Goal: Transaction & Acquisition: Book appointment/travel/reservation

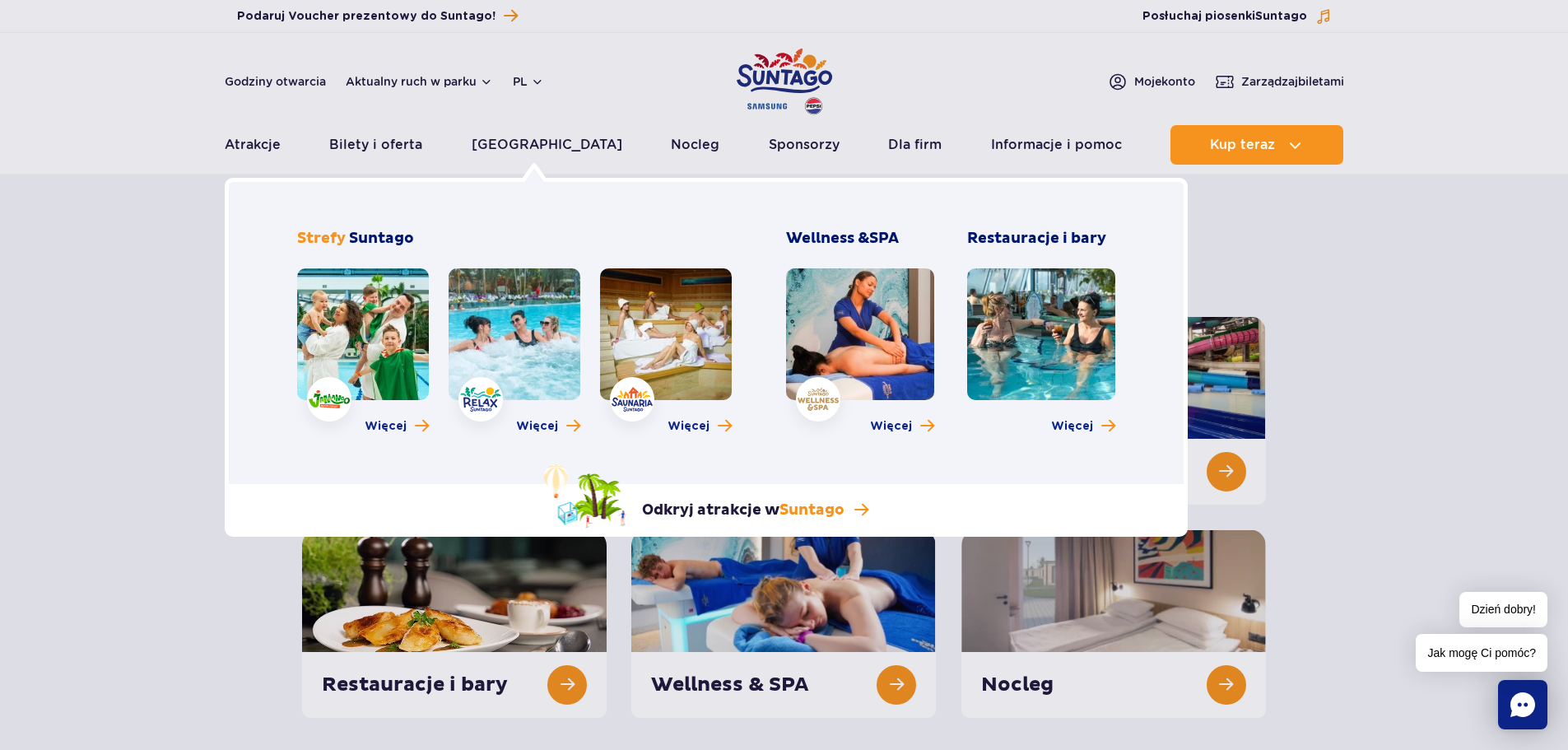
click at [532, 343] on link at bounding box center [513, 333] width 131 height 131
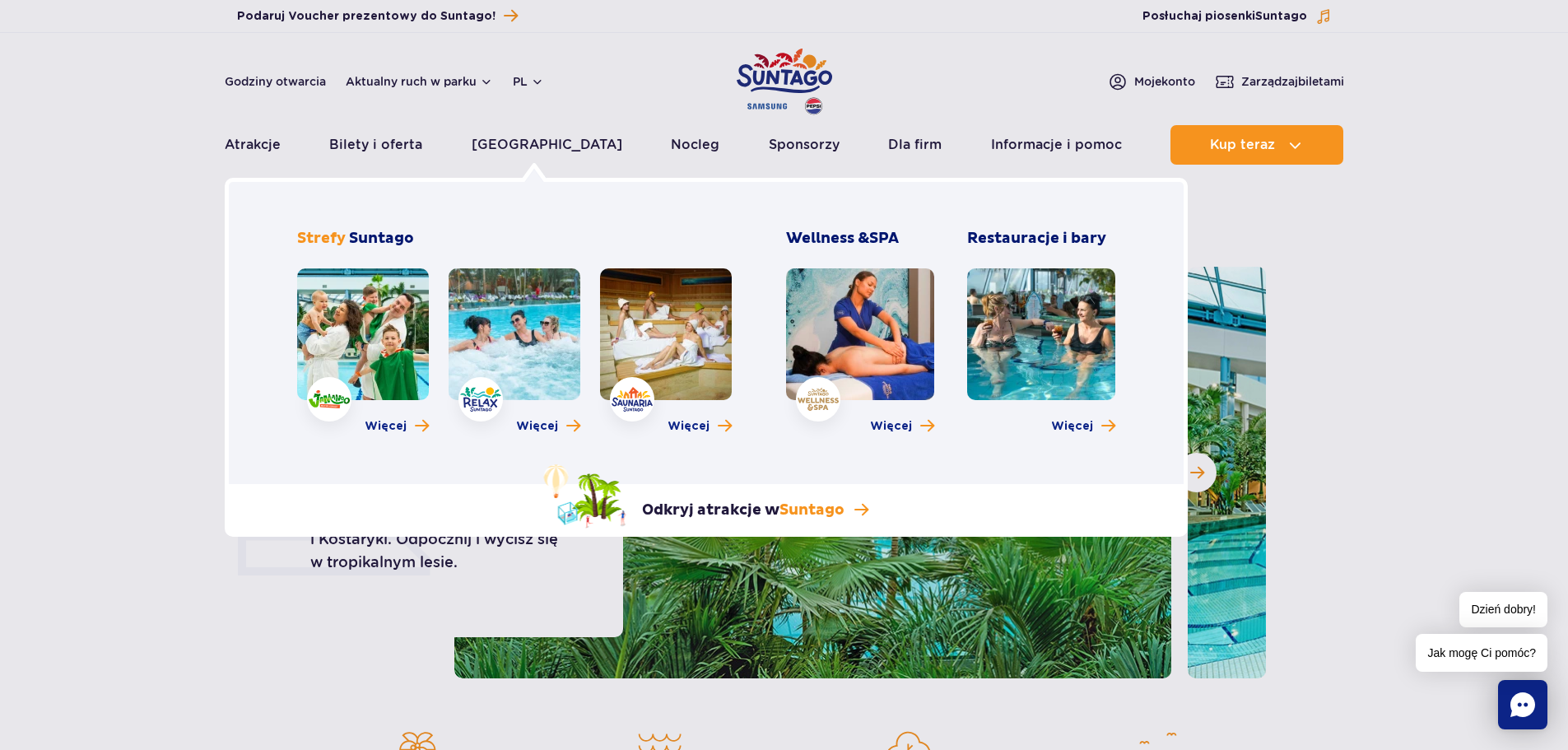
click at [646, 319] on link at bounding box center [665, 333] width 131 height 131
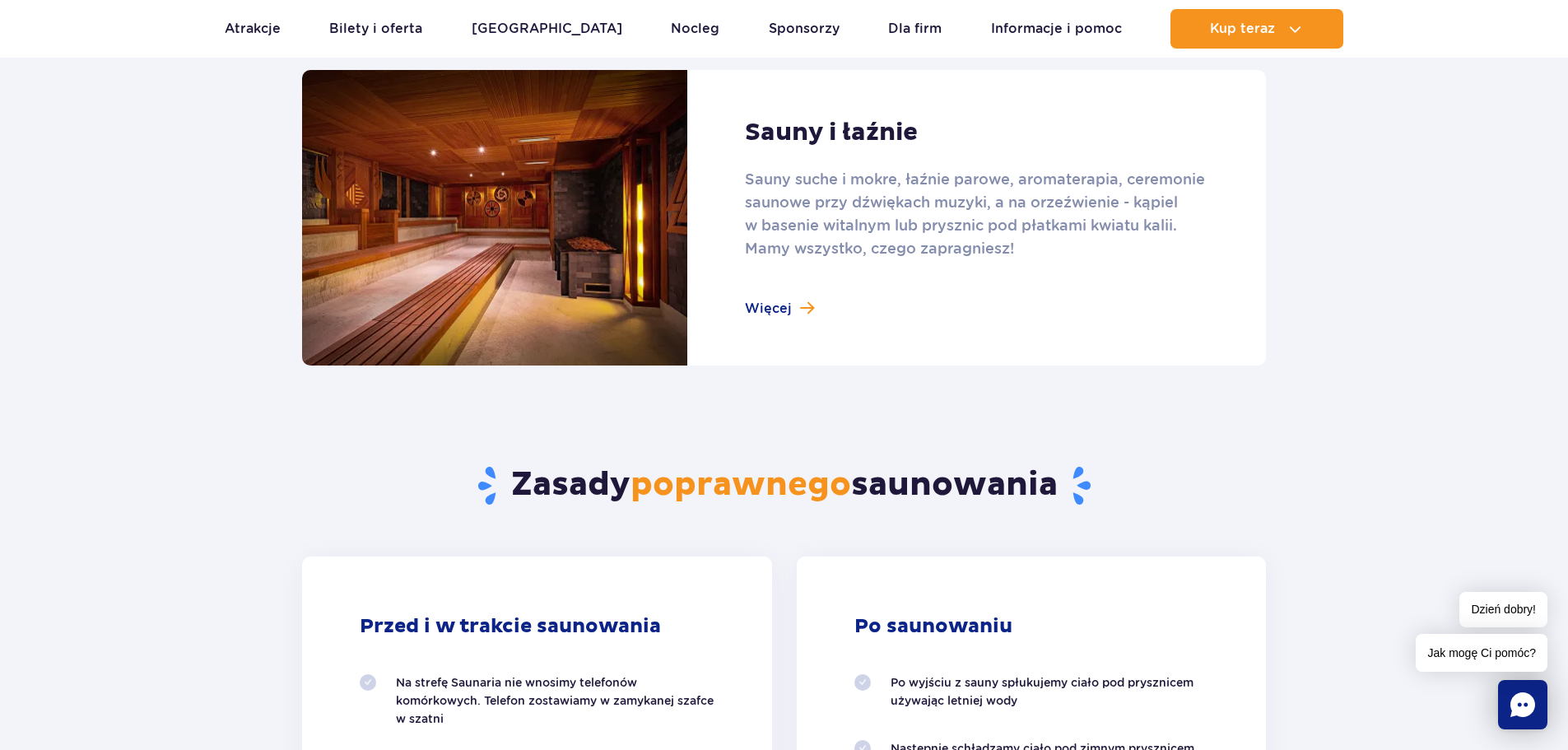
scroll to position [906, 0]
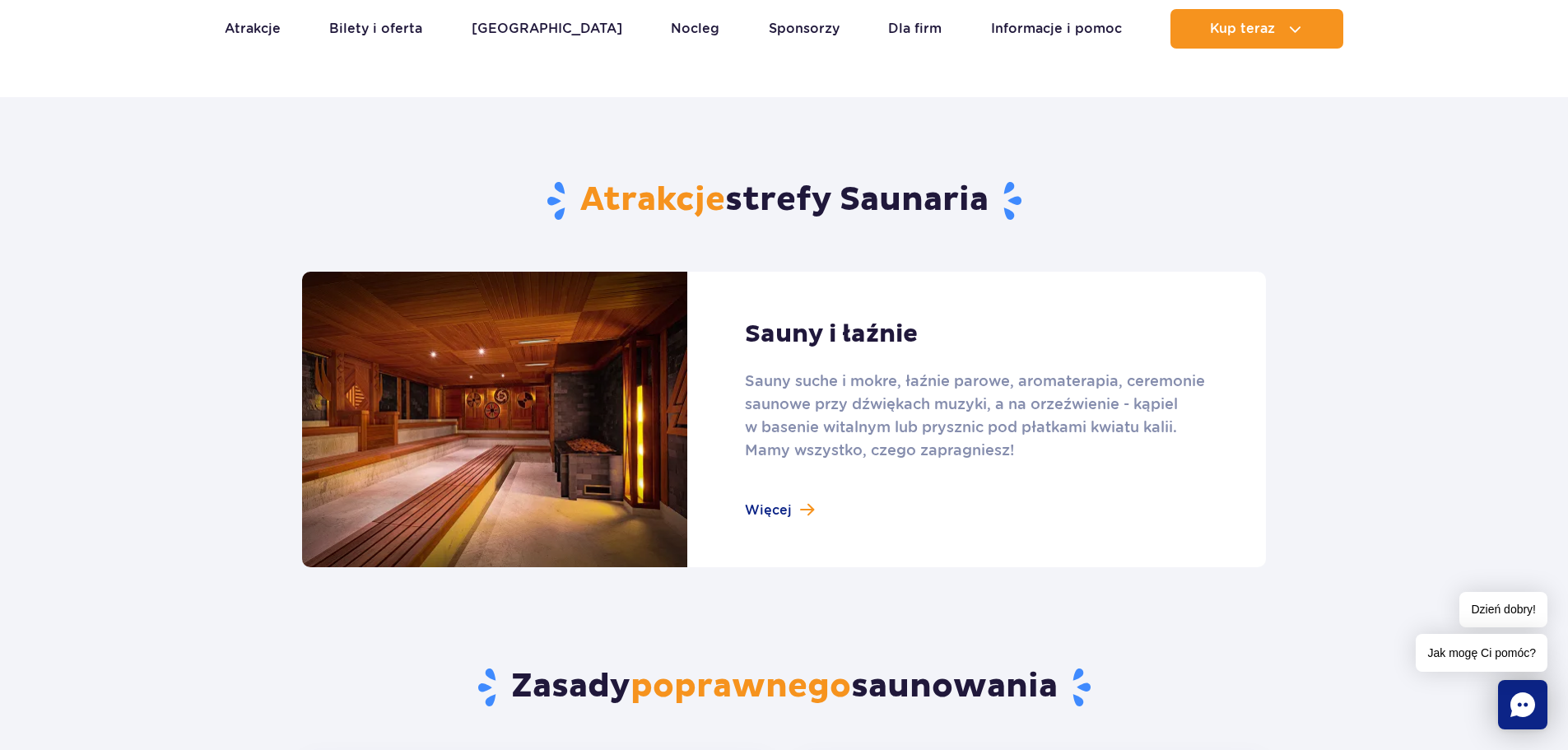
click at [758, 507] on link at bounding box center [784, 419] width 963 height 295
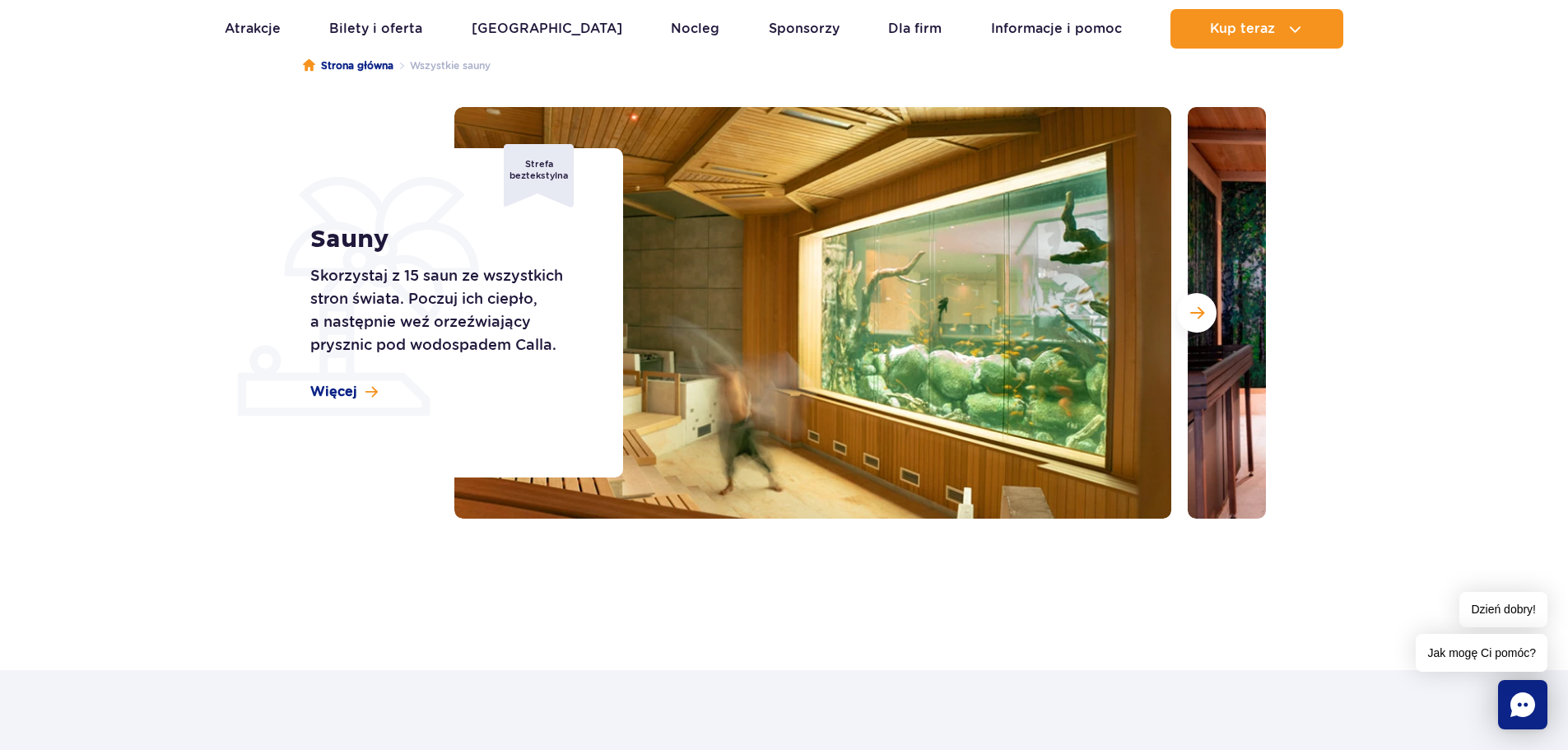
scroll to position [165, 0]
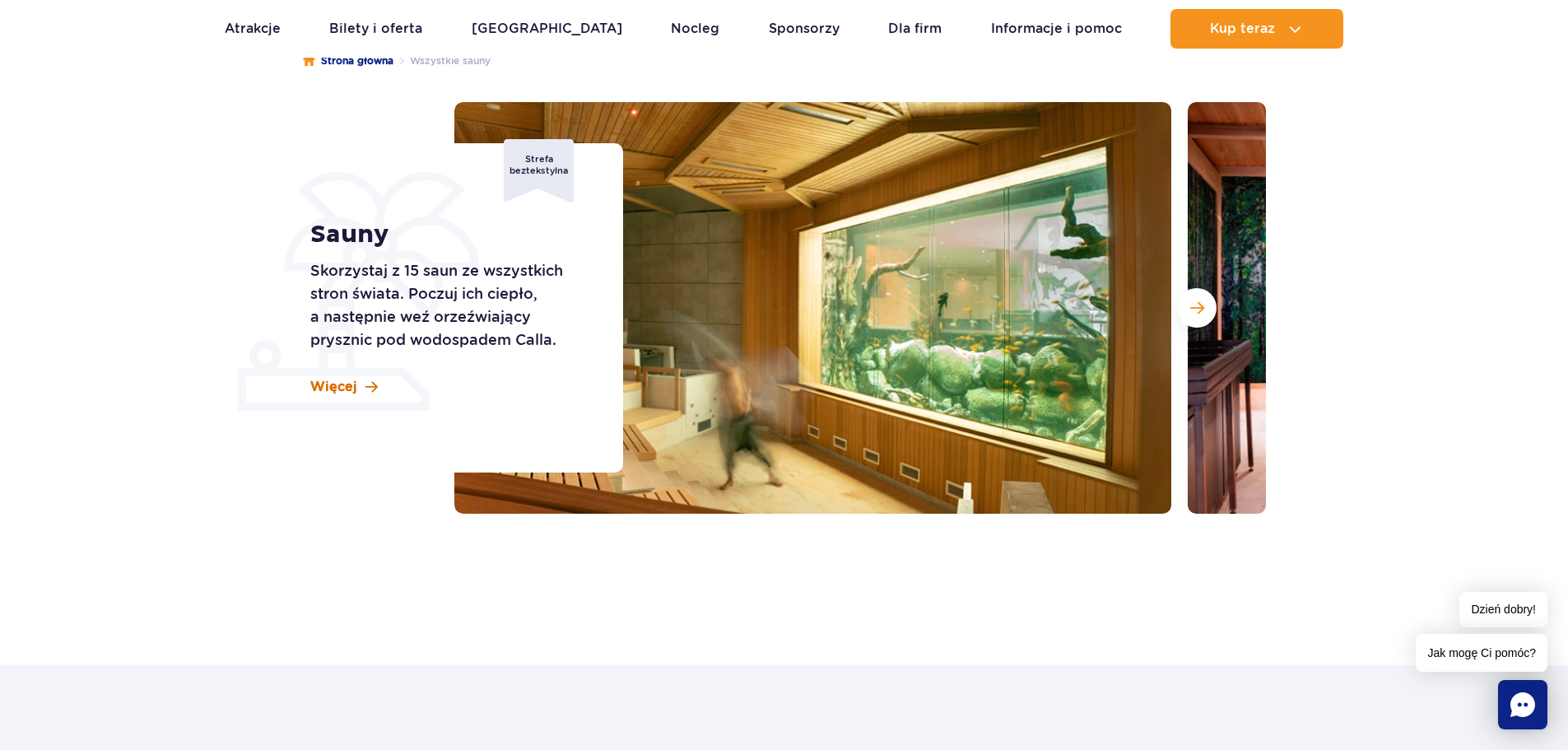
click at [356, 380] on link "Więcej" at bounding box center [344, 387] width 68 height 18
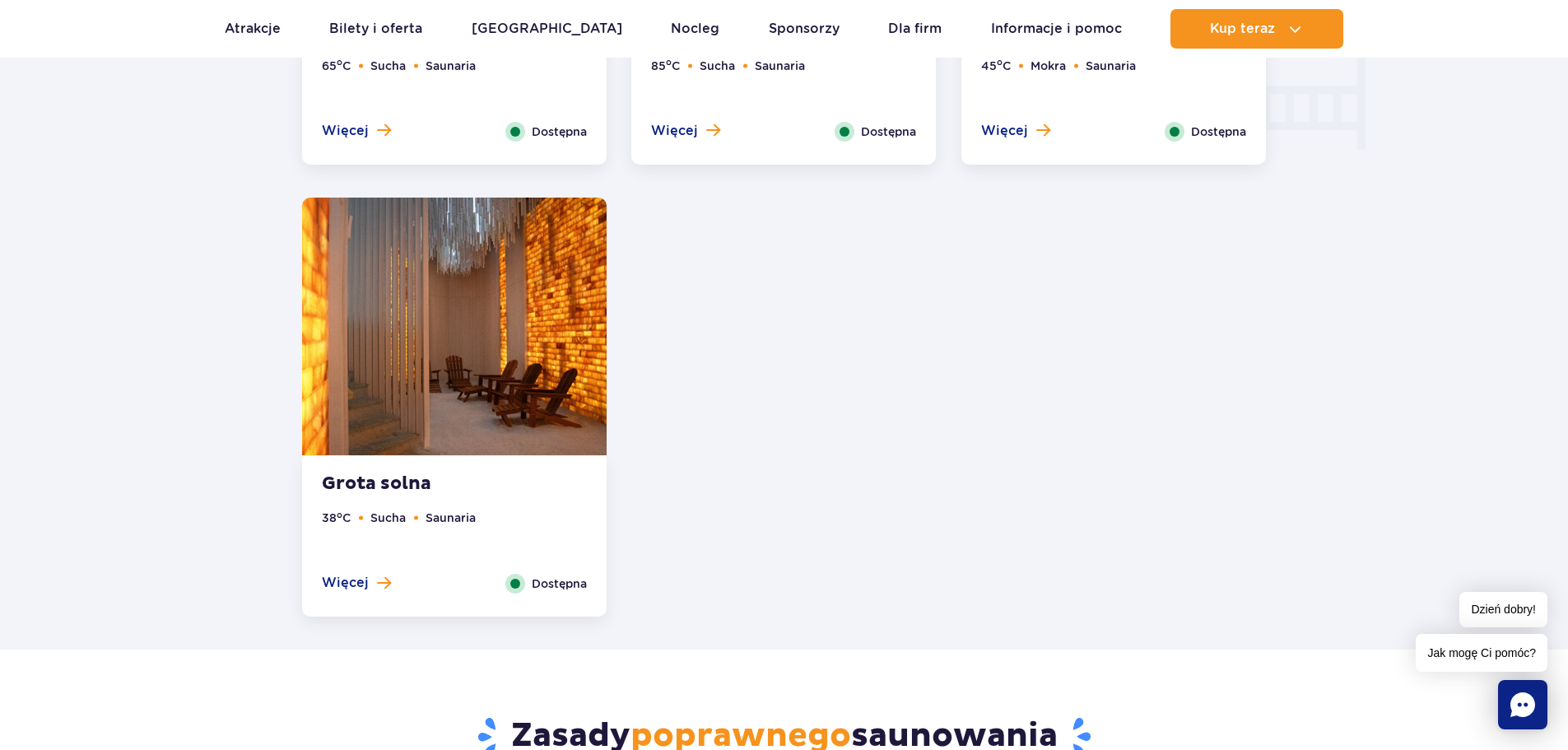
scroll to position [1818, 0]
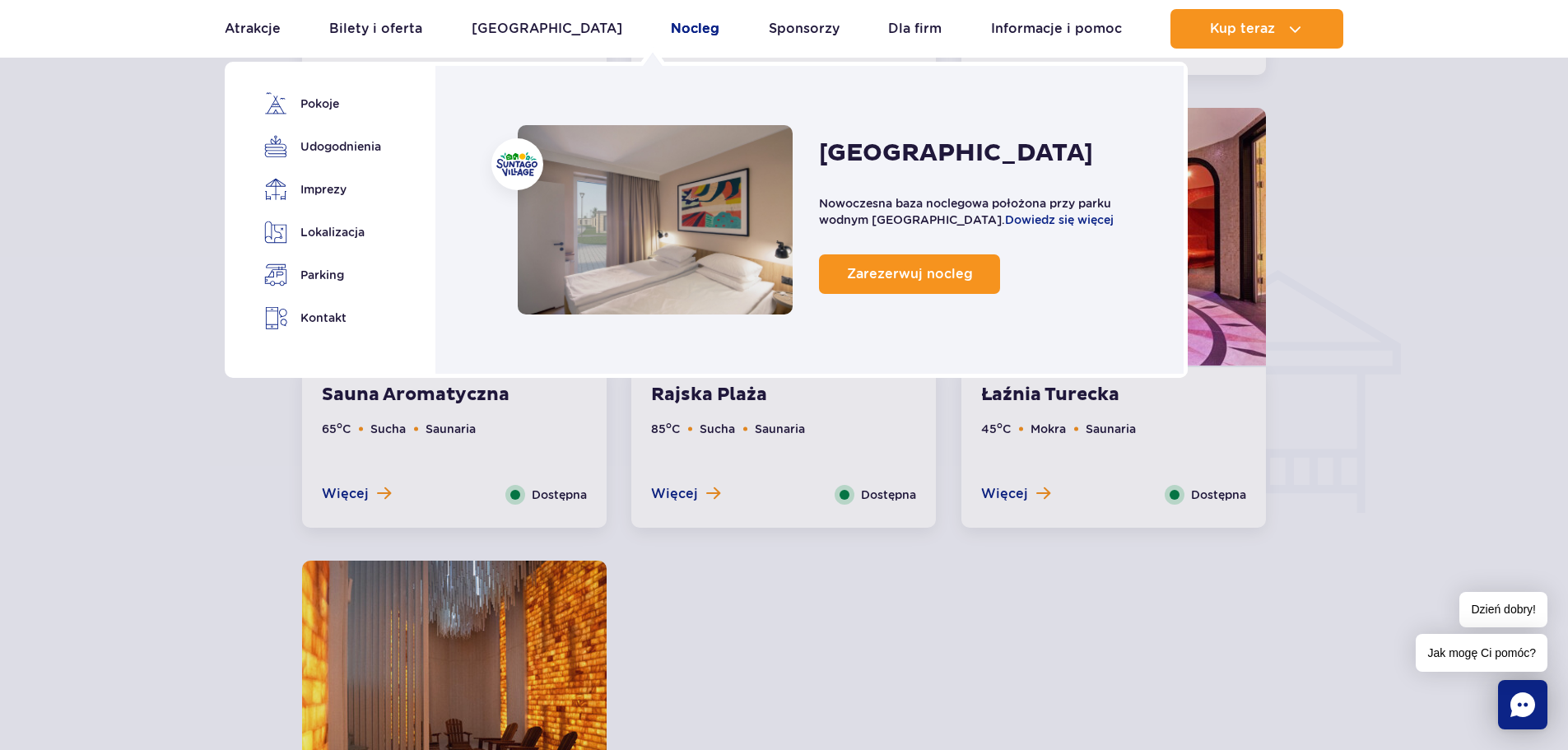
click at [671, 24] on link "Nocleg" at bounding box center [695, 29] width 49 height 40
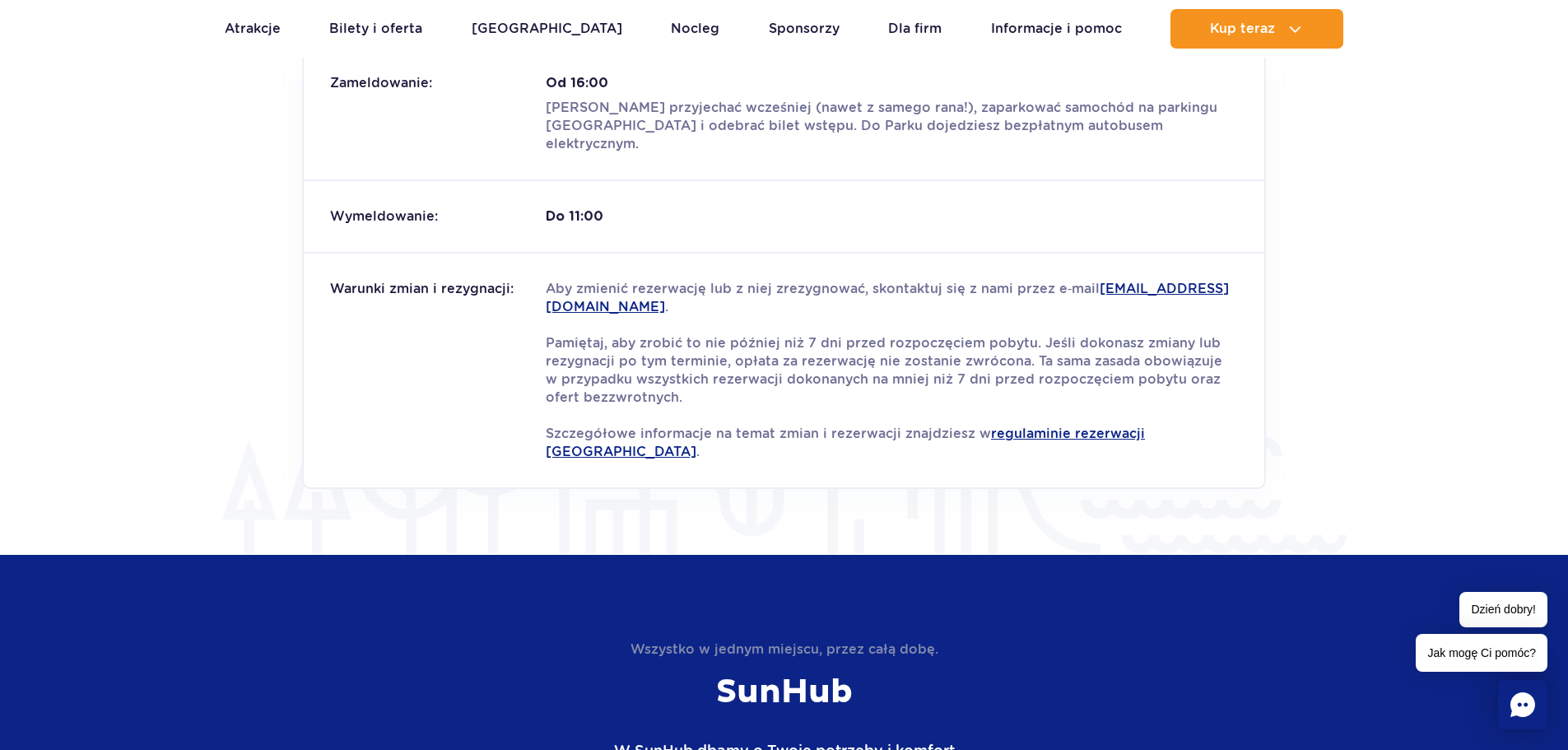
scroll to position [1976, 0]
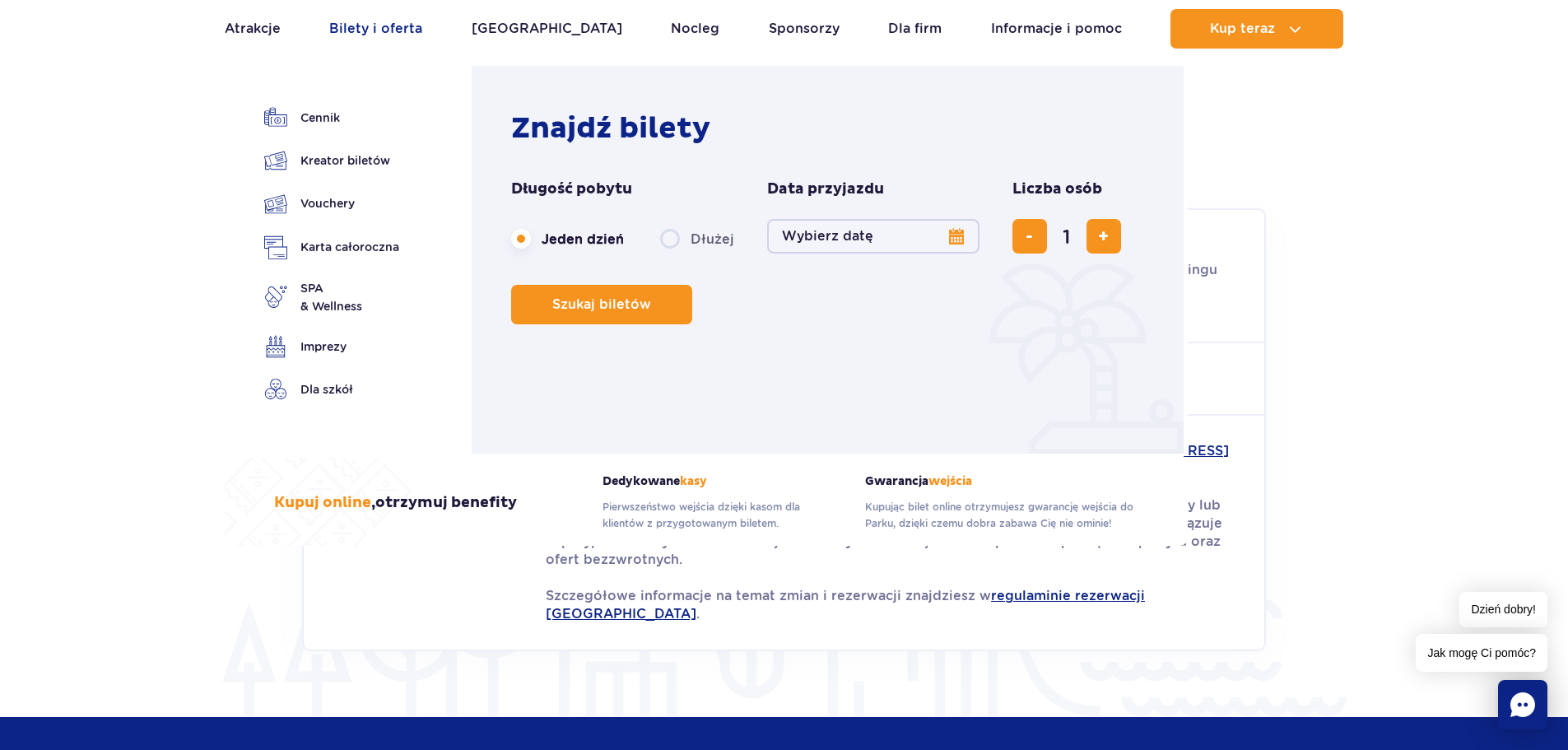
click at [359, 24] on link "Bilety i oferta" at bounding box center [376, 29] width 93 height 40
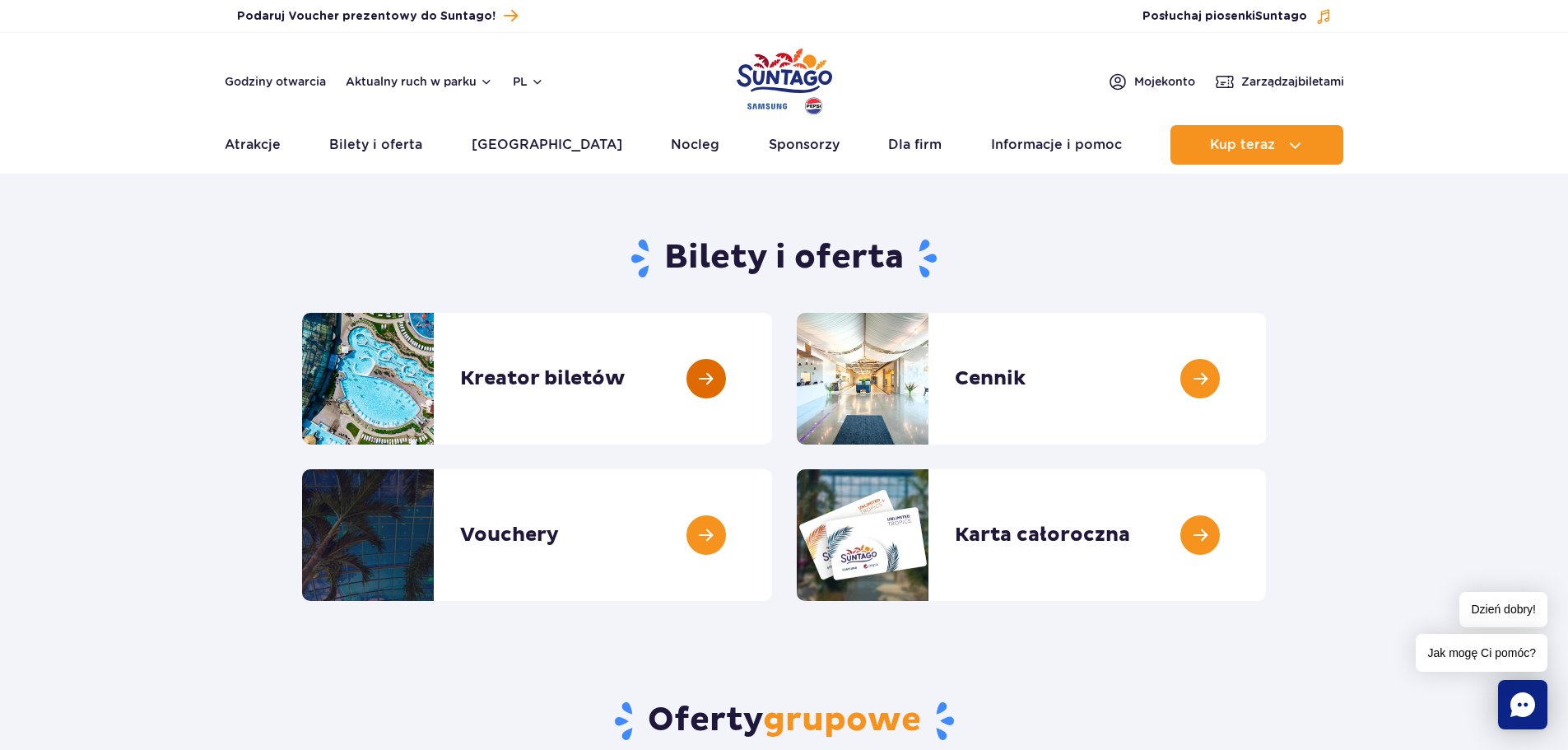
click at [772, 373] on link at bounding box center [772, 378] width 0 height 131
click at [1266, 374] on link at bounding box center [1266, 378] width 0 height 131
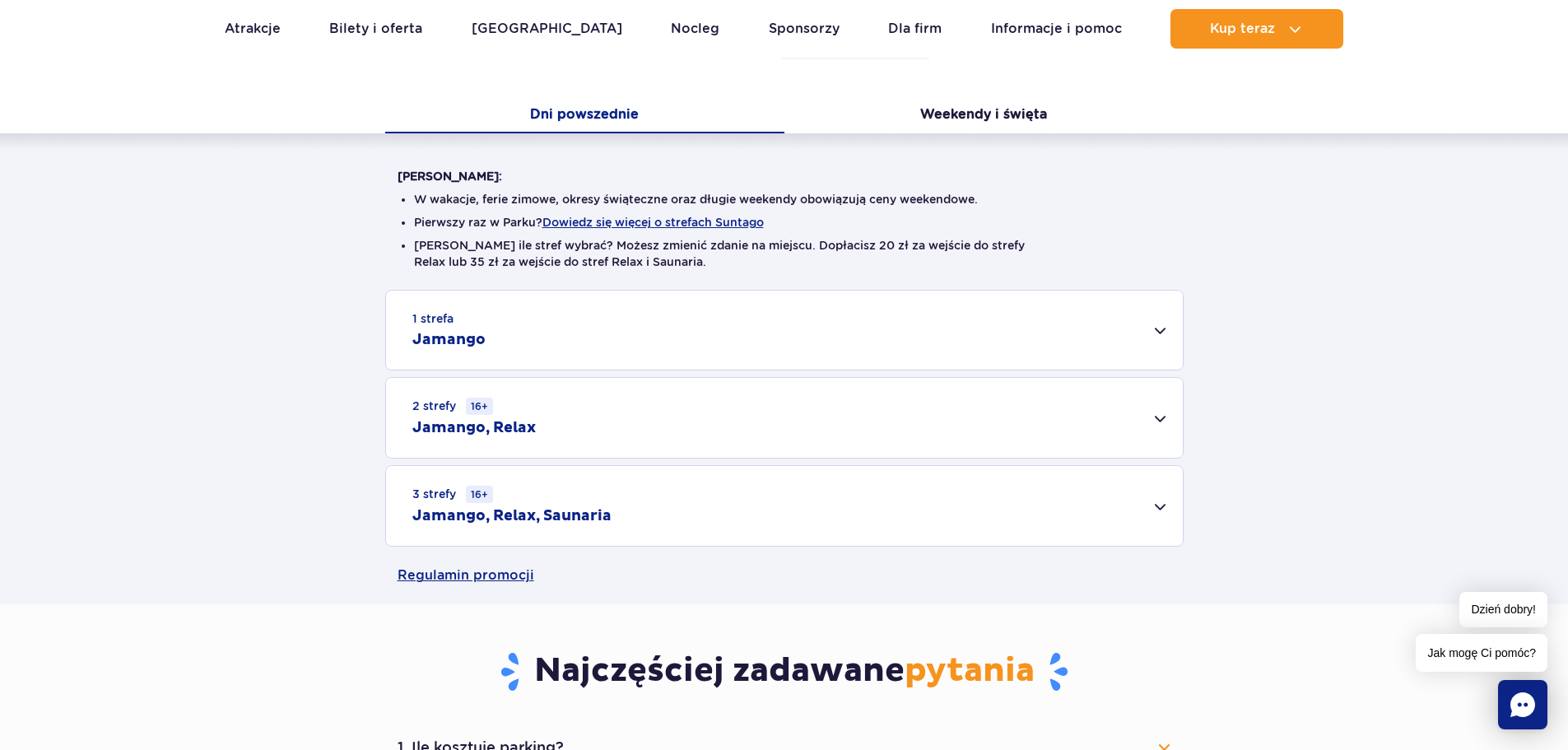
scroll to position [330, 0]
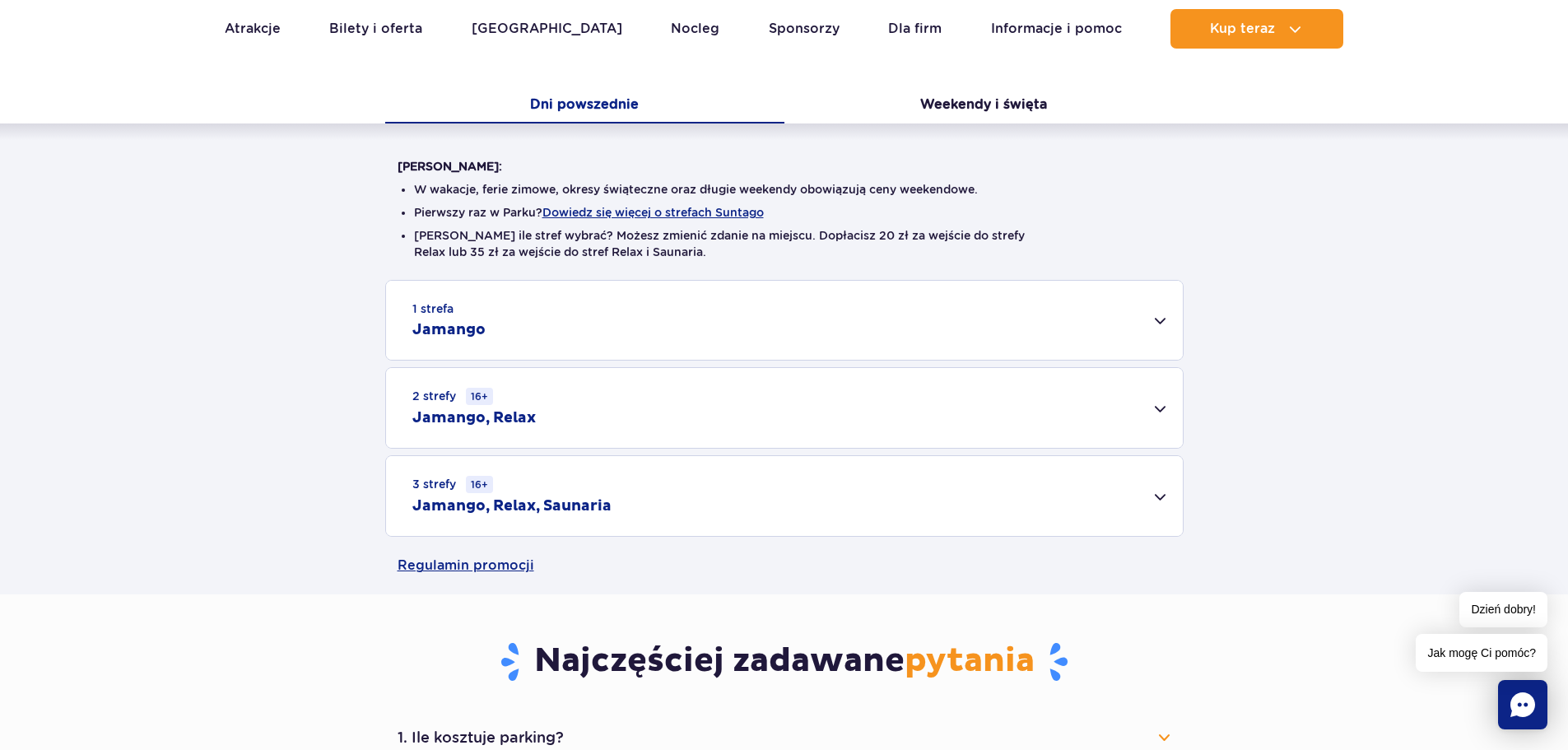
click at [633, 502] on div "3 strefy 16+ Jamango, Relax, Saunaria" at bounding box center [784, 496] width 797 height 80
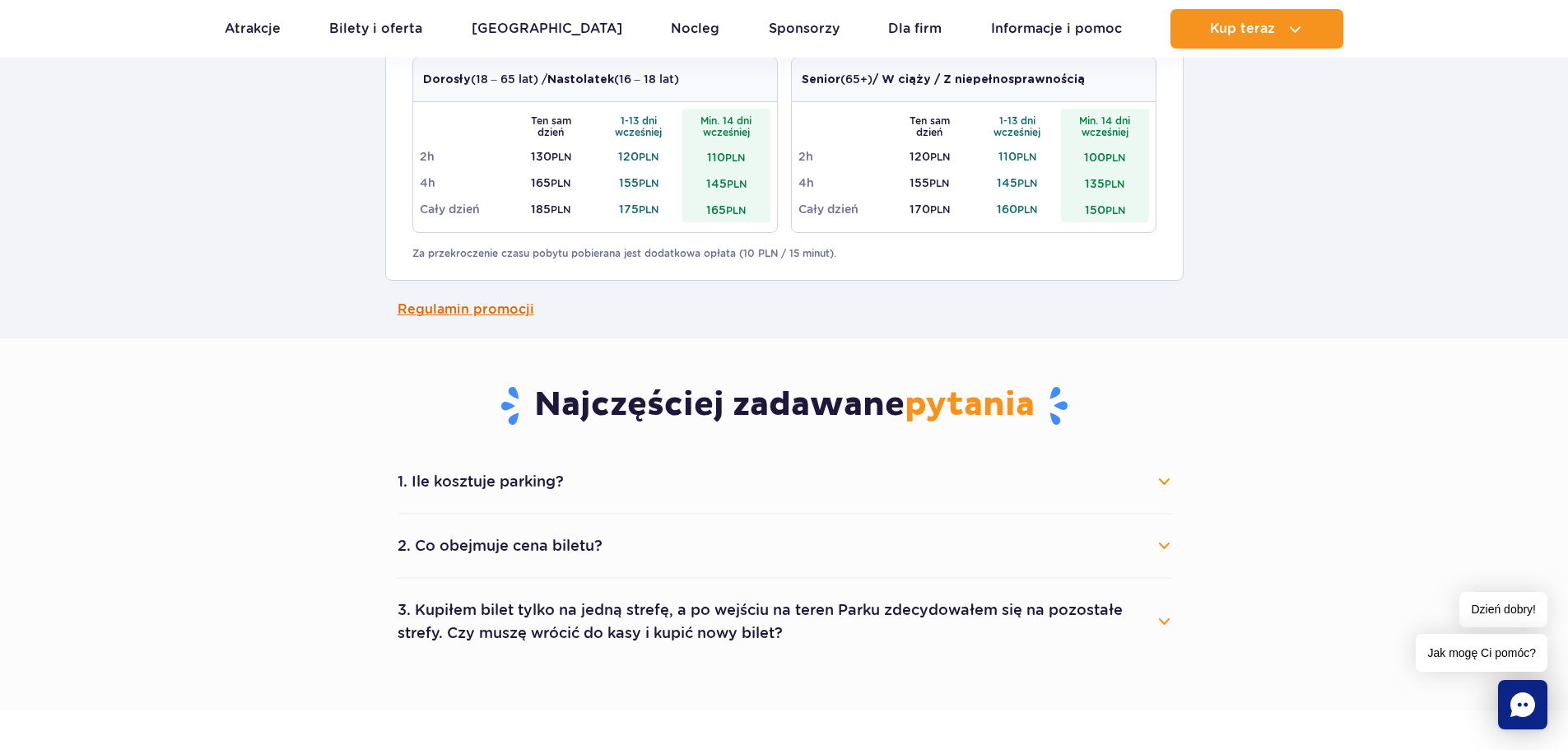
scroll to position [823, 0]
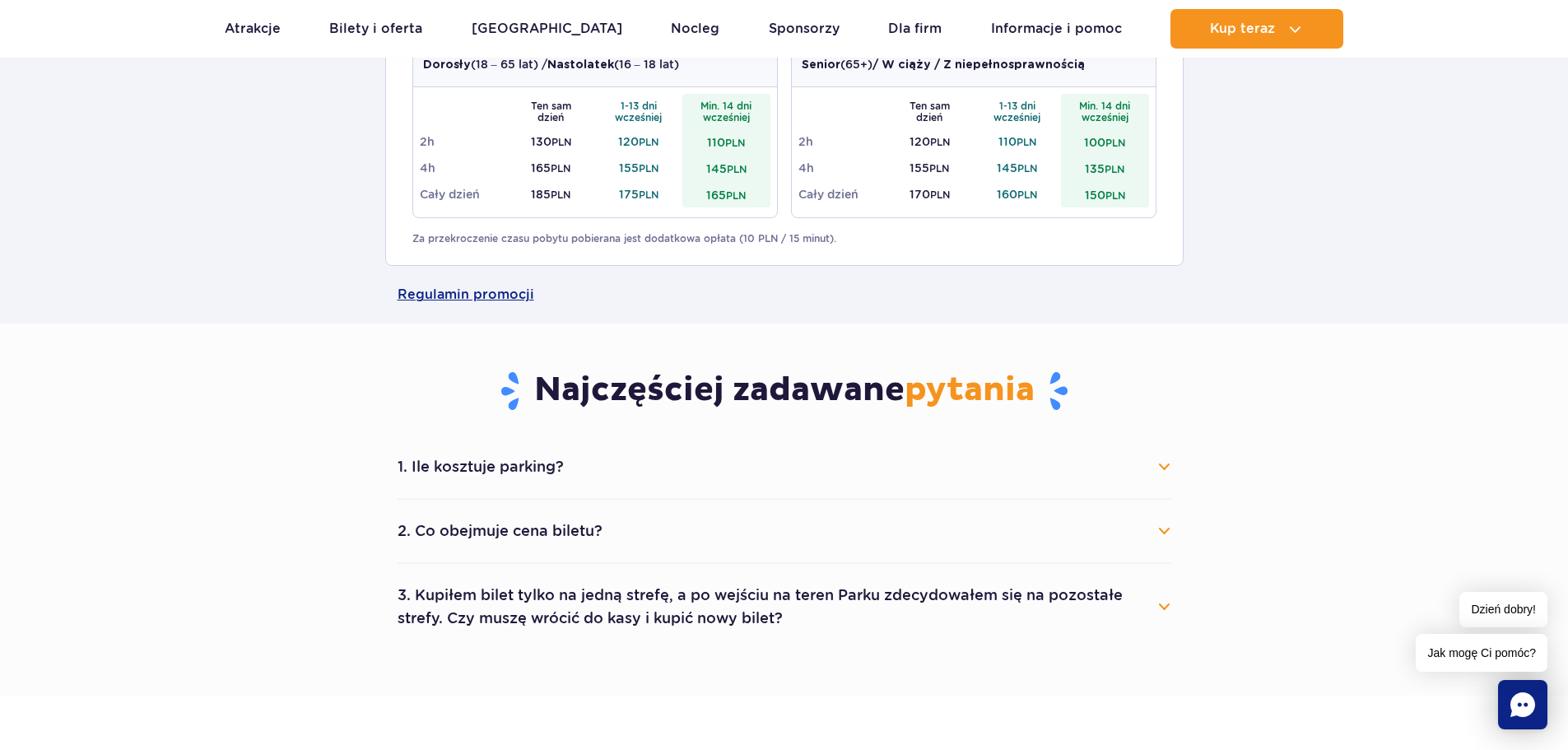
click at [619, 466] on button "1. Ile kosztuje parking?" at bounding box center [784, 466] width 773 height 36
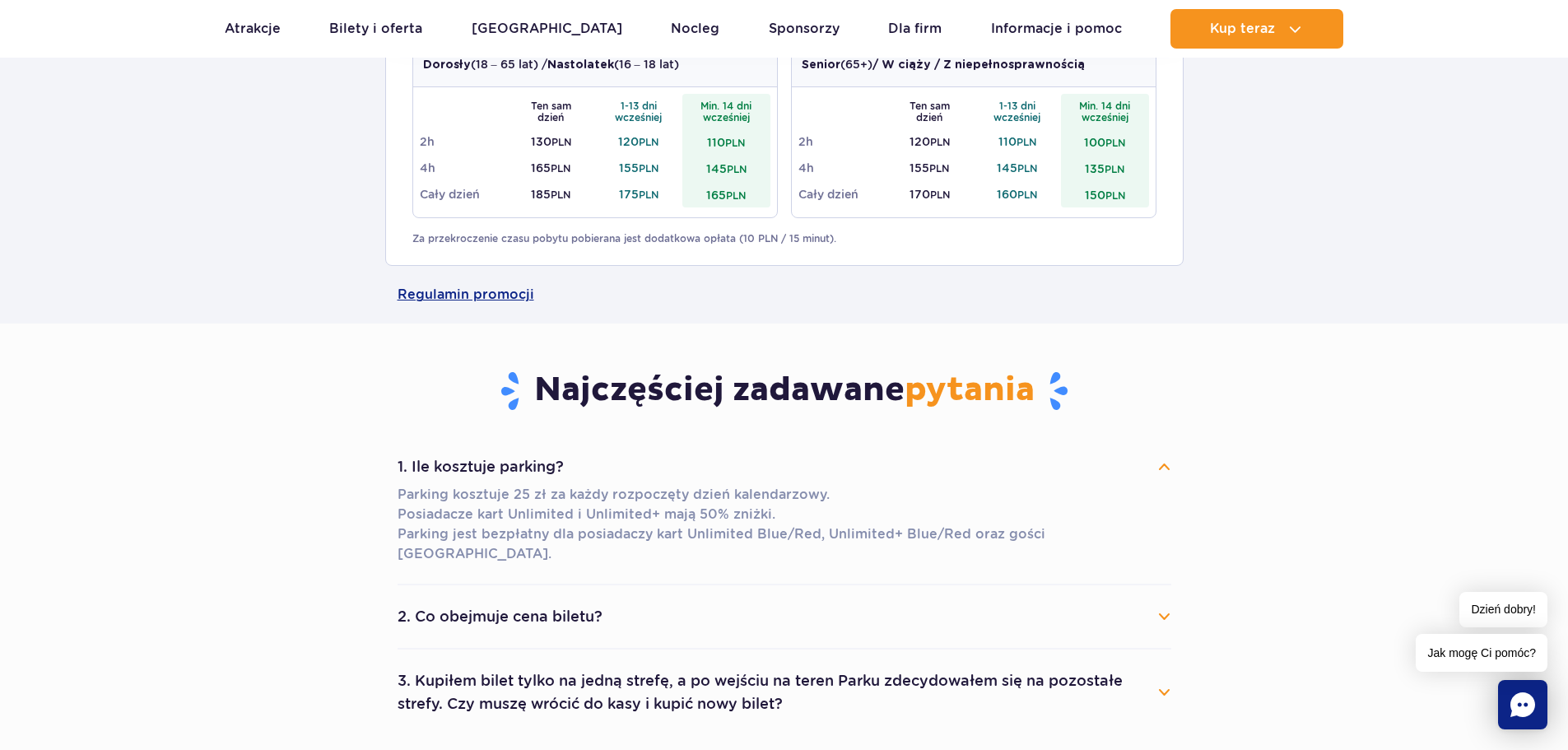
click at [605, 599] on button "2. Co obejmuje cena biletu?" at bounding box center [784, 617] width 773 height 36
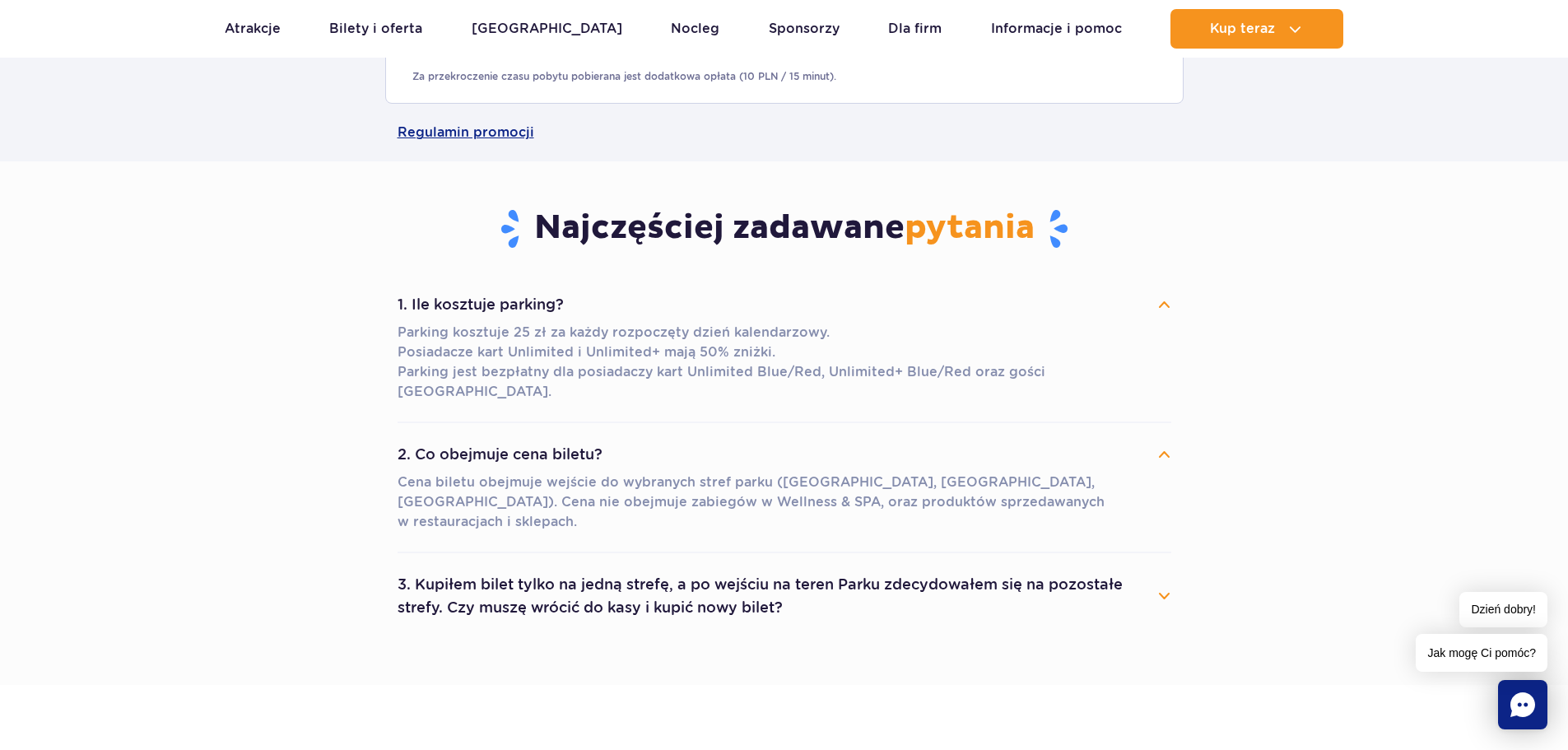
scroll to position [988, 0]
click at [633, 564] on button "3. Kupiłem bilet tylko na jedną strefę, a po wejściu na teren Parku zdecydowałe…" at bounding box center [784, 593] width 773 height 59
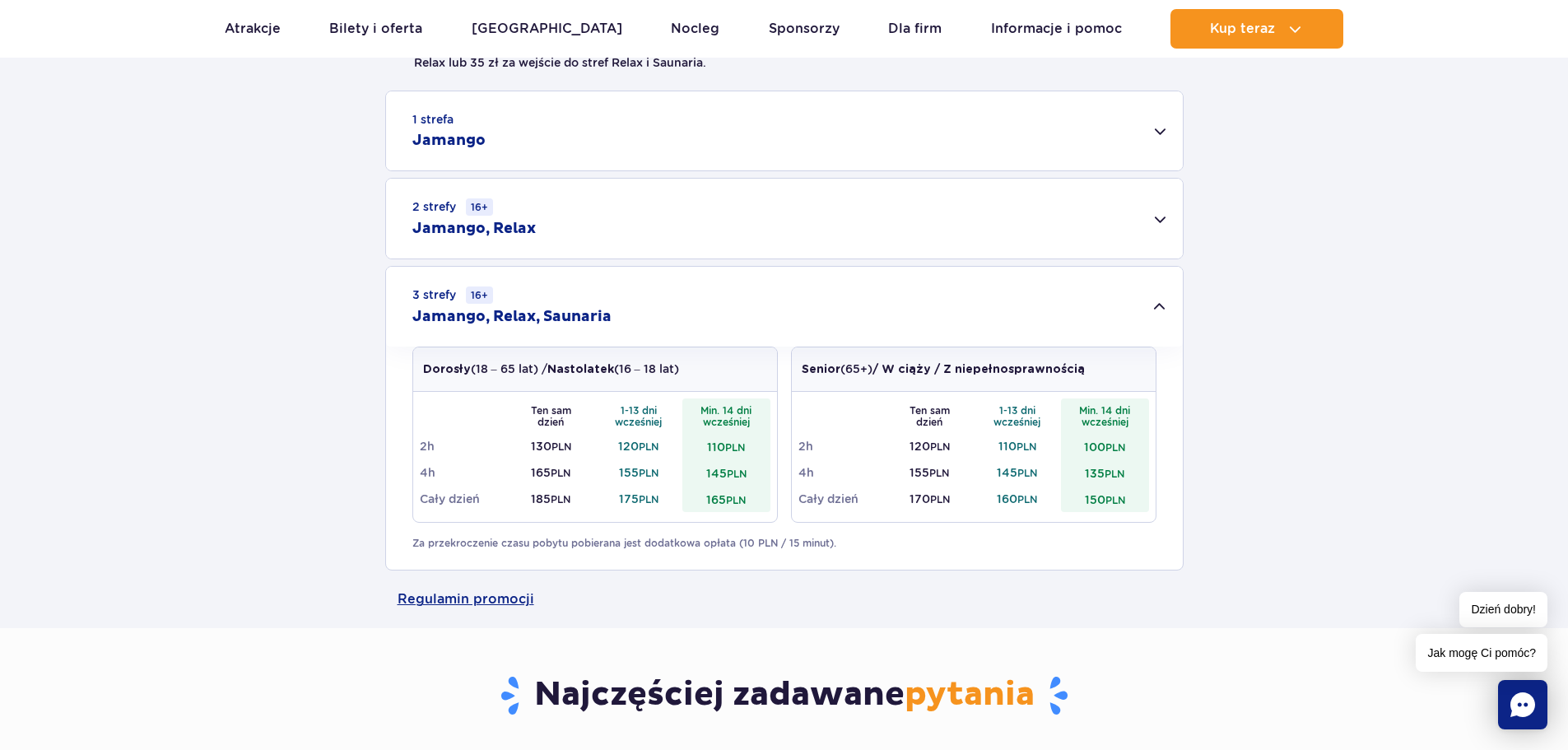
scroll to position [494, 0]
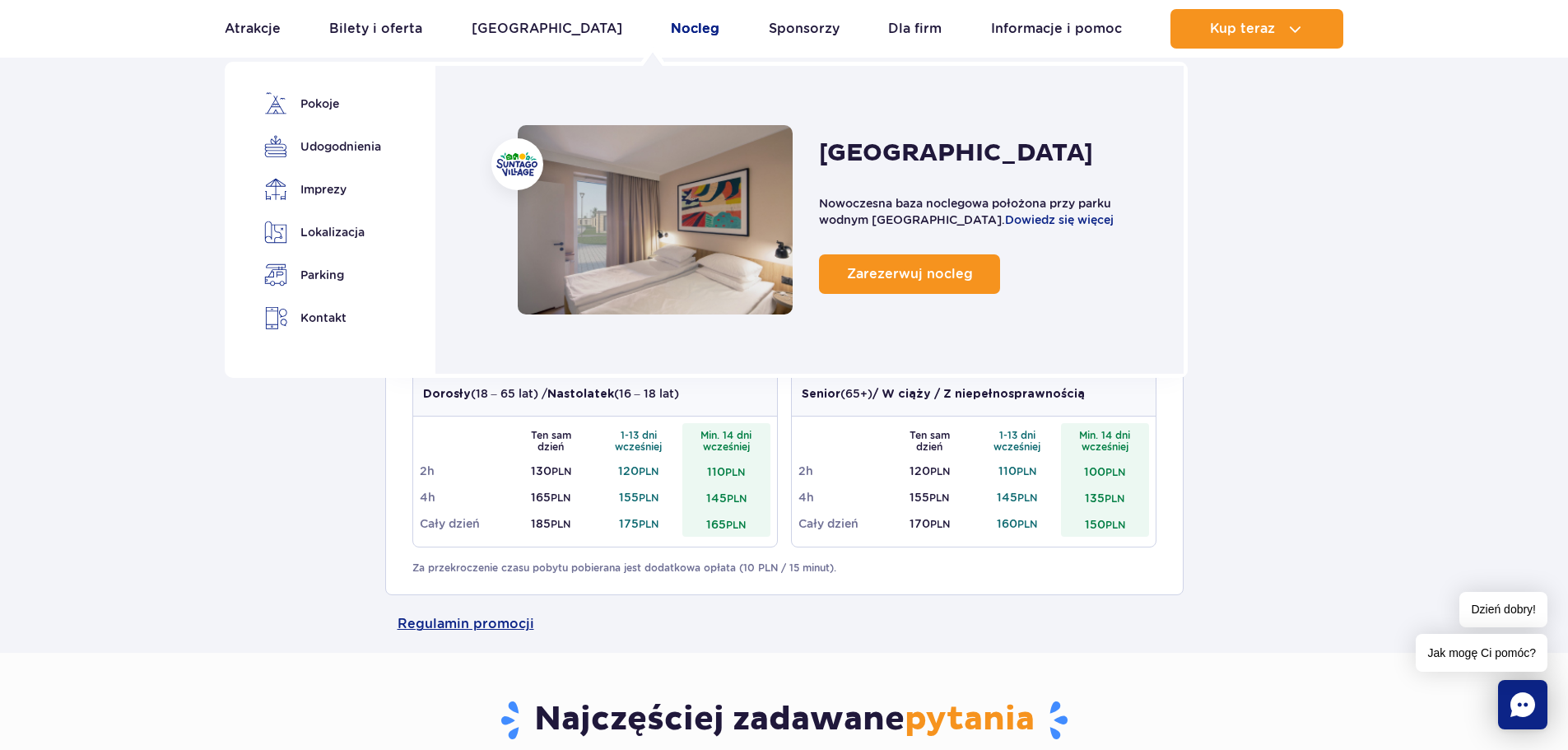
click at [671, 35] on link "Nocleg" at bounding box center [695, 29] width 49 height 40
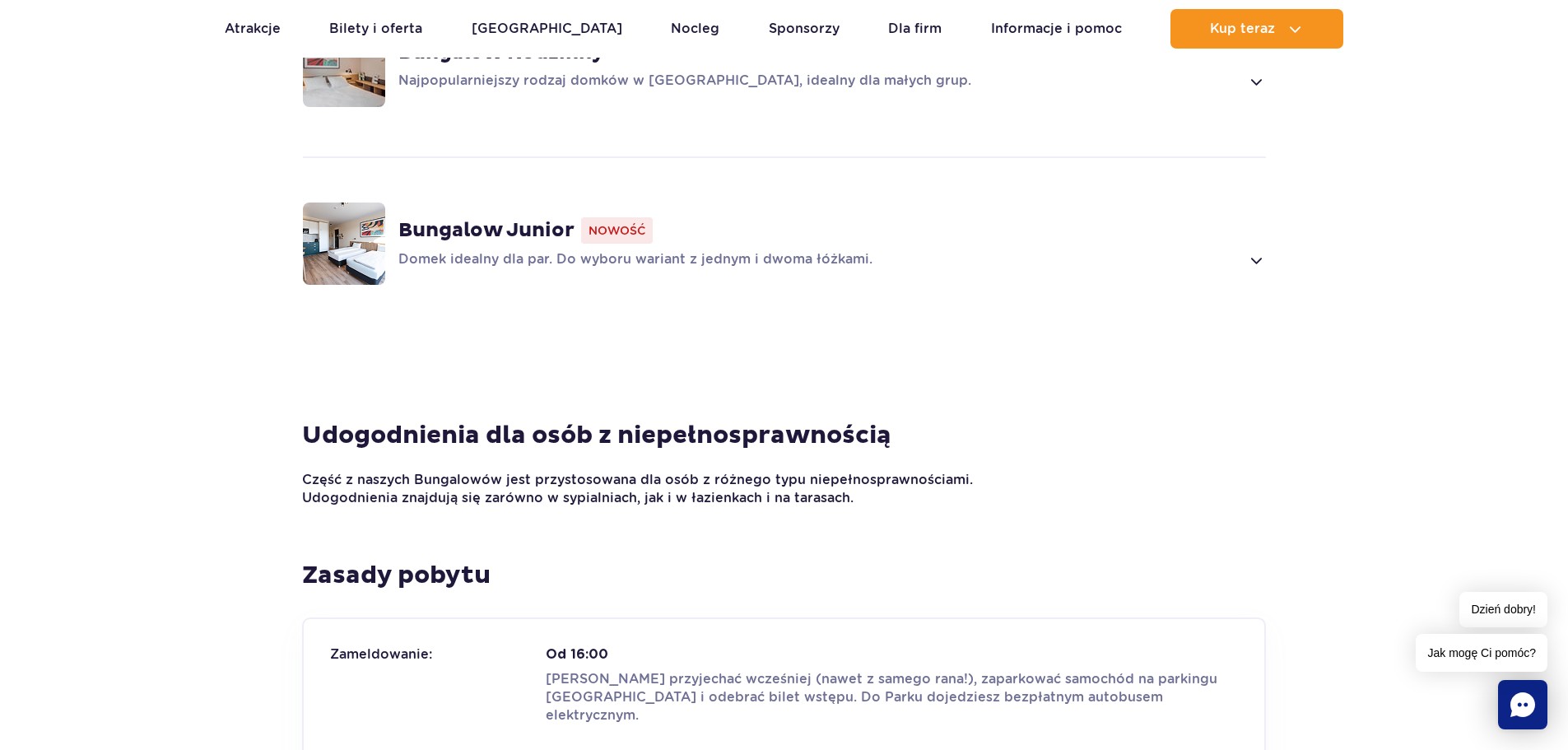
scroll to position [1564, 0]
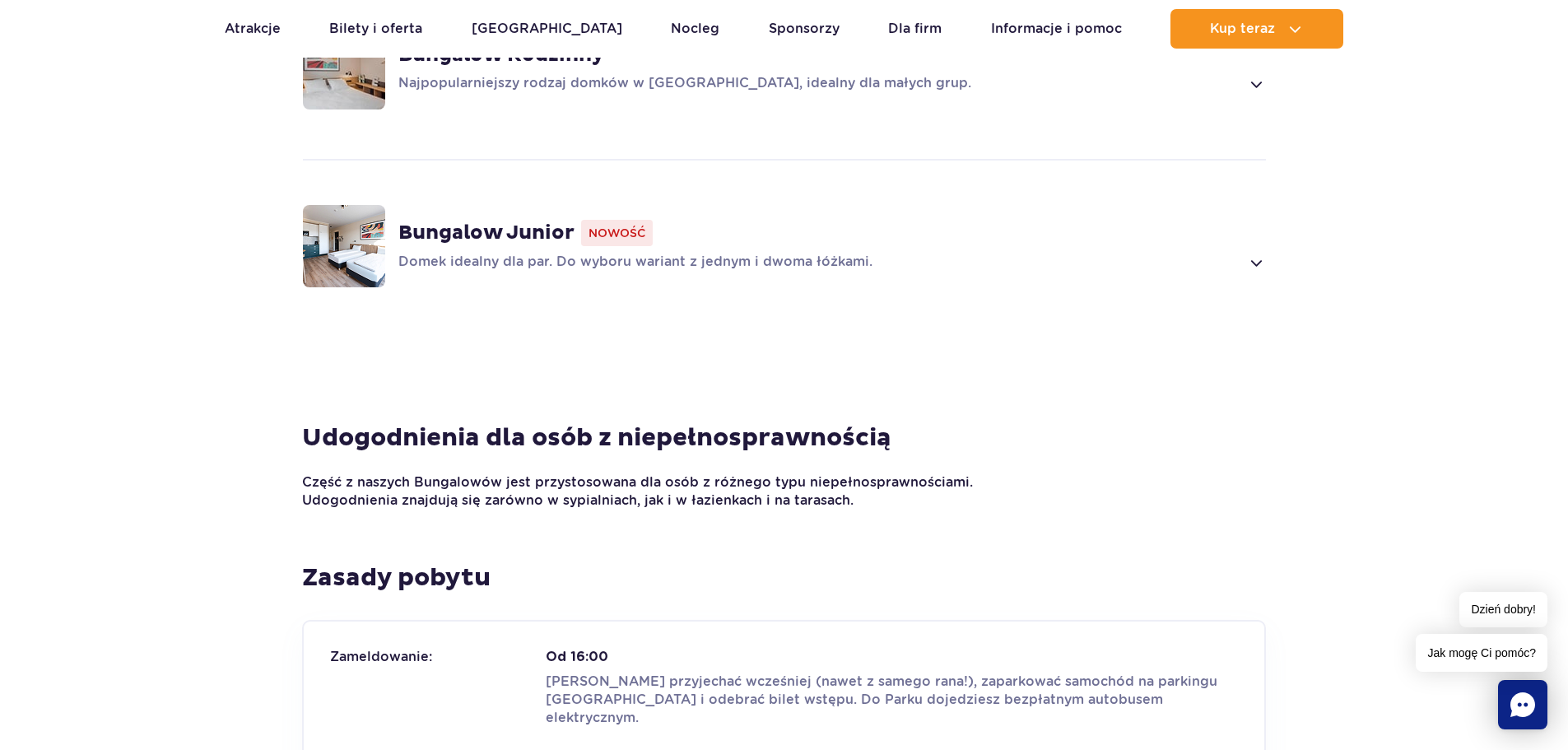
click at [594, 242] on span "Nowość" at bounding box center [617, 233] width 72 height 26
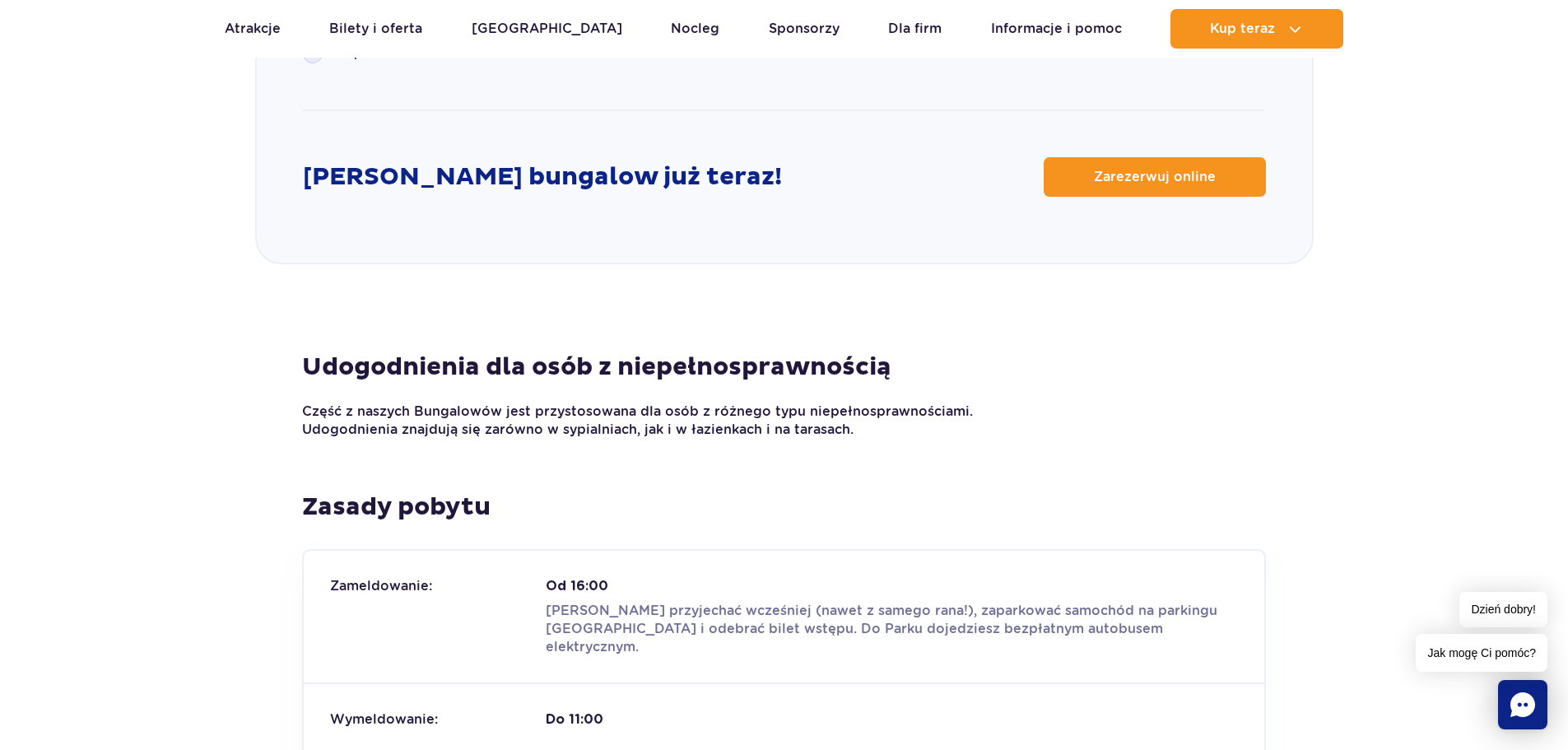
scroll to position [2305, 0]
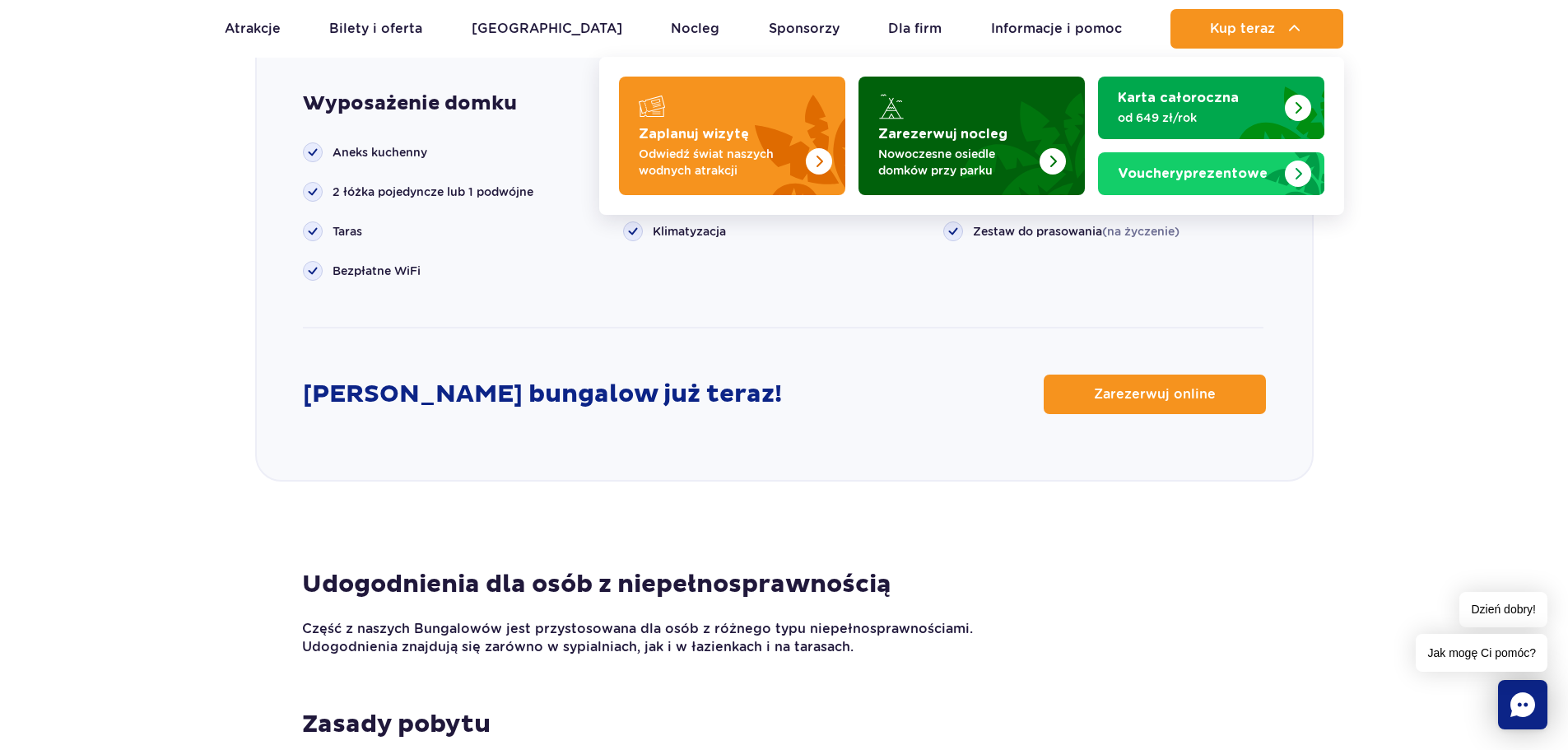
click at [936, 155] on p "Nowoczesne osiedle domków przy parku" at bounding box center [958, 162] width 160 height 33
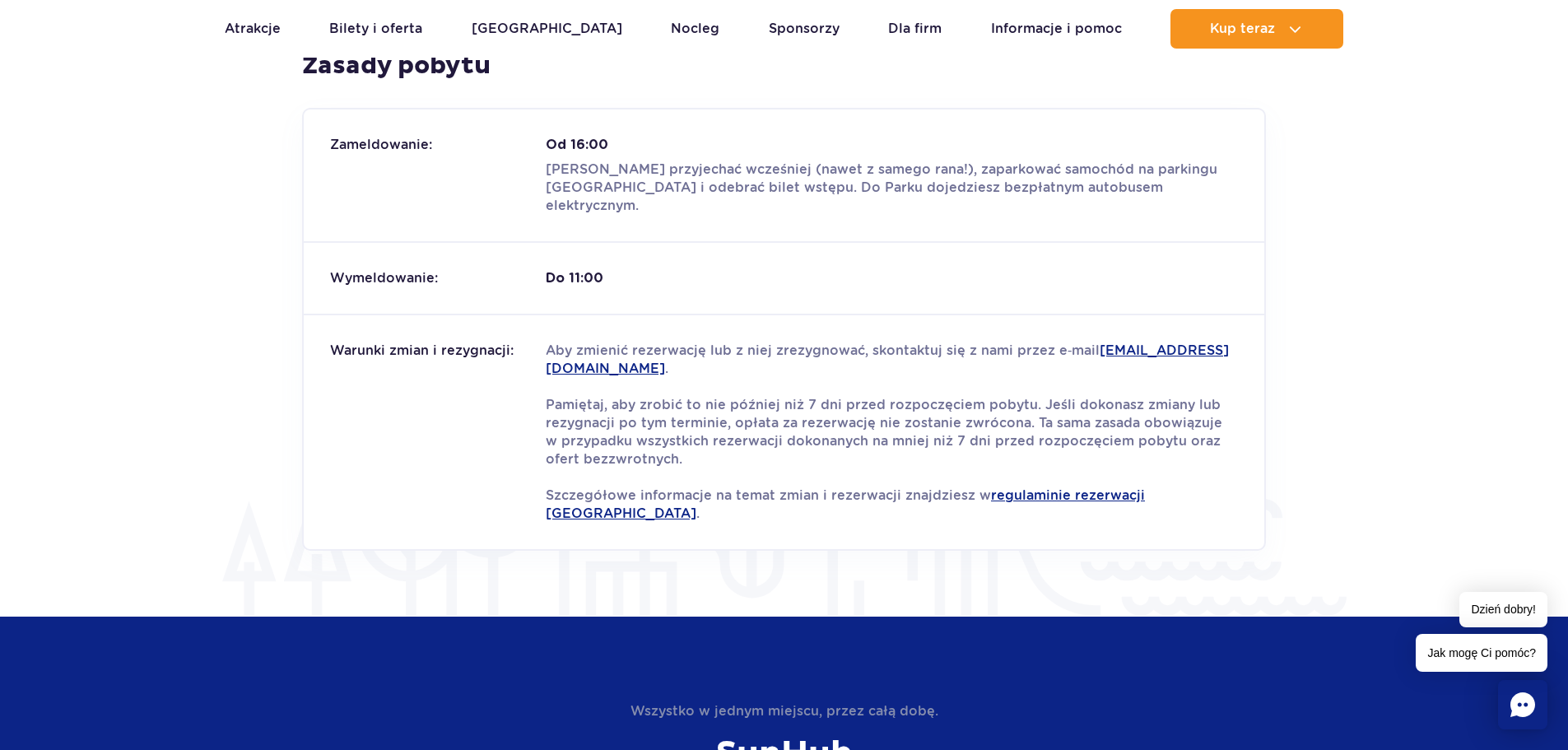
scroll to position [2553, 0]
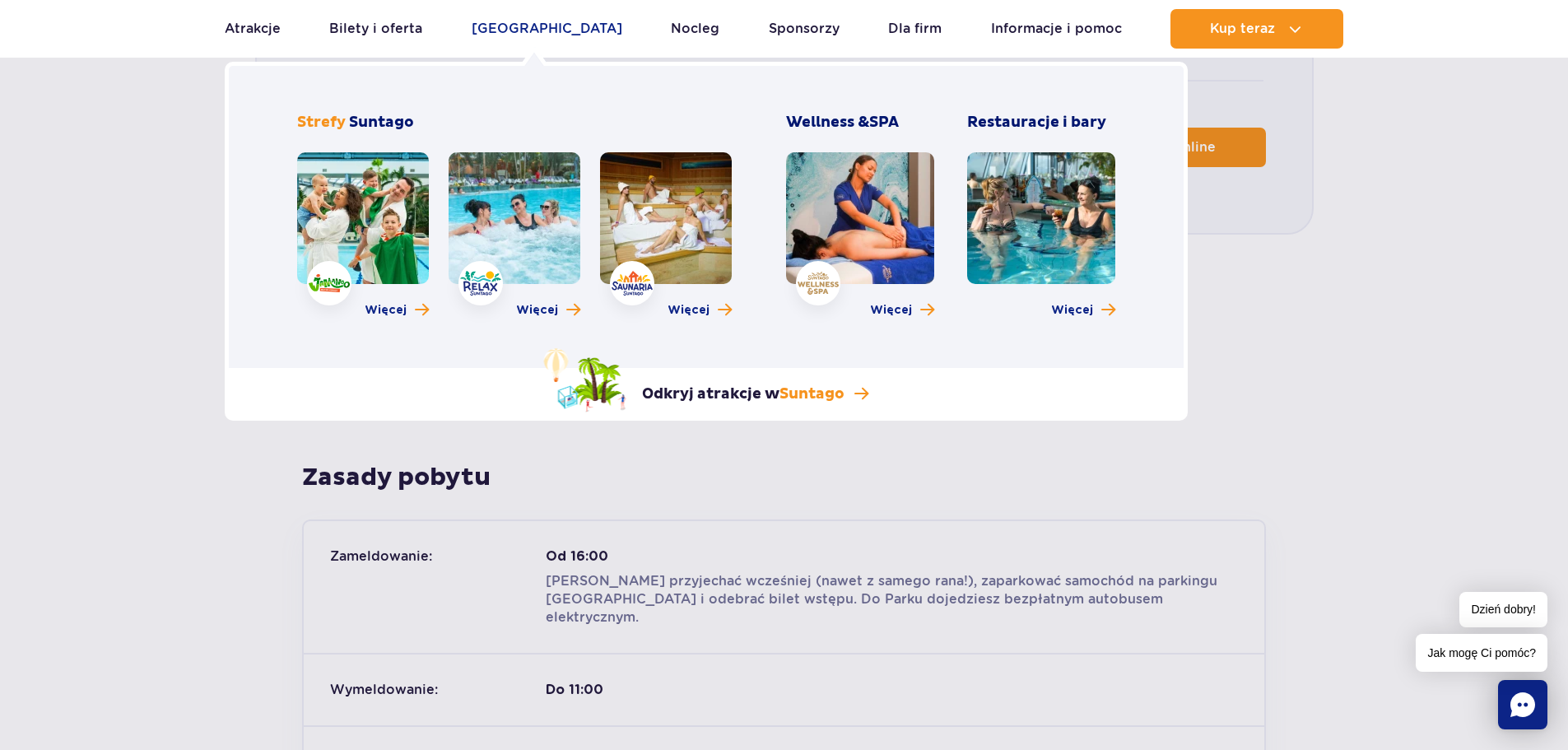
click at [546, 29] on link "[GEOGRAPHIC_DATA]" at bounding box center [547, 29] width 150 height 40
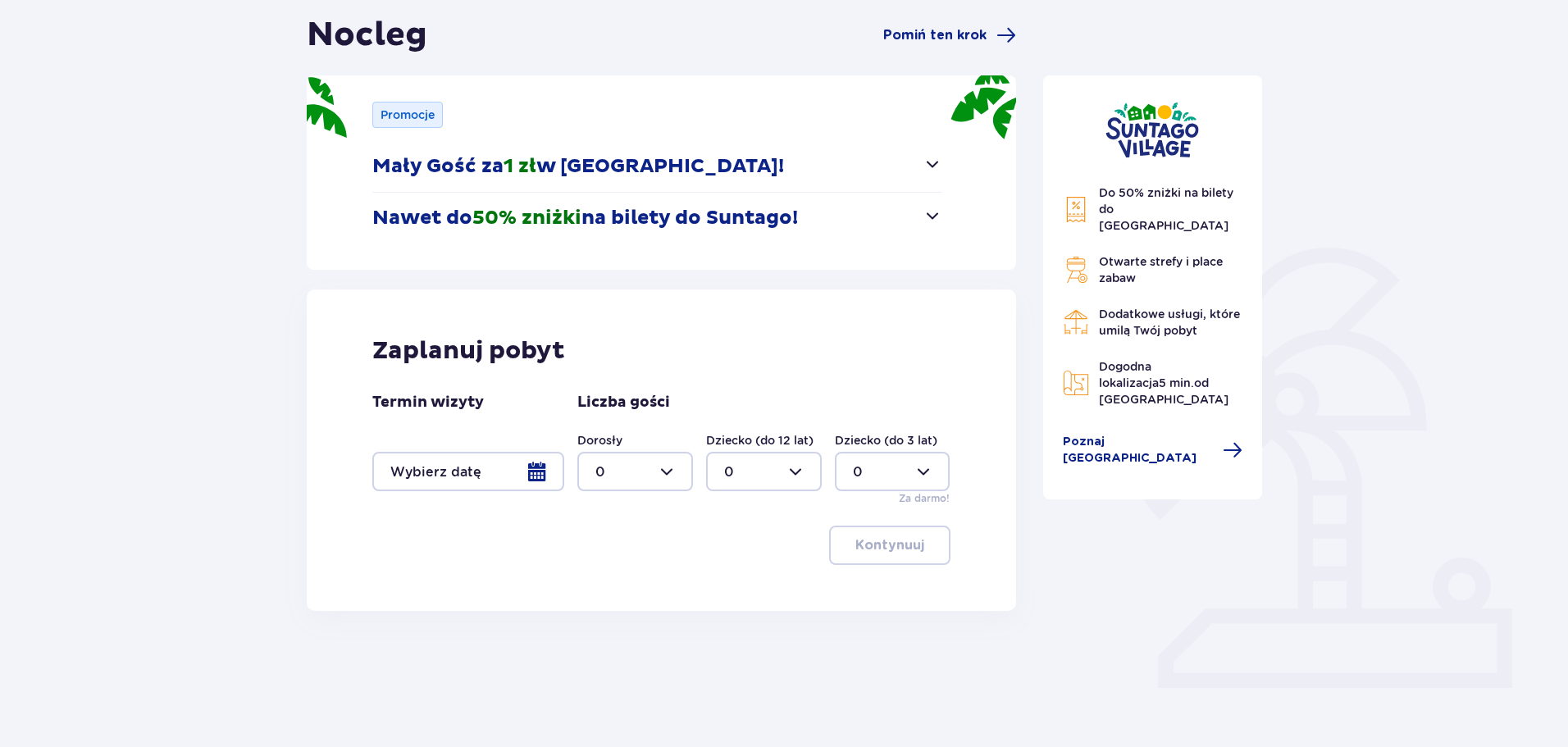
scroll to position [164, 0]
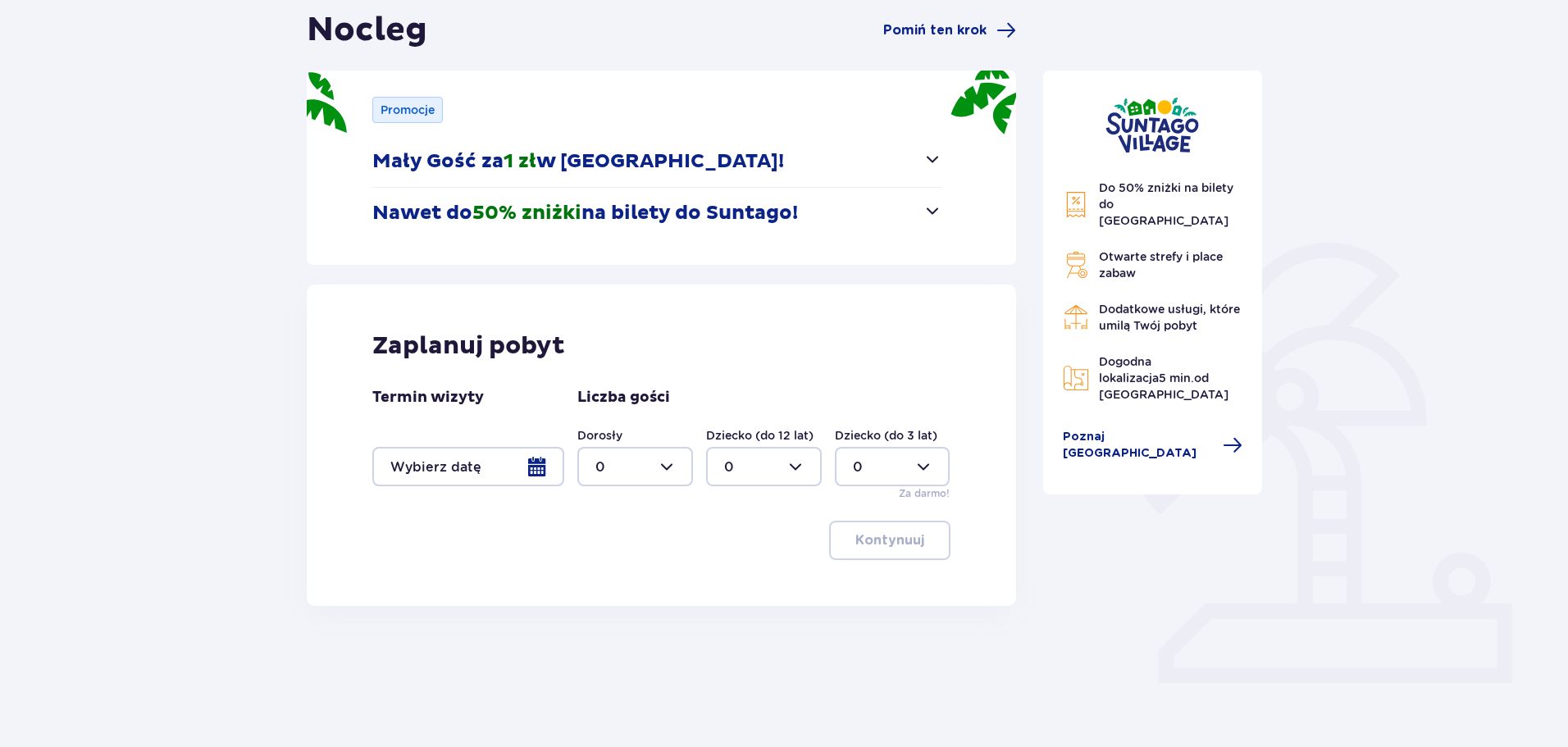
click at [539, 460] on div at bounding box center [468, 466] width 192 height 40
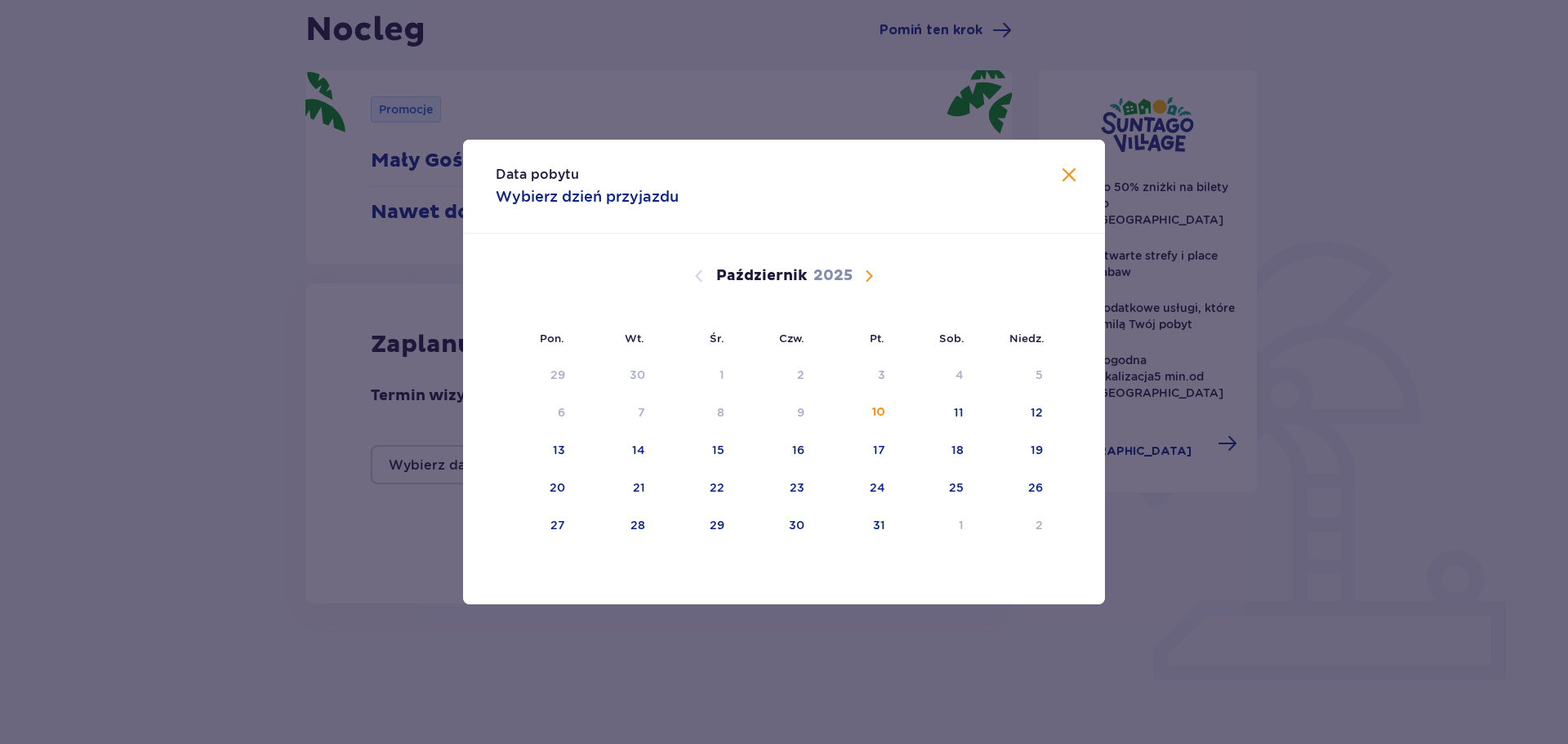
click at [871, 267] on span "Następny miesiąc" at bounding box center [869, 276] width 20 height 20
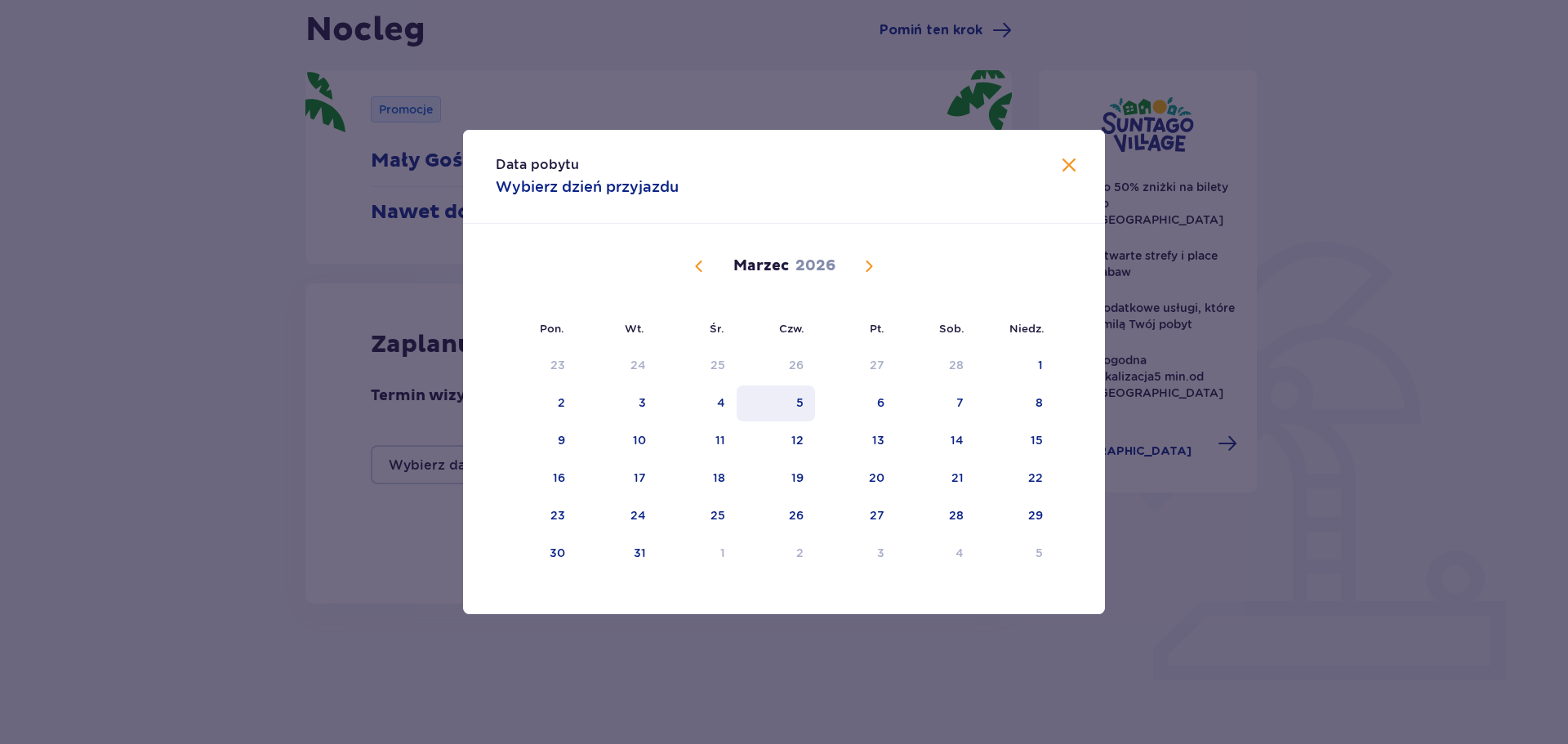
click at [802, 400] on div "5" at bounding box center [800, 403] width 7 height 16
click at [884, 403] on div "6" at bounding box center [881, 403] width 7 height 16
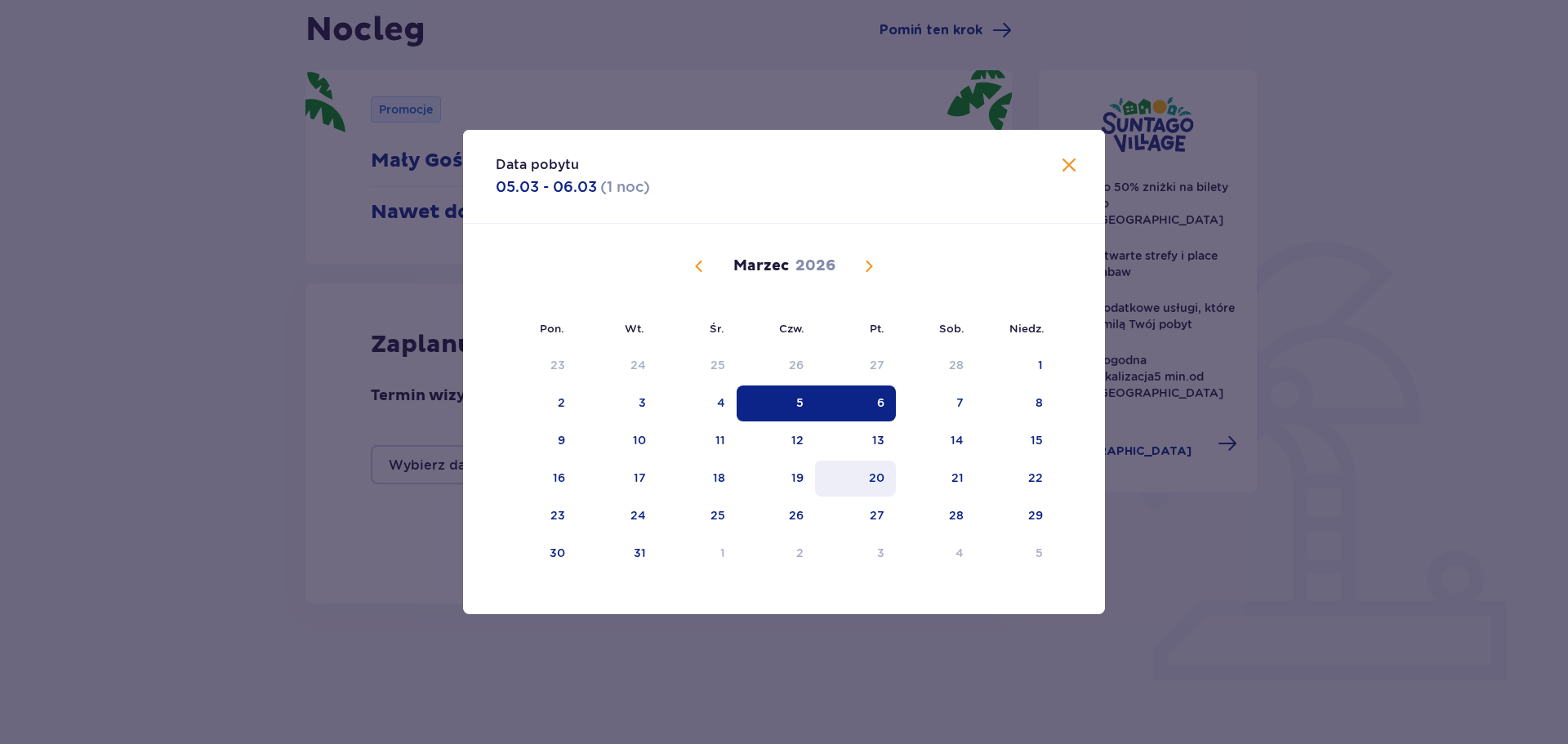
type input "05.03.26 - 06.03.26"
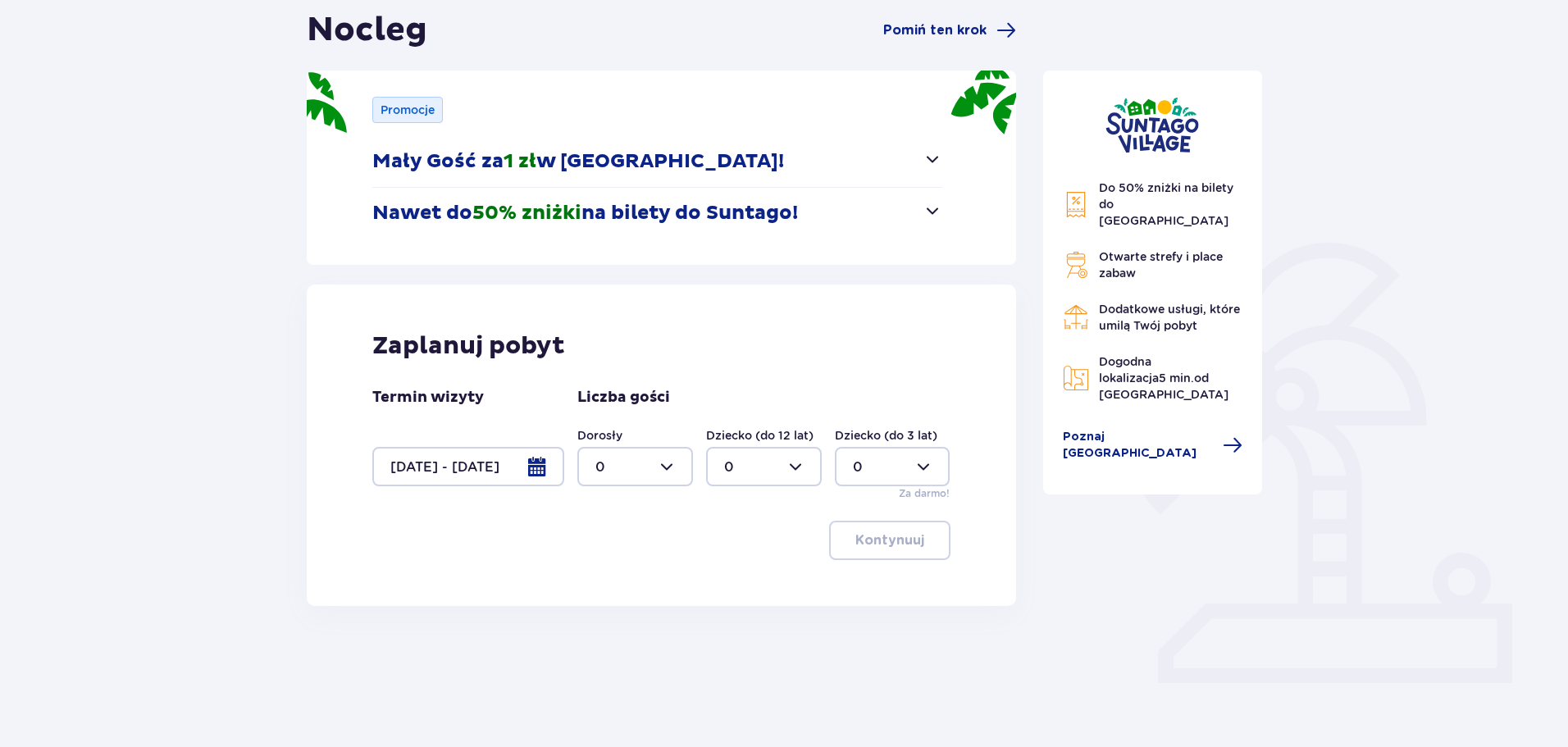
click at [667, 464] on div at bounding box center [635, 466] width 115 height 40
click at [617, 591] on div "2" at bounding box center [635, 586] width 79 height 18
type input "2"
click at [904, 546] on p "Kontynuuj" at bounding box center [890, 540] width 69 height 18
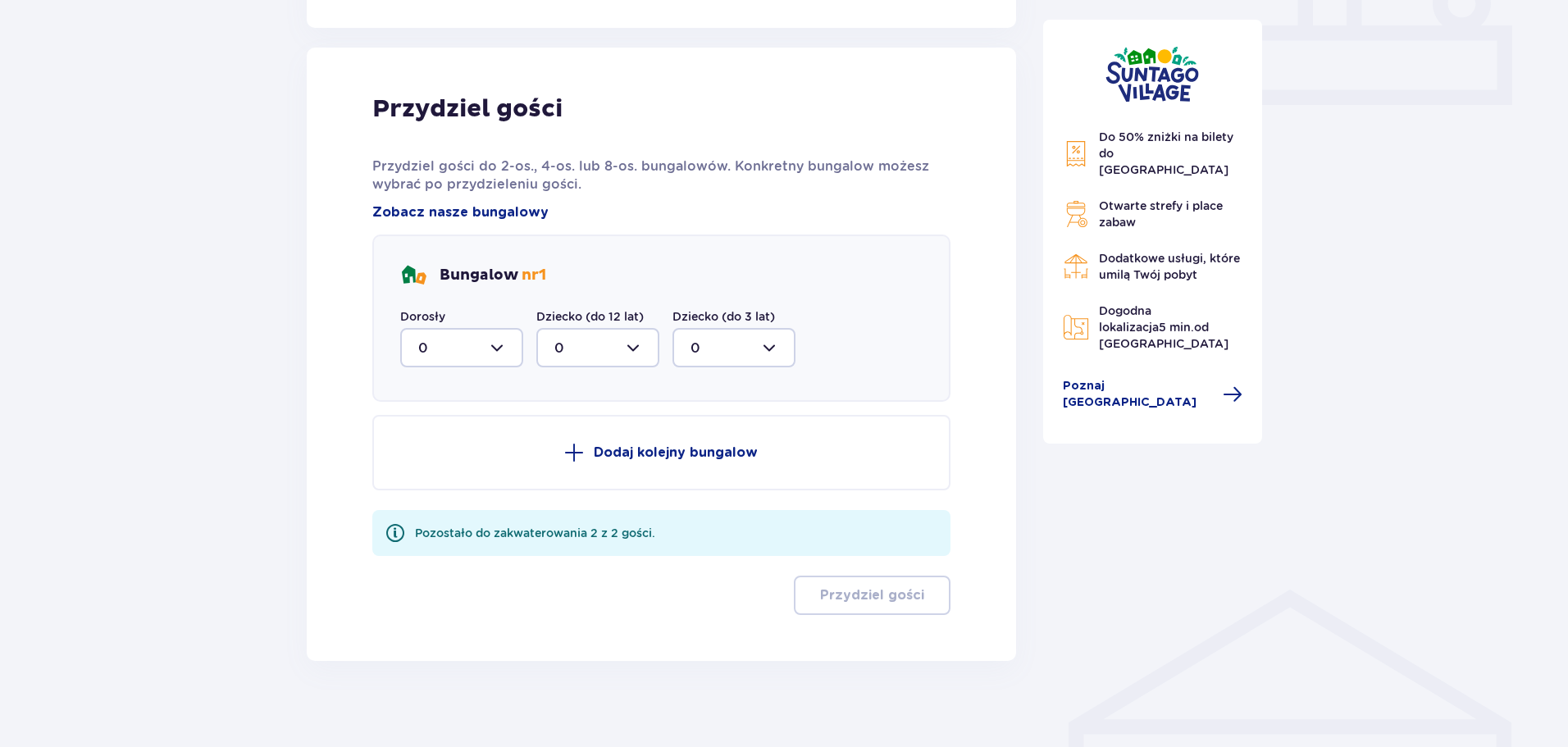
scroll to position [754, 0]
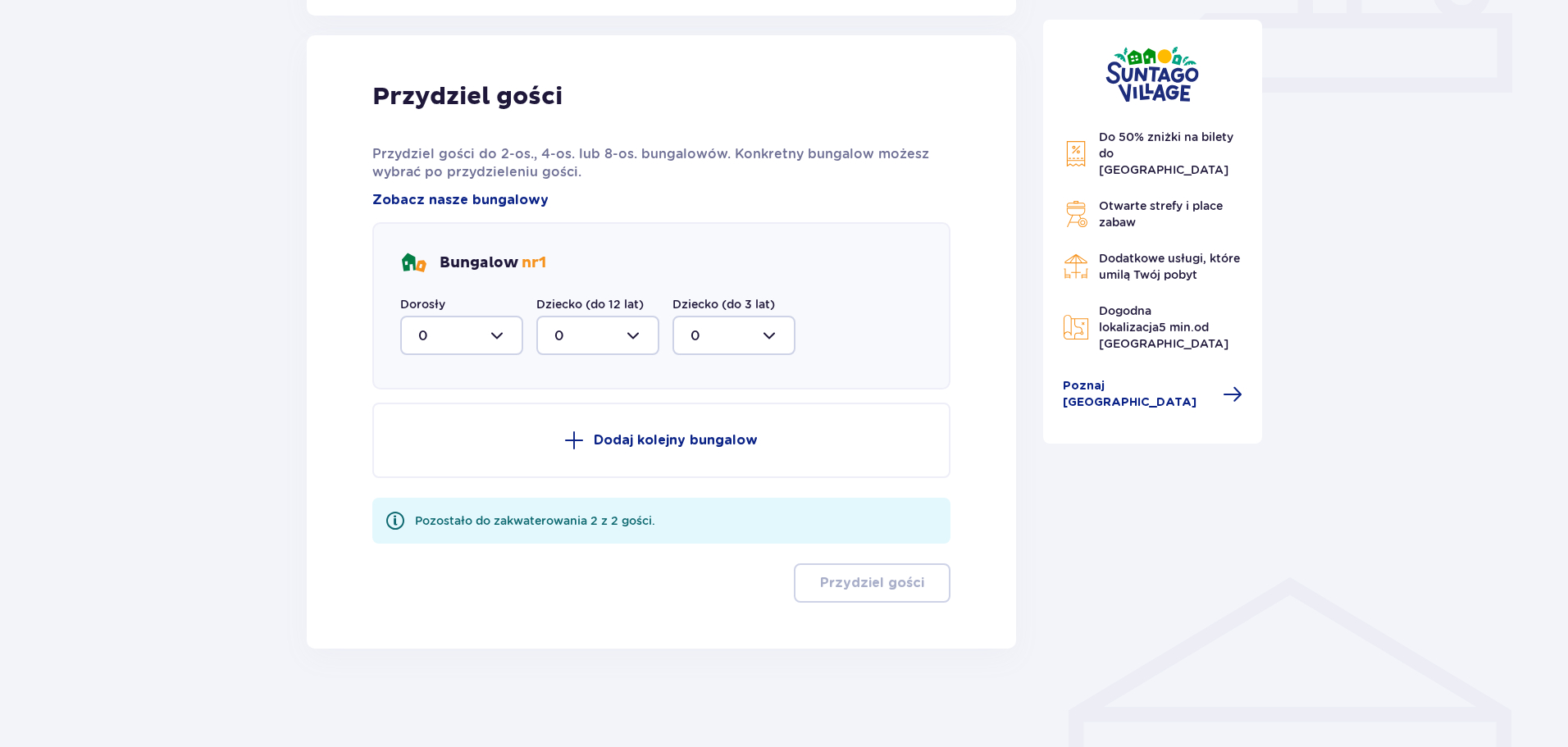
click at [502, 327] on div at bounding box center [462, 336] width 123 height 40
click at [441, 456] on div "2" at bounding box center [462, 455] width 87 height 18
type input "2"
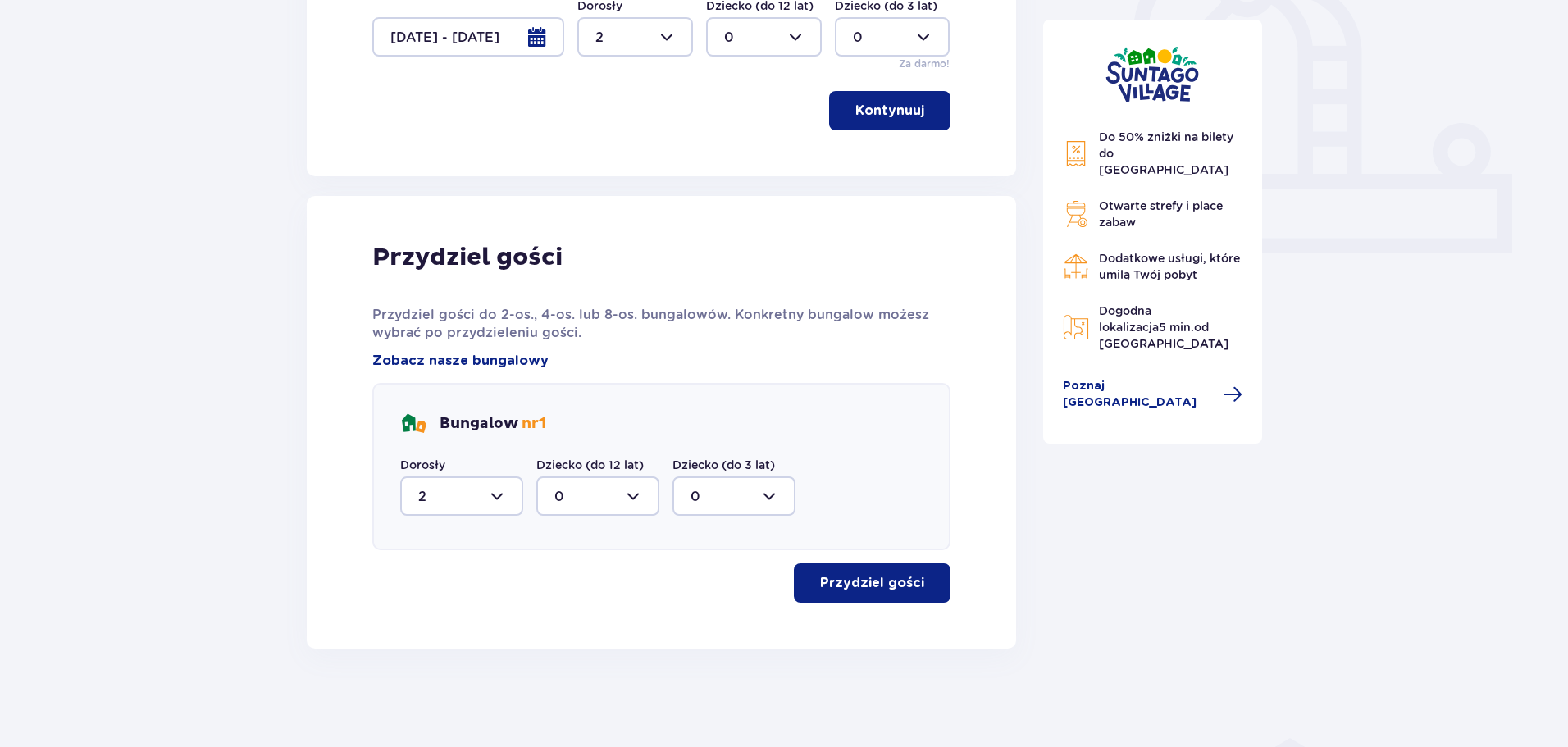
scroll to position [594, 0]
click at [861, 583] on p "Przydziel gości" at bounding box center [872, 583] width 104 height 18
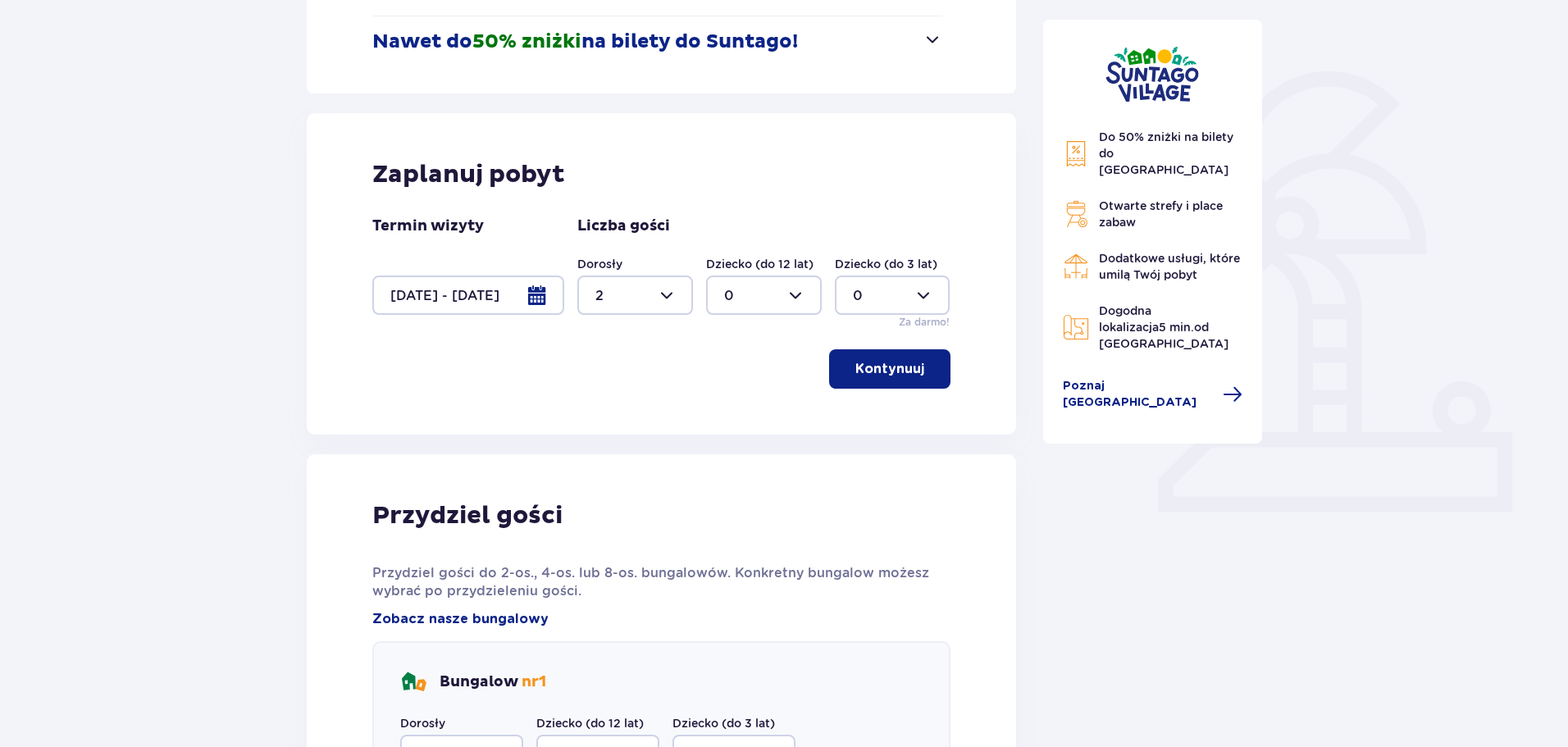
scroll to position [0, 0]
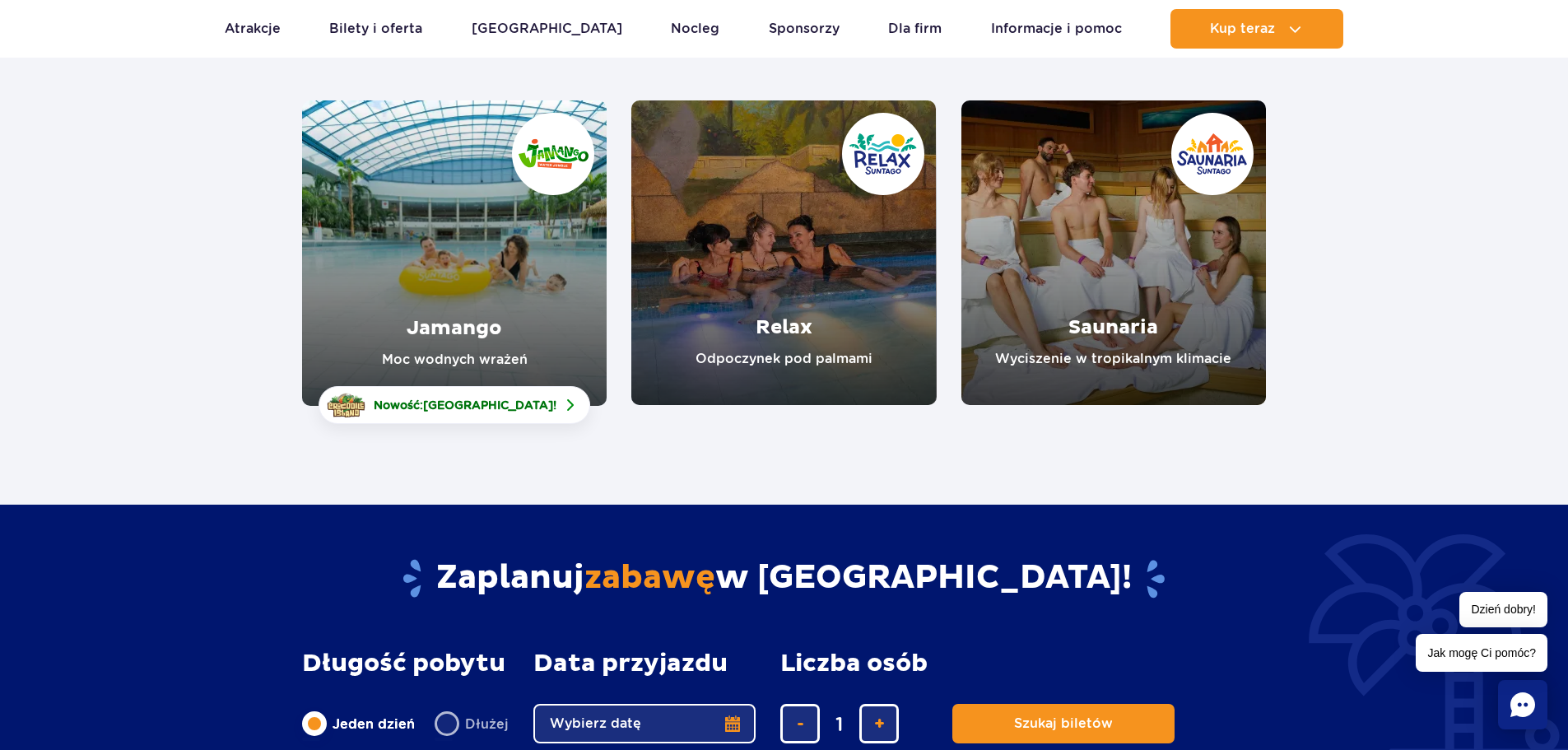
scroll to position [247, 0]
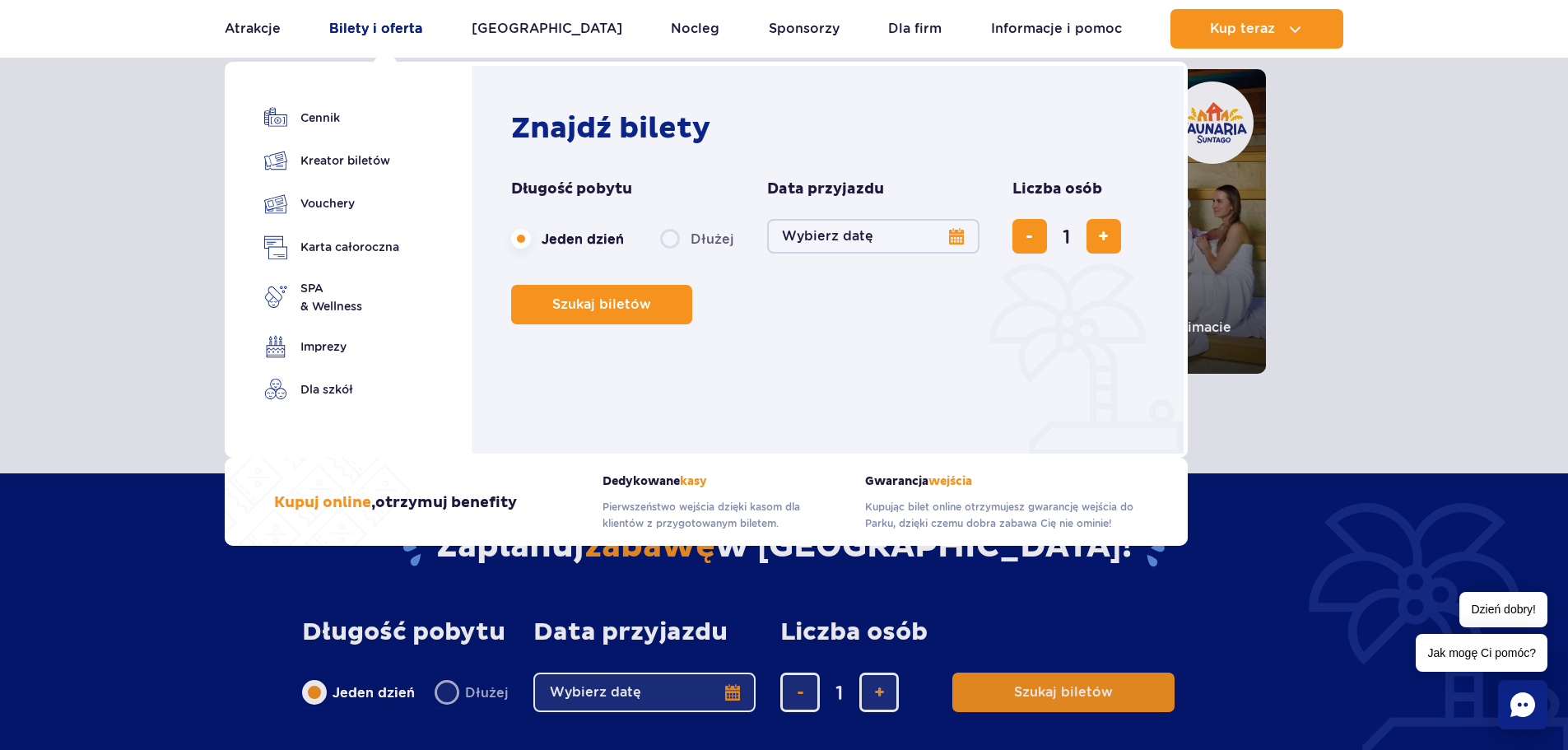
click at [412, 27] on link "Bilety i oferta" at bounding box center [376, 29] width 93 height 40
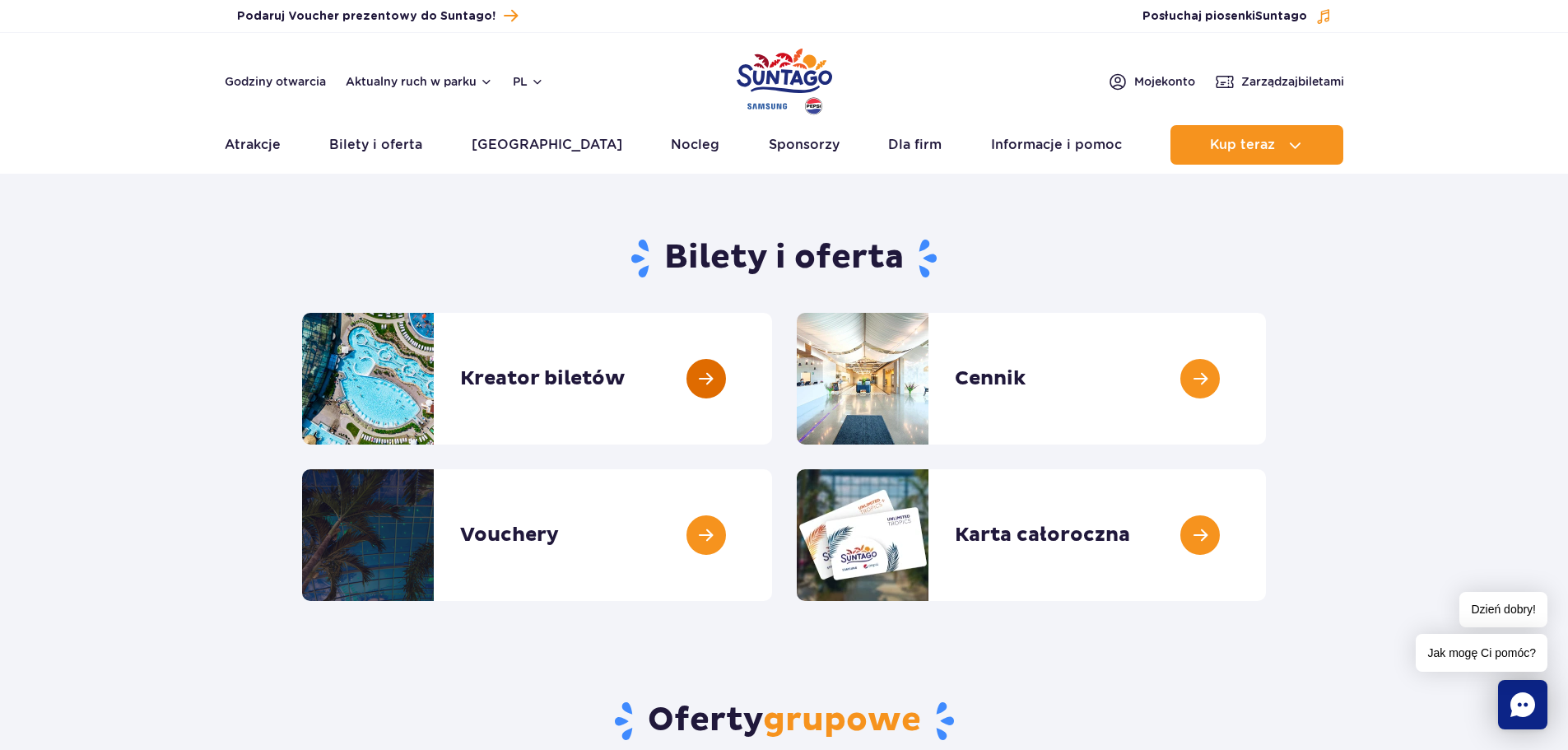
click at [772, 397] on link at bounding box center [772, 378] width 0 height 131
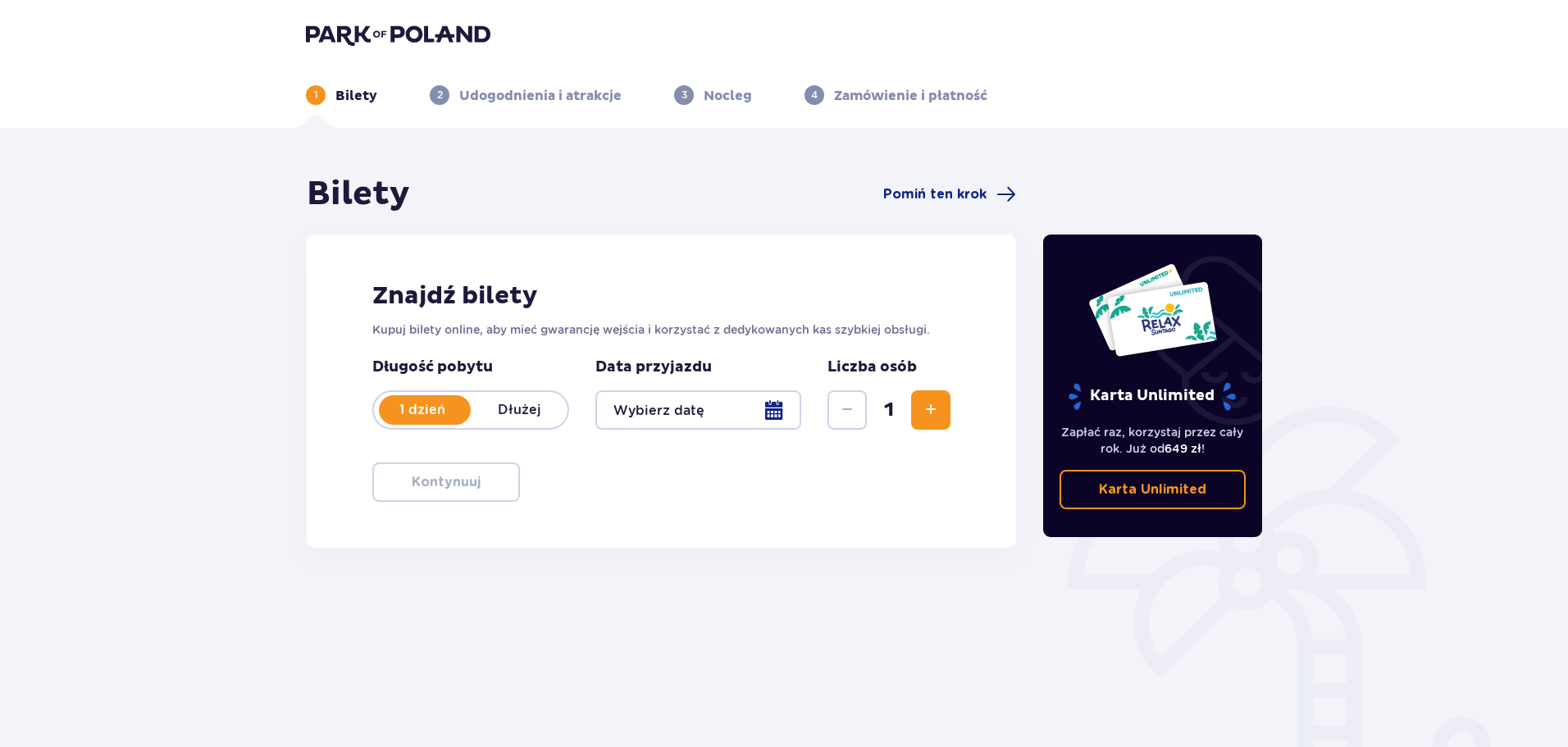
click at [518, 411] on p "Dłużej" at bounding box center [519, 410] width 97 height 18
click at [779, 410] on div at bounding box center [698, 410] width 206 height 40
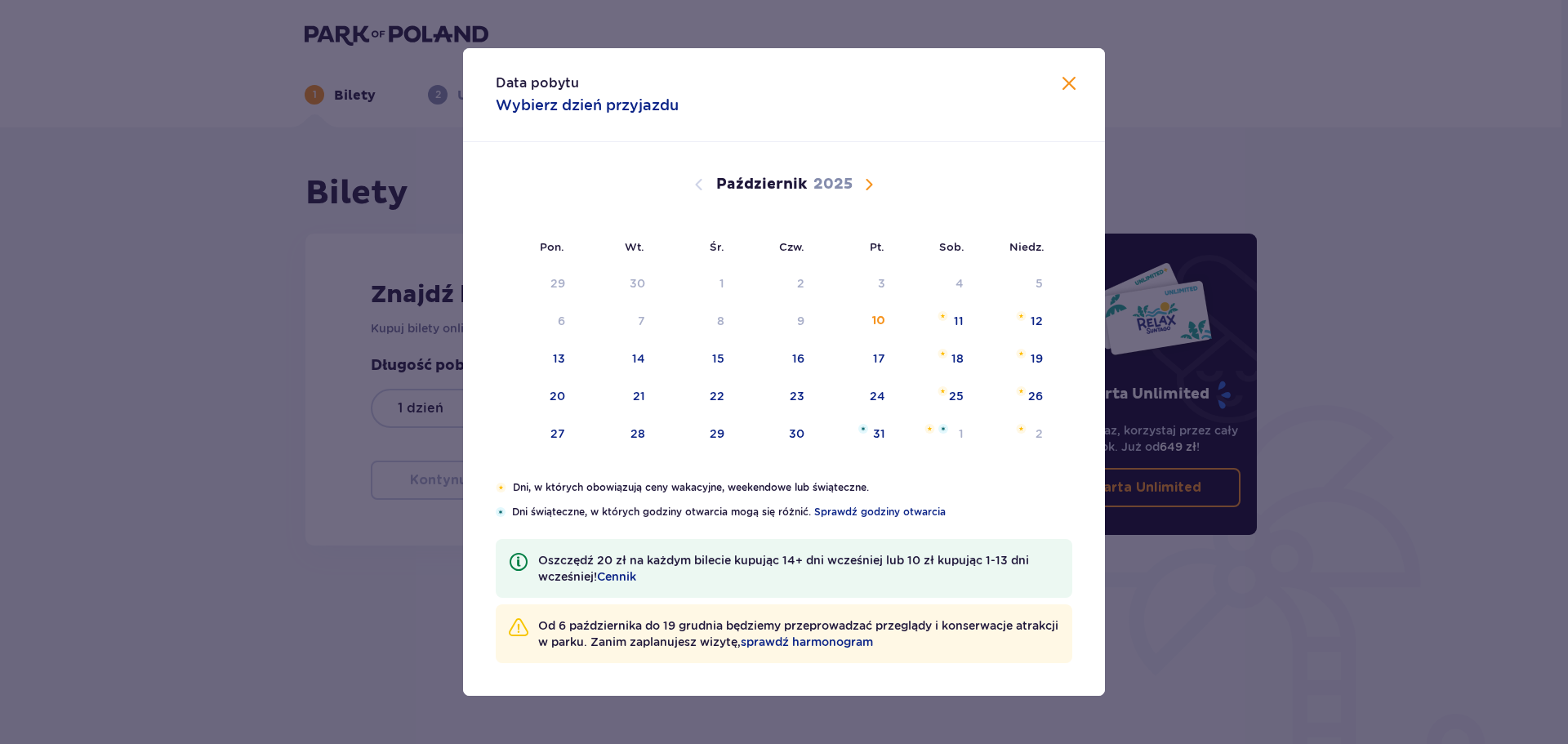
click at [868, 182] on span "Następny miesiąc" at bounding box center [869, 185] width 20 height 20
click at [872, 182] on span "Następny miesiąc" at bounding box center [869, 185] width 20 height 20
click at [875, 185] on span "Następny miesiąc" at bounding box center [869, 185] width 20 height 20
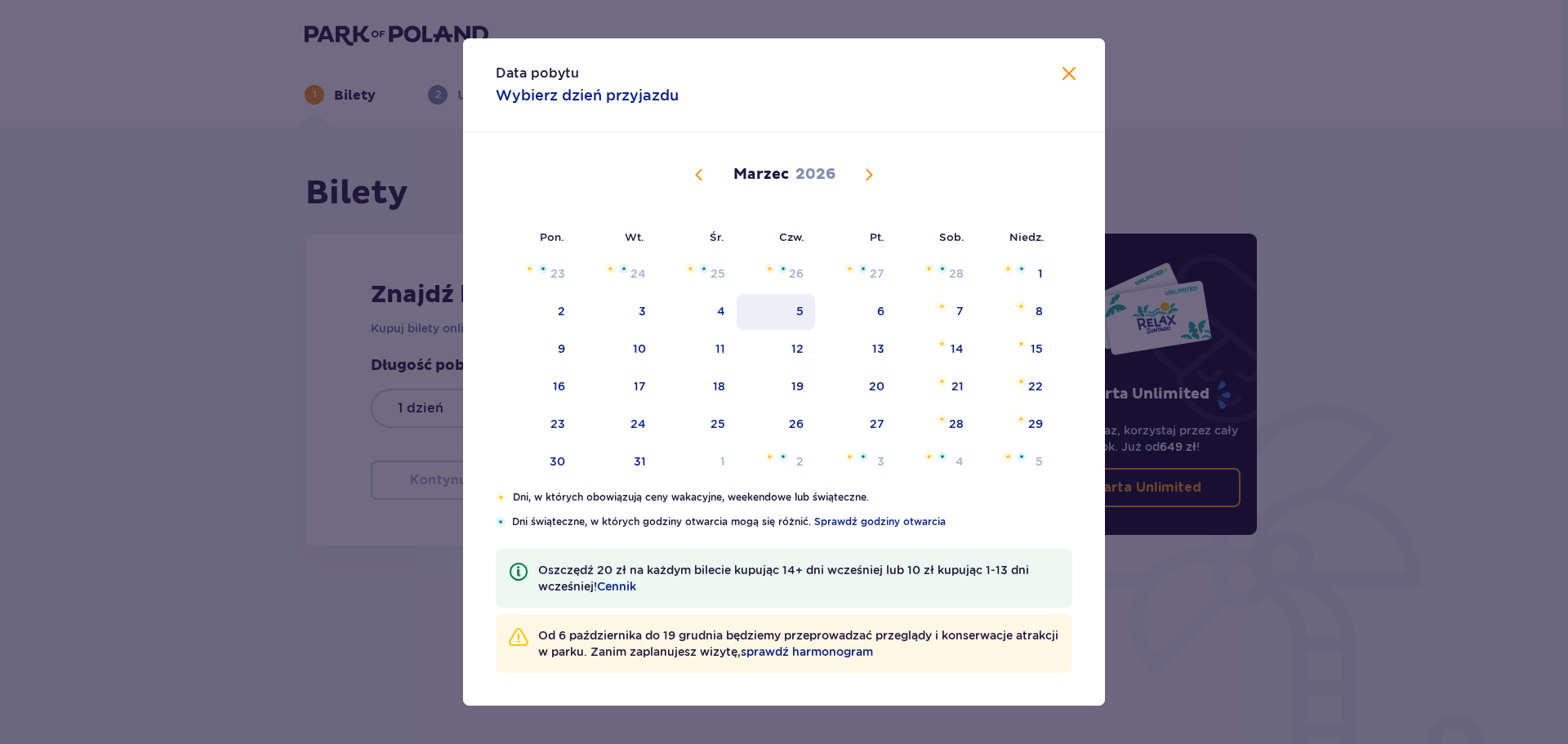
click at [793, 310] on div "5" at bounding box center [776, 312] width 79 height 36
click at [860, 315] on div "6" at bounding box center [855, 312] width 81 height 36
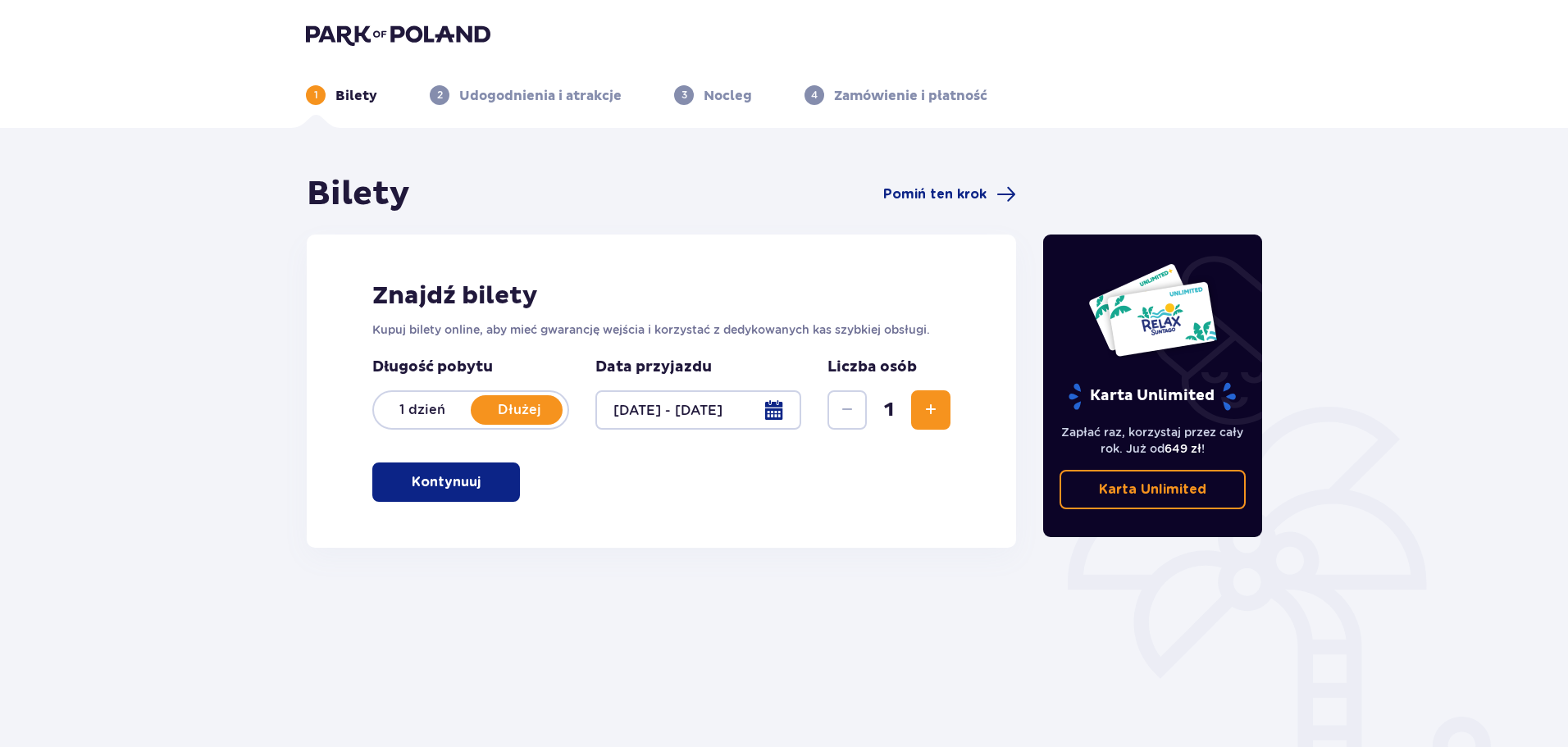
click at [771, 413] on div at bounding box center [698, 410] width 206 height 40
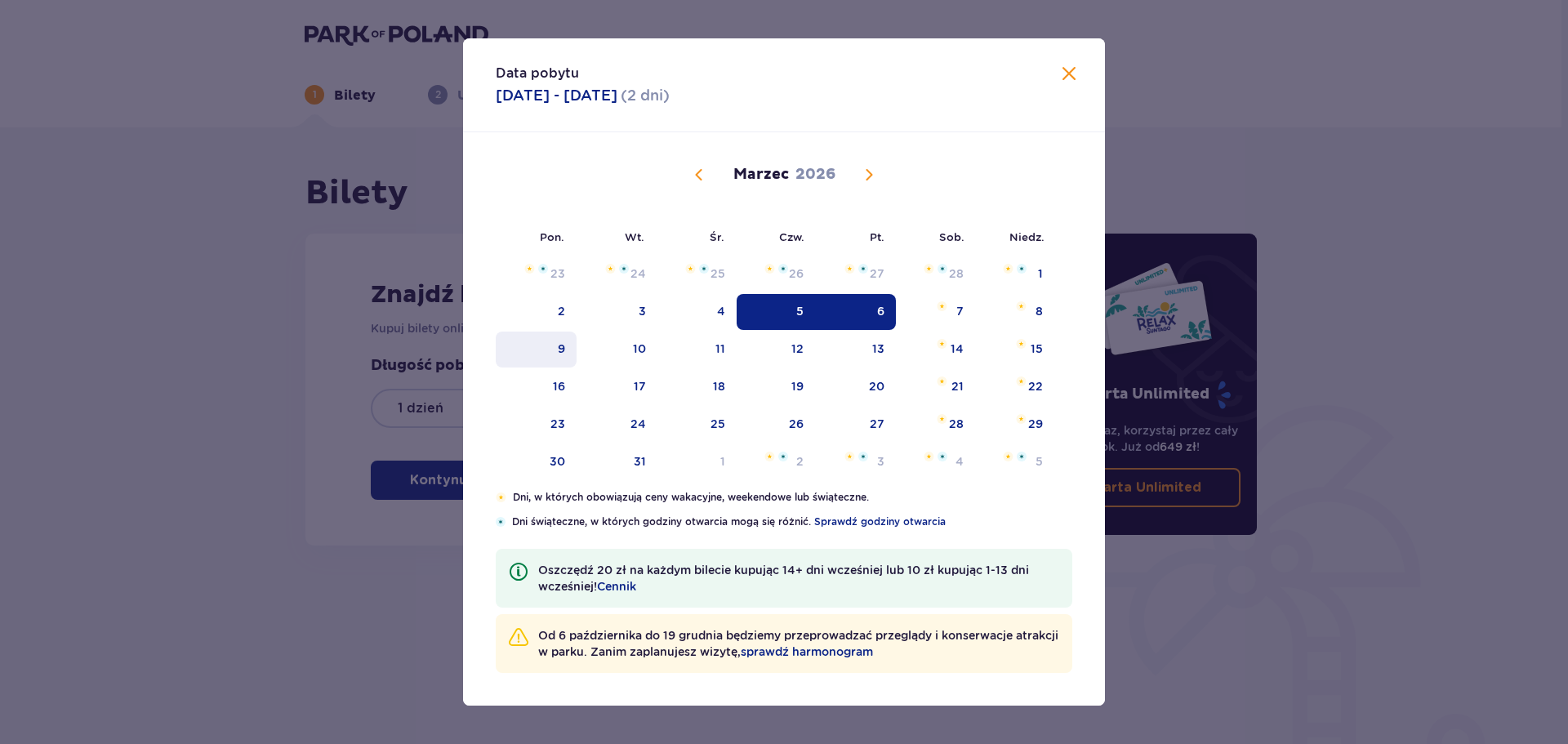
click at [558, 345] on div "9" at bounding box center [562, 349] width 7 height 16
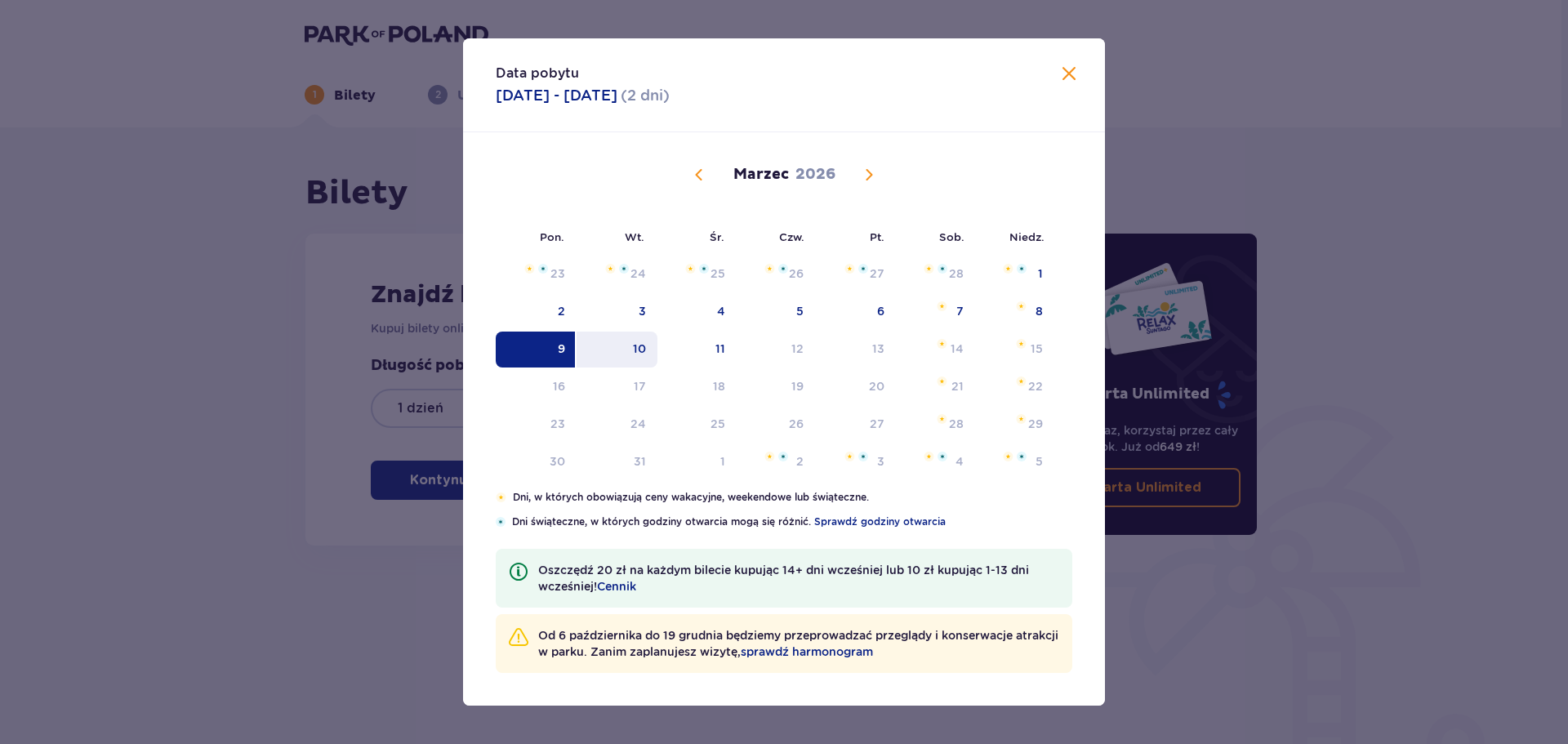
click at [644, 346] on div "10" at bounding box center [639, 349] width 13 height 16
type input "09.03.26 - 10.03.26"
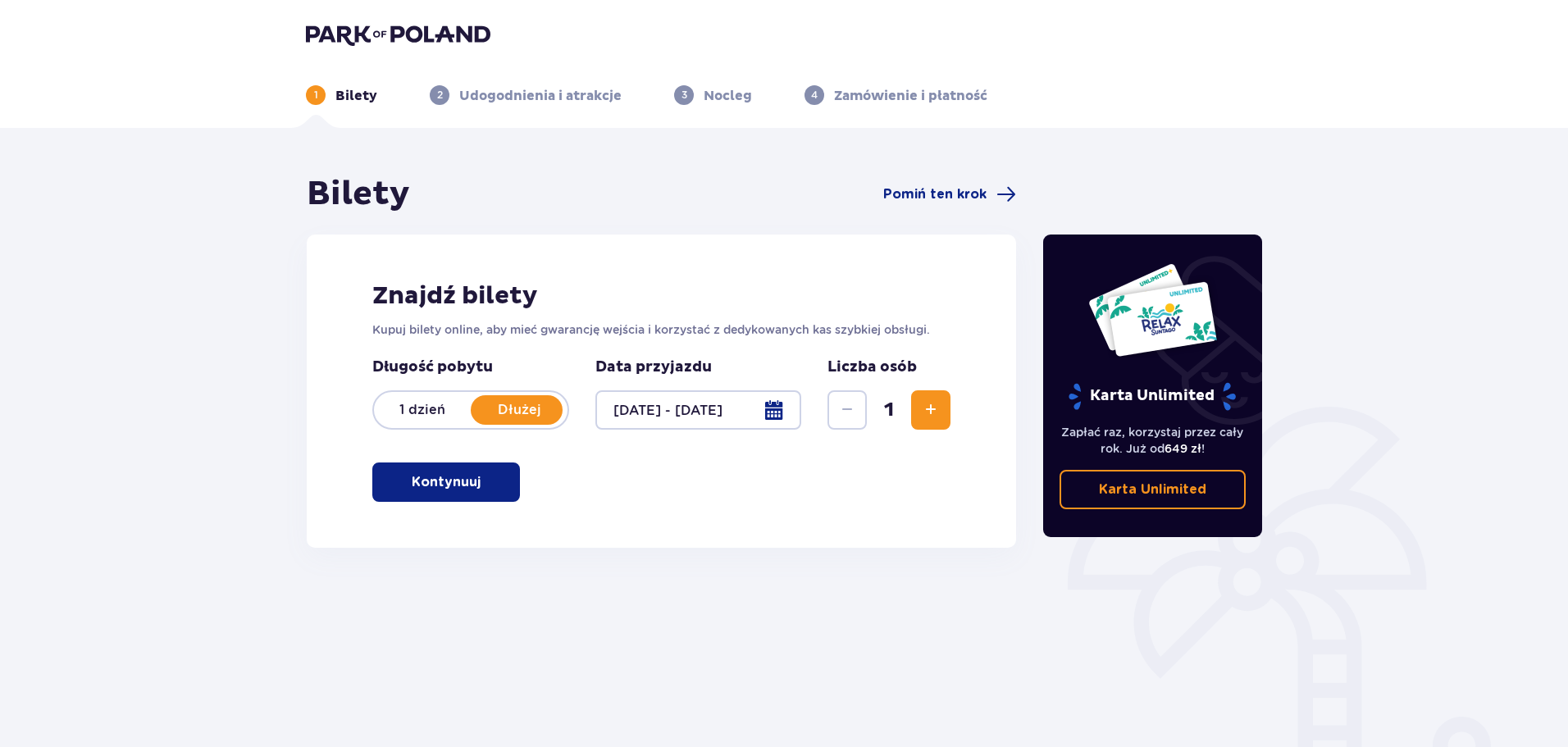
click at [928, 411] on span "Zwiększ" at bounding box center [931, 410] width 20 height 20
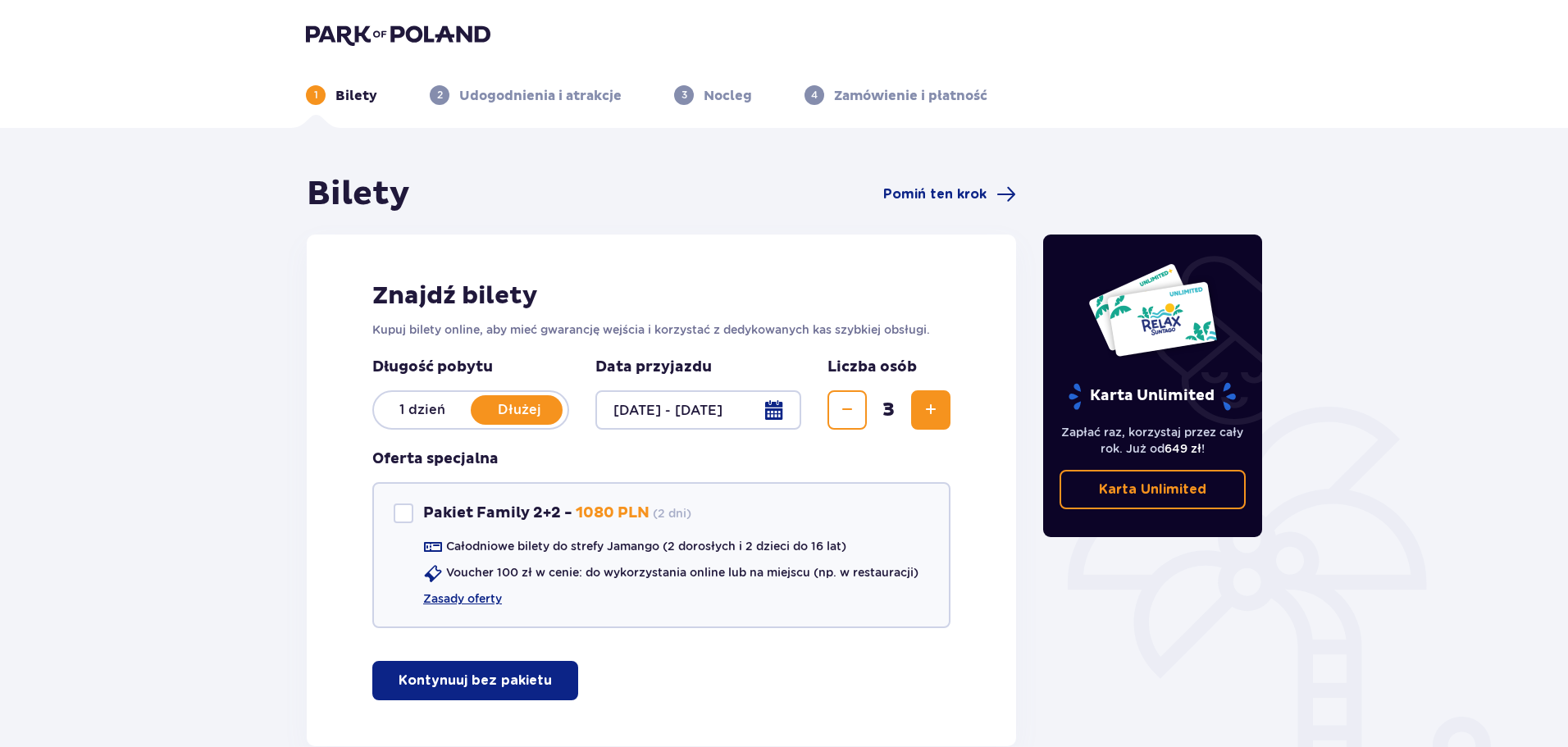
click at [928, 411] on span "Zwiększ" at bounding box center [931, 410] width 20 height 20
click at [850, 404] on span "Zmniejsz" at bounding box center [847, 410] width 20 height 20
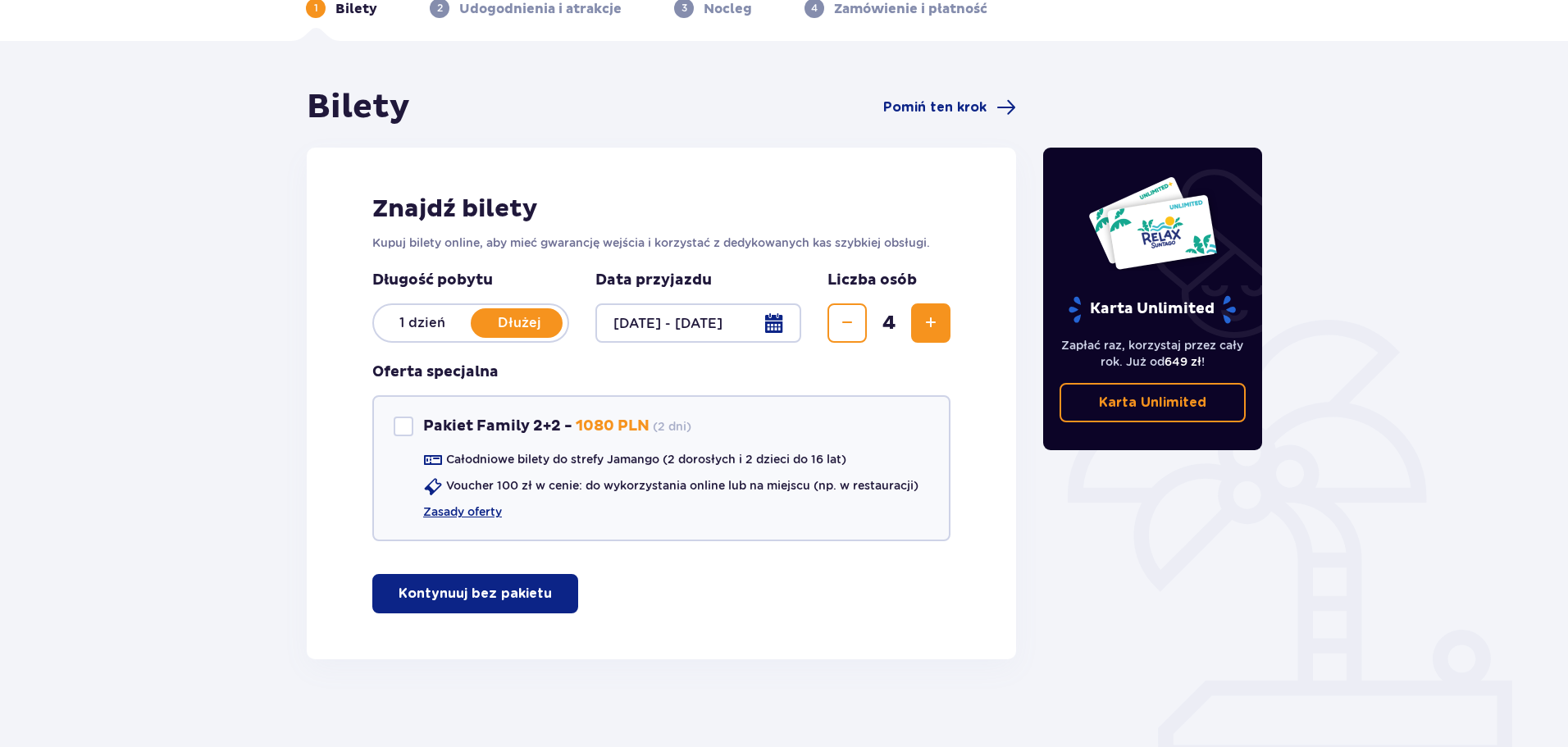
scroll to position [97, 0]
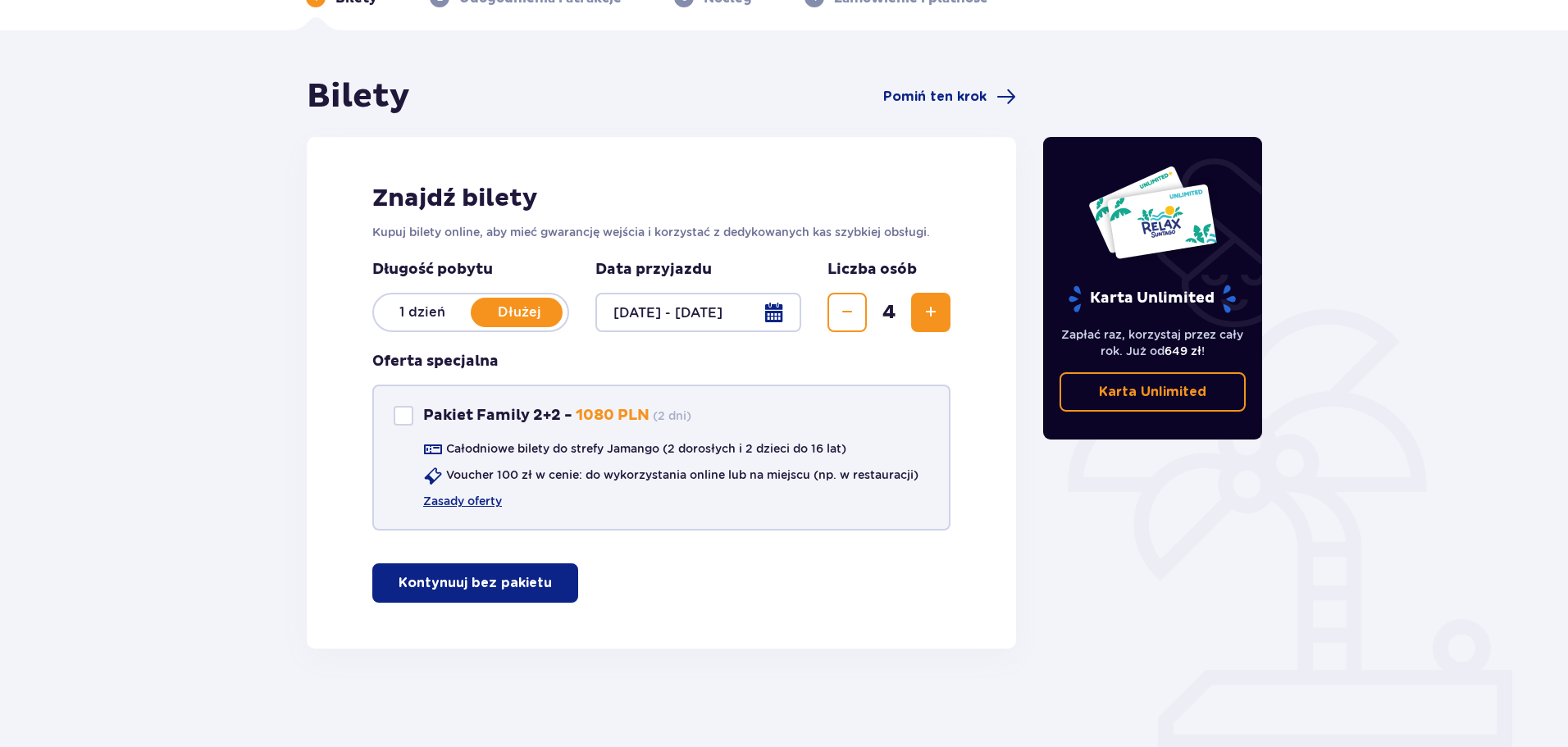
click at [401, 410] on div "Pakiet Family 2+2" at bounding box center [403, 416] width 20 height 20
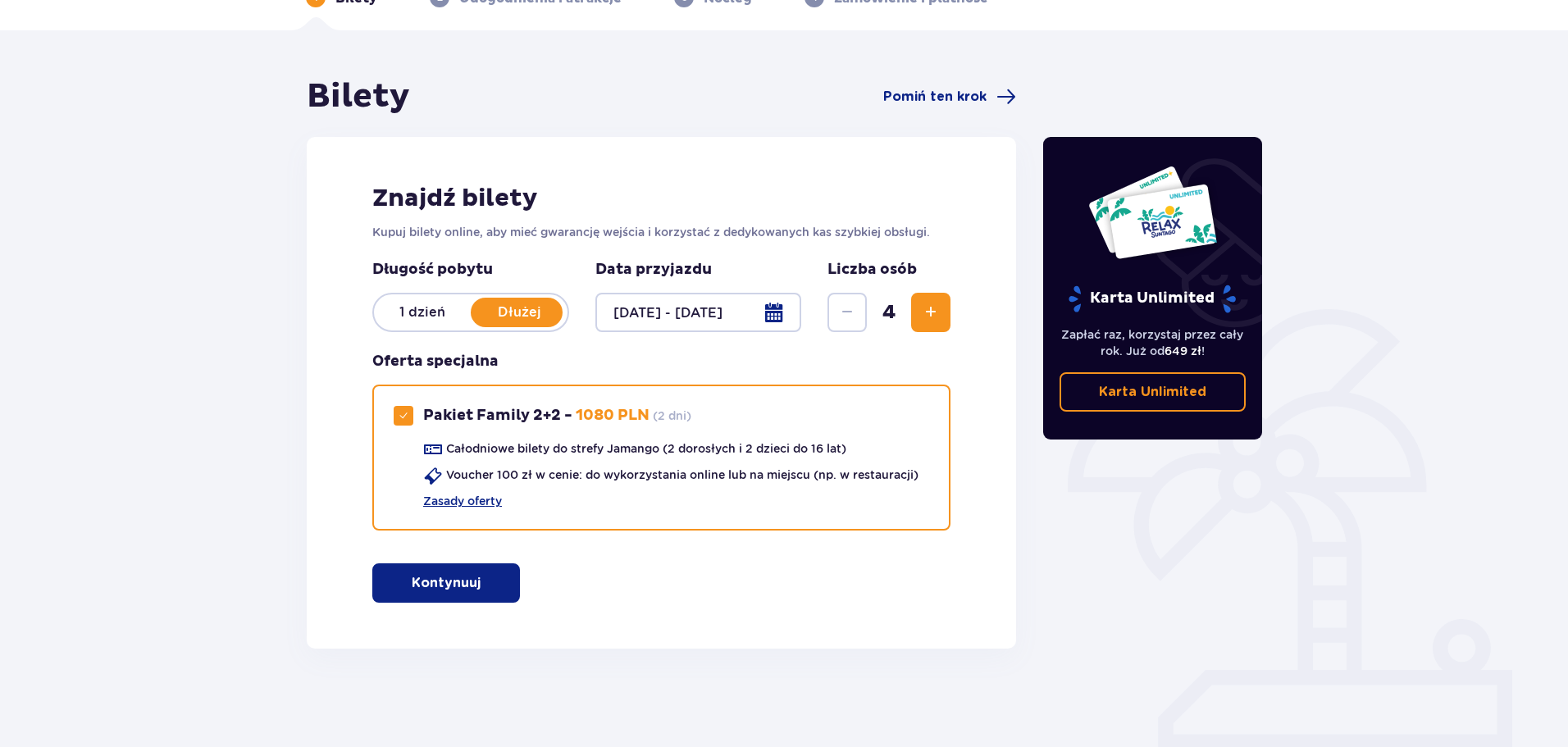
click at [495, 586] on button "Kontynuuj" at bounding box center [447, 583] width 148 height 40
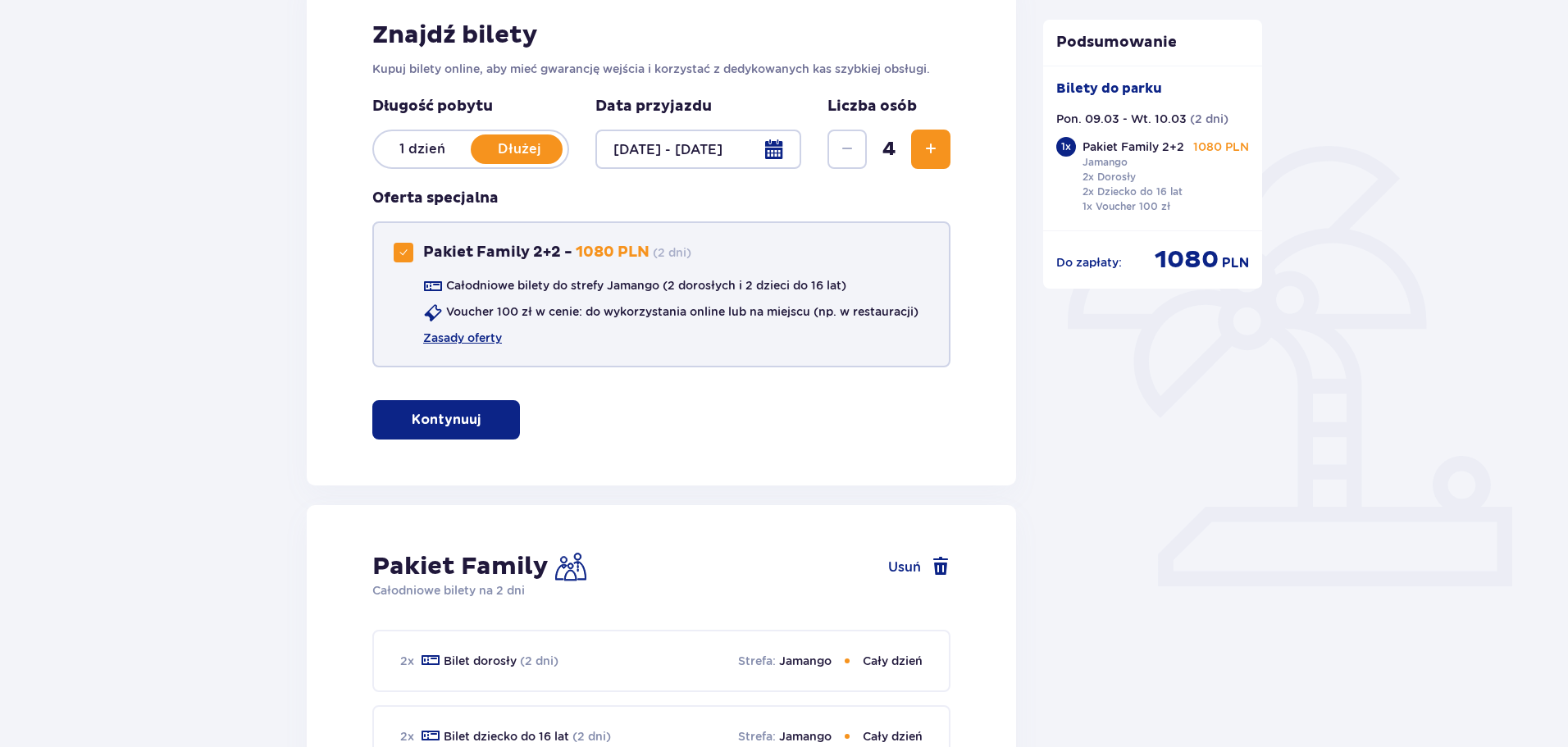
scroll to position [254, 0]
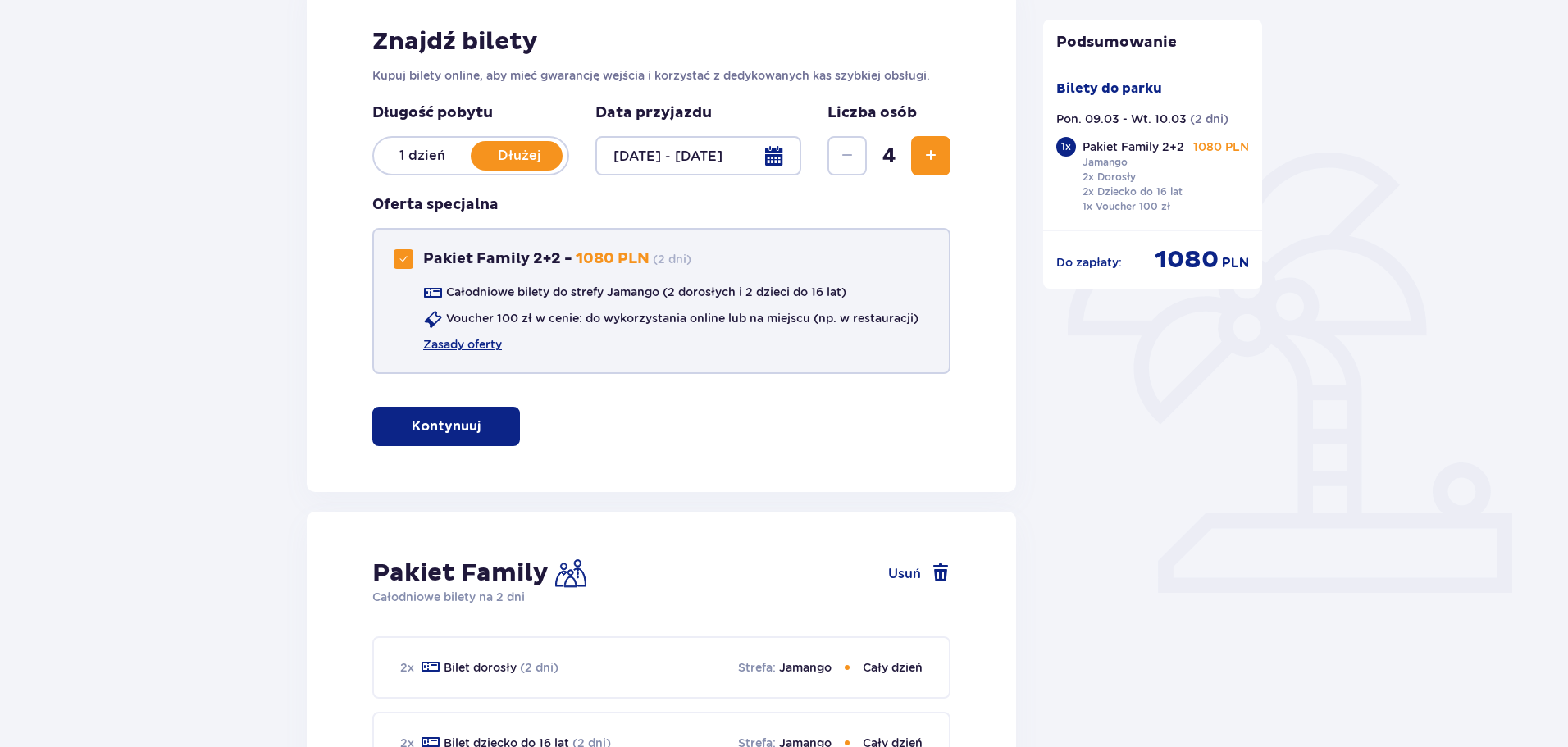
click at [410, 255] on div "Pakiet Family 2+2" at bounding box center [403, 259] width 20 height 20
checkbox input "false"
click at [496, 432] on p "Kontynuuj bez pakietu" at bounding box center [475, 427] width 153 height 18
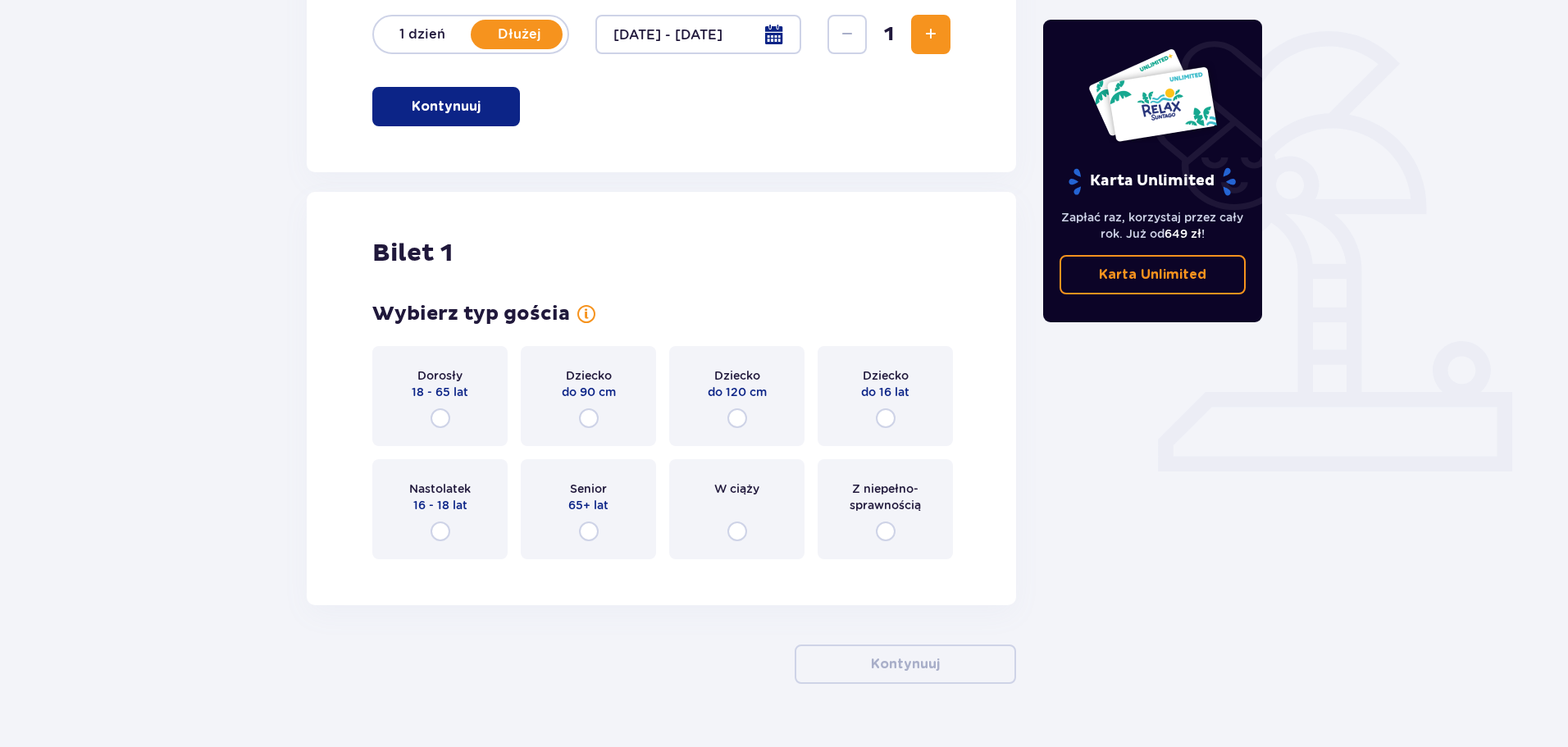
scroll to position [410, 0]
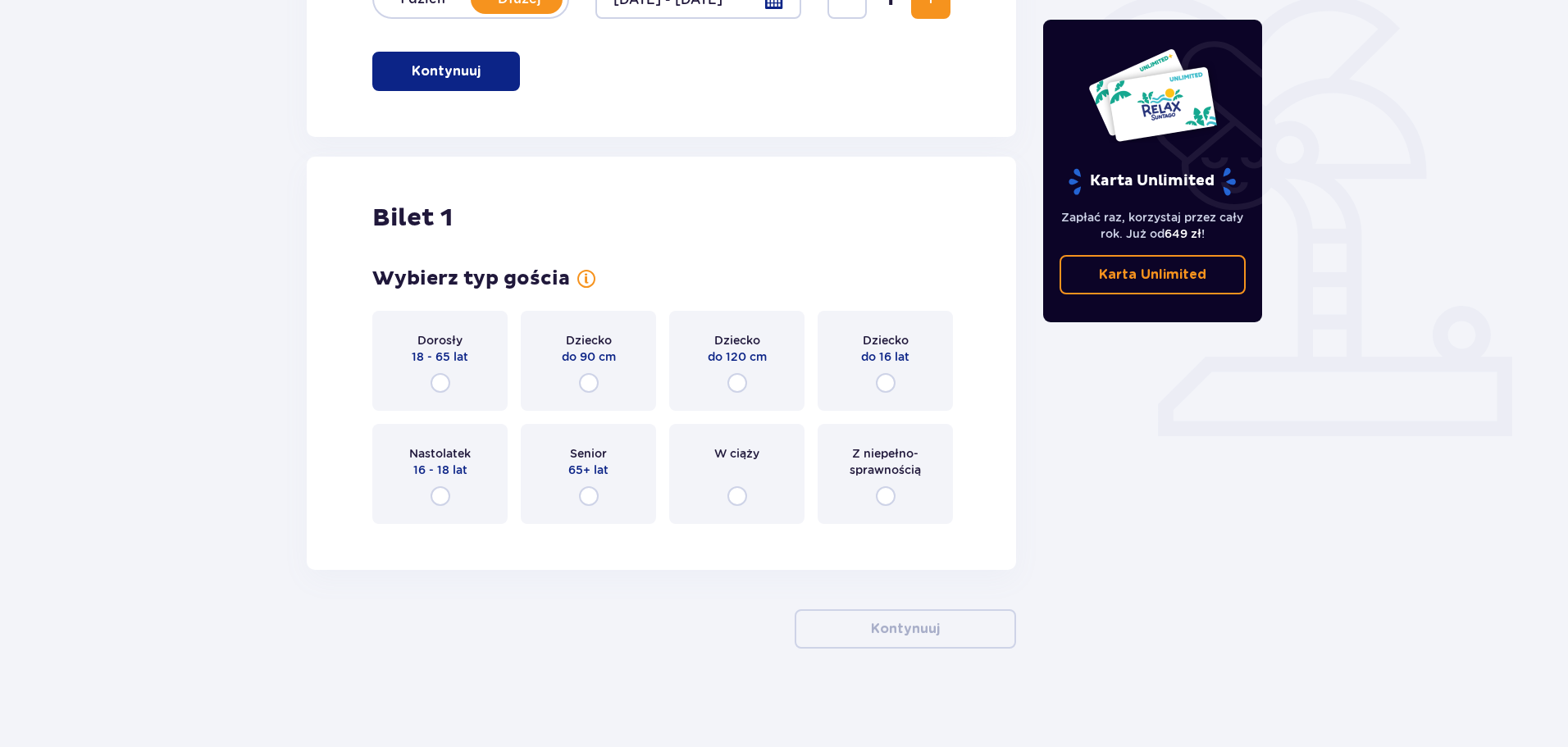
click at [443, 387] on input "radio" at bounding box center [440, 383] width 20 height 20
radio input "true"
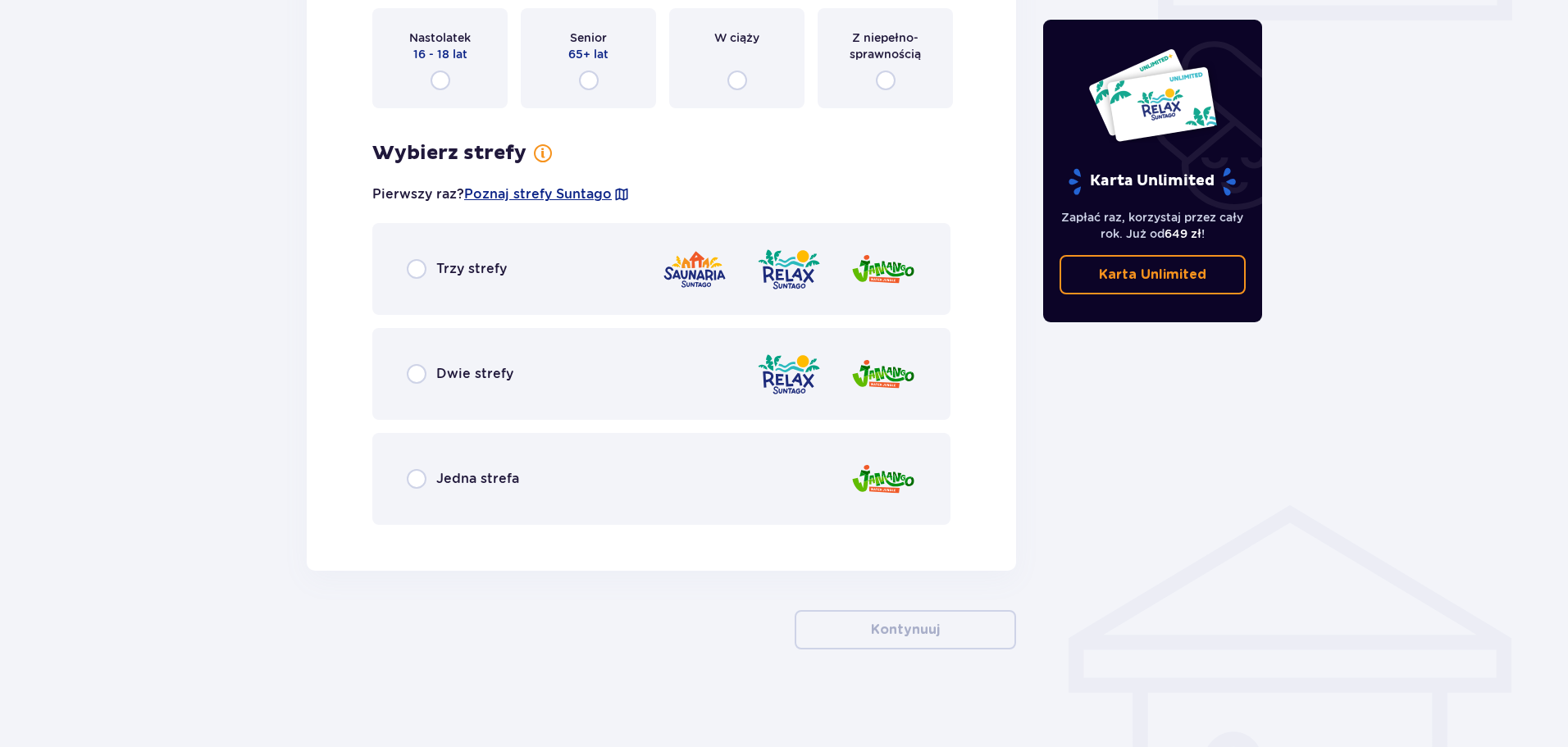
scroll to position [827, 0]
click at [416, 272] on input "radio" at bounding box center [417, 268] width 20 height 20
radio input "true"
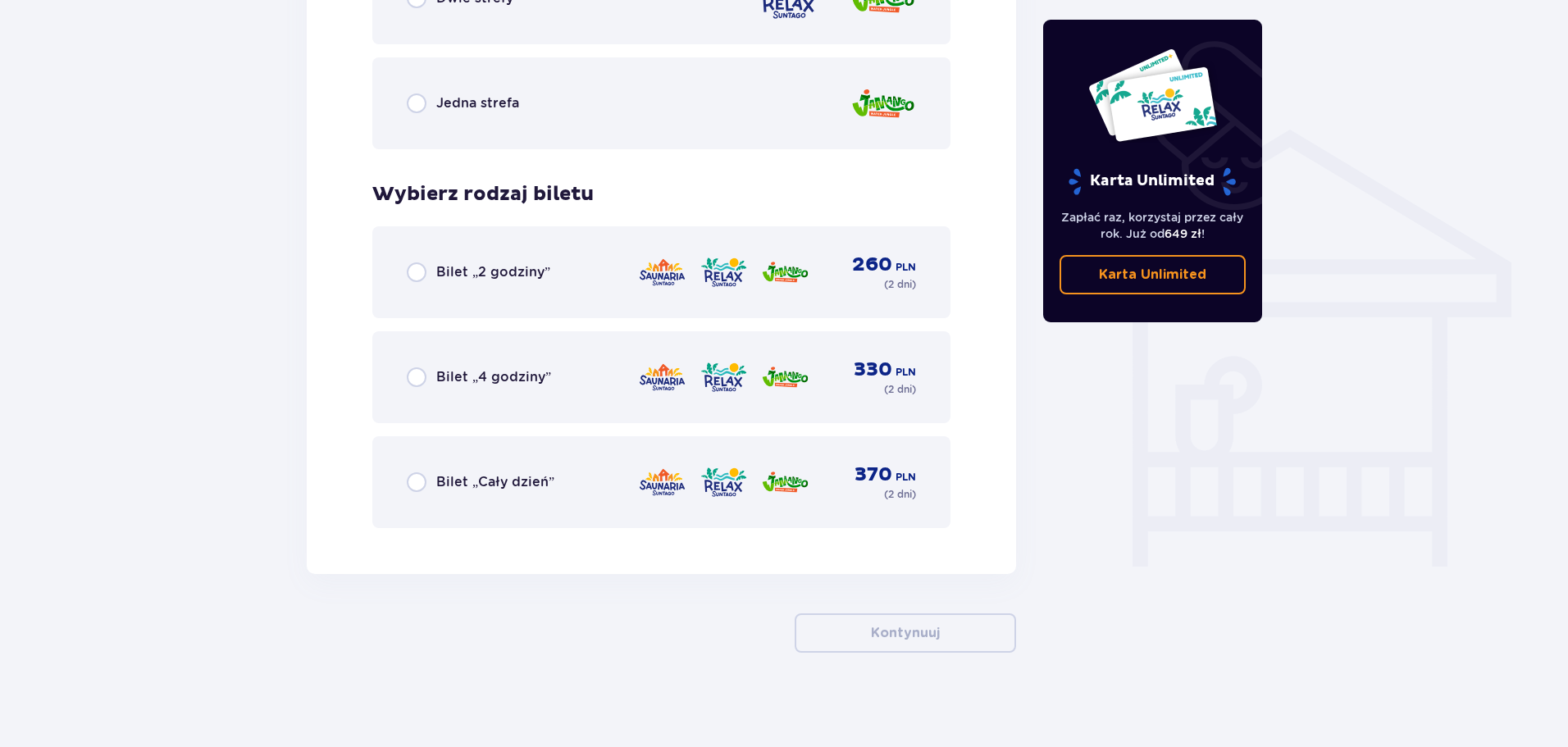
scroll to position [1206, 0]
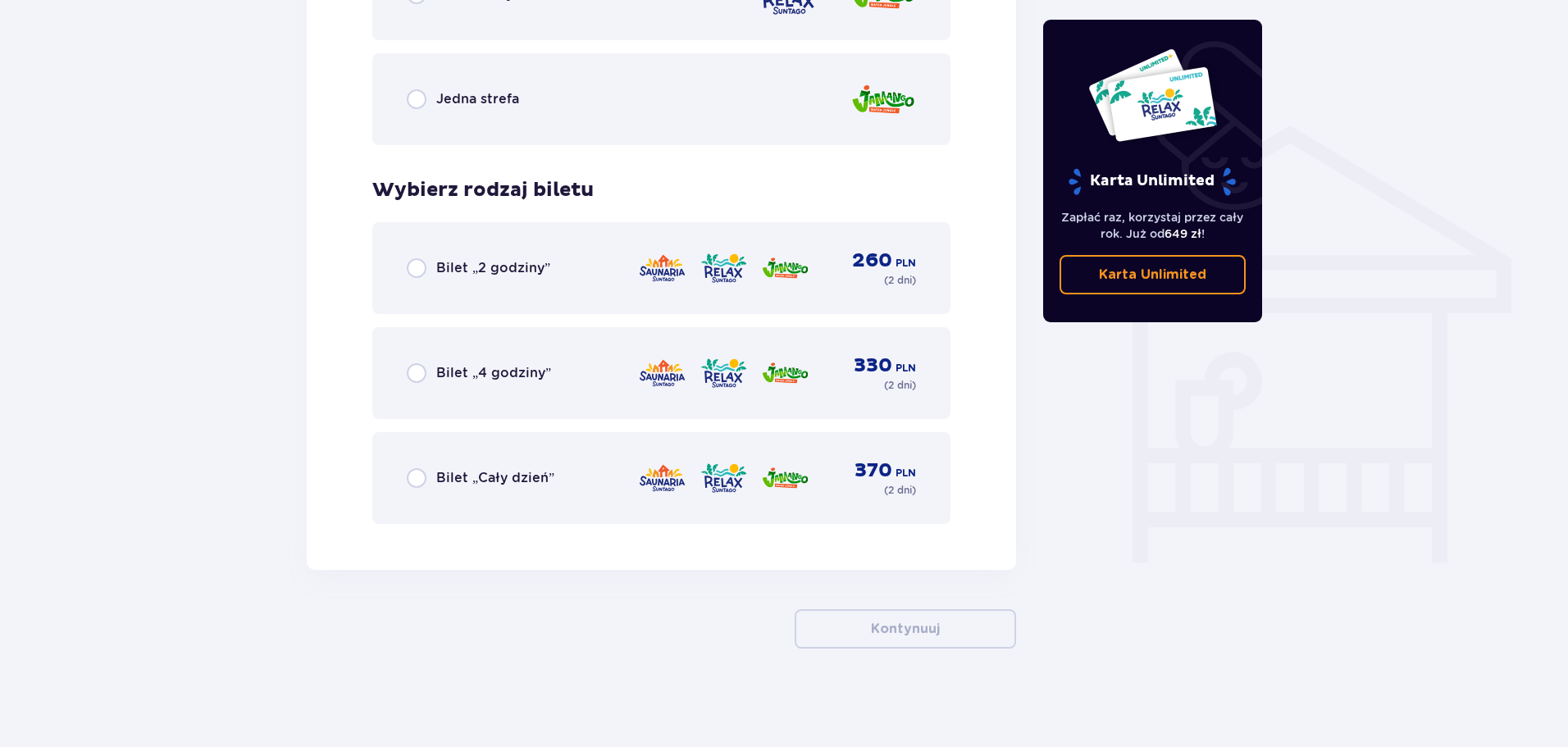
click at [420, 477] on input "radio" at bounding box center [417, 478] width 20 height 20
radio input "true"
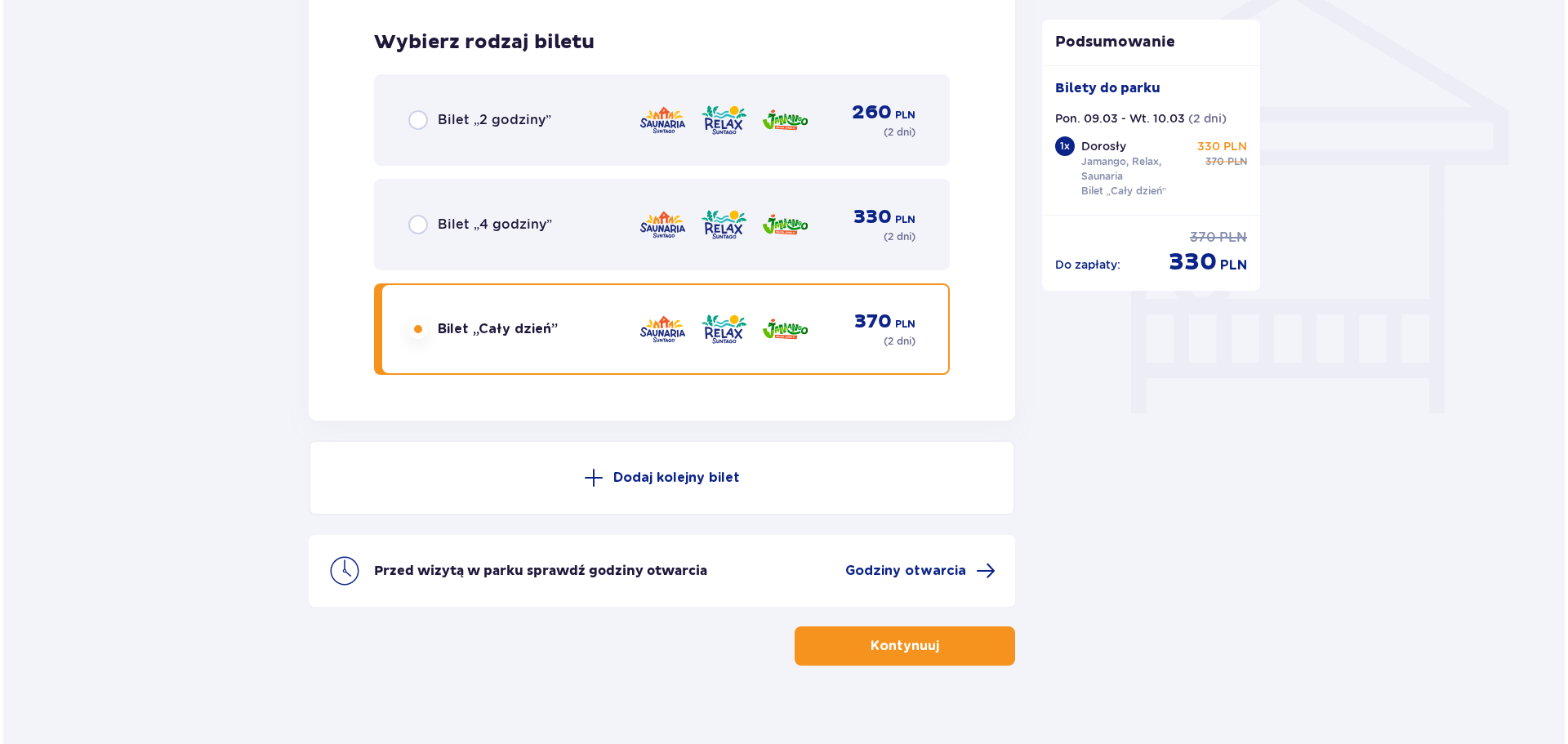
scroll to position [1368, 0]
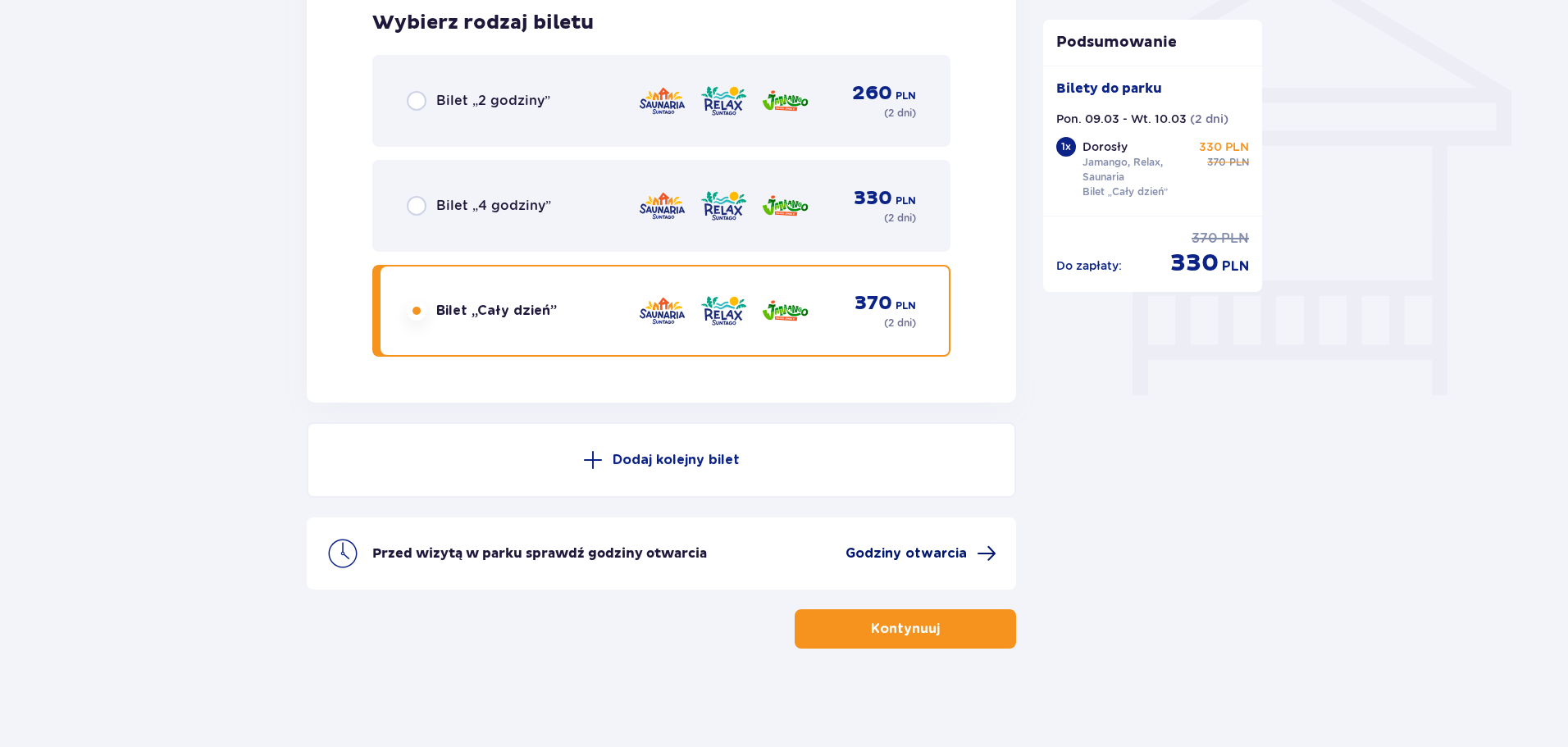
click at [894, 558] on span "Godziny otwarcia" at bounding box center [906, 554] width 122 height 18
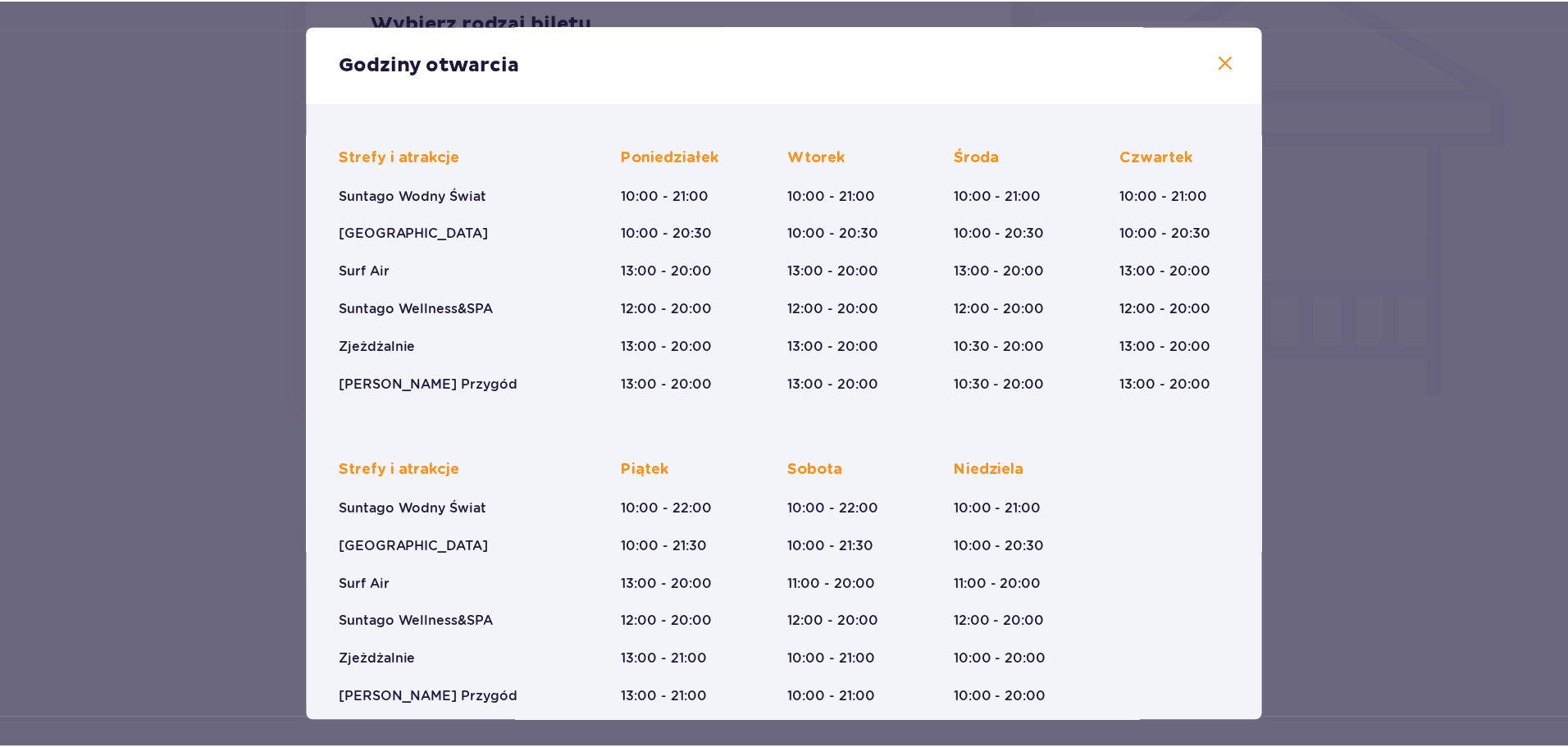
scroll to position [121, 0]
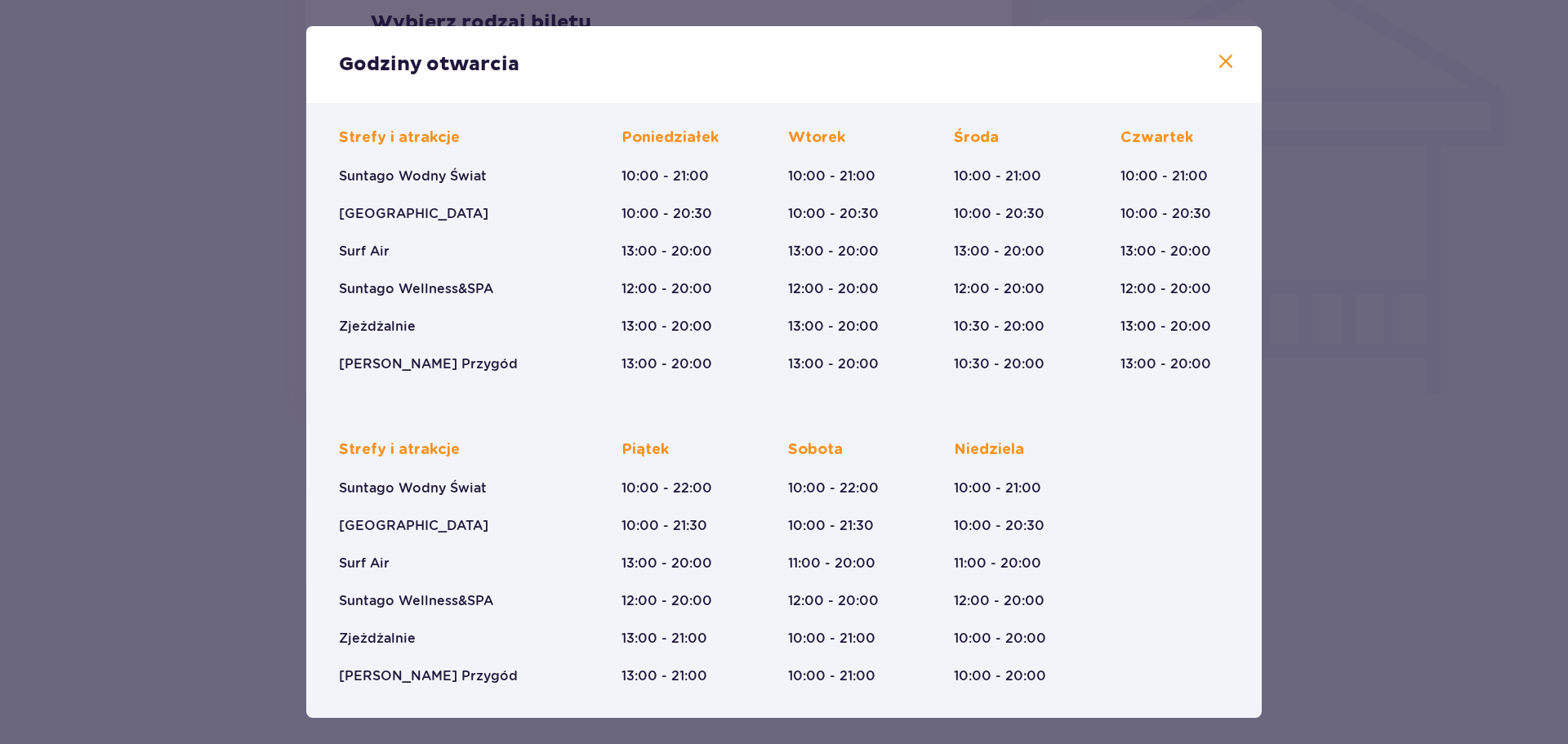
click at [1217, 63] on span at bounding box center [1227, 62] width 20 height 20
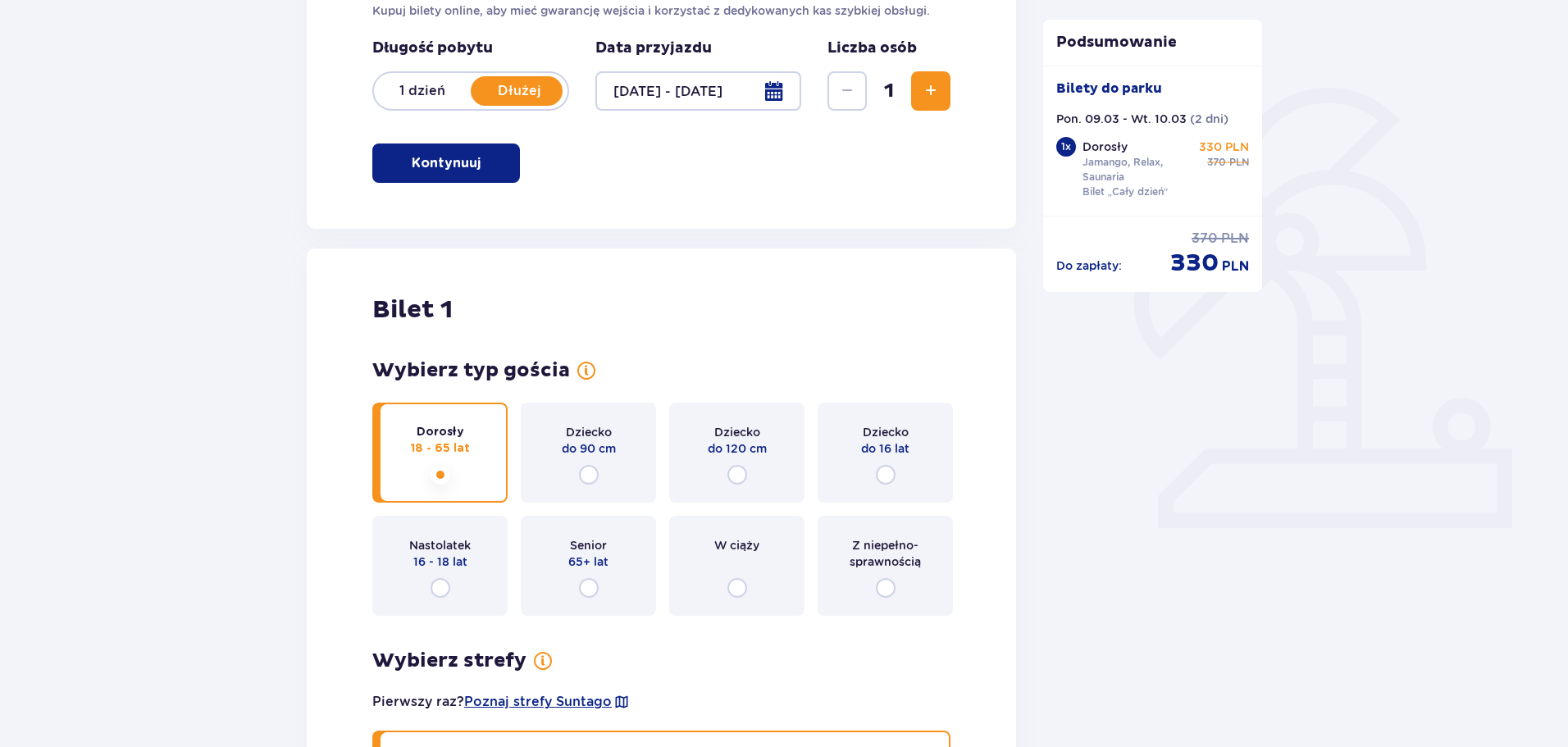
scroll to position [308, 0]
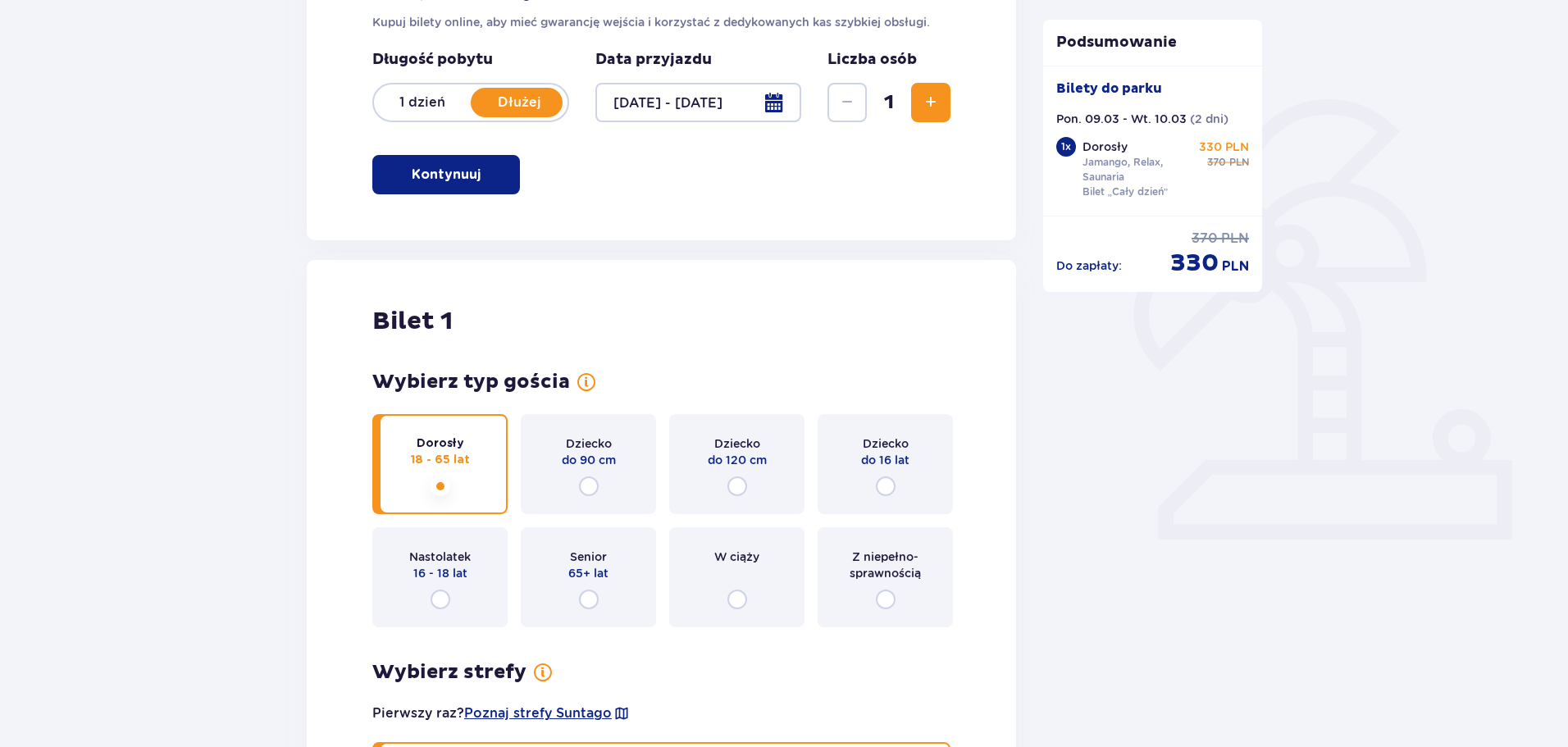
click at [774, 96] on div at bounding box center [698, 103] width 206 height 40
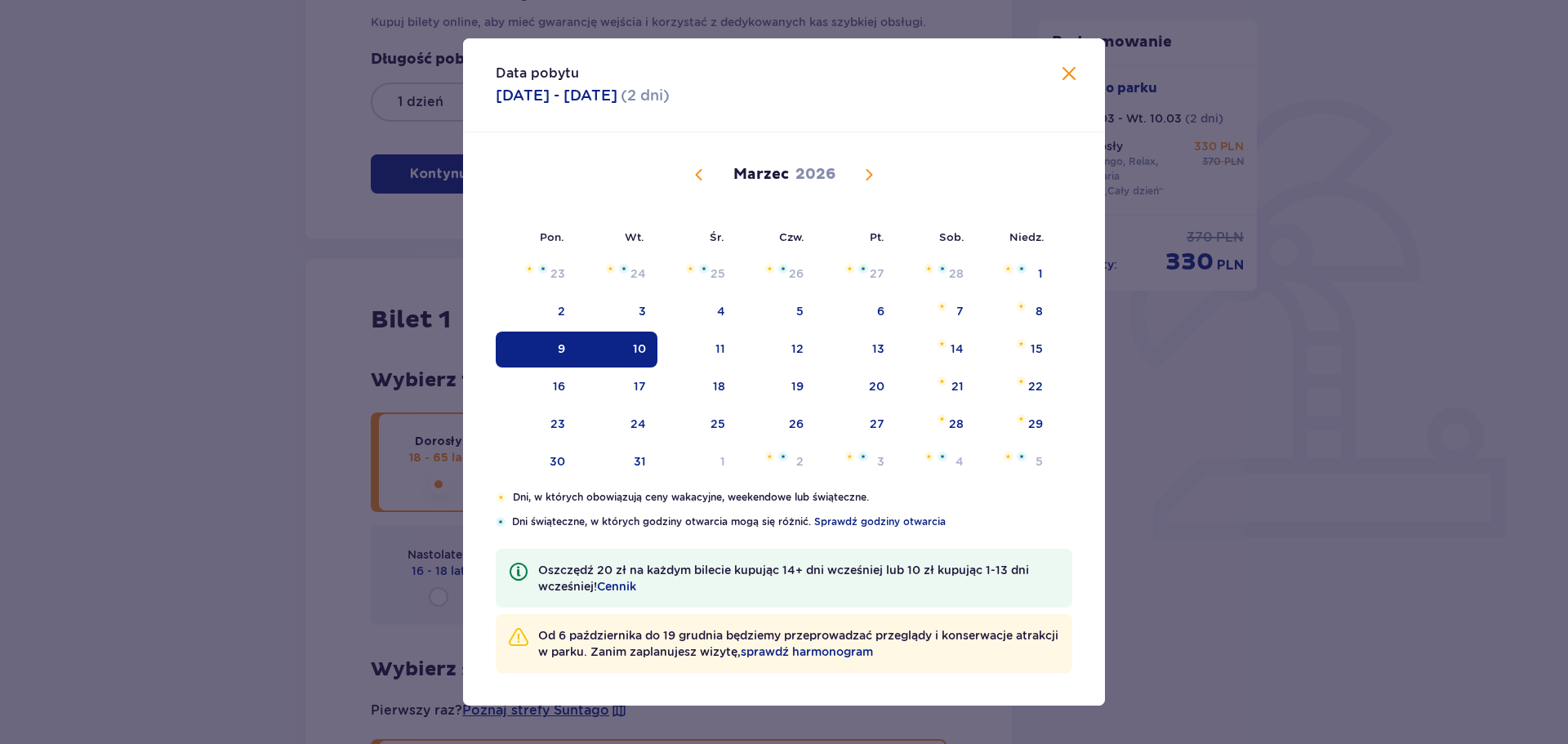
click at [1071, 77] on span "Zamknij" at bounding box center [1069, 75] width 20 height 20
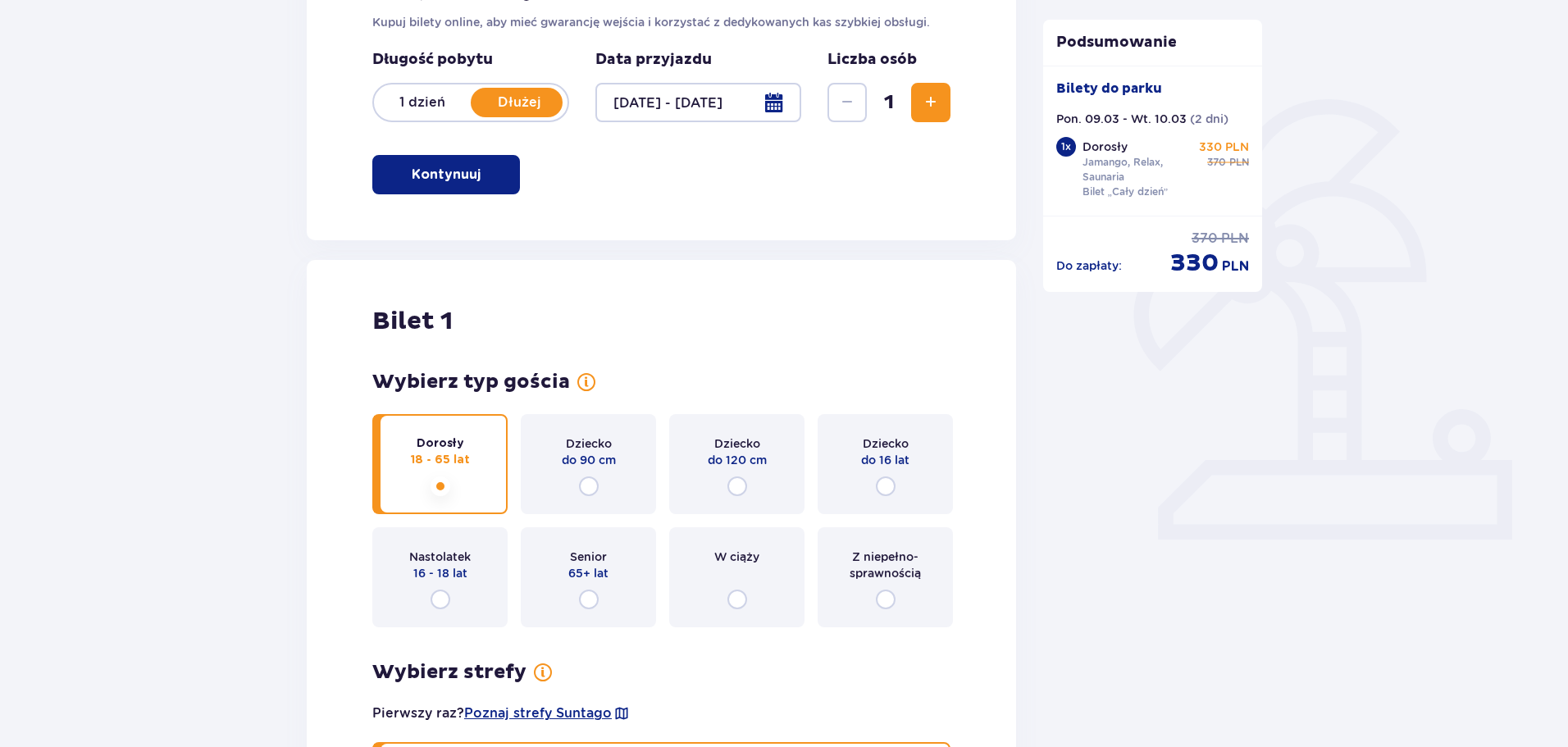
click at [929, 101] on span "Zwiększ" at bounding box center [931, 103] width 20 height 20
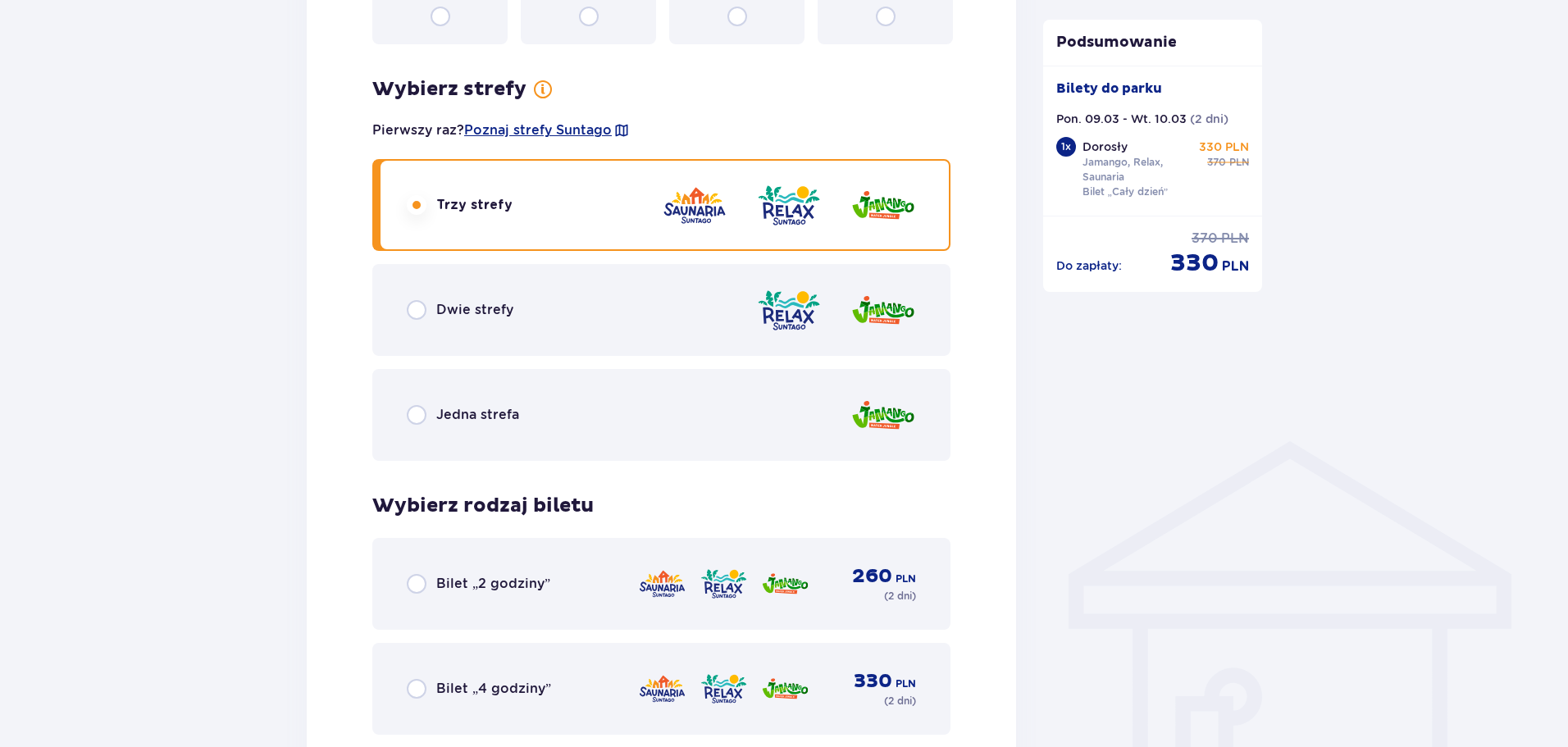
click at [929, 101] on div "Bilety Pomiń ten krok Znajdź bilety Kupuj bilety online, aby mieć gwarancję wej…" at bounding box center [661, 340] width 709 height 2114
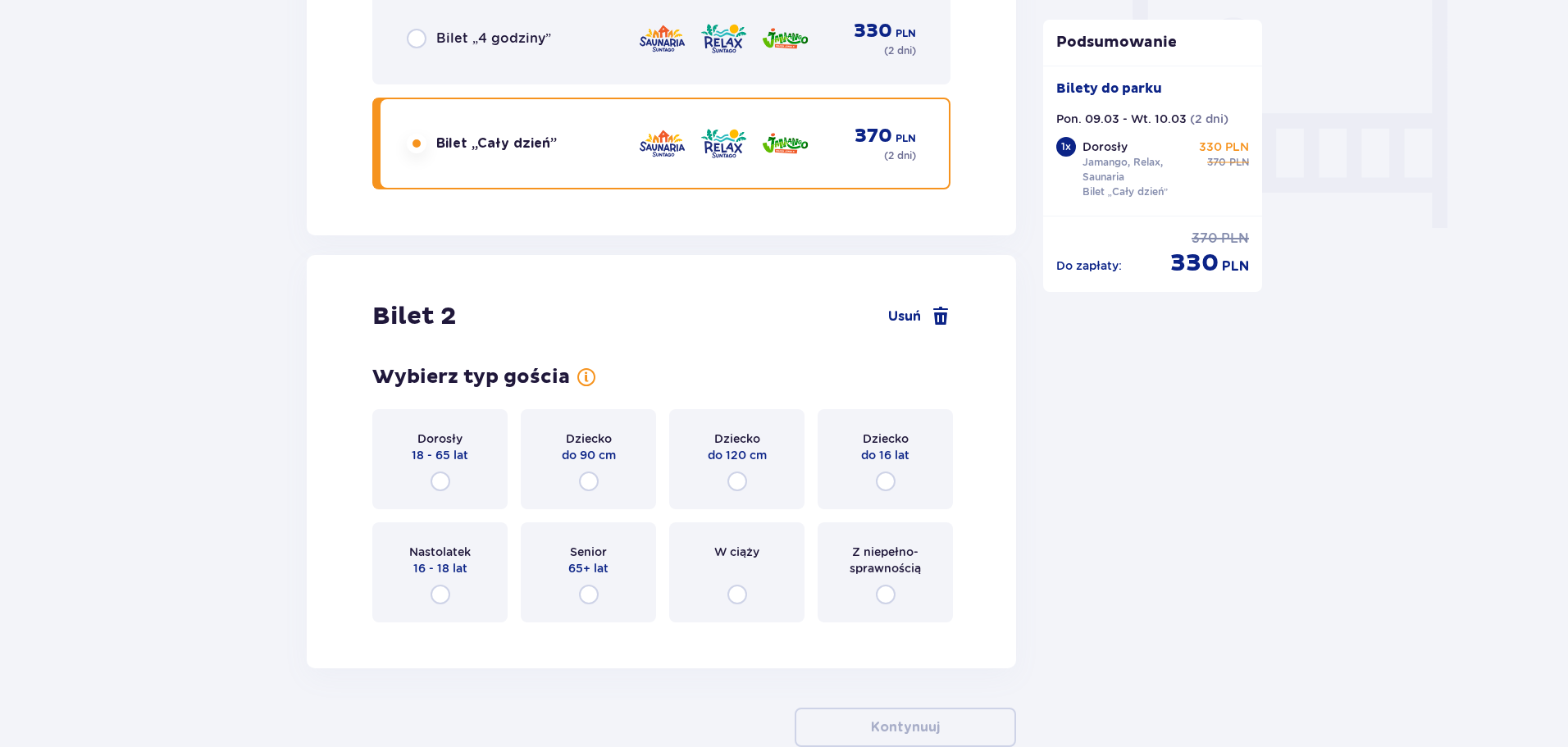
click at [929, 101] on div "Bilet „2 godziny” 260 PLN ( 2 dni ) Bilet „4 godziny” 330 PLN ( 2 dni ) Bilet „…" at bounding box center [661, 38] width 578 height 302
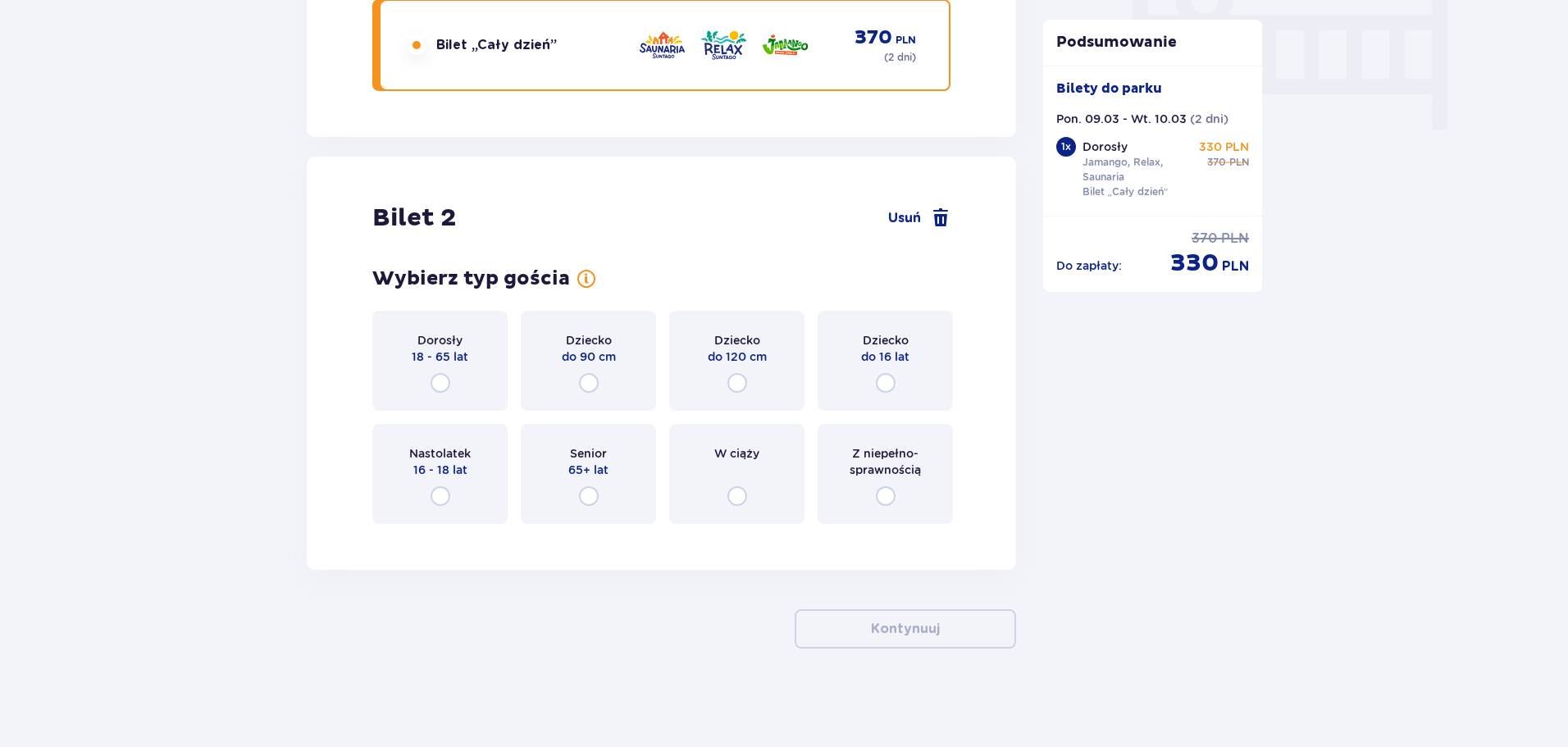
click at [444, 375] on input "radio" at bounding box center [440, 383] width 20 height 20
radio input "true"
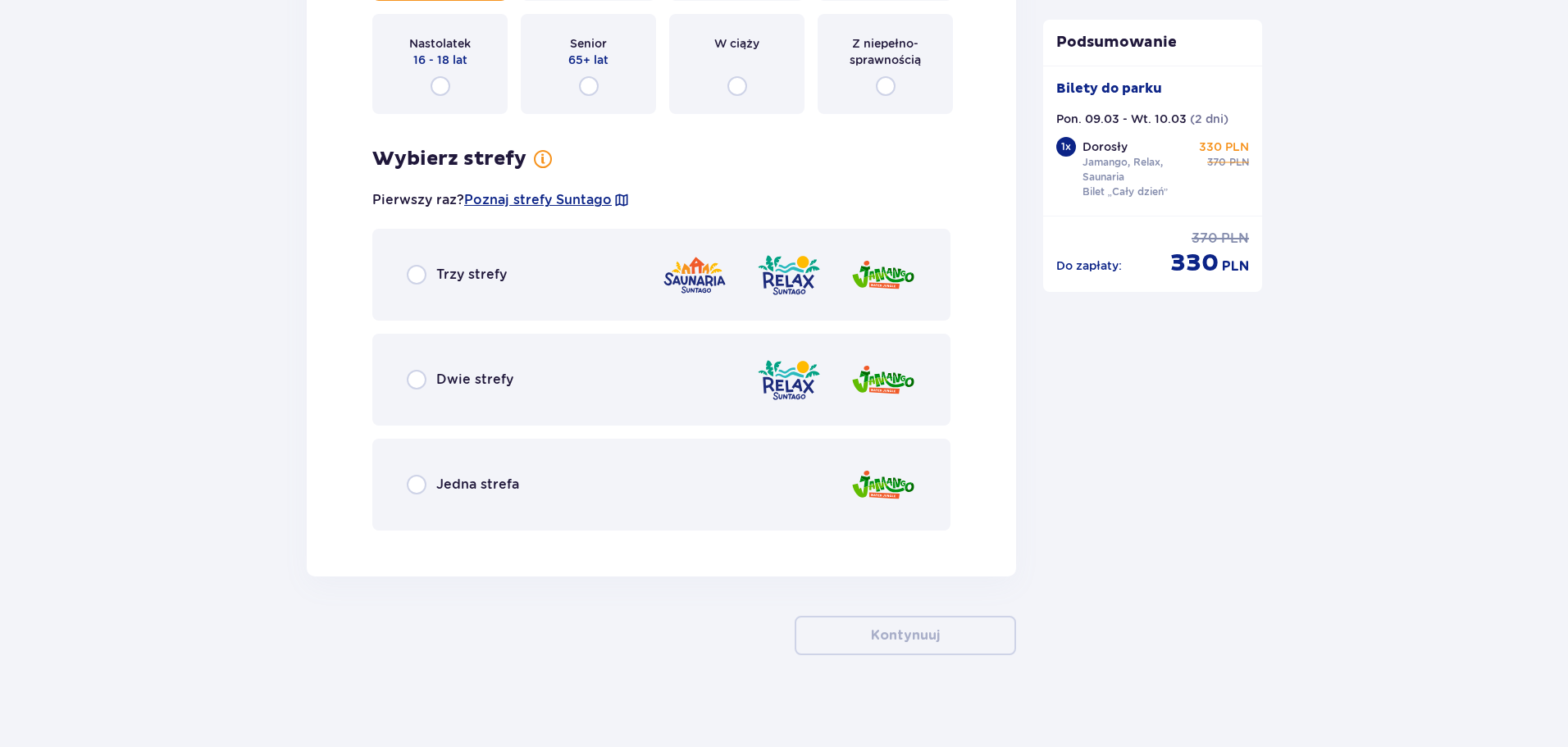
scroll to position [2056, 0]
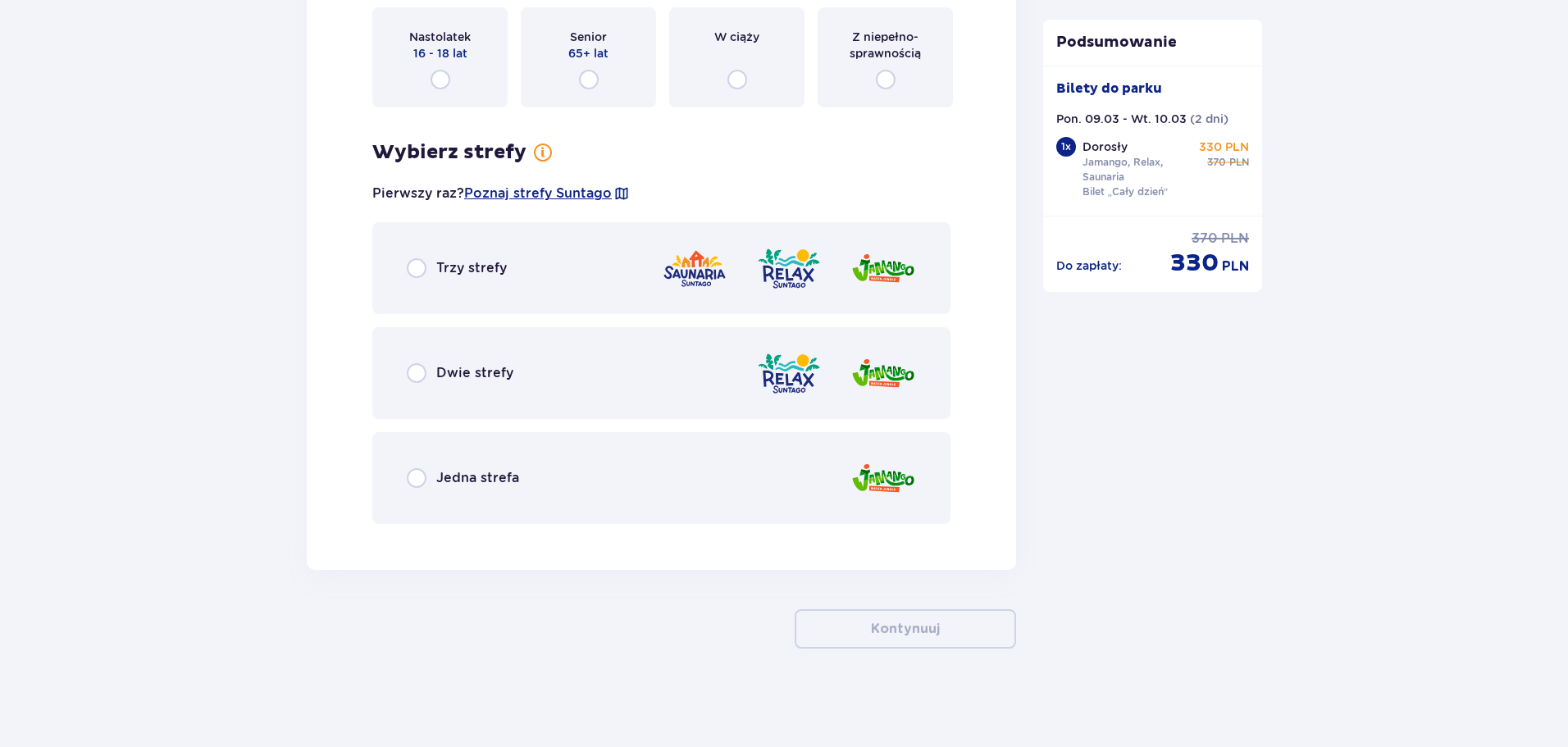
click at [417, 268] on input "radio" at bounding box center [417, 268] width 20 height 20
radio input "true"
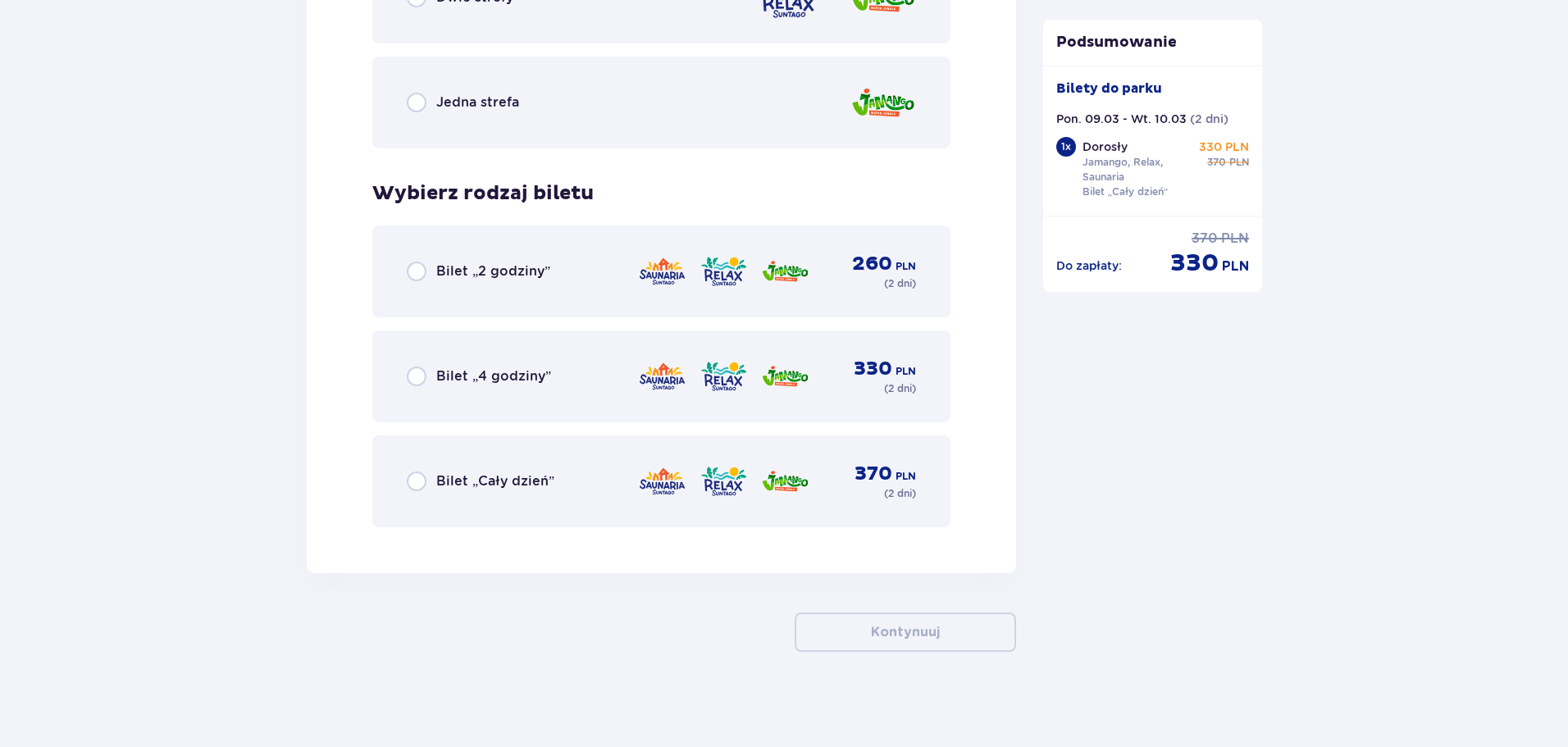
scroll to position [2435, 0]
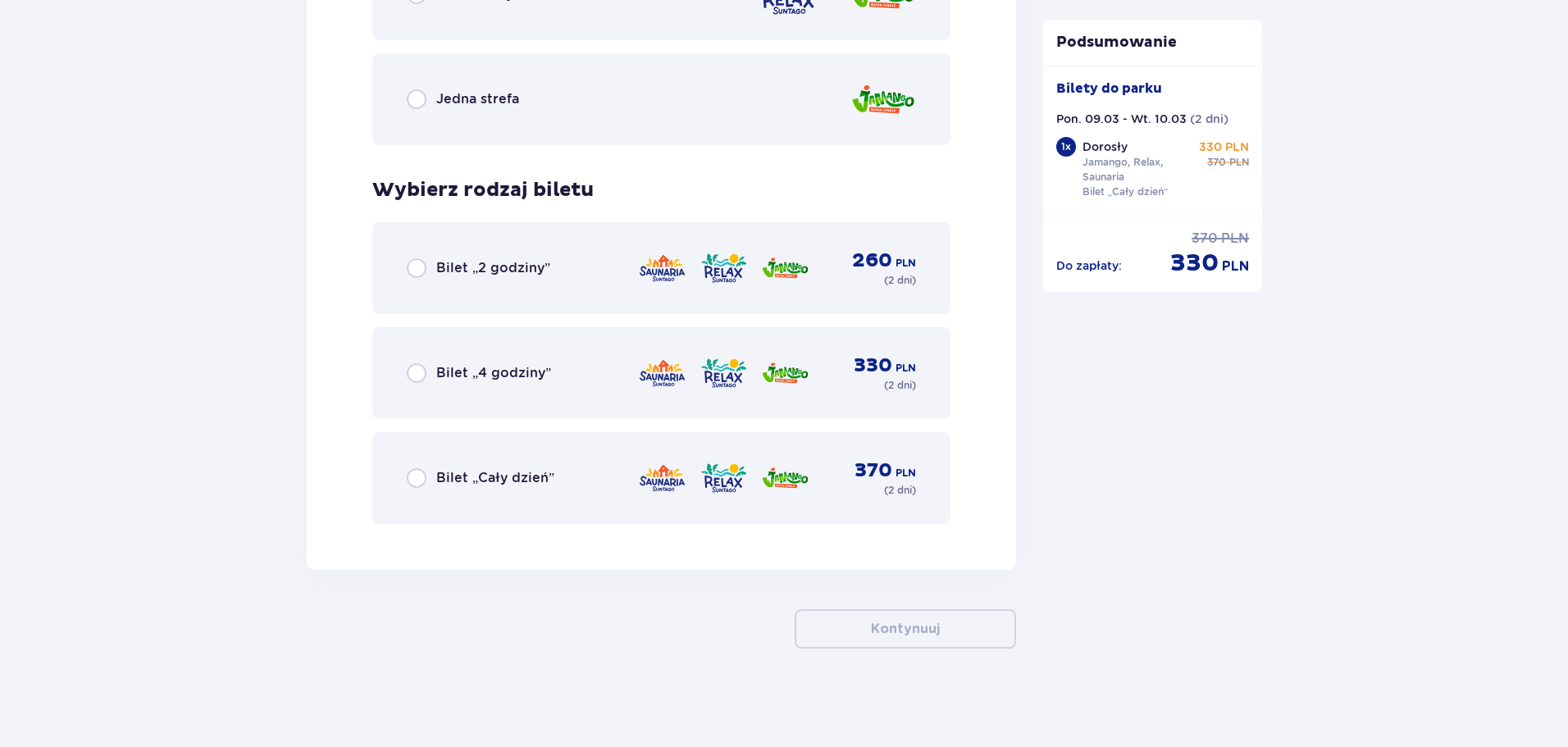
click at [428, 484] on div "Bilet „Cały dzień”" at bounding box center [481, 478] width 148 height 20
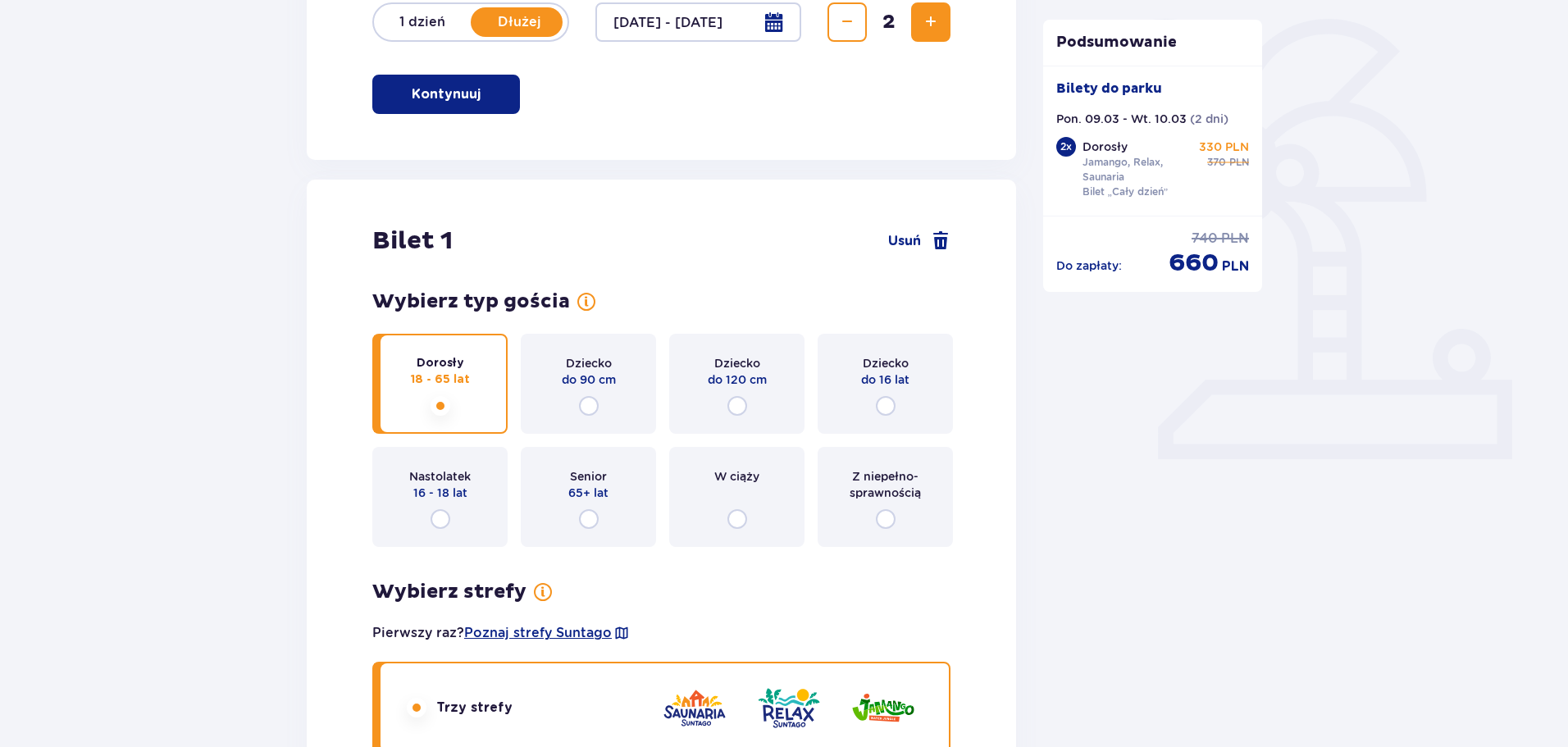
scroll to position [60, 0]
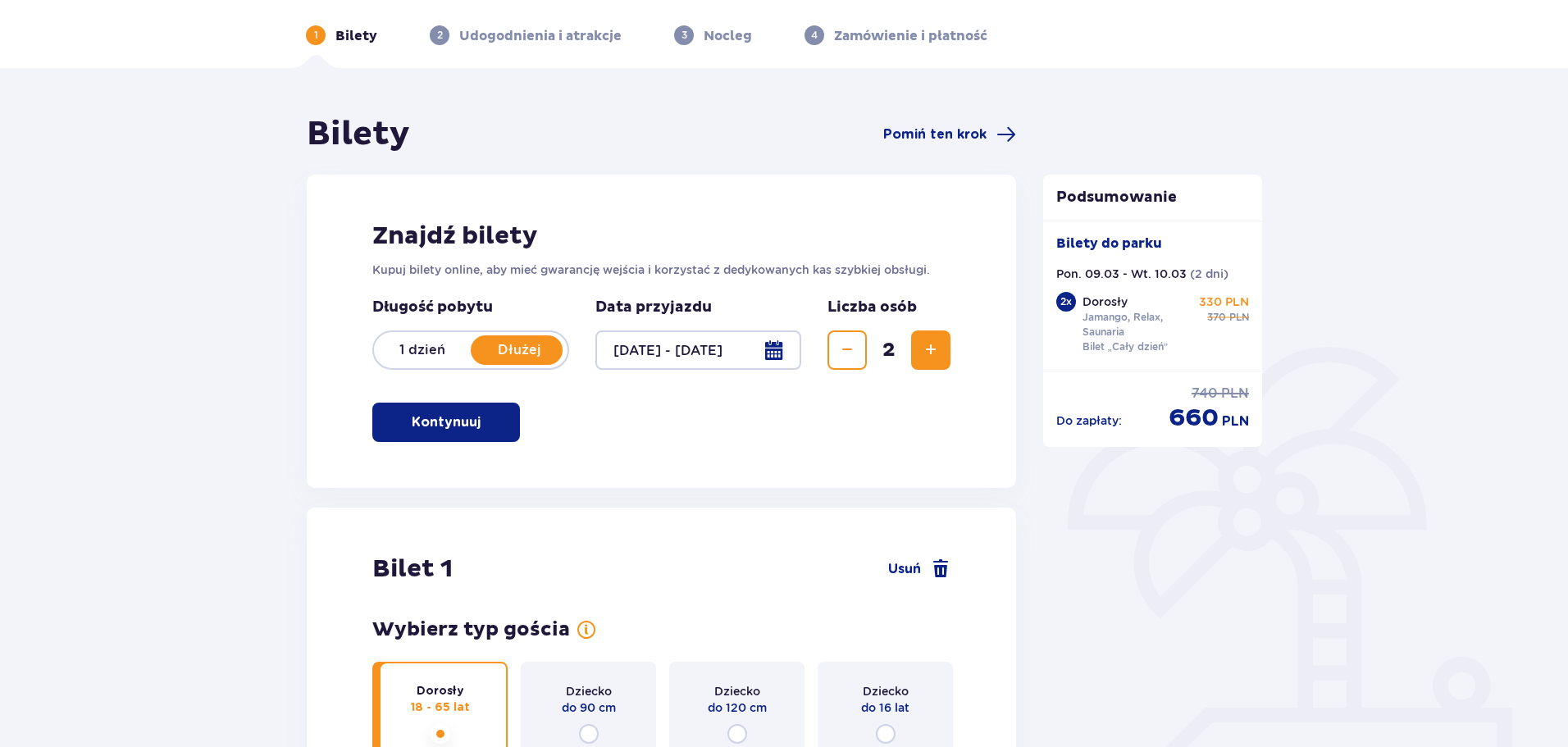
click at [432, 346] on p "1 dzień" at bounding box center [422, 350] width 97 height 18
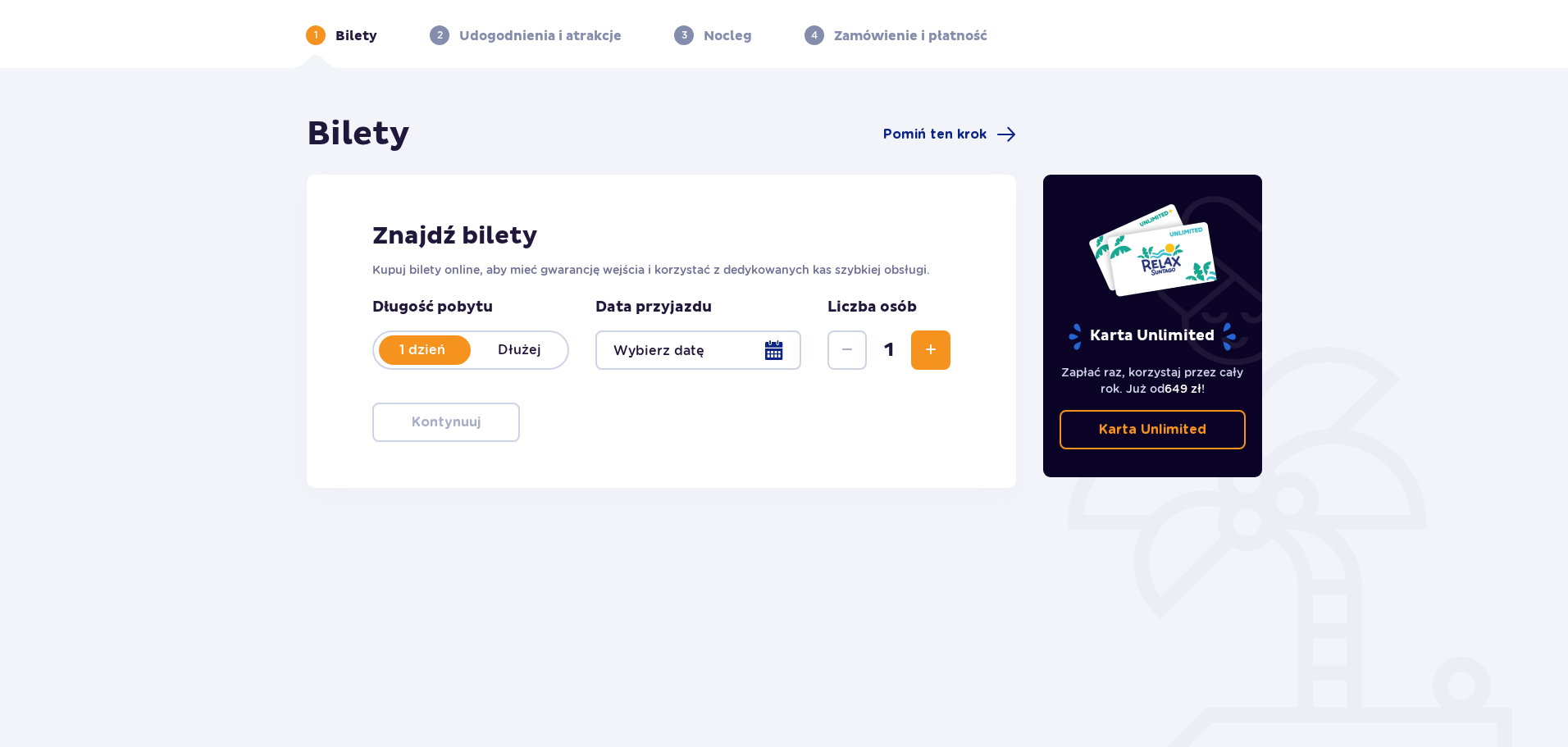
click at [759, 347] on div at bounding box center [698, 350] width 206 height 40
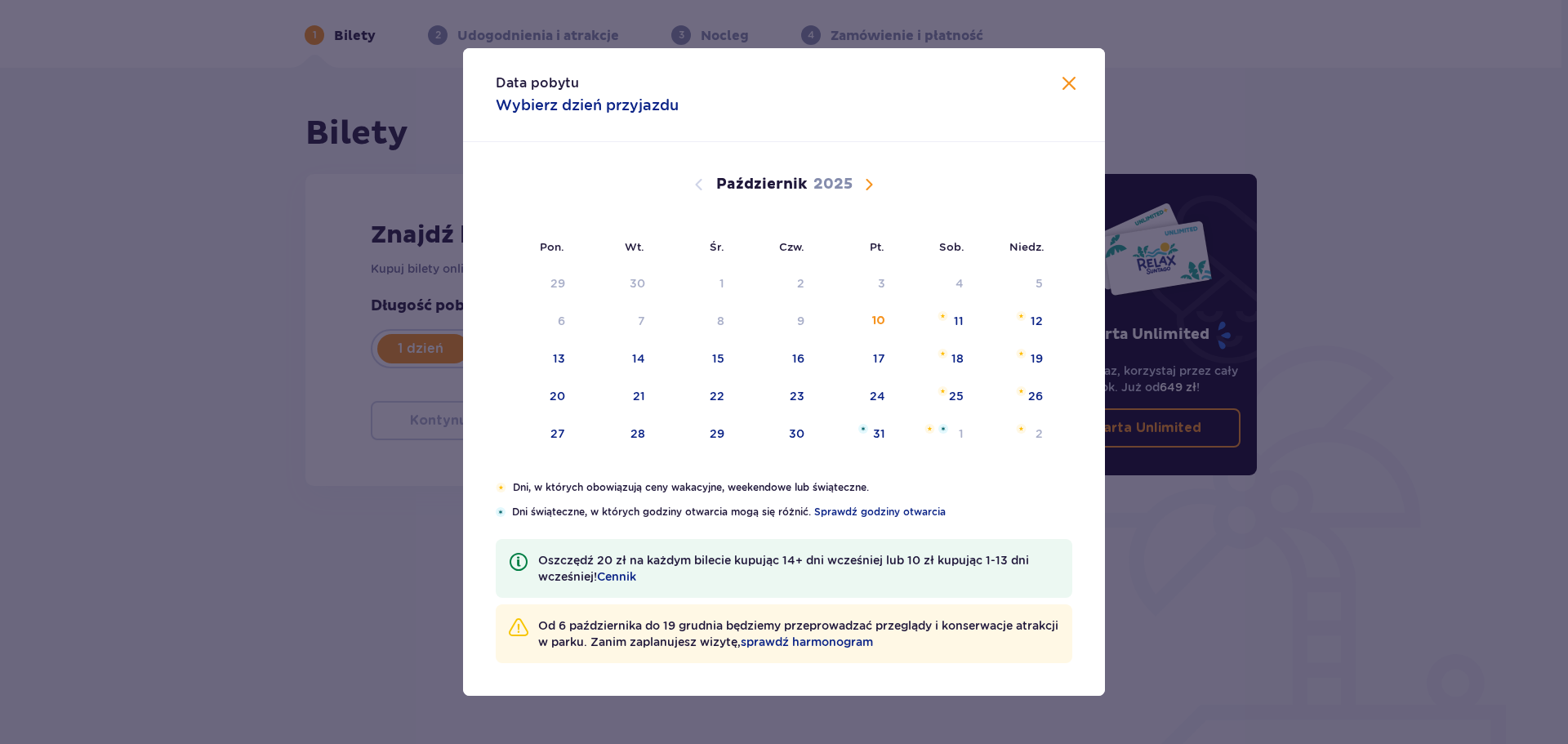
click at [869, 188] on span "Następny miesiąc" at bounding box center [869, 185] width 20 height 20
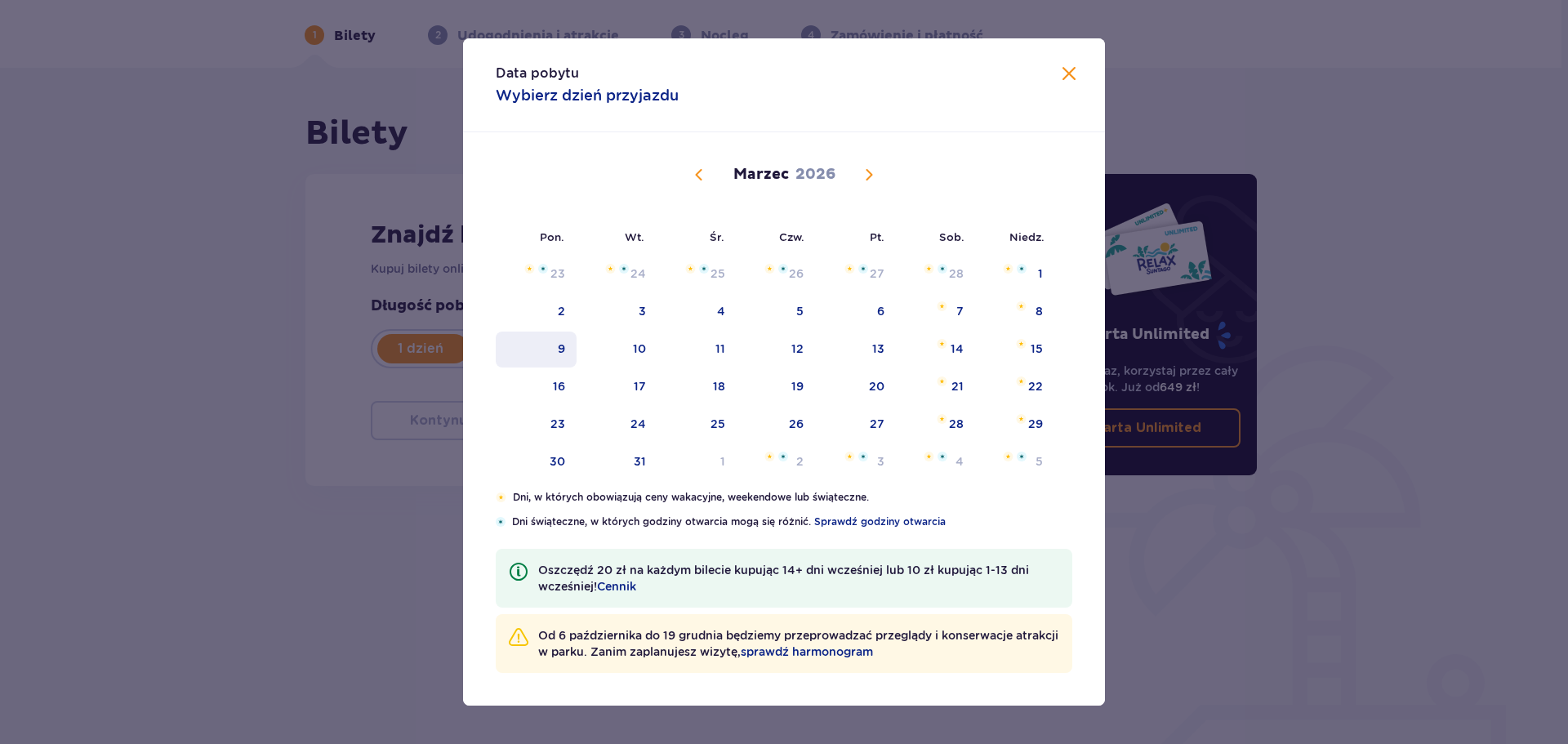
click at [563, 346] on div "9" at bounding box center [562, 349] width 7 height 16
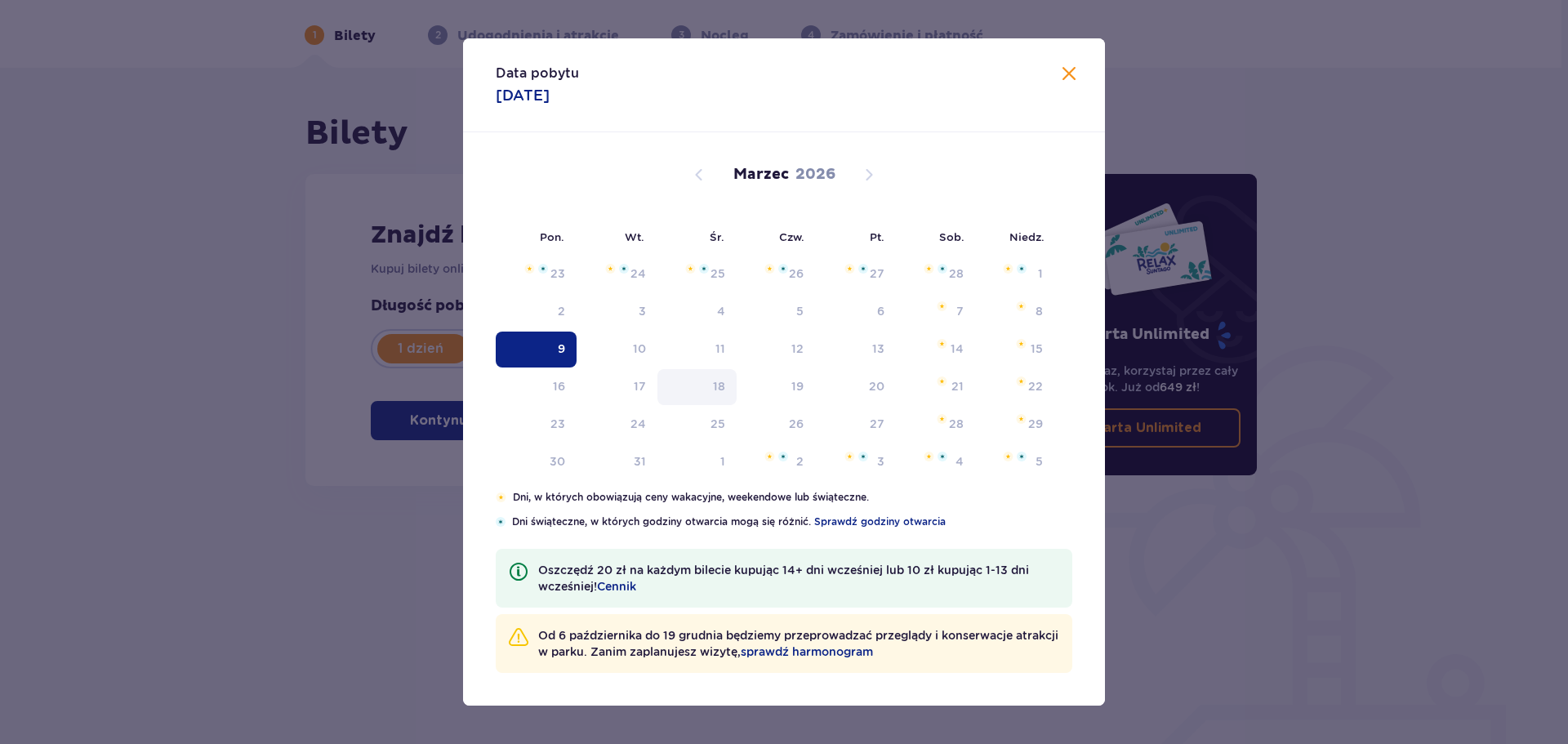
type input "09.03.26"
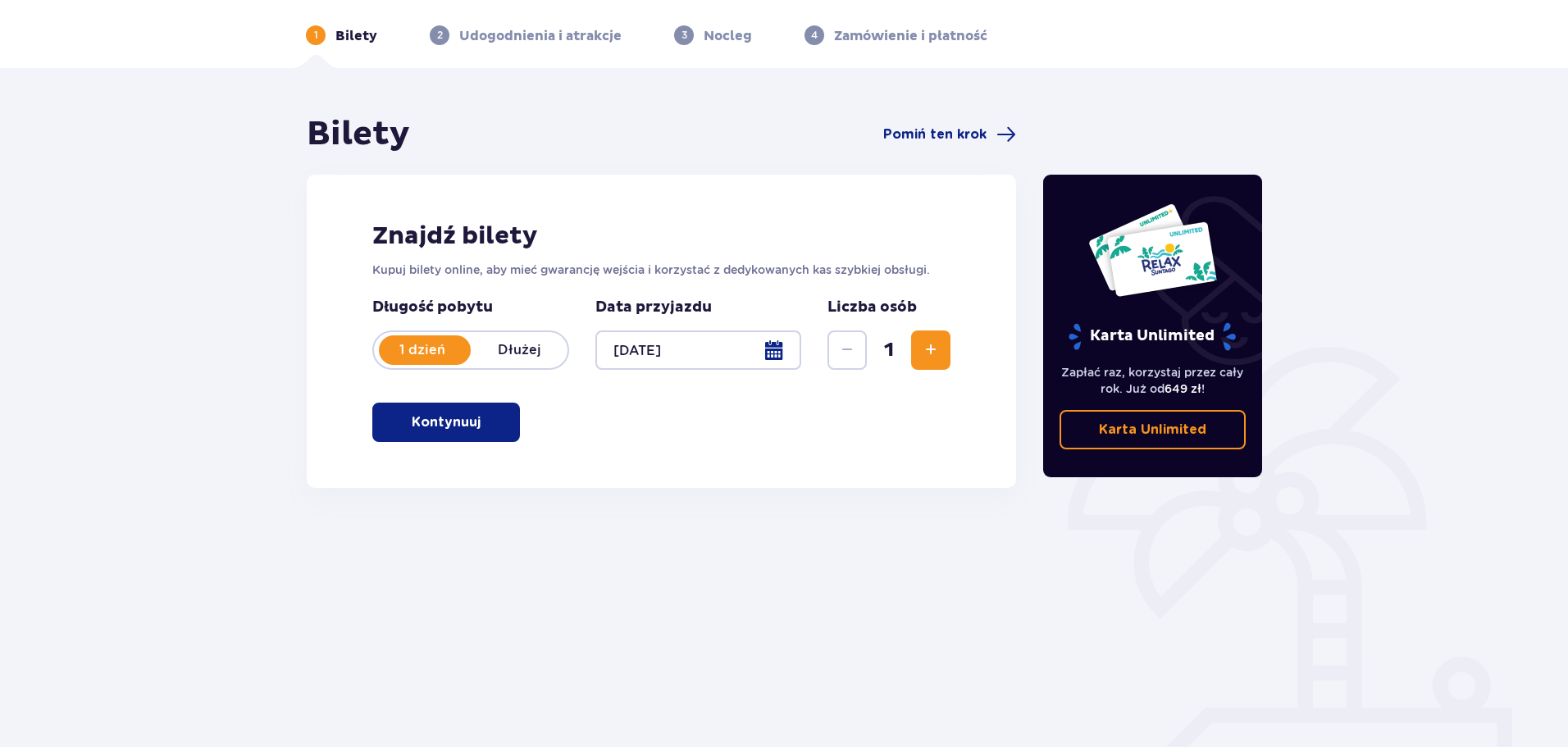
click at [498, 421] on button "Kontynuuj" at bounding box center [447, 422] width 148 height 40
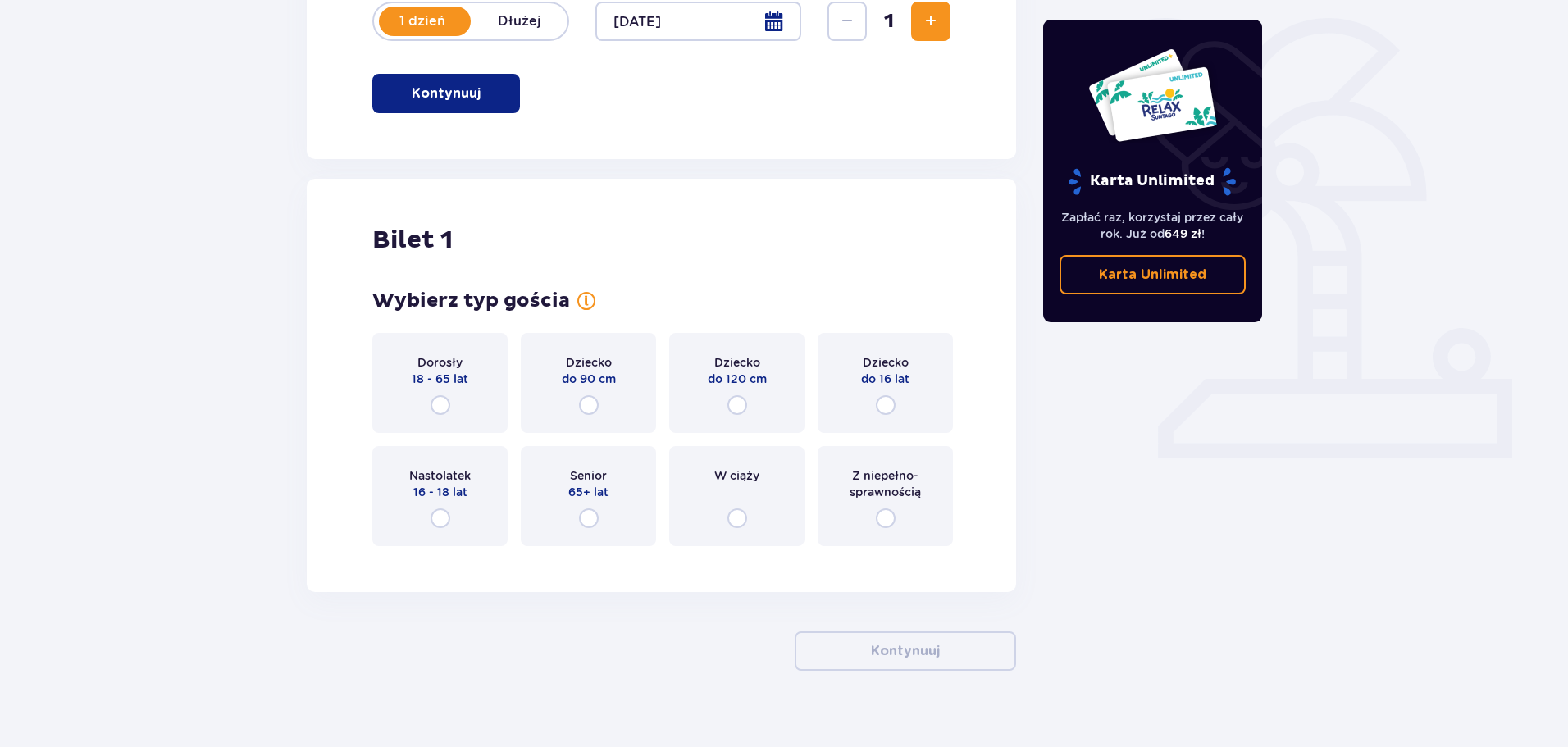
scroll to position [410, 0]
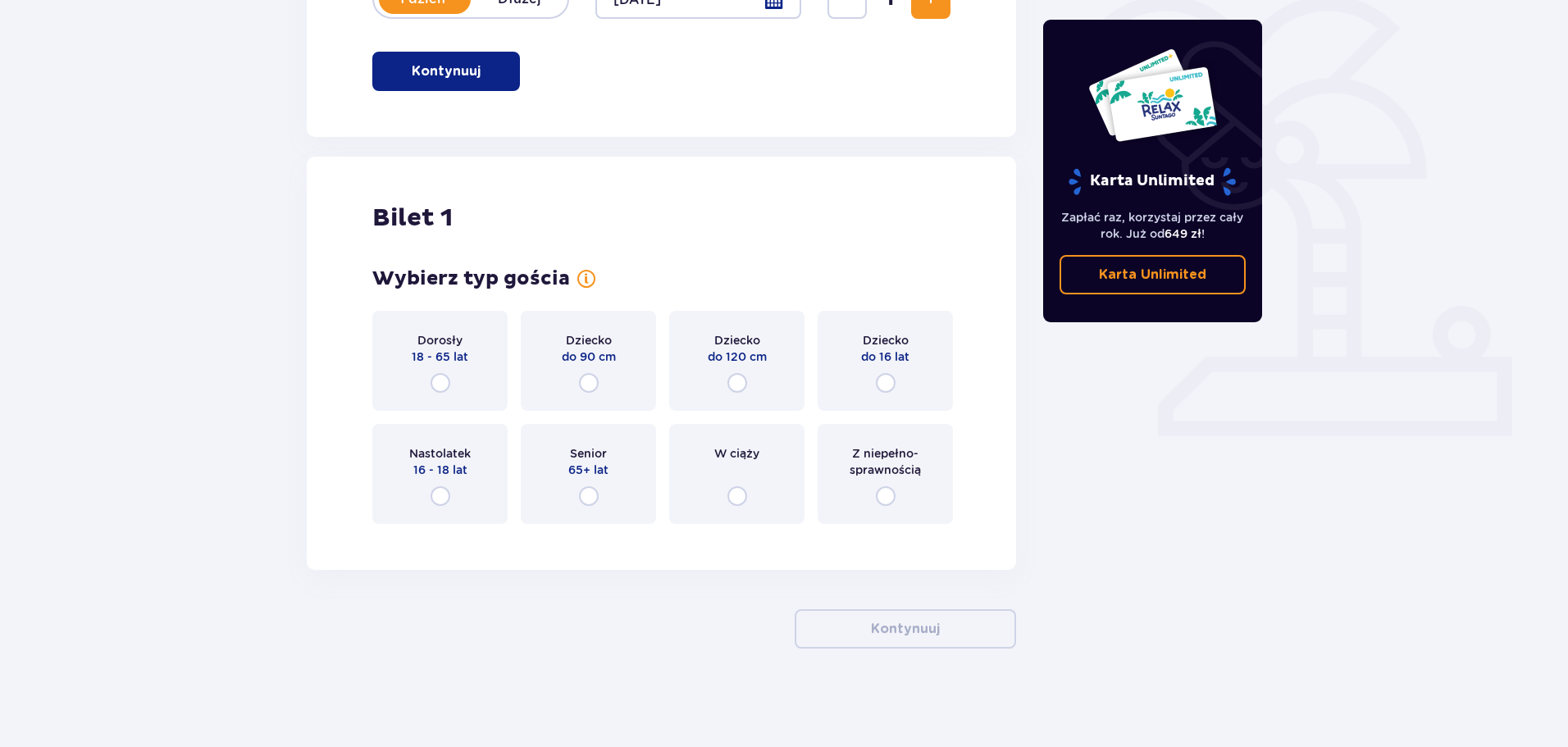
click at [463, 386] on div "Dorosły 18 - 65 lat" at bounding box center [440, 361] width 135 height 100
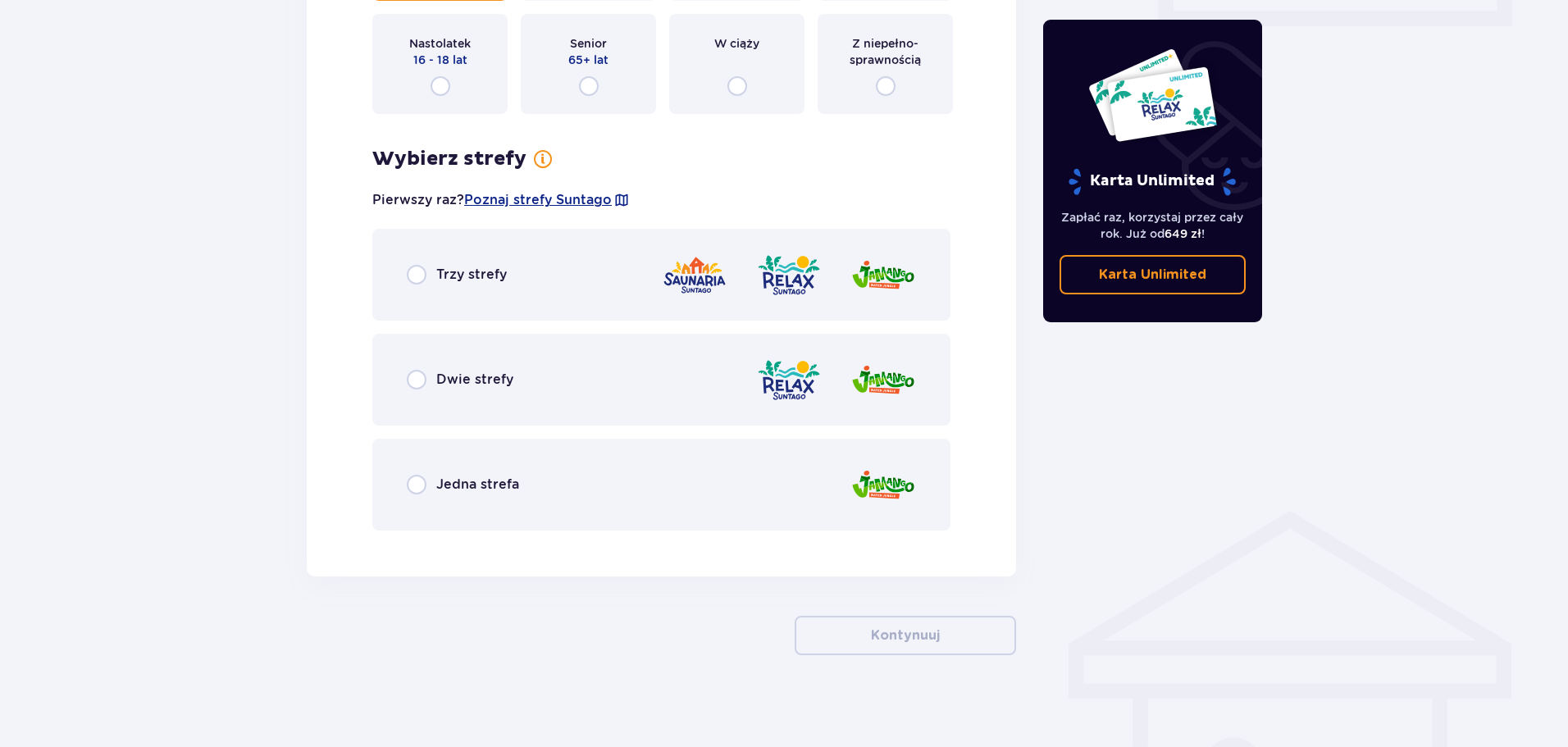
scroll to position [827, 0]
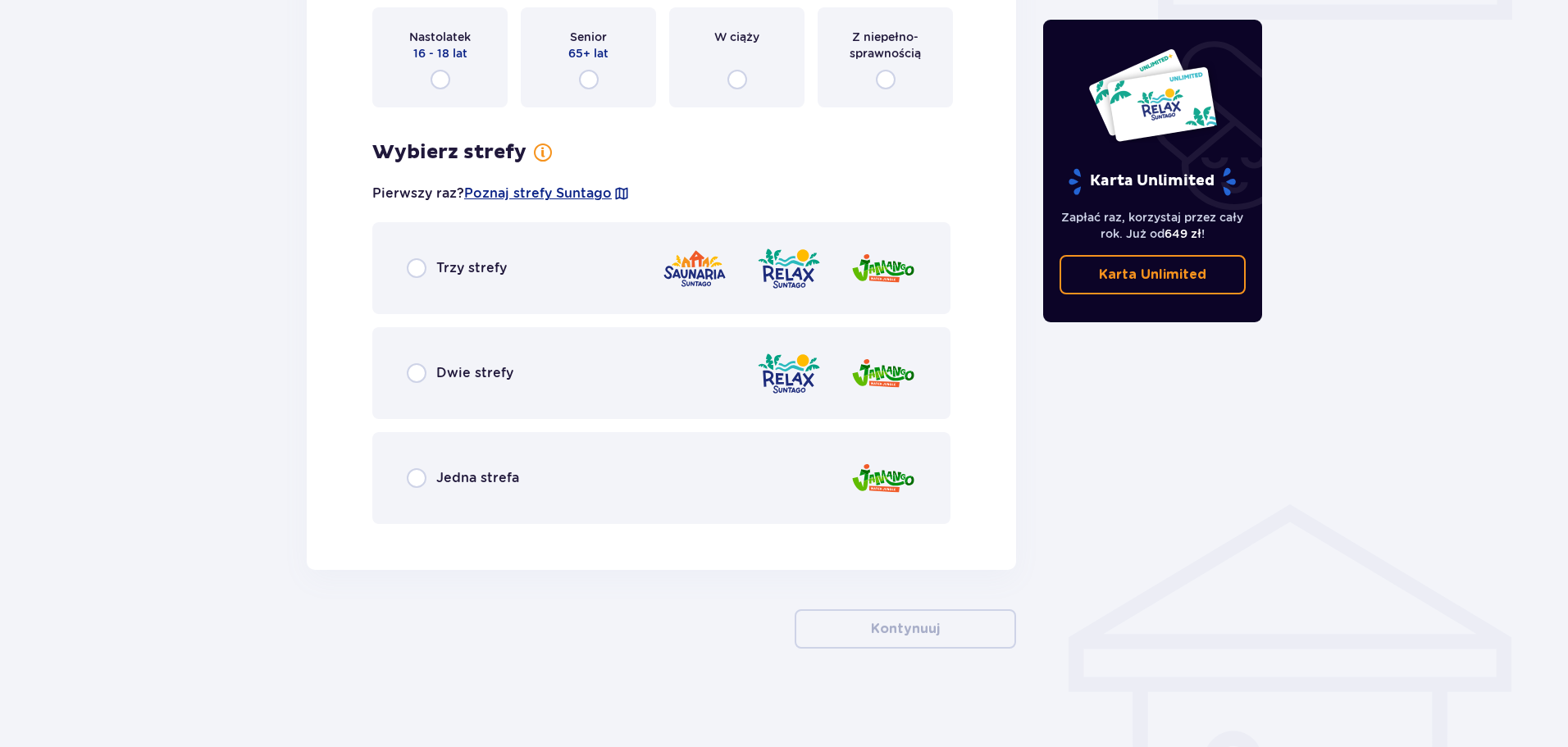
click at [505, 257] on div "Trzy strefy" at bounding box center [661, 268] width 578 height 92
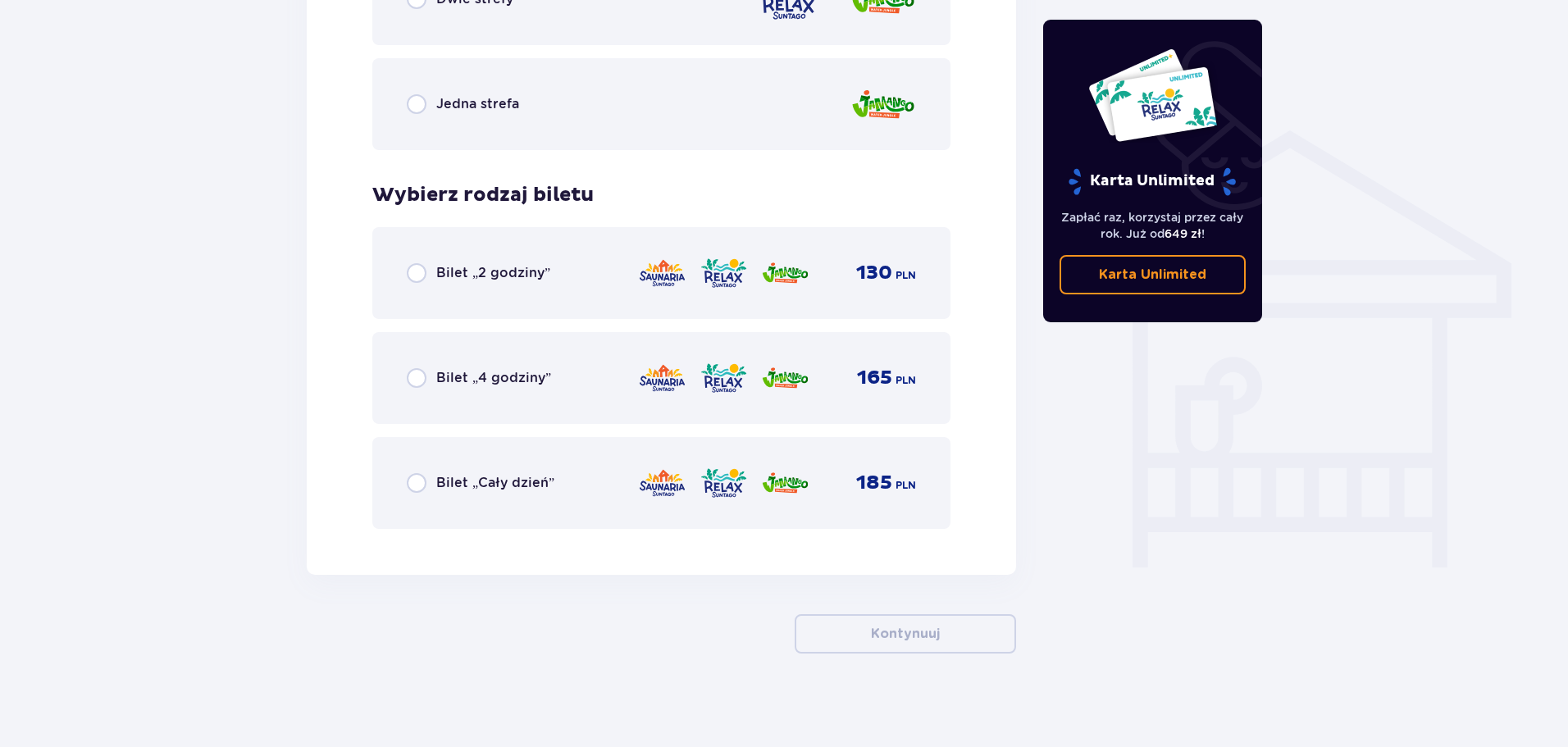
scroll to position [1206, 0]
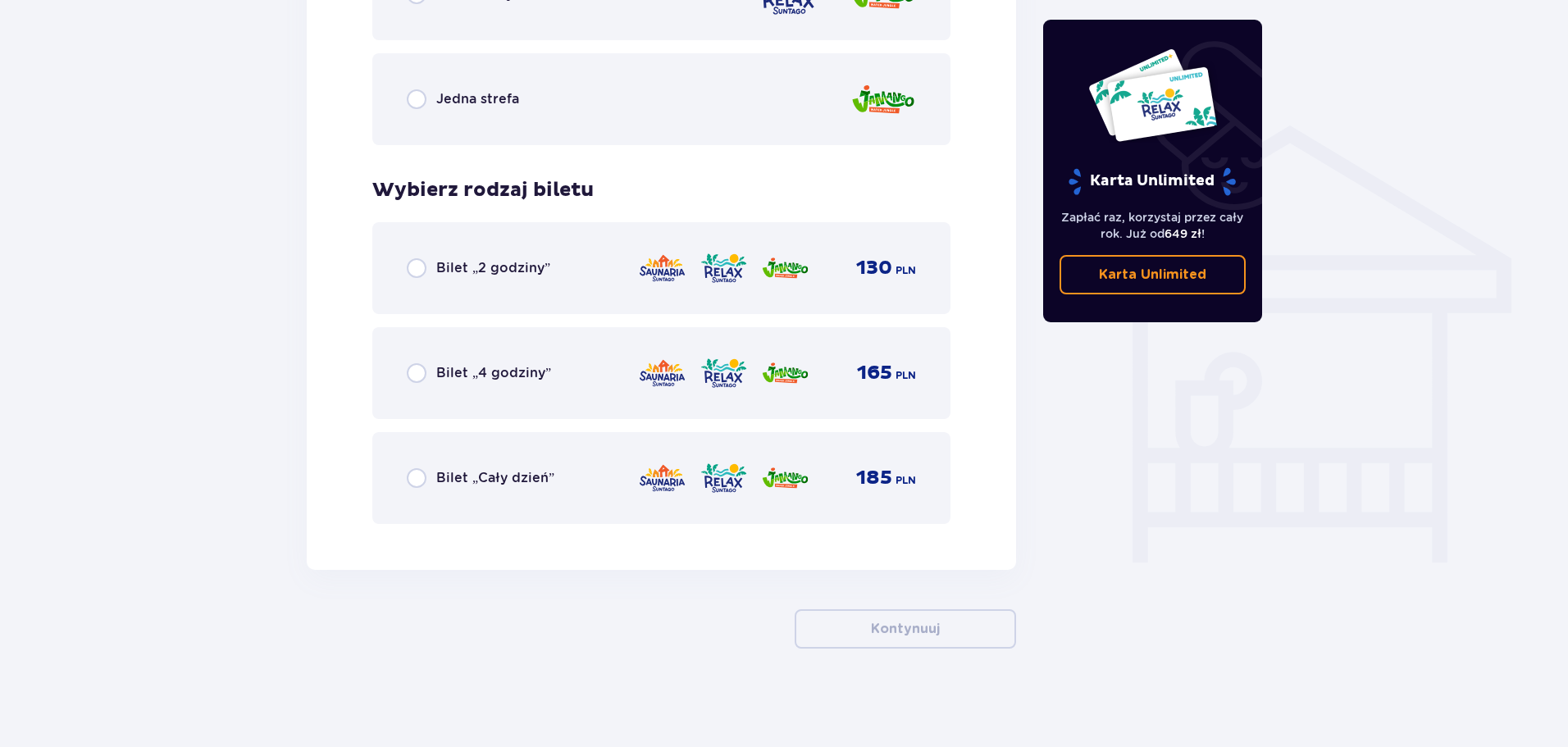
click at [513, 477] on span "Bilet „Cały dzień”" at bounding box center [495, 478] width 118 height 18
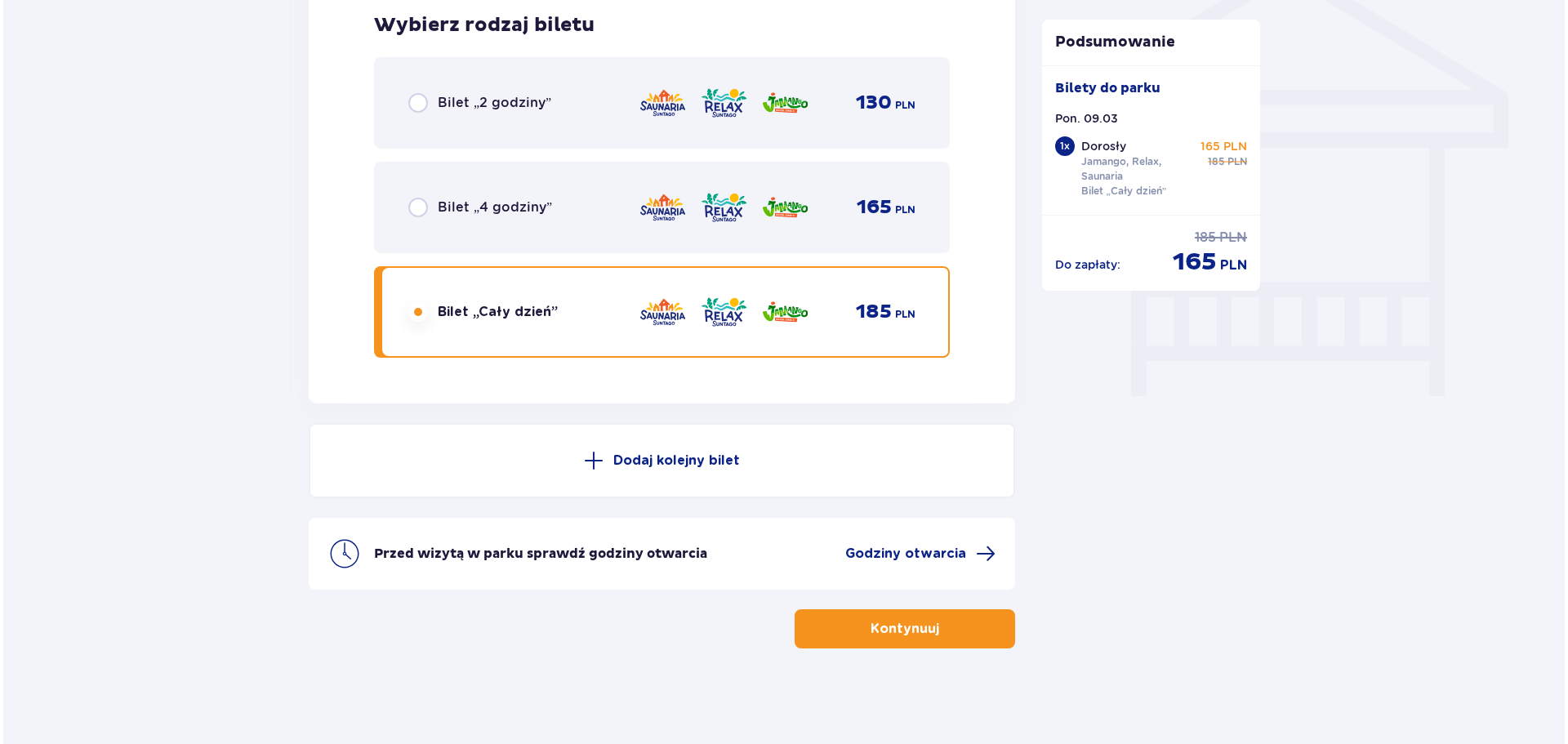
scroll to position [1368, 0]
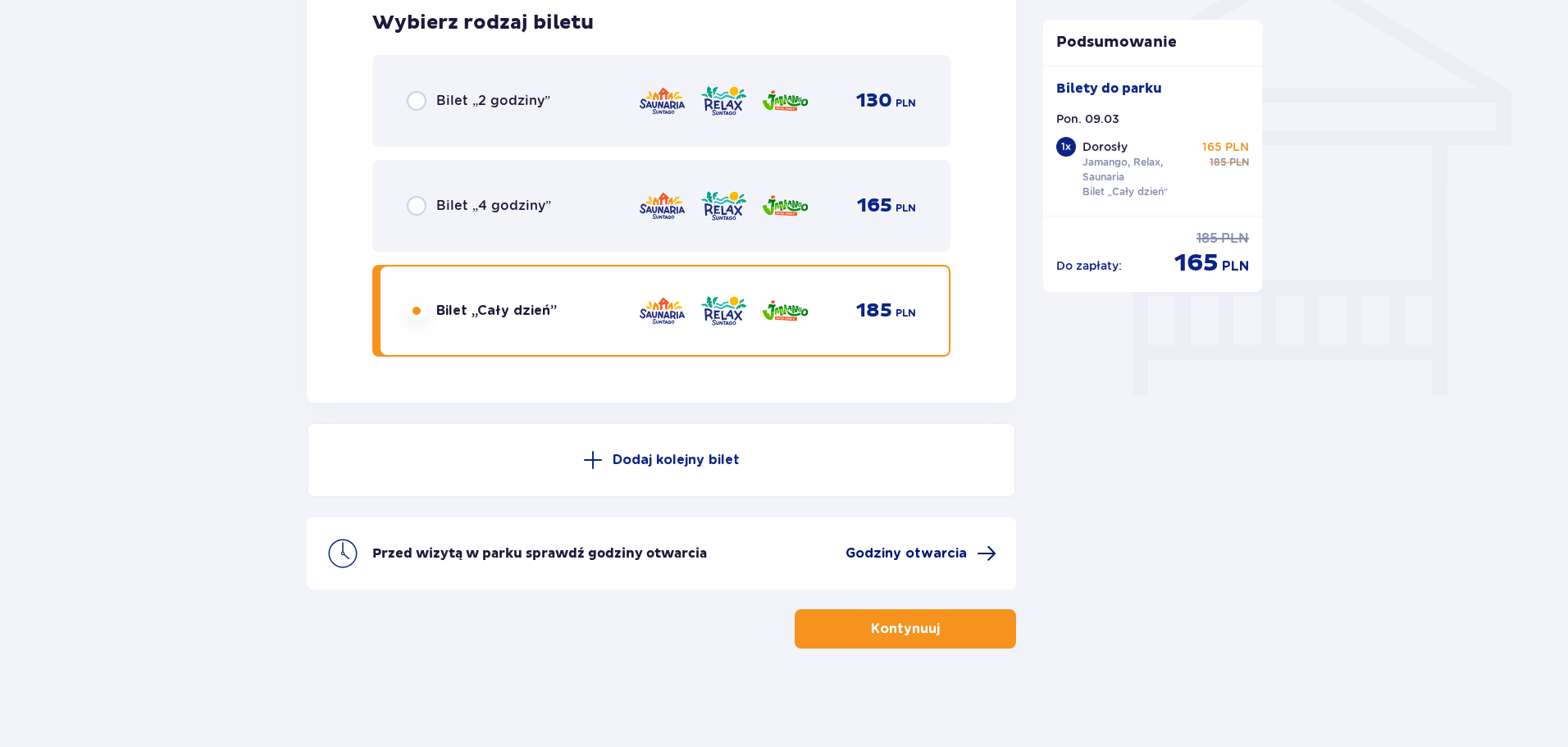
click at [941, 549] on span "Godziny otwarcia" at bounding box center [906, 554] width 122 height 18
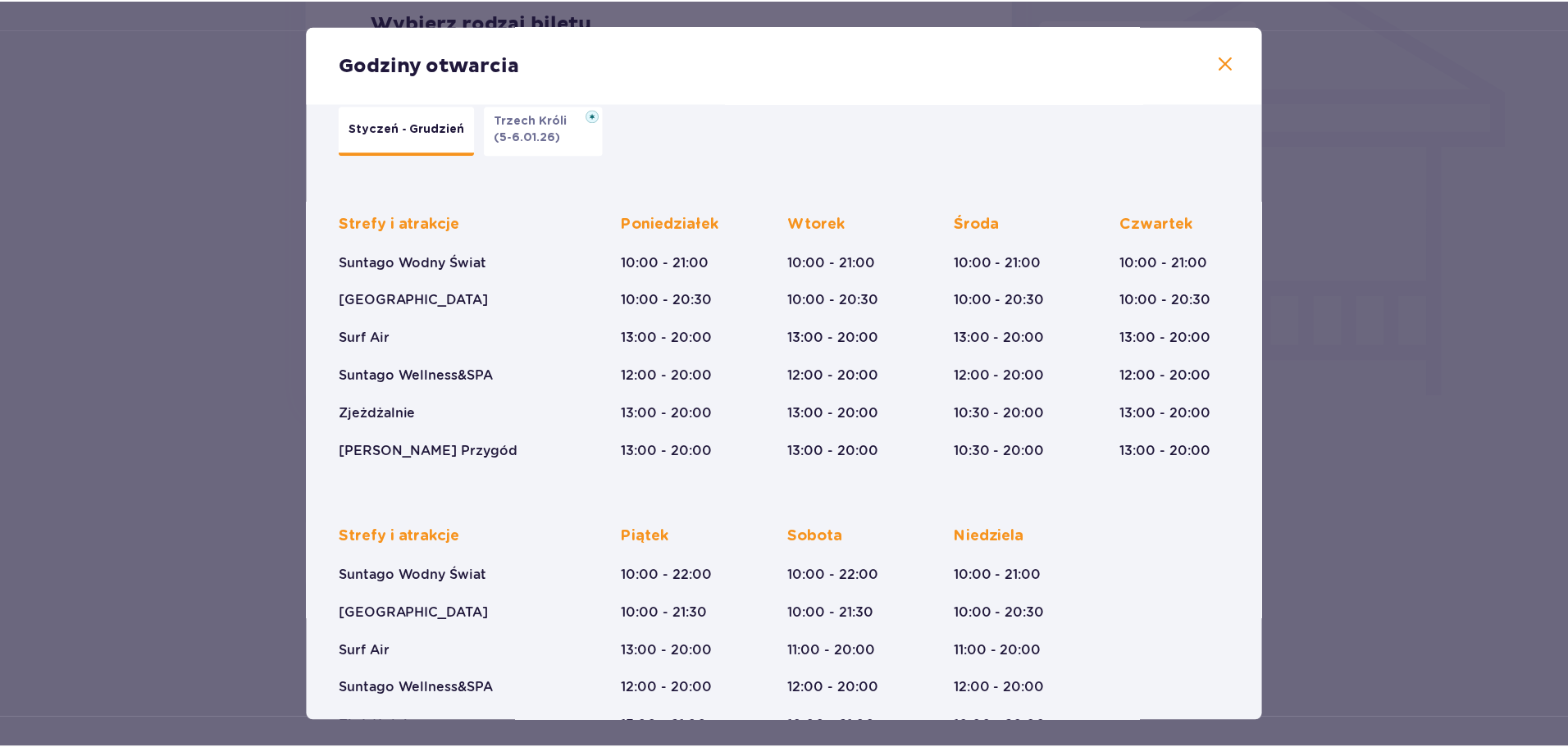
scroll to position [121, 0]
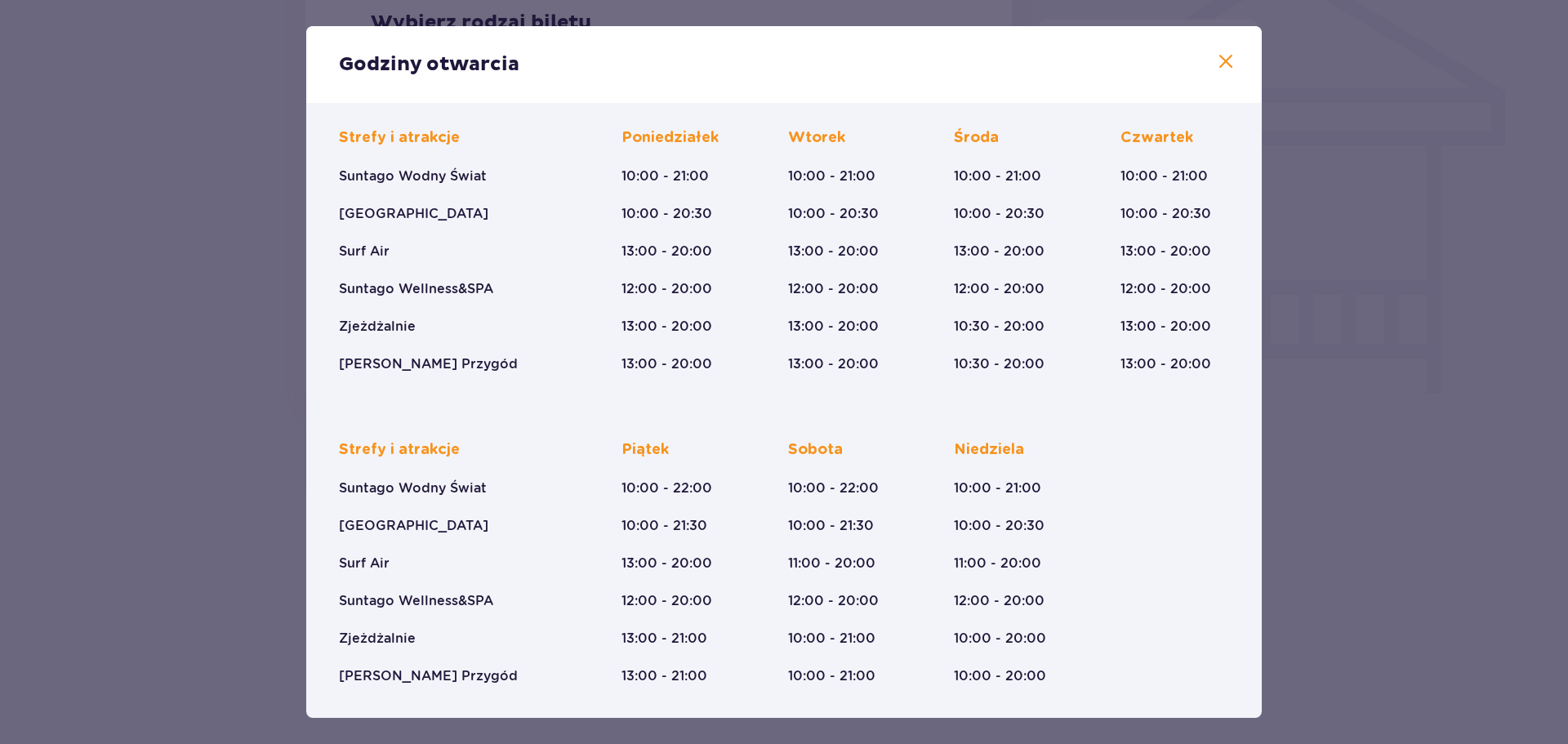
click at [1226, 61] on span at bounding box center [1227, 62] width 20 height 20
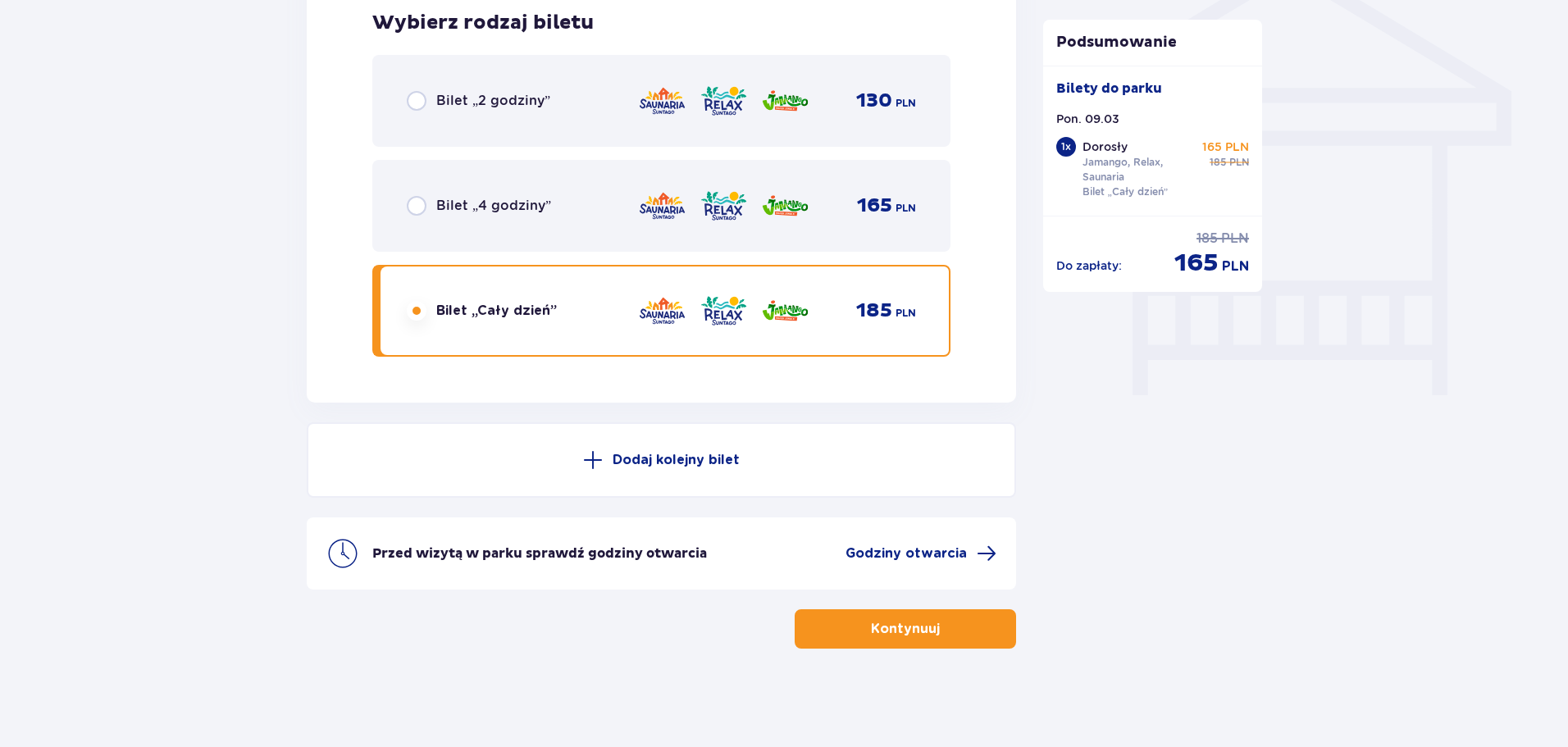
click at [942, 636] on span "button" at bounding box center [943, 629] width 20 height 20
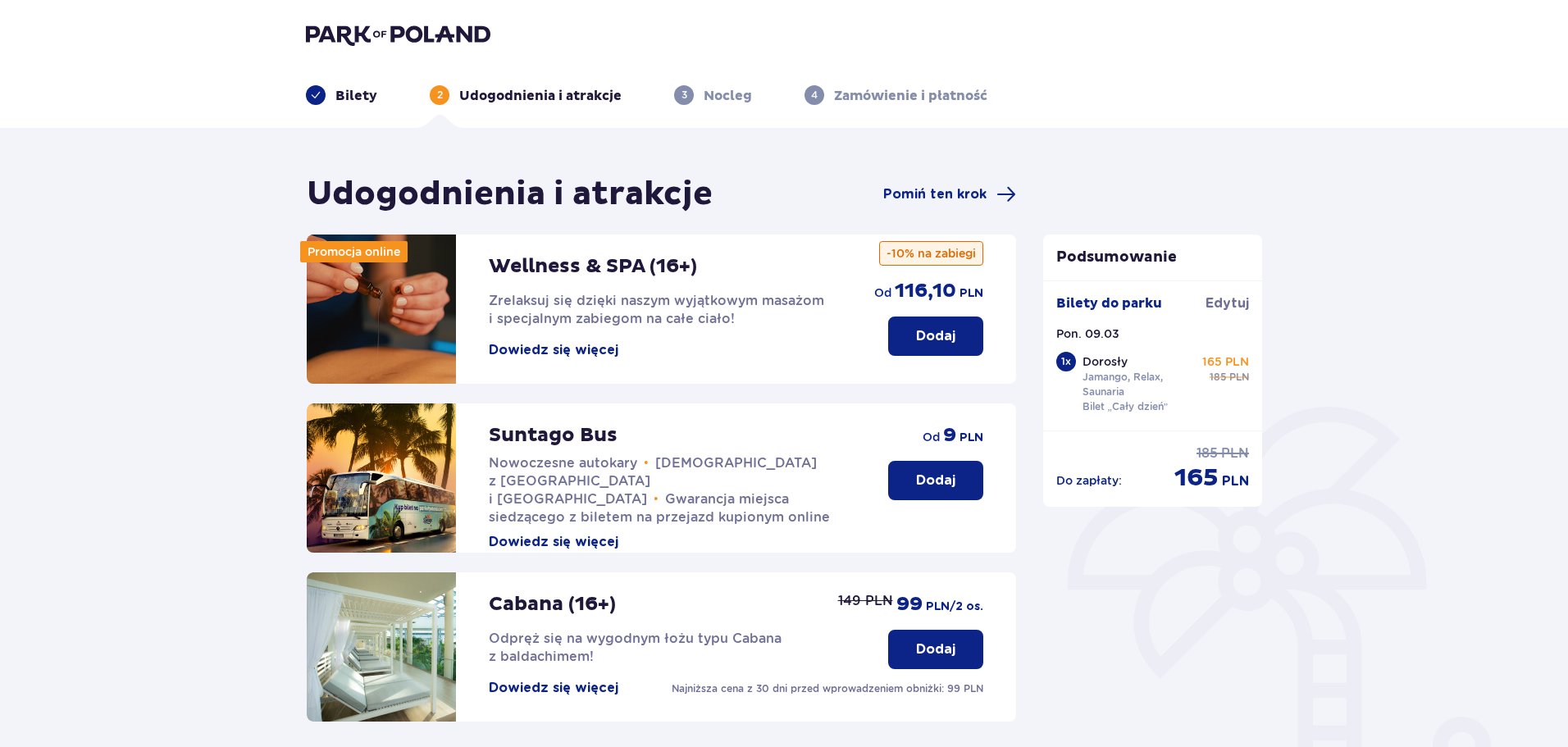
click at [590, 348] on button "Dowiedz się więcej" at bounding box center [554, 350] width 130 height 18
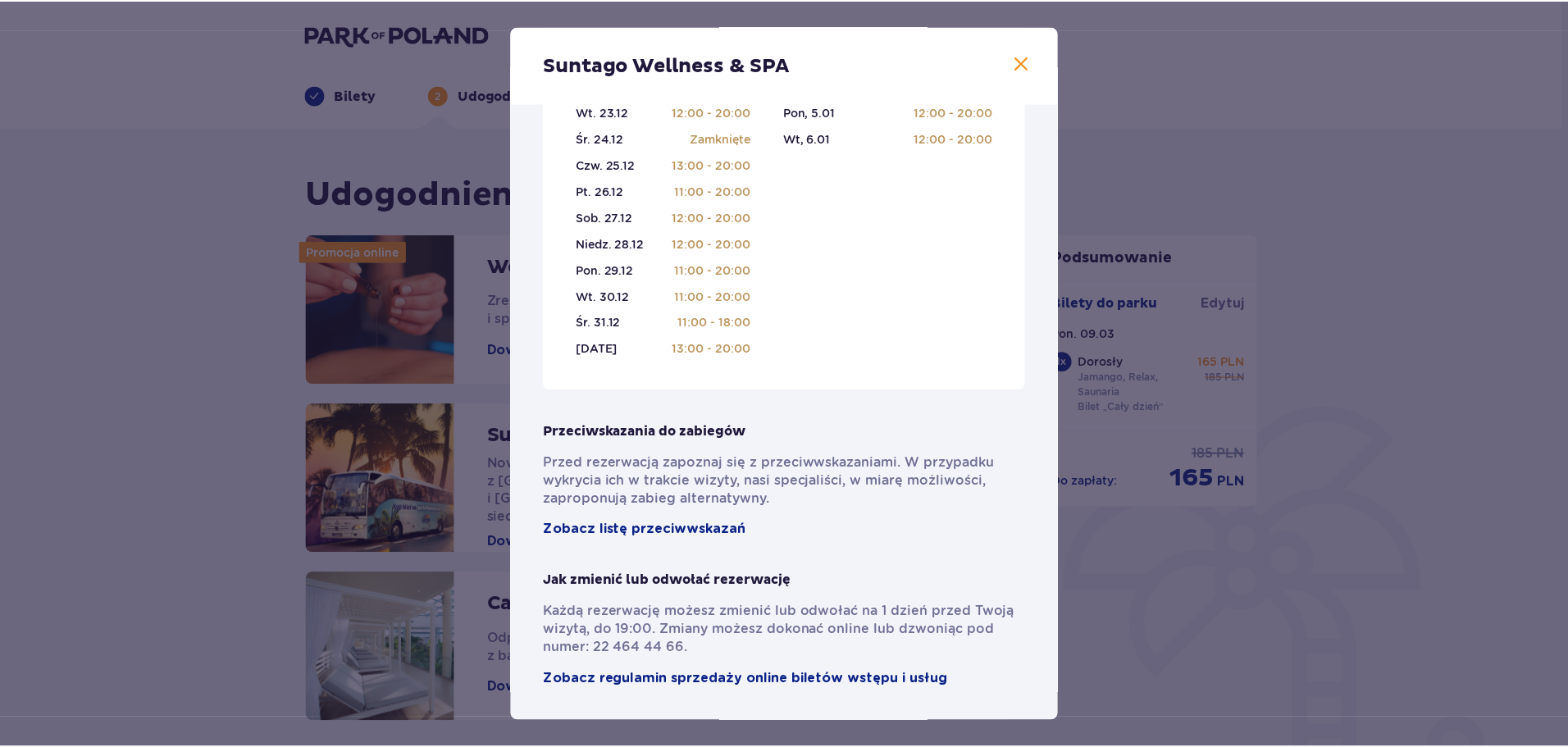
scroll to position [902, 0]
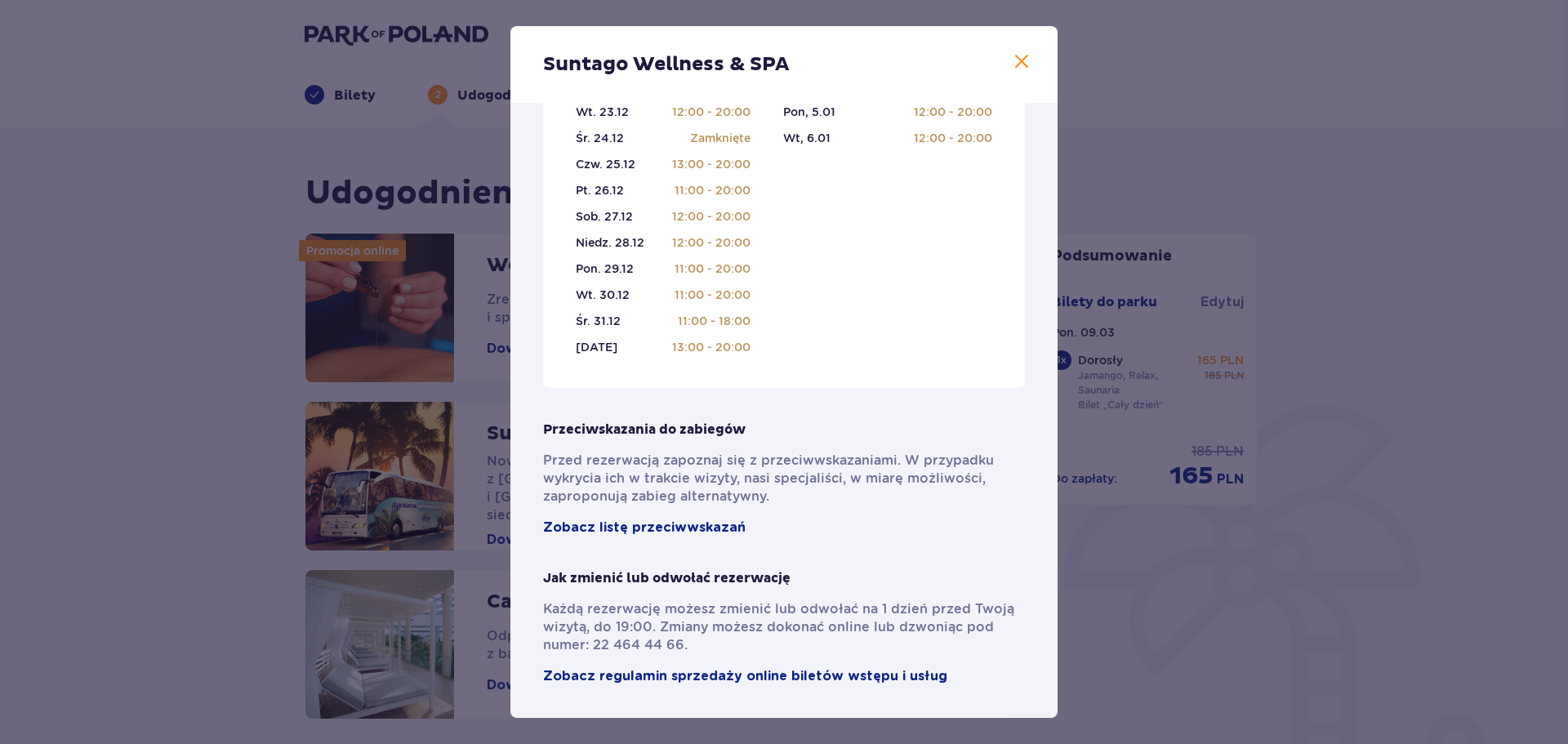
click at [1018, 58] on span at bounding box center [1022, 62] width 20 height 20
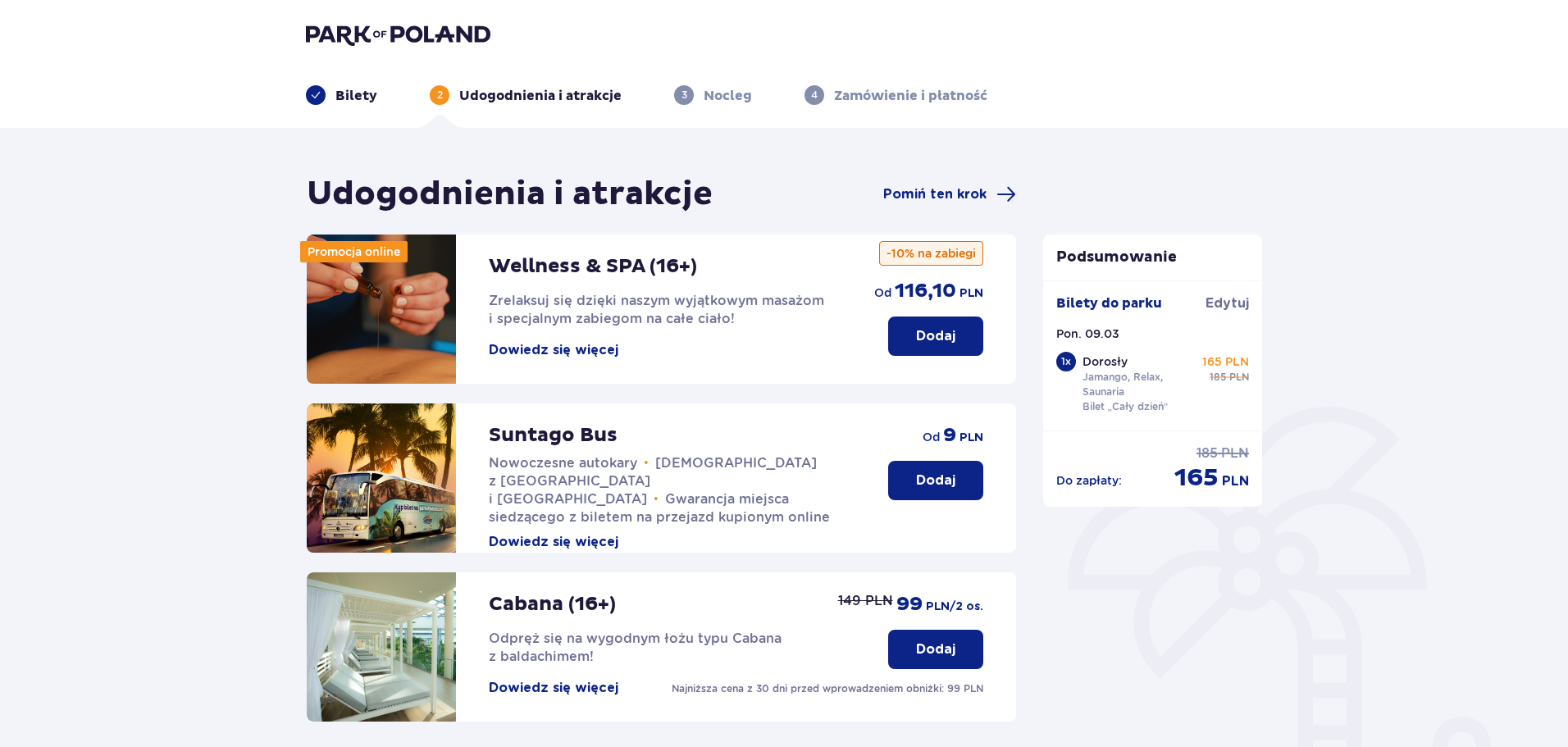
click at [937, 335] on p "Dodaj" at bounding box center [936, 337] width 40 height 18
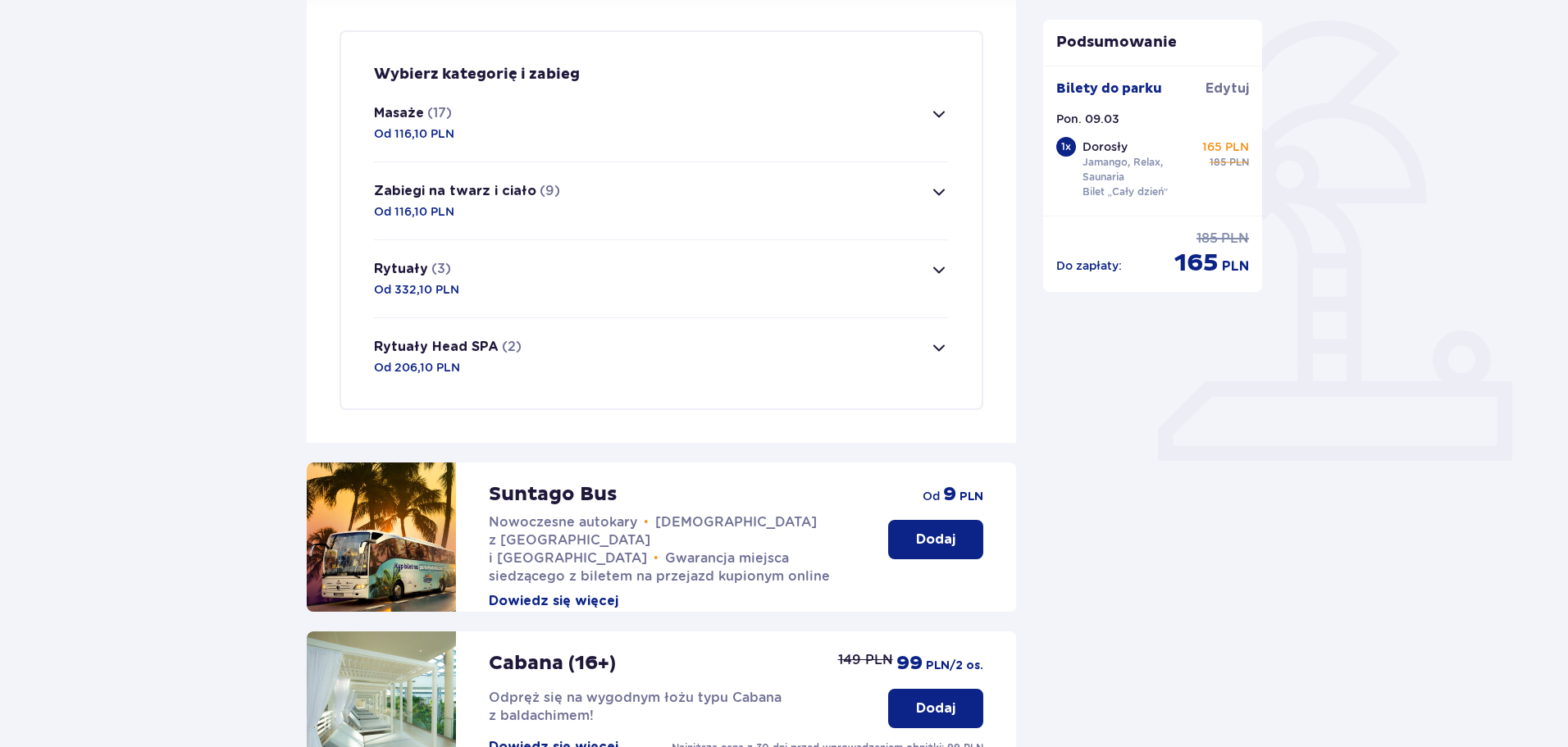
scroll to position [397, 0]
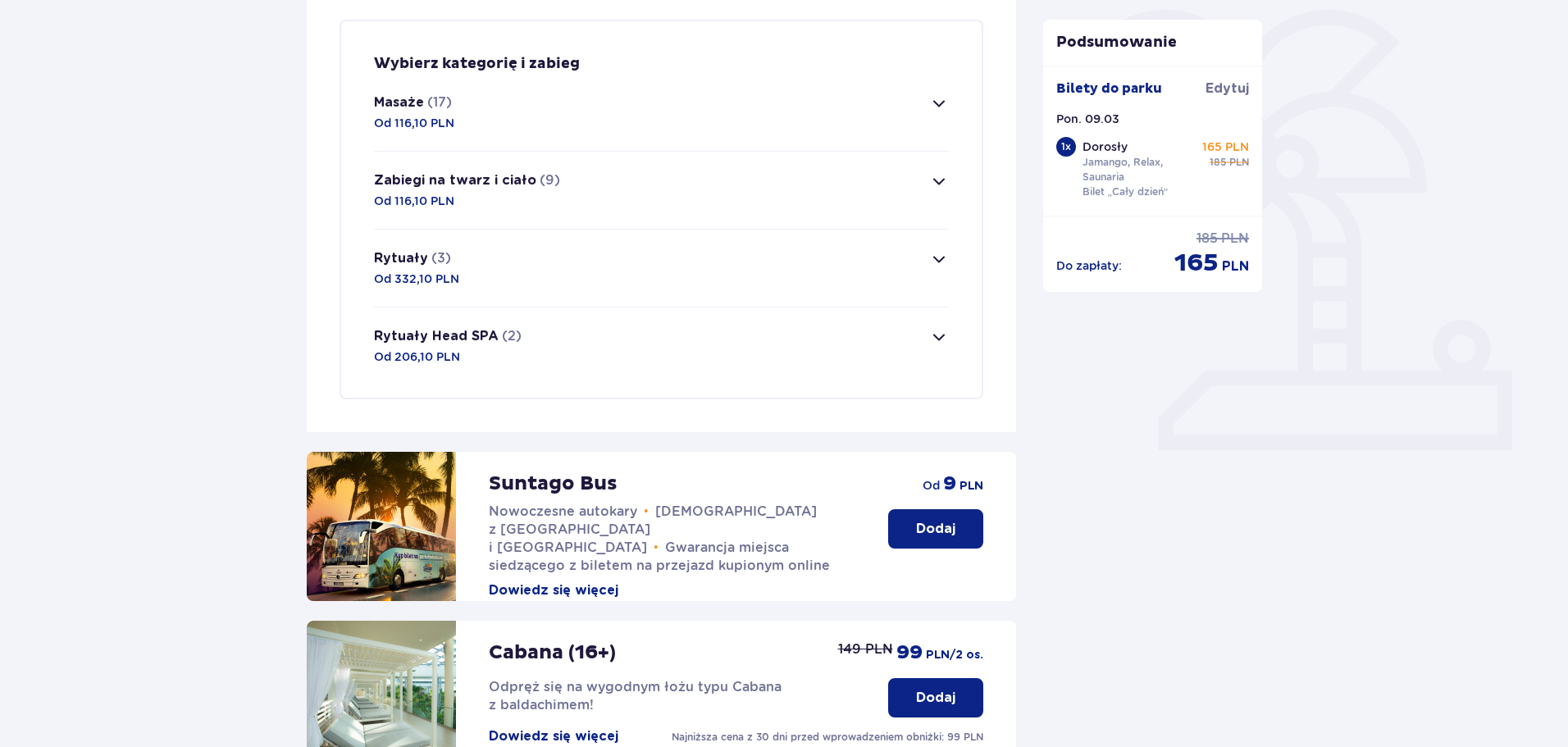
click at [454, 104] on div "Masaże (17) Od 116,10 PLN" at bounding box center [414, 113] width 80 height 38
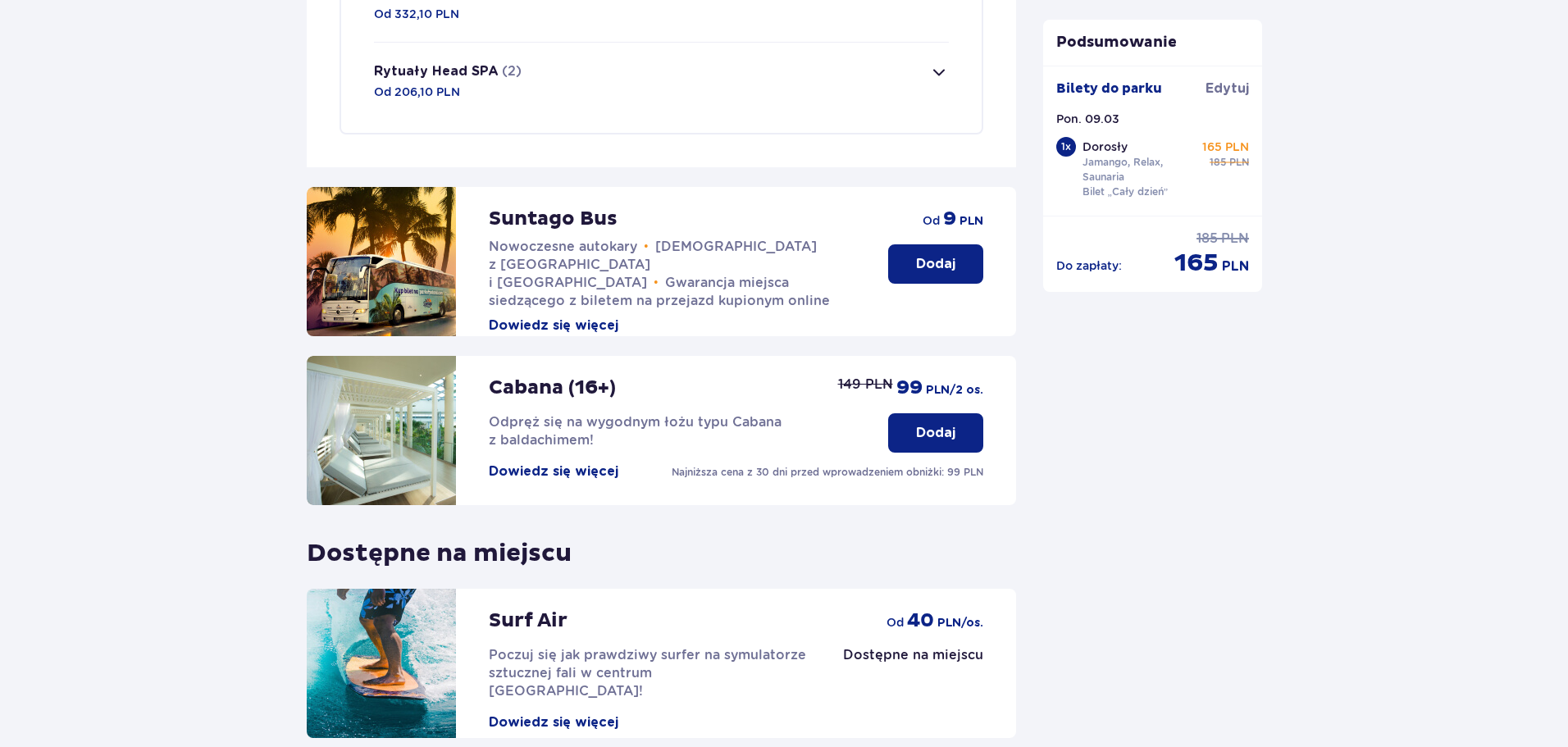
scroll to position [3341, 0]
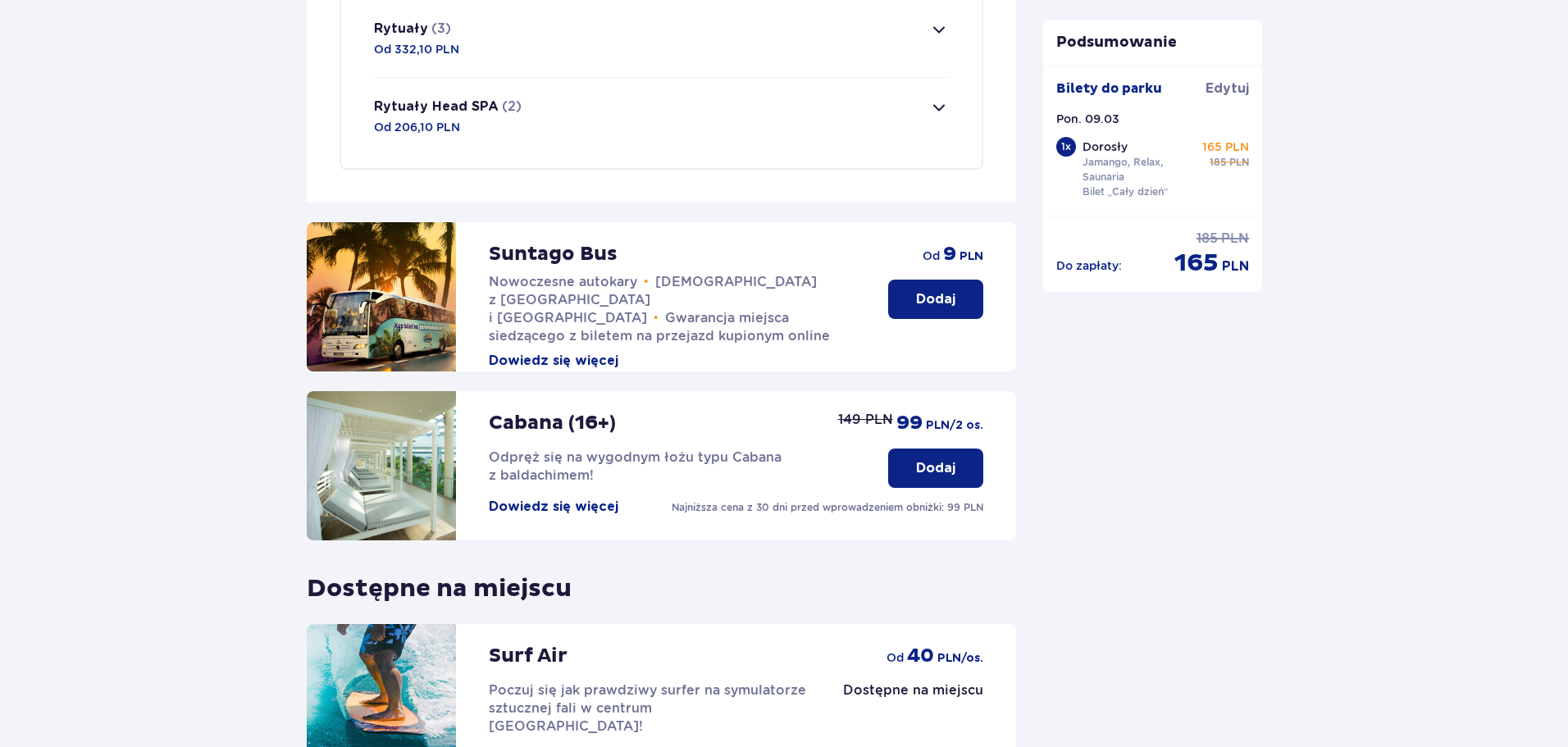
click at [568, 352] on button "Dowiedz się więcej" at bounding box center [554, 361] width 130 height 18
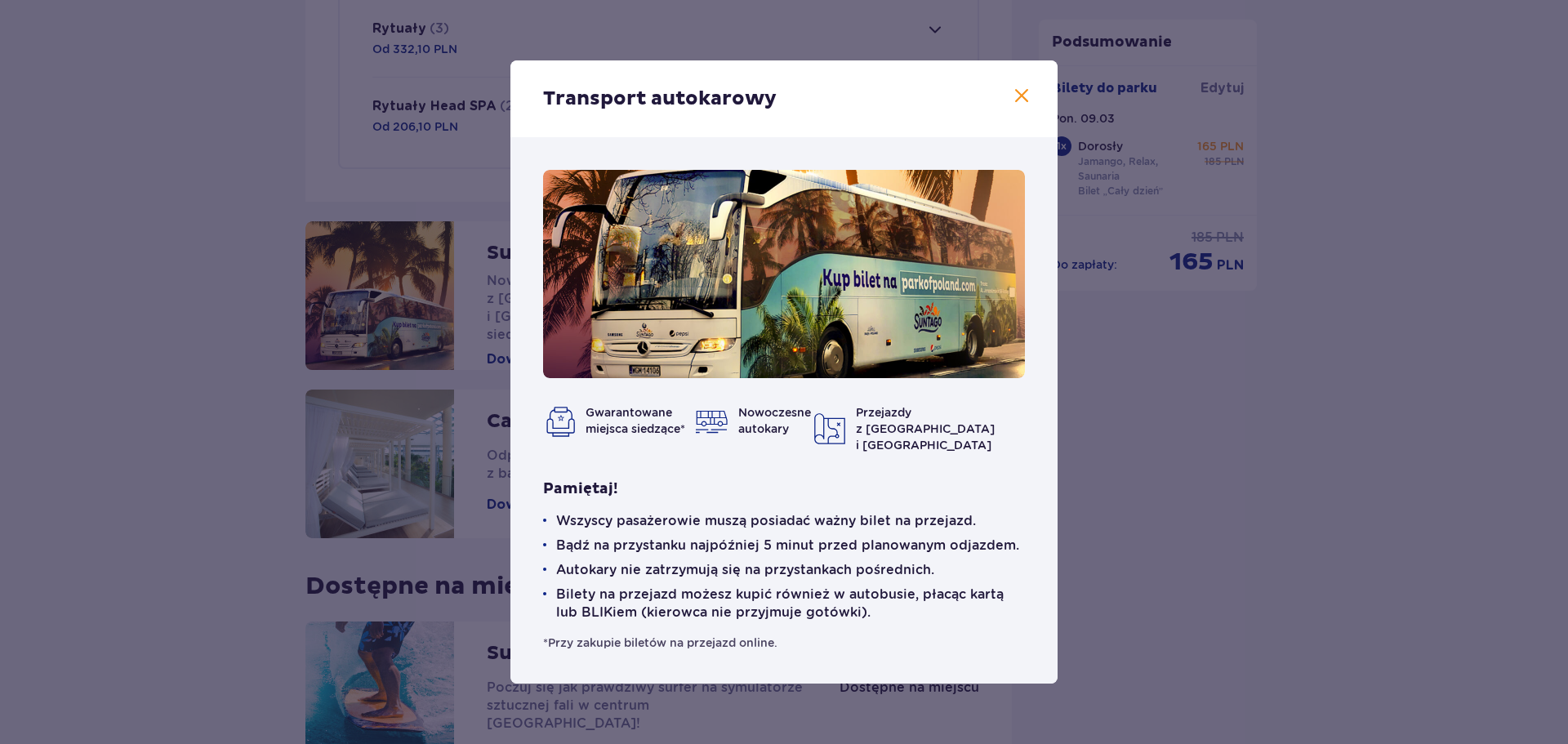
click at [1021, 100] on span at bounding box center [1022, 96] width 20 height 20
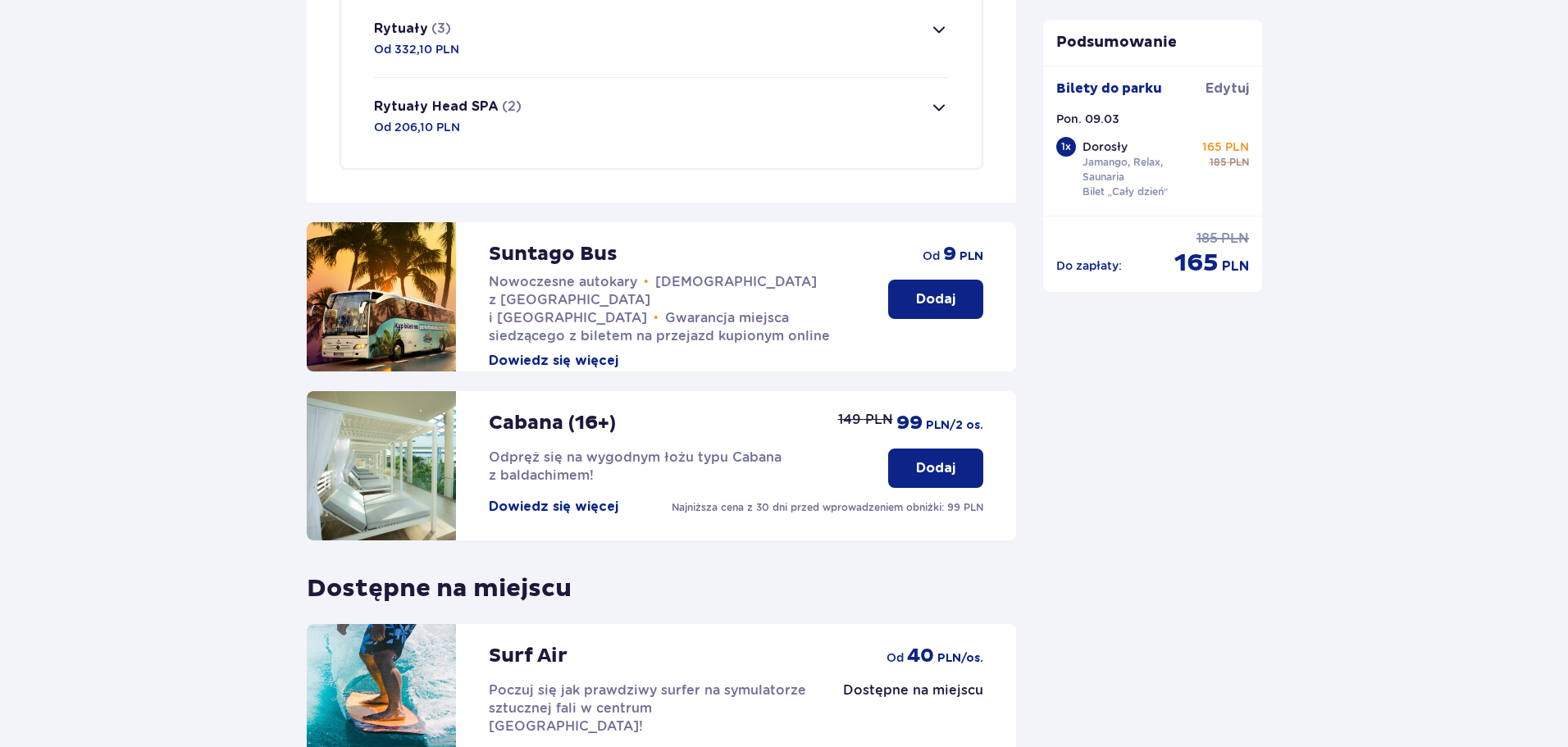
click at [604, 503] on button "Dowiedz się więcej" at bounding box center [554, 507] width 130 height 18
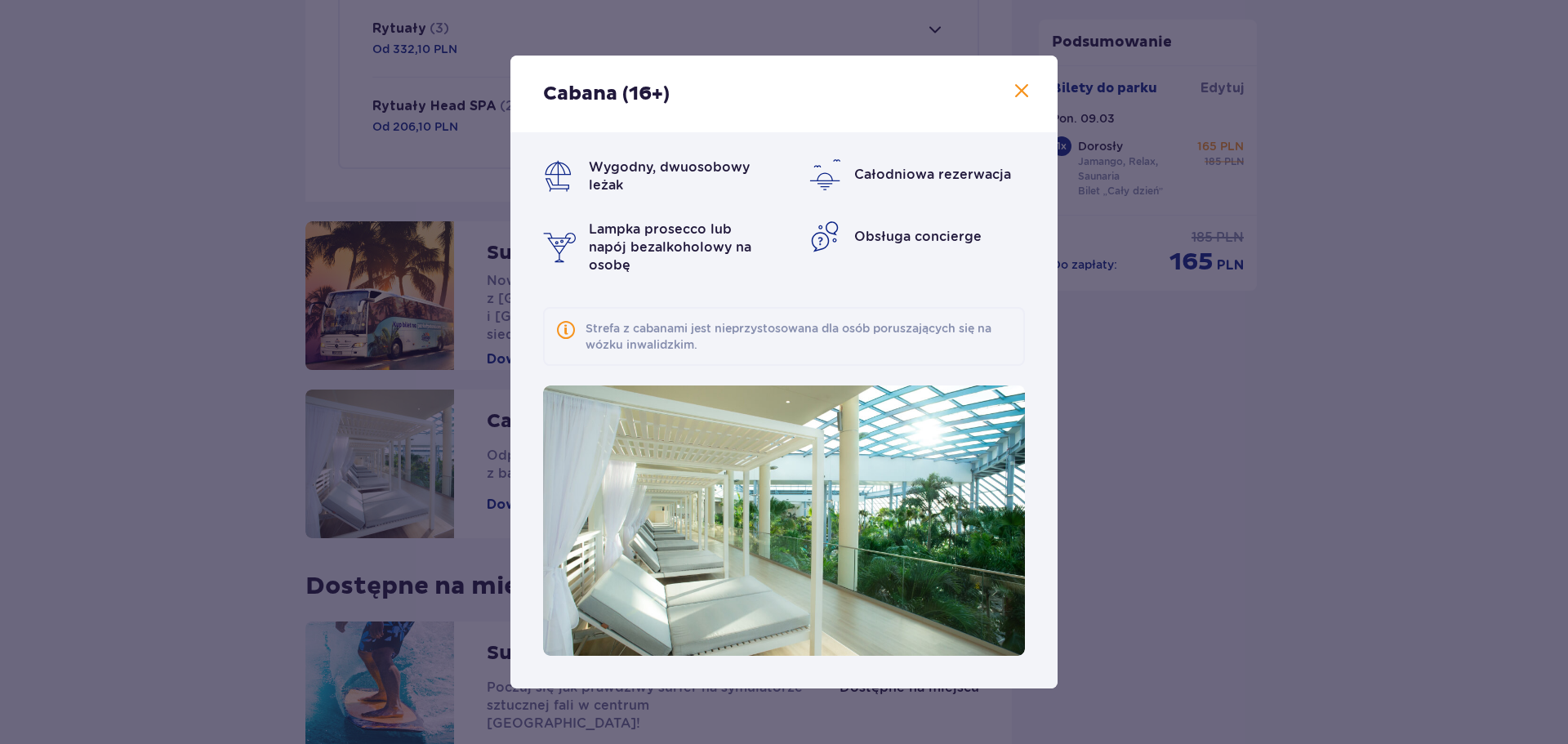
click at [1022, 86] on span at bounding box center [1022, 92] width 20 height 20
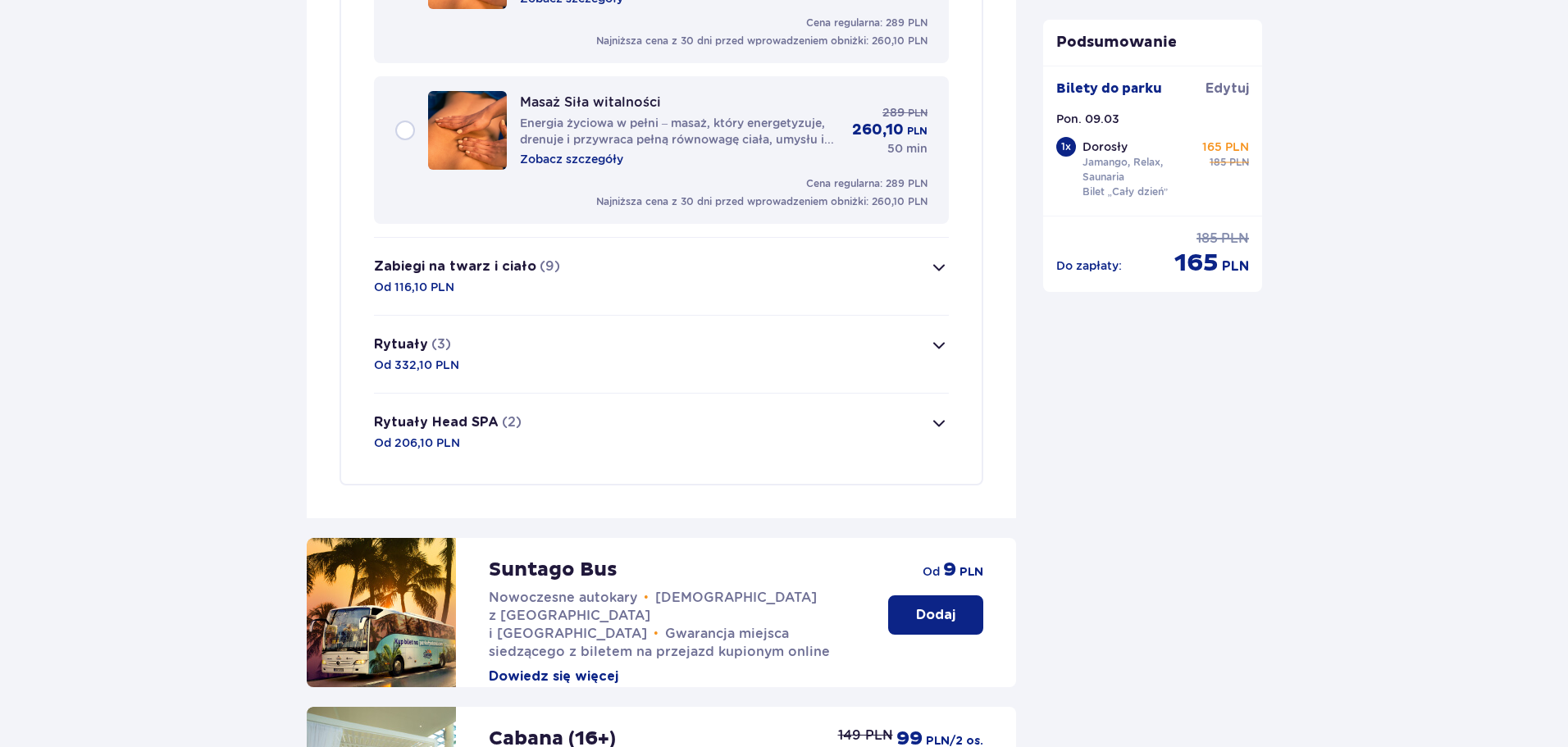
scroll to position [3013, 0]
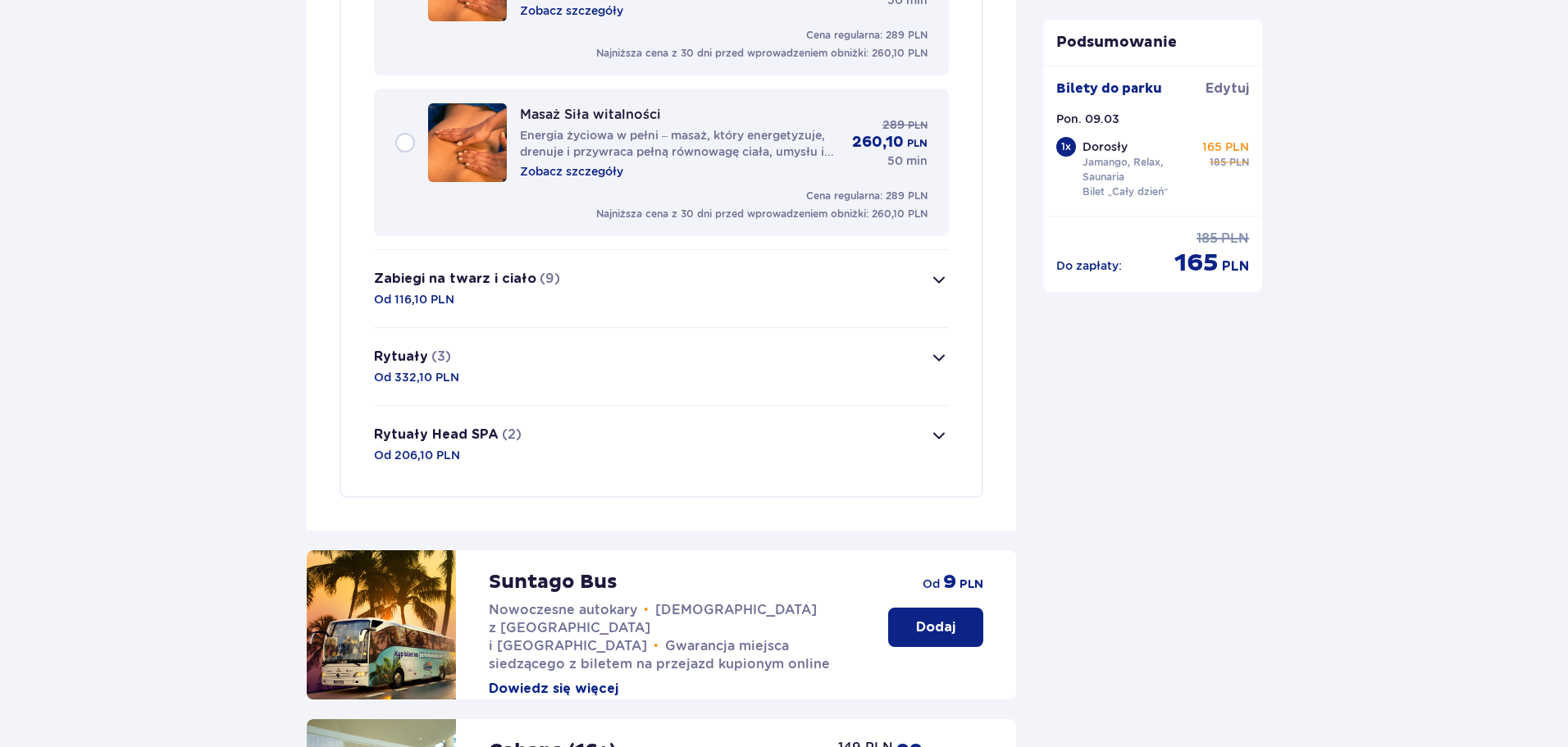
click at [687, 453] on button "Rytuały Head SPA (2) Od 206,10 PLN" at bounding box center [661, 444] width 575 height 77
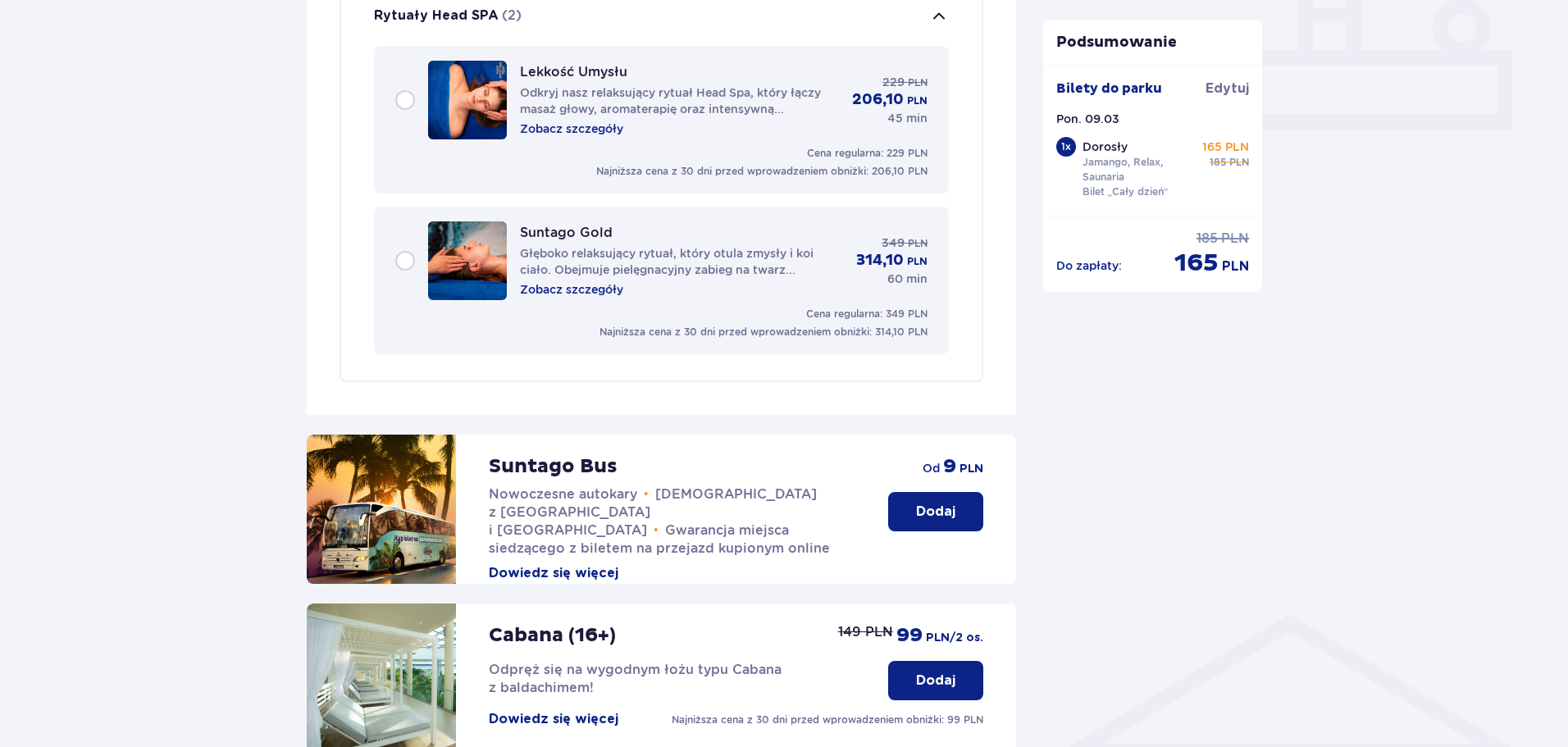
scroll to position [704, 0]
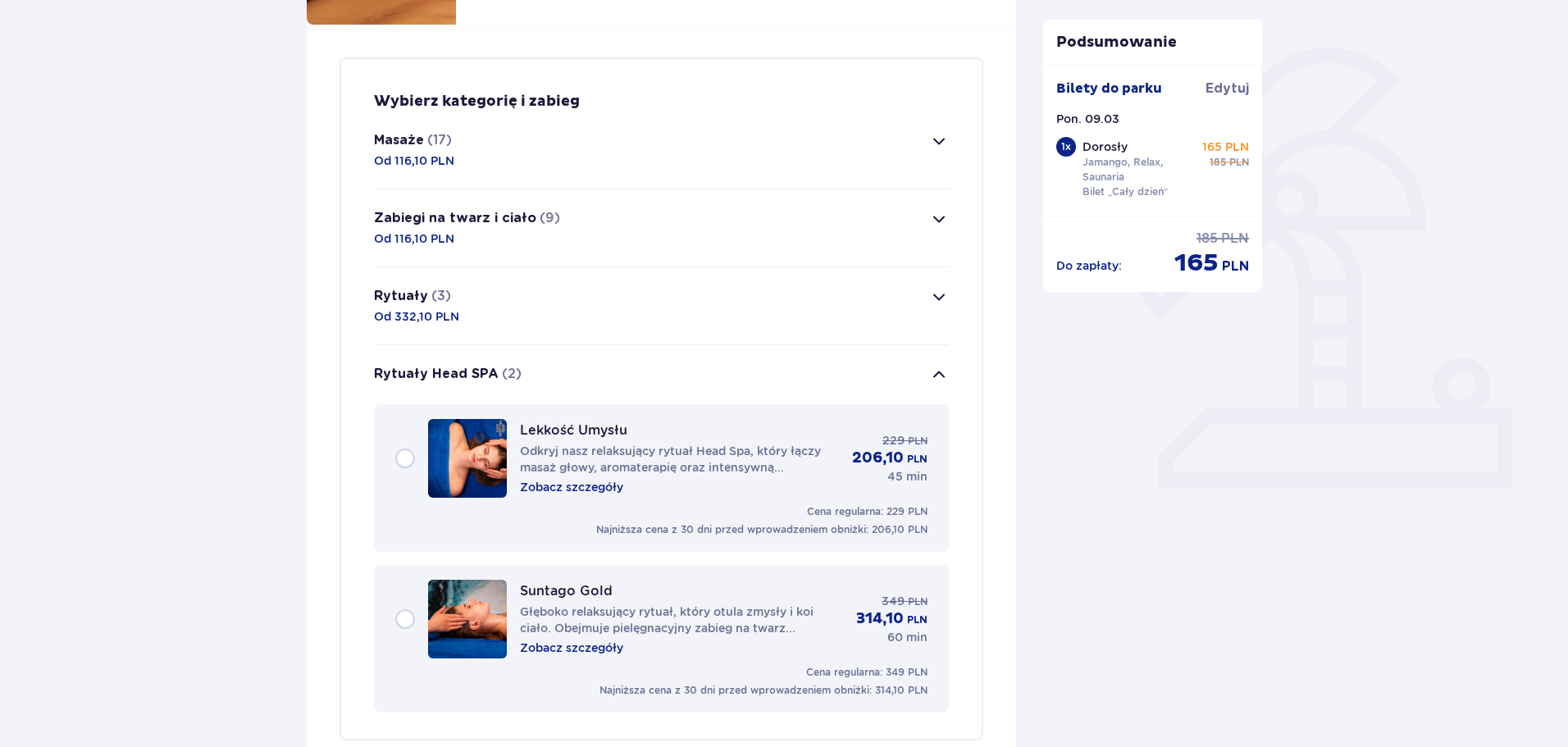
click at [541, 304] on button "Rytuały (3) Od 332,10 PLN" at bounding box center [661, 305] width 575 height 77
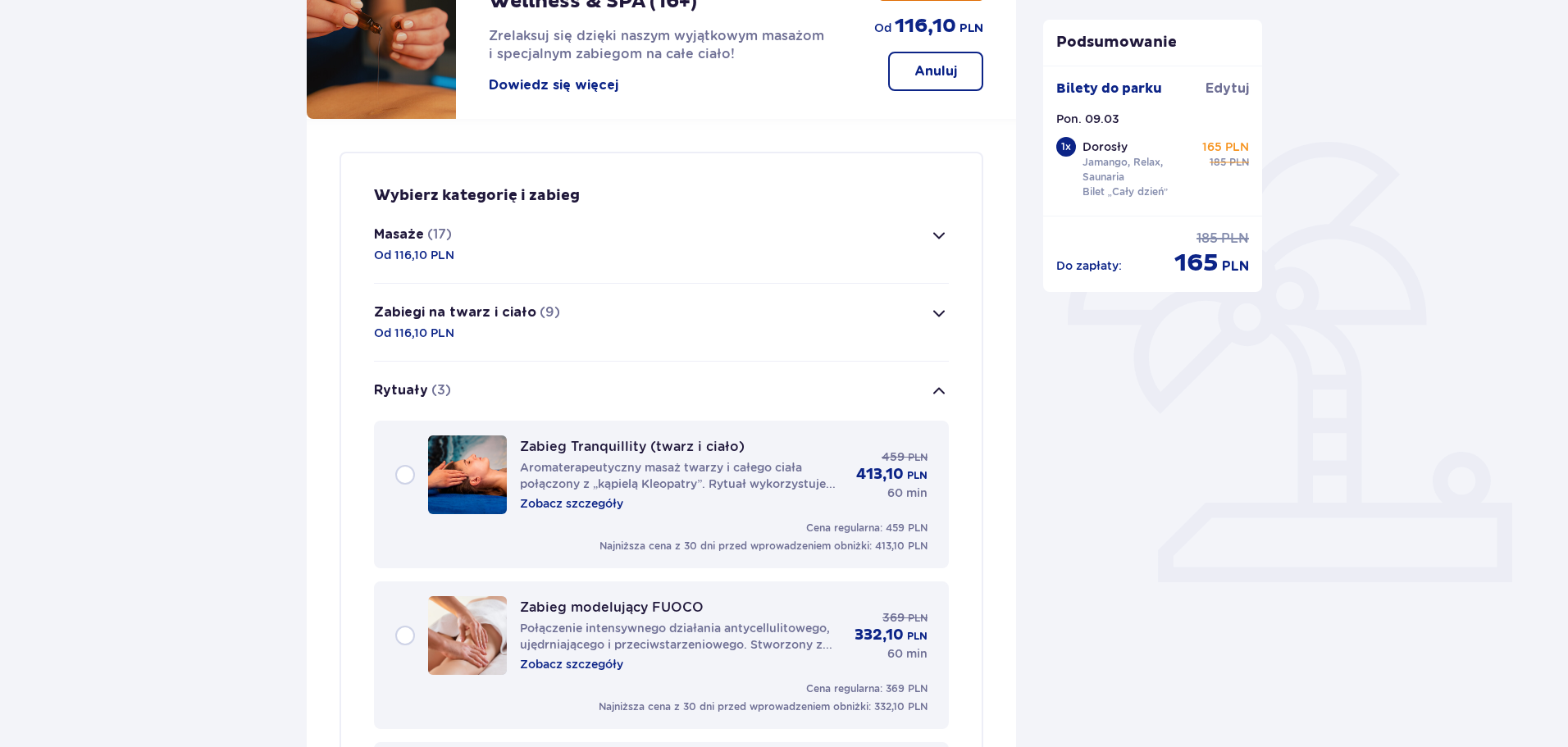
scroll to position [216, 0]
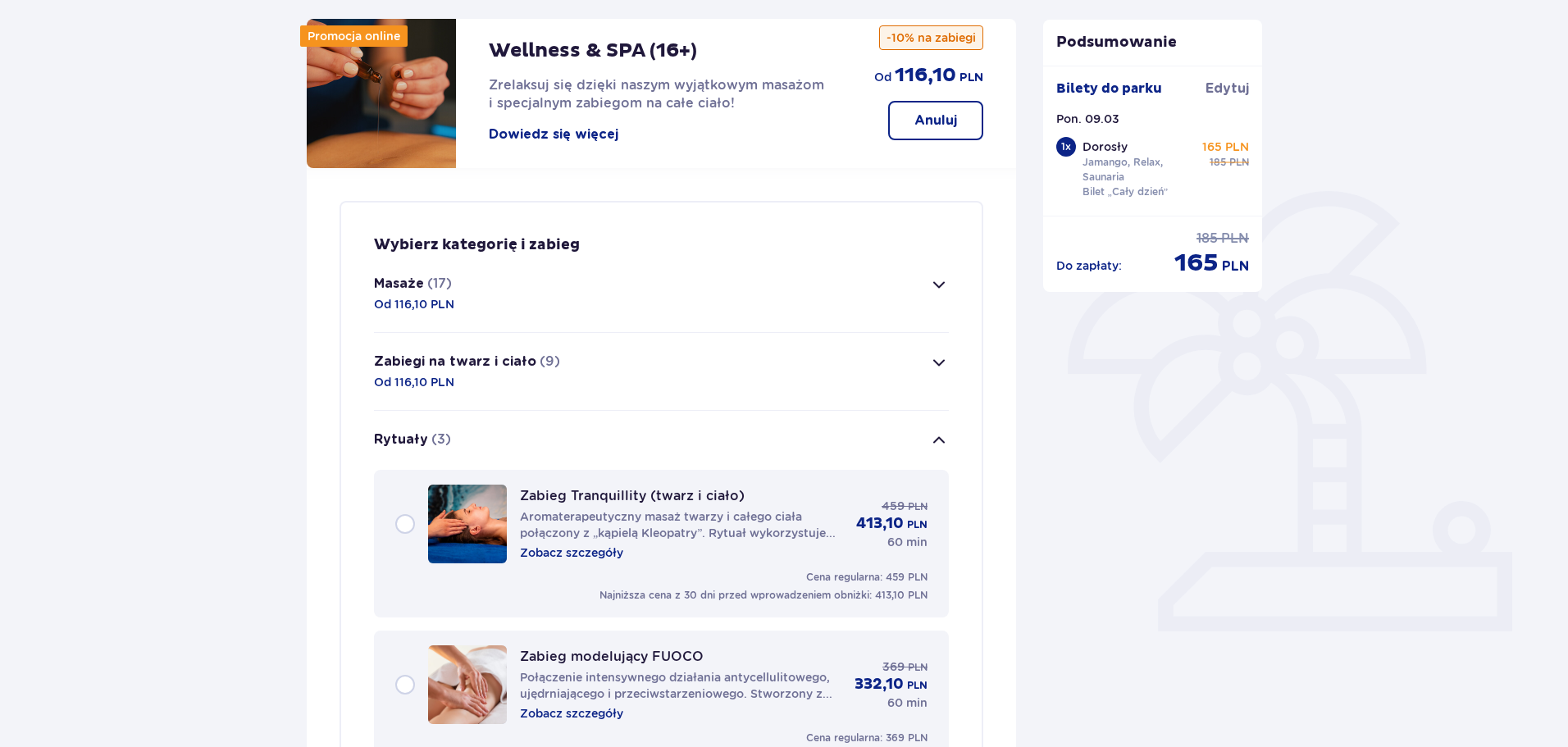
click at [491, 371] on p "Zabiegi na twarz i ciało" at bounding box center [456, 362] width 162 height 18
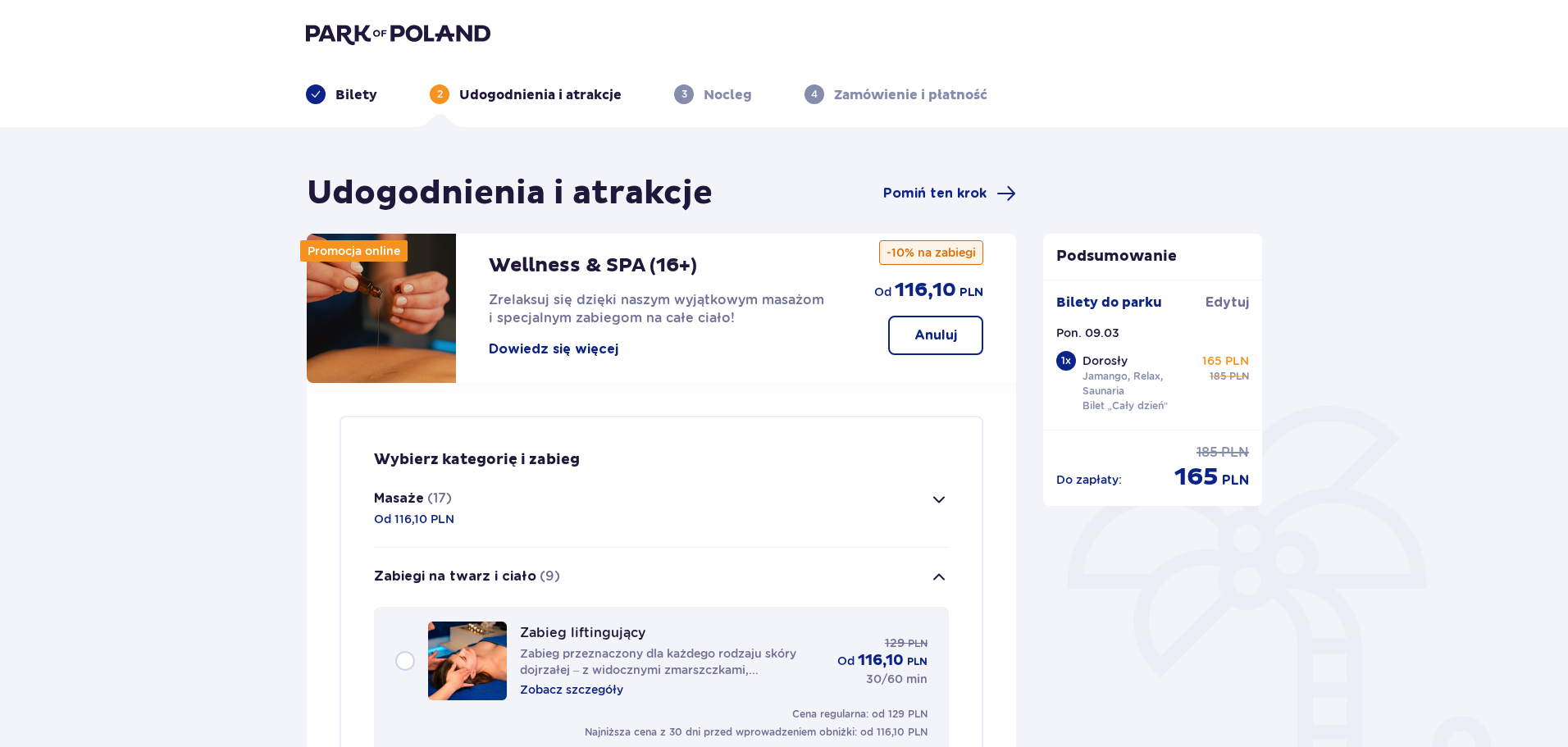
scroll to position [0, 0]
click at [953, 195] on span "Pomiń ten krok" at bounding box center [935, 194] width 104 height 18
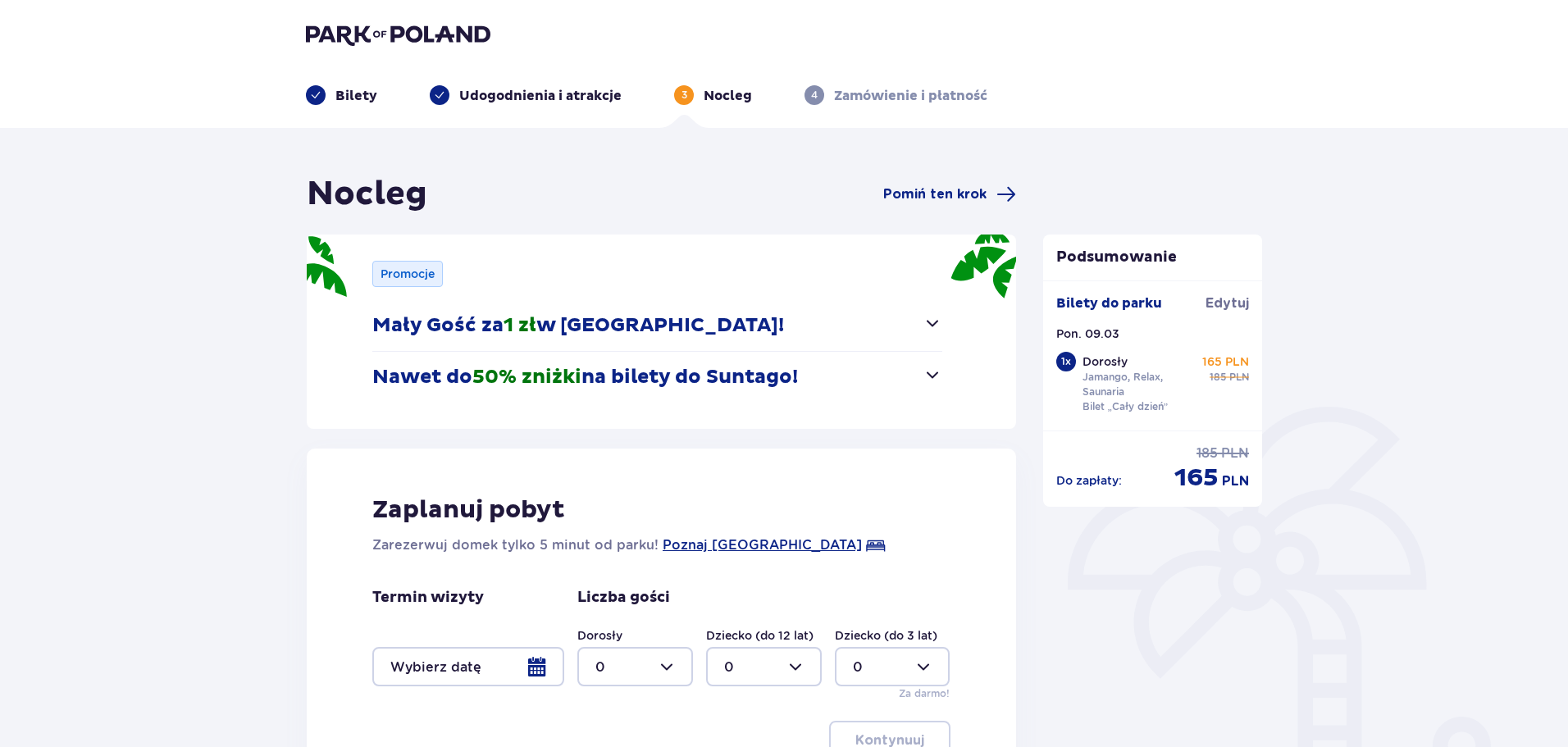
click at [545, 663] on div at bounding box center [468, 667] width 192 height 40
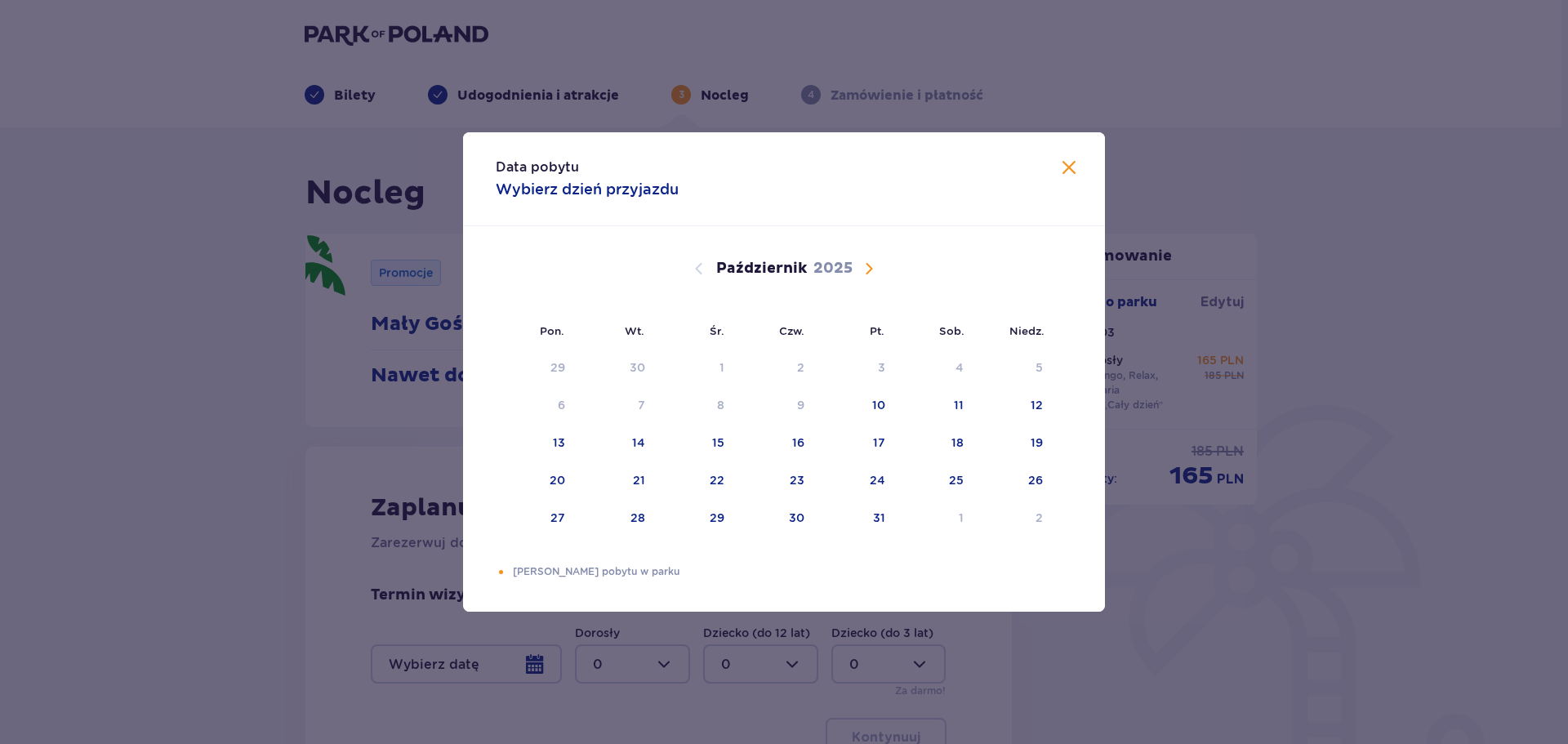
click at [865, 268] on span "Następny miesiąc" at bounding box center [869, 269] width 20 height 20
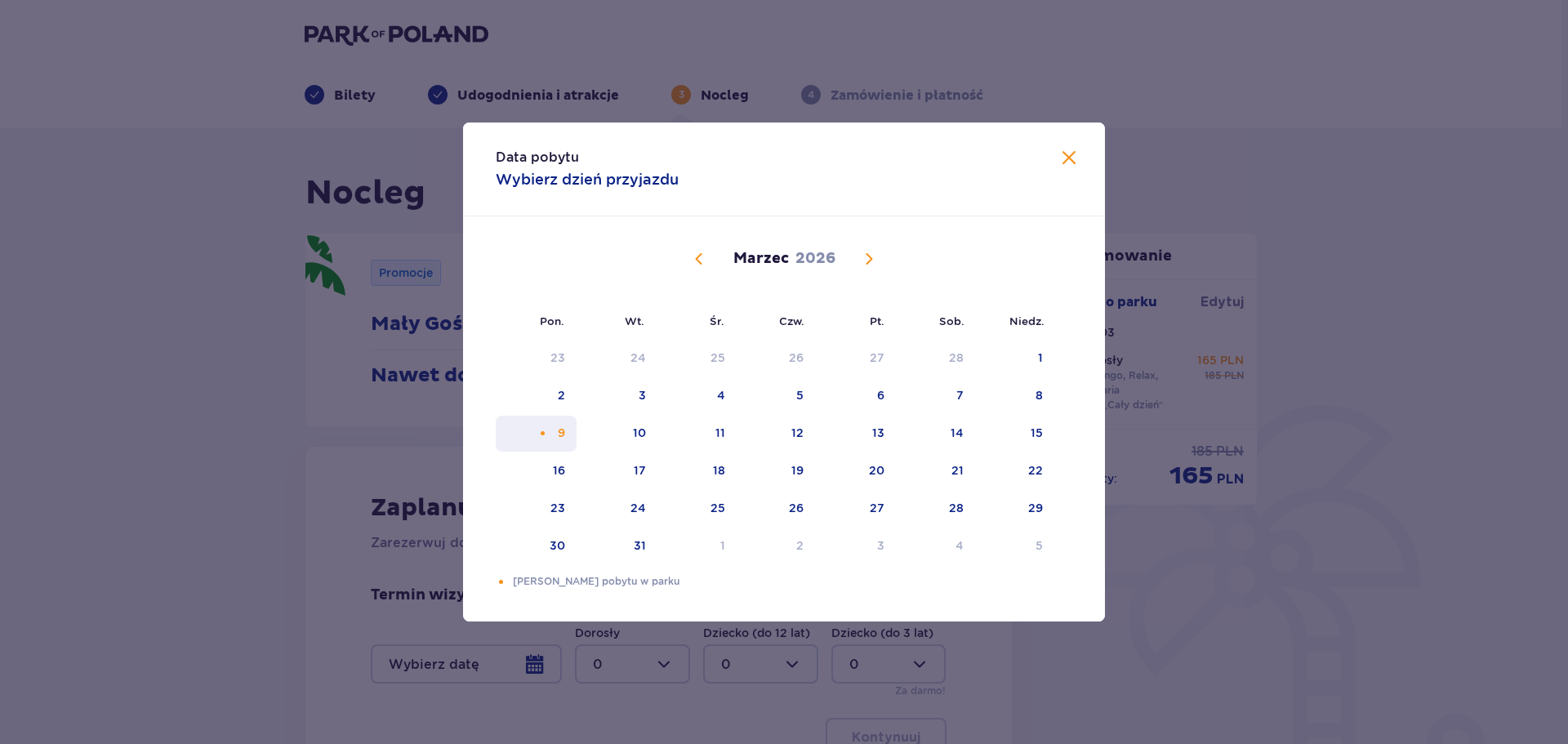
click at [564, 431] on div "9" at bounding box center [562, 433] width 7 height 16
click at [628, 431] on div "10" at bounding box center [617, 434] width 81 height 36
type input "09.03.26 - 10.03.26"
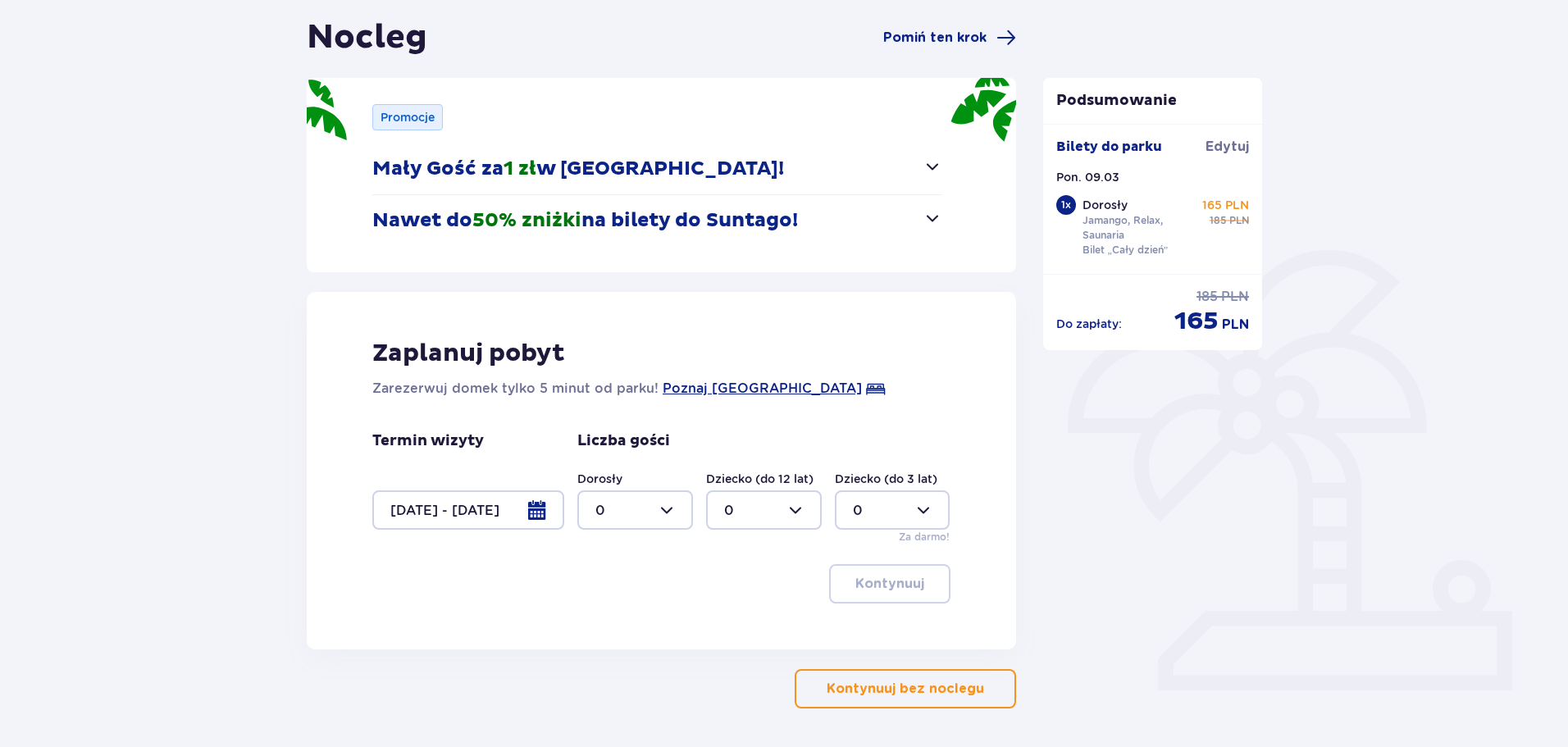
scroll to position [164, 0]
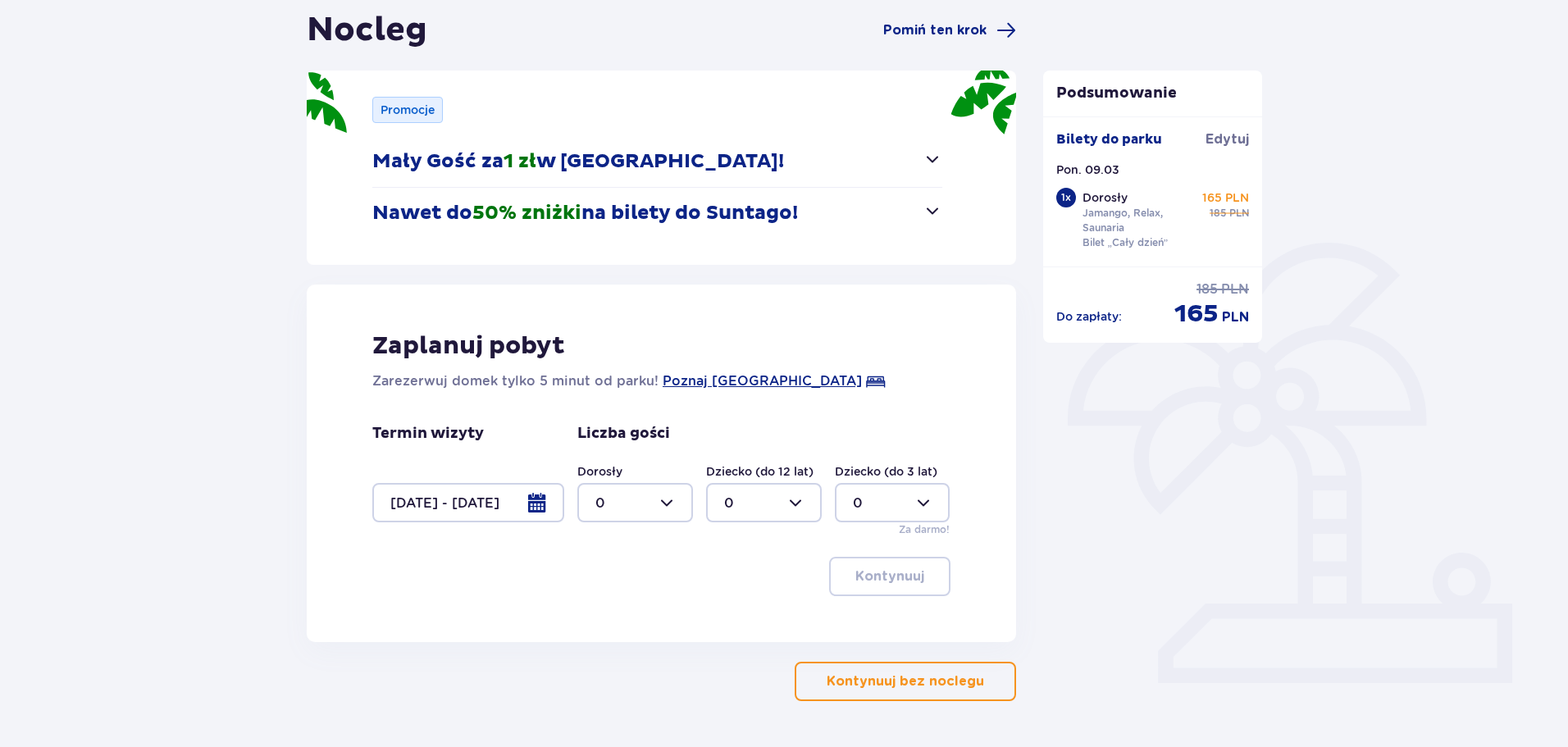
click at [660, 501] on div at bounding box center [635, 503] width 115 height 40
click at [608, 626] on div "2" at bounding box center [635, 622] width 79 height 18
type input "2"
click at [899, 576] on p "Kontynuuj" at bounding box center [890, 576] width 69 height 18
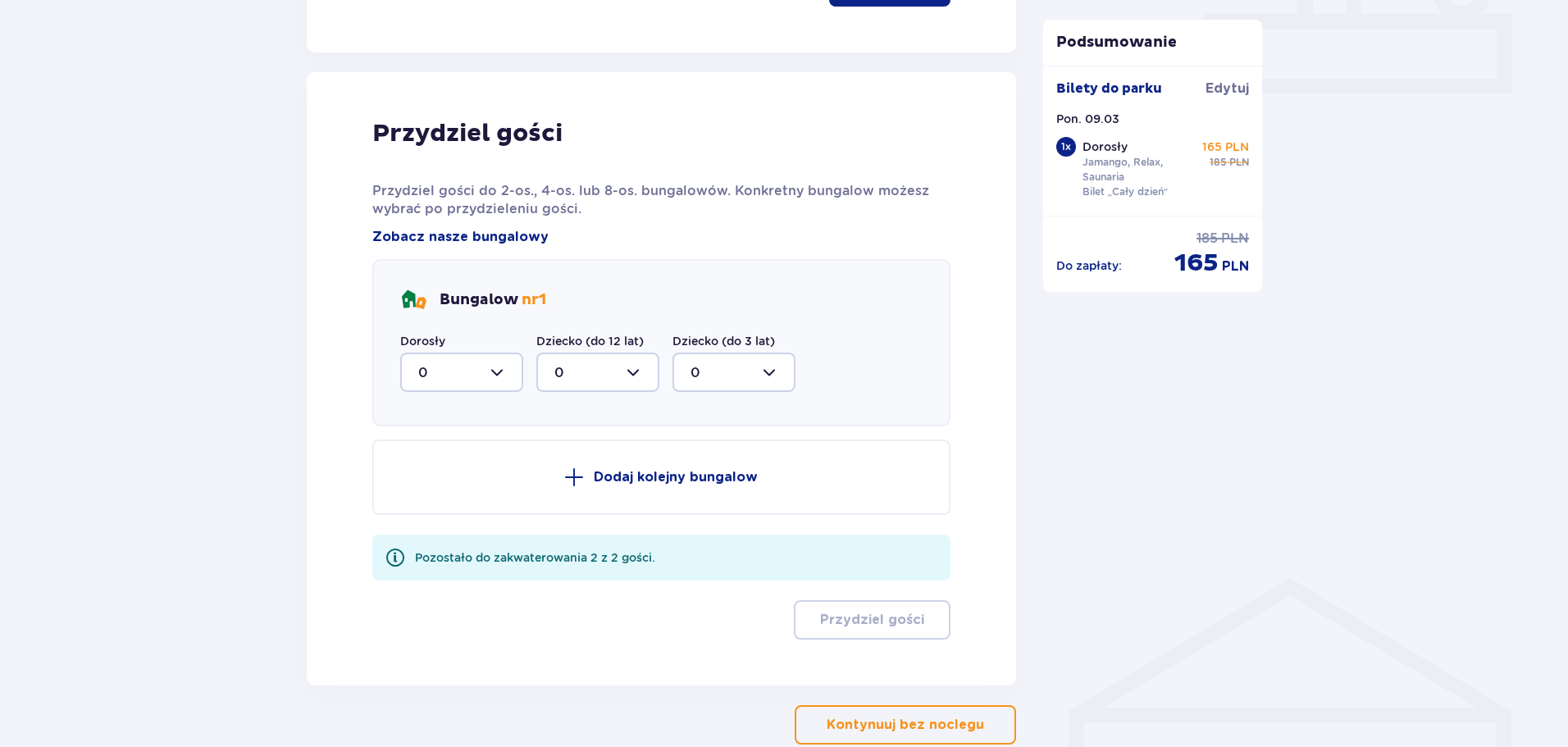
scroll to position [807, 0]
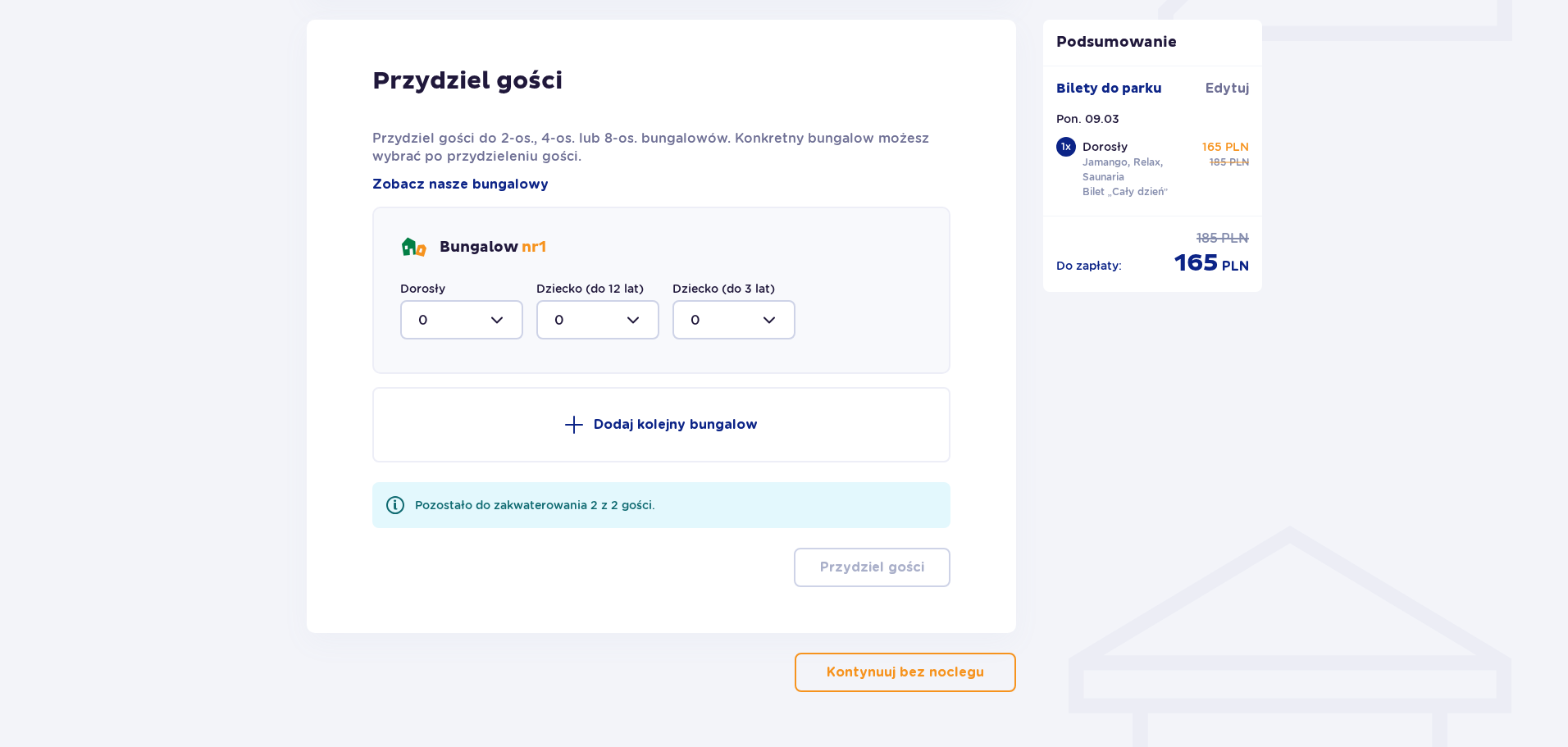
click at [492, 320] on div at bounding box center [462, 320] width 123 height 40
click at [436, 404] on div "1" at bounding box center [462, 404] width 87 height 18
click at [502, 320] on div at bounding box center [462, 320] width 123 height 40
click at [443, 438] on div "2" at bounding box center [462, 438] width 87 height 18
type input "2"
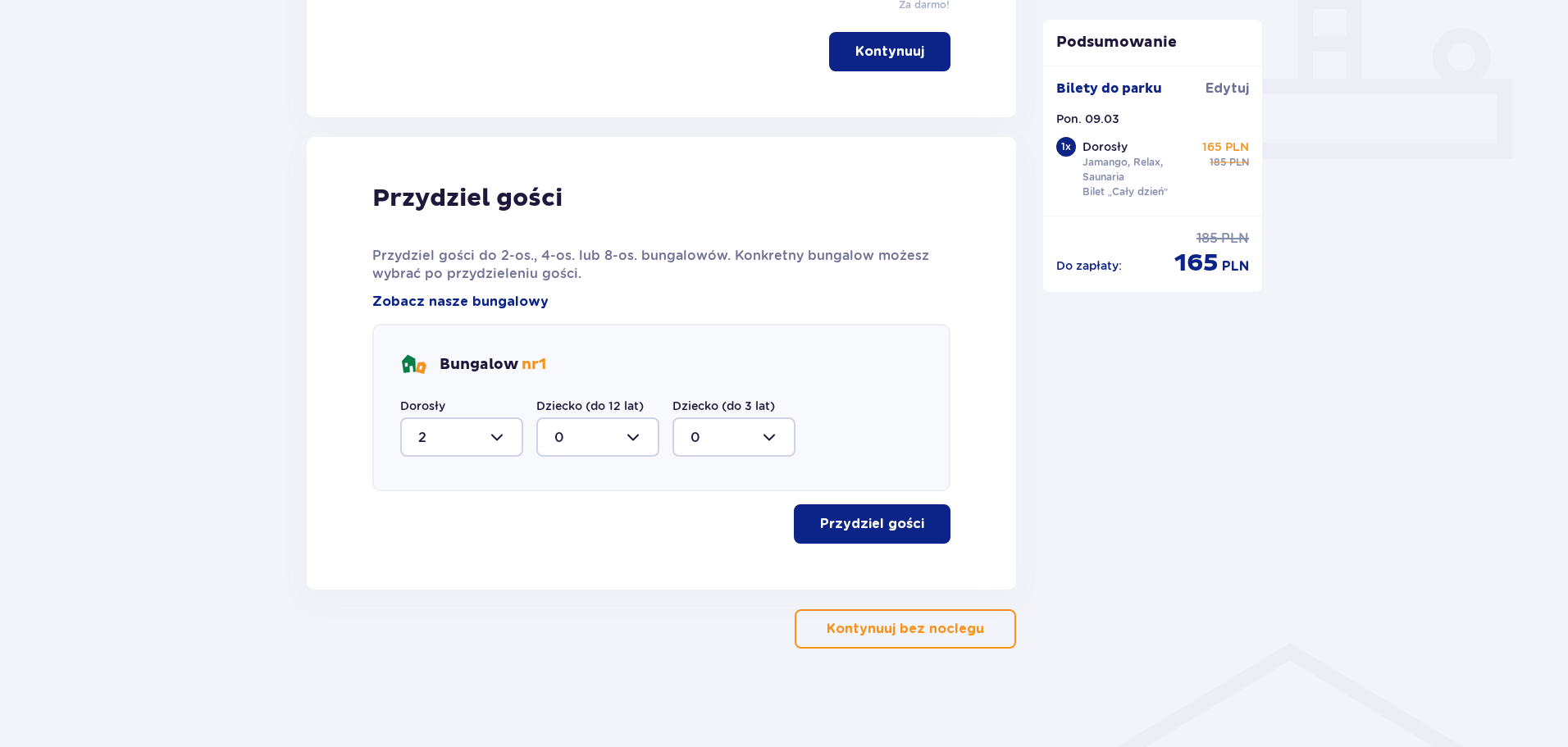
scroll to position [689, 0]
click at [869, 517] on p "Przydziel gości" at bounding box center [872, 524] width 104 height 18
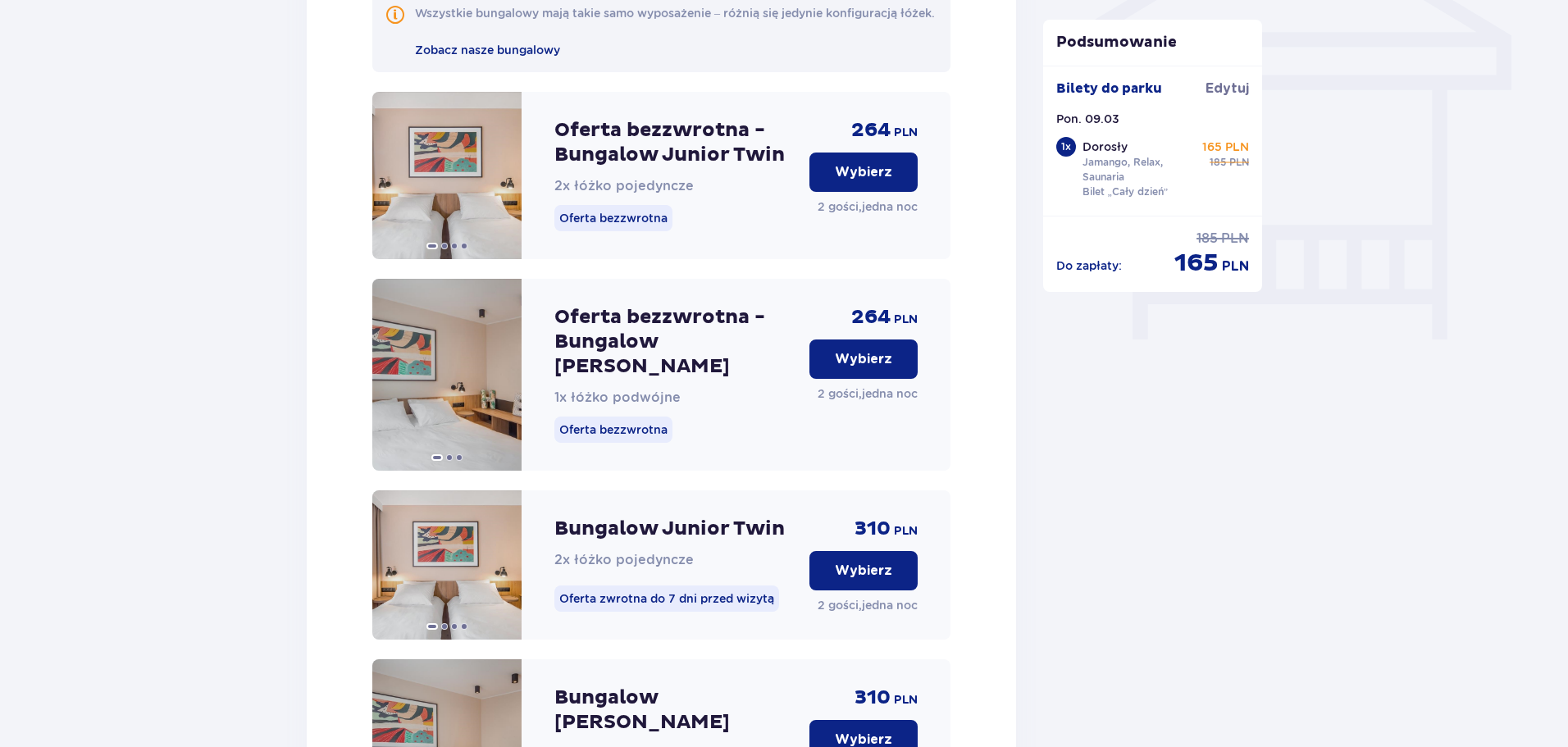
scroll to position [1443, 0]
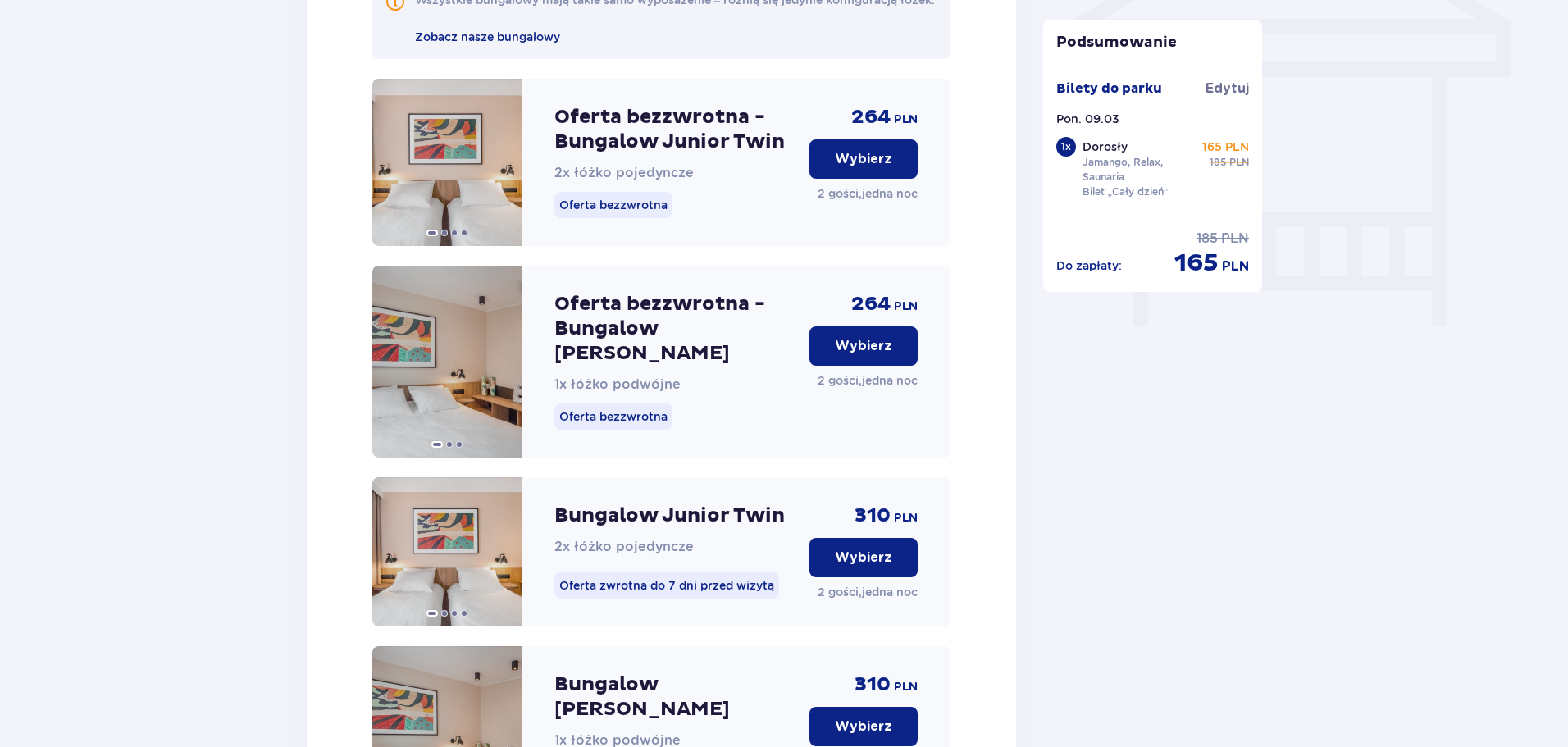
click at [867, 355] on p "Wybierz" at bounding box center [863, 346] width 58 height 18
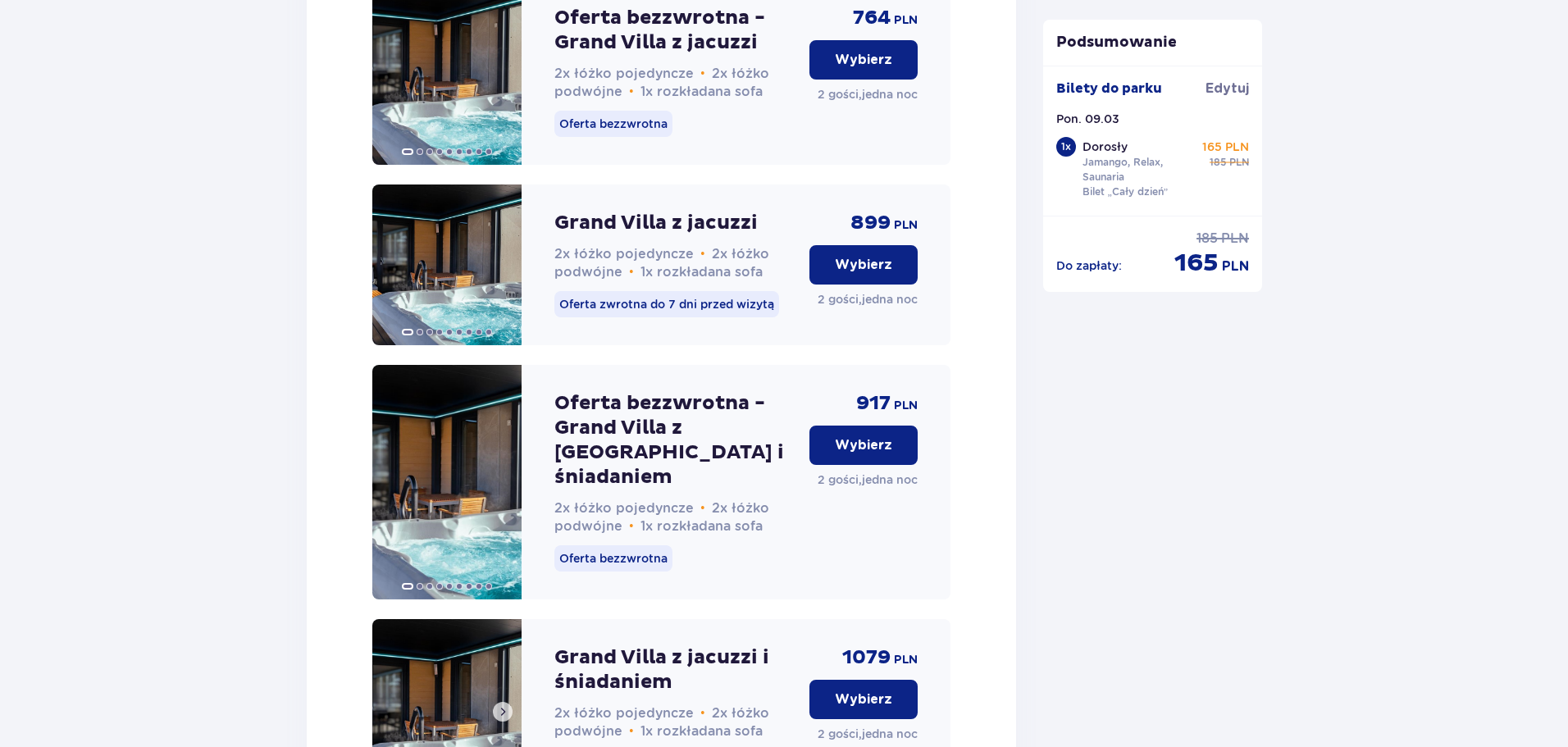
scroll to position [4976, 0]
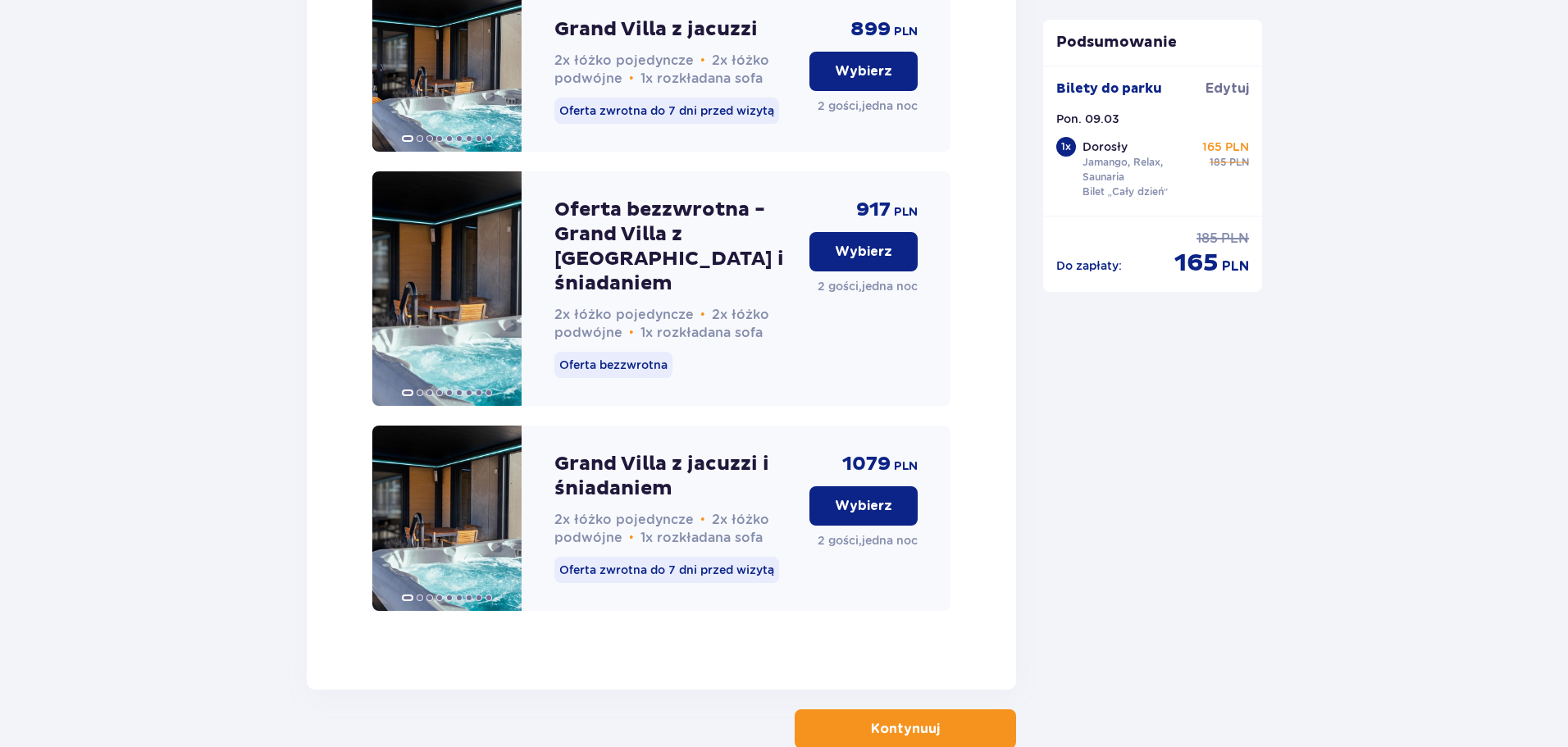
click at [886, 709] on button "Kontynuuj" at bounding box center [905, 729] width 221 height 40
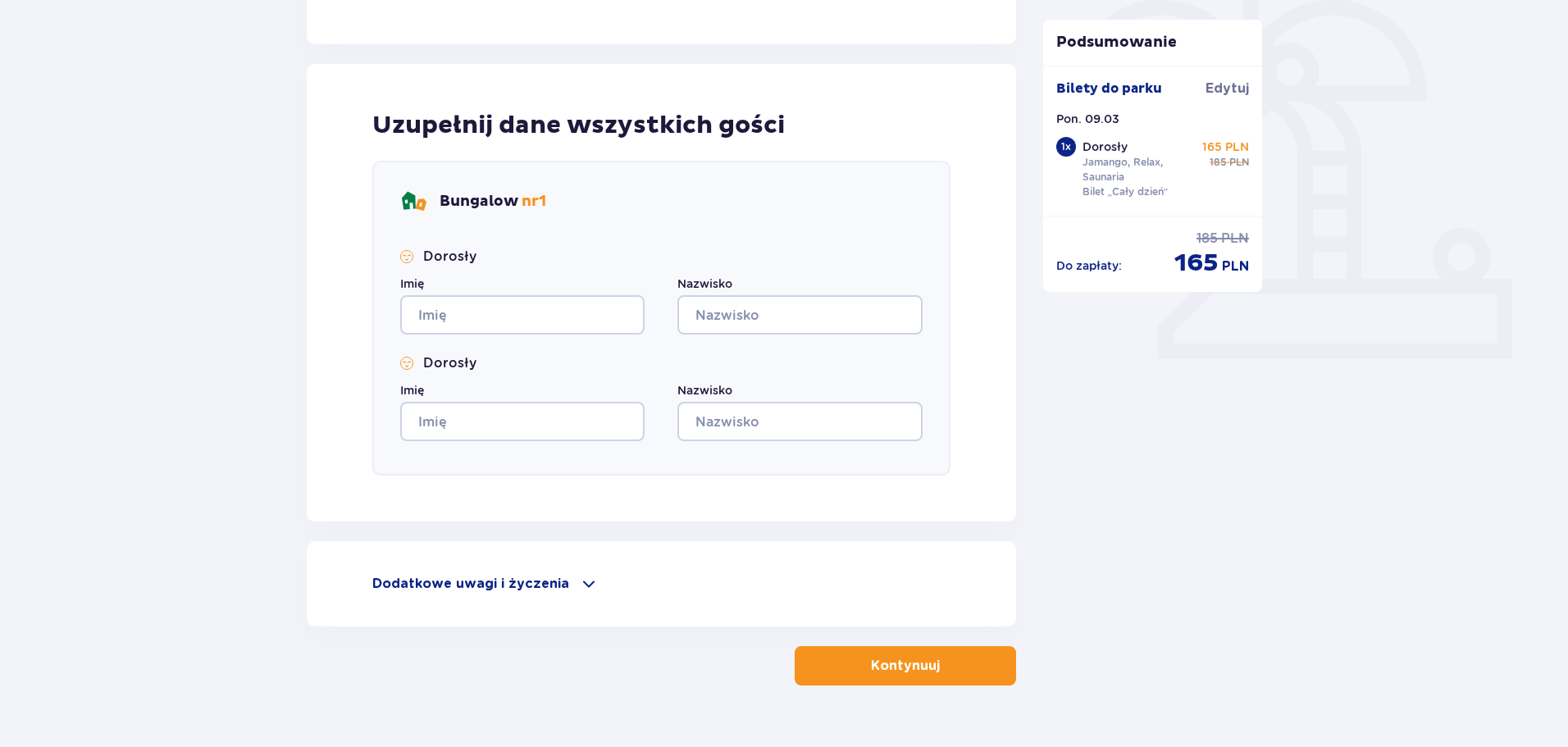
scroll to position [526, 0]
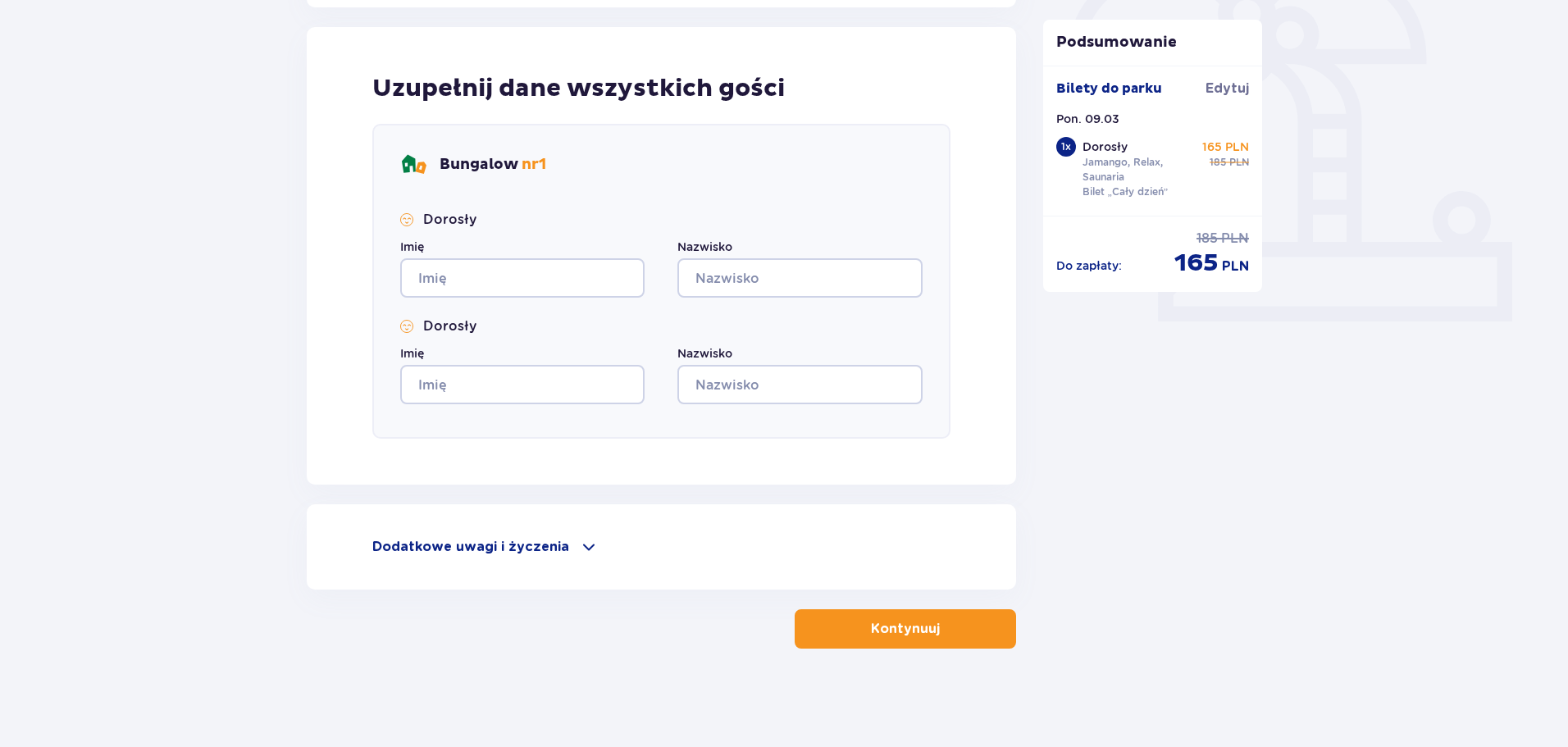
click at [549, 548] on p "Dodatkowe uwagi i życzenia" at bounding box center [471, 547] width 197 height 18
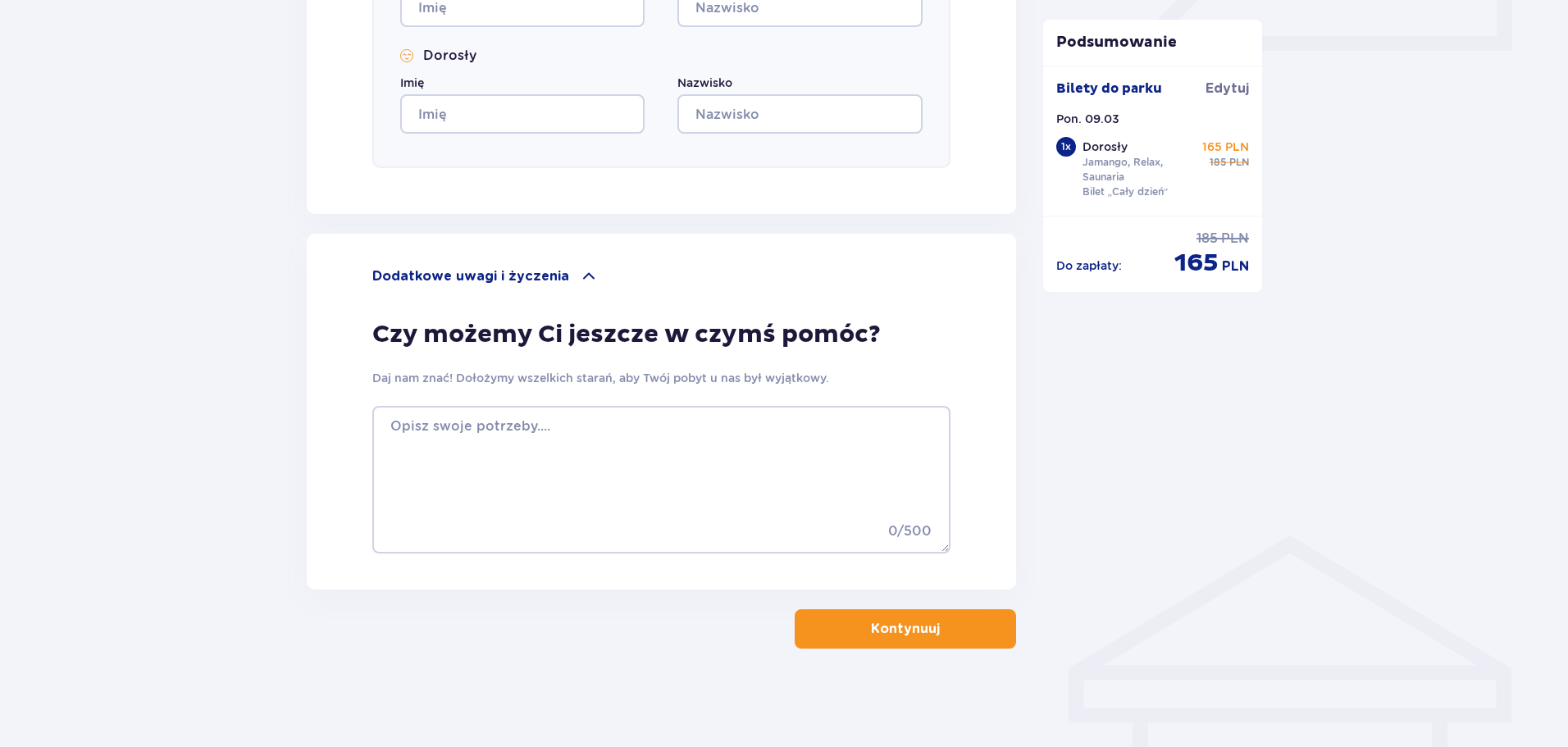
click at [901, 624] on p "Kontynuuj" at bounding box center [905, 629] width 69 height 18
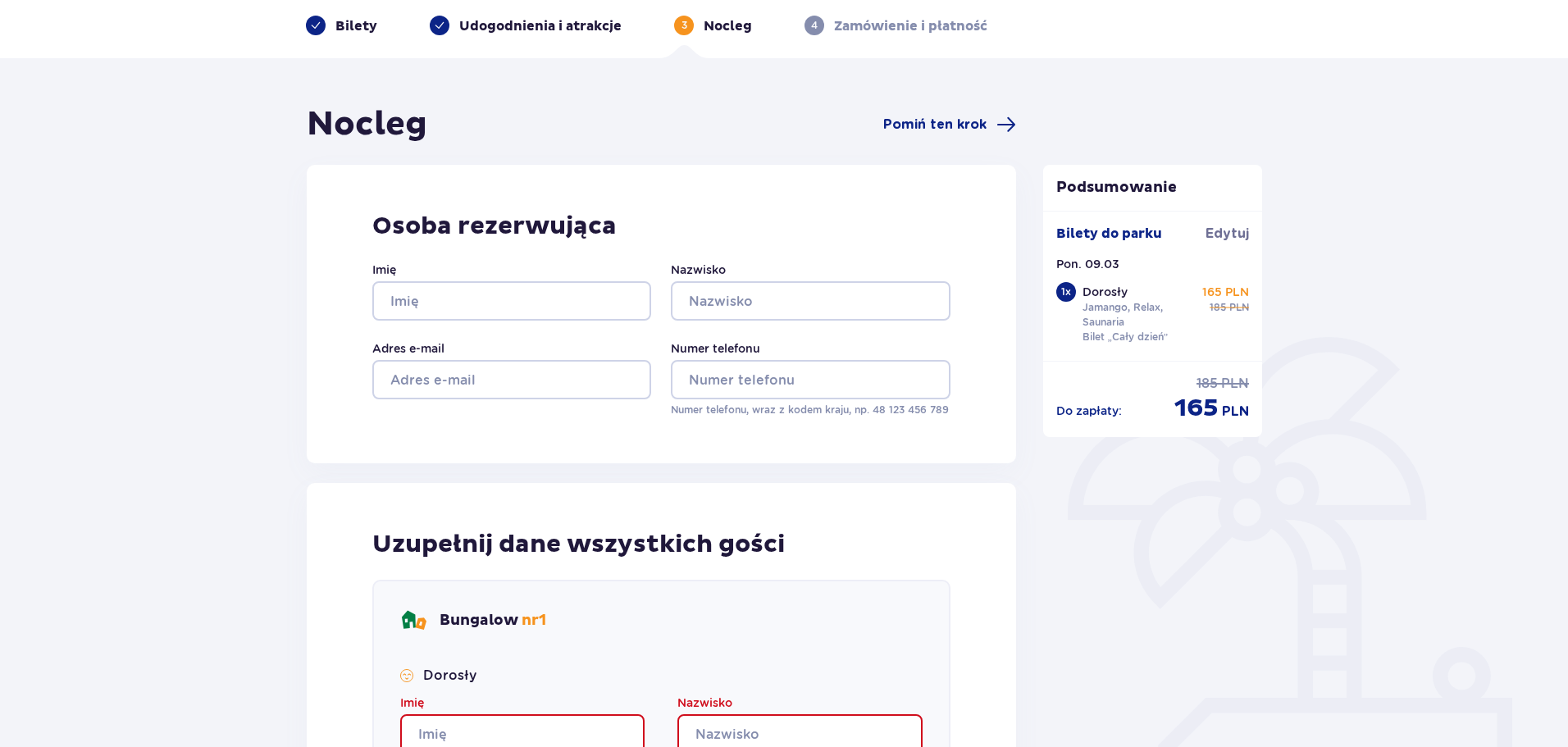
scroll to position [0, 0]
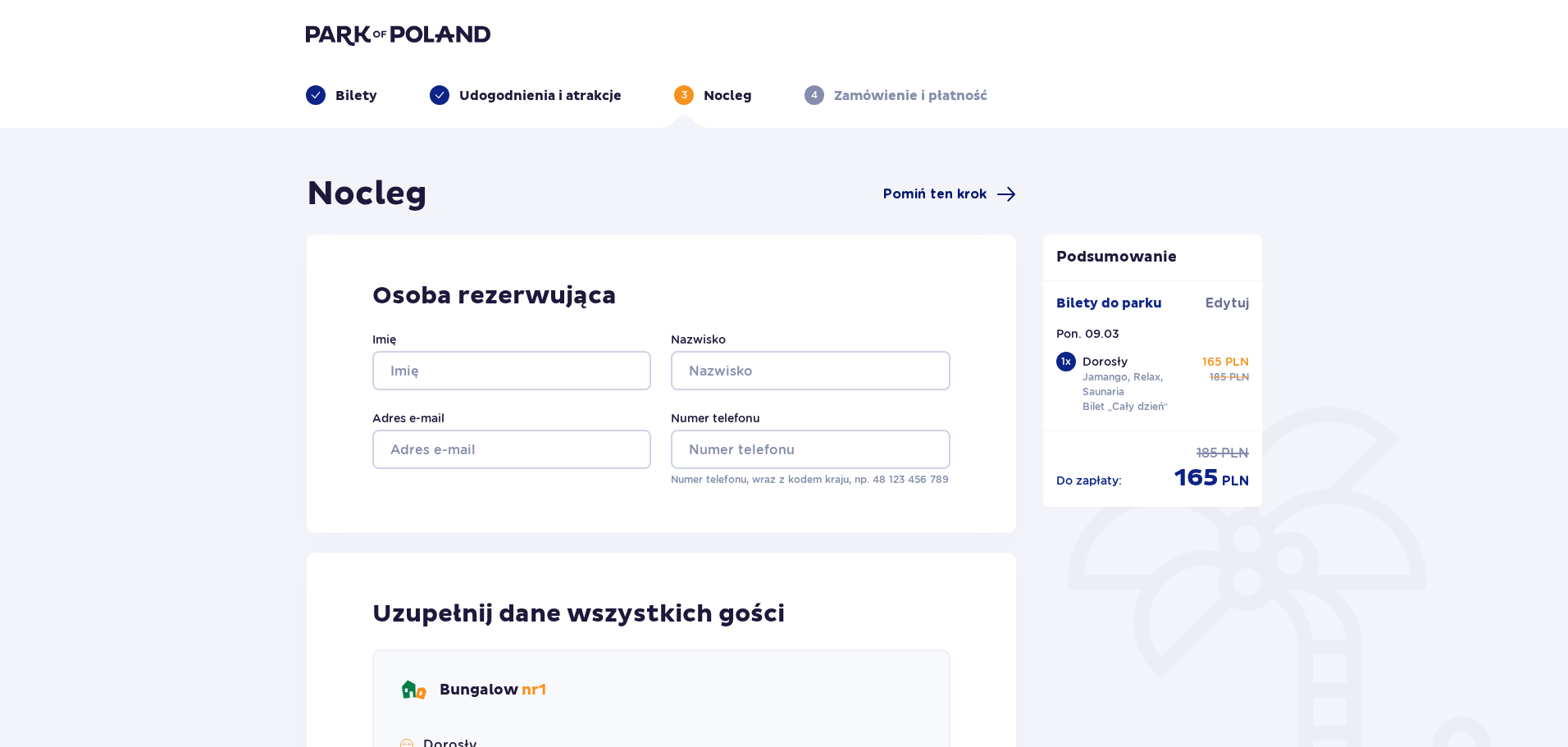
click at [970, 199] on span "Pomiń ten krok" at bounding box center [935, 194] width 104 height 18
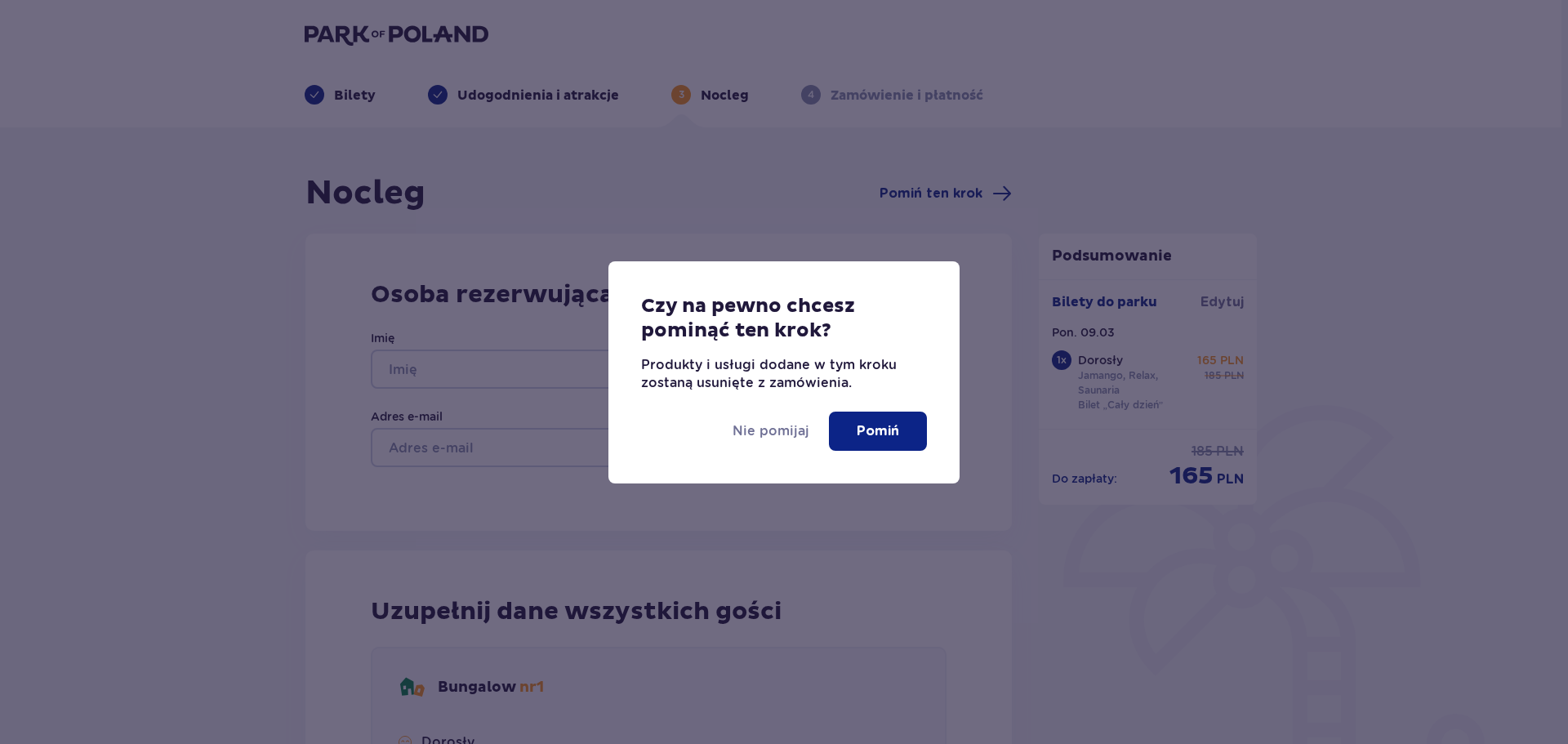
click at [855, 433] on button "Pomiń" at bounding box center [878, 431] width 98 height 40
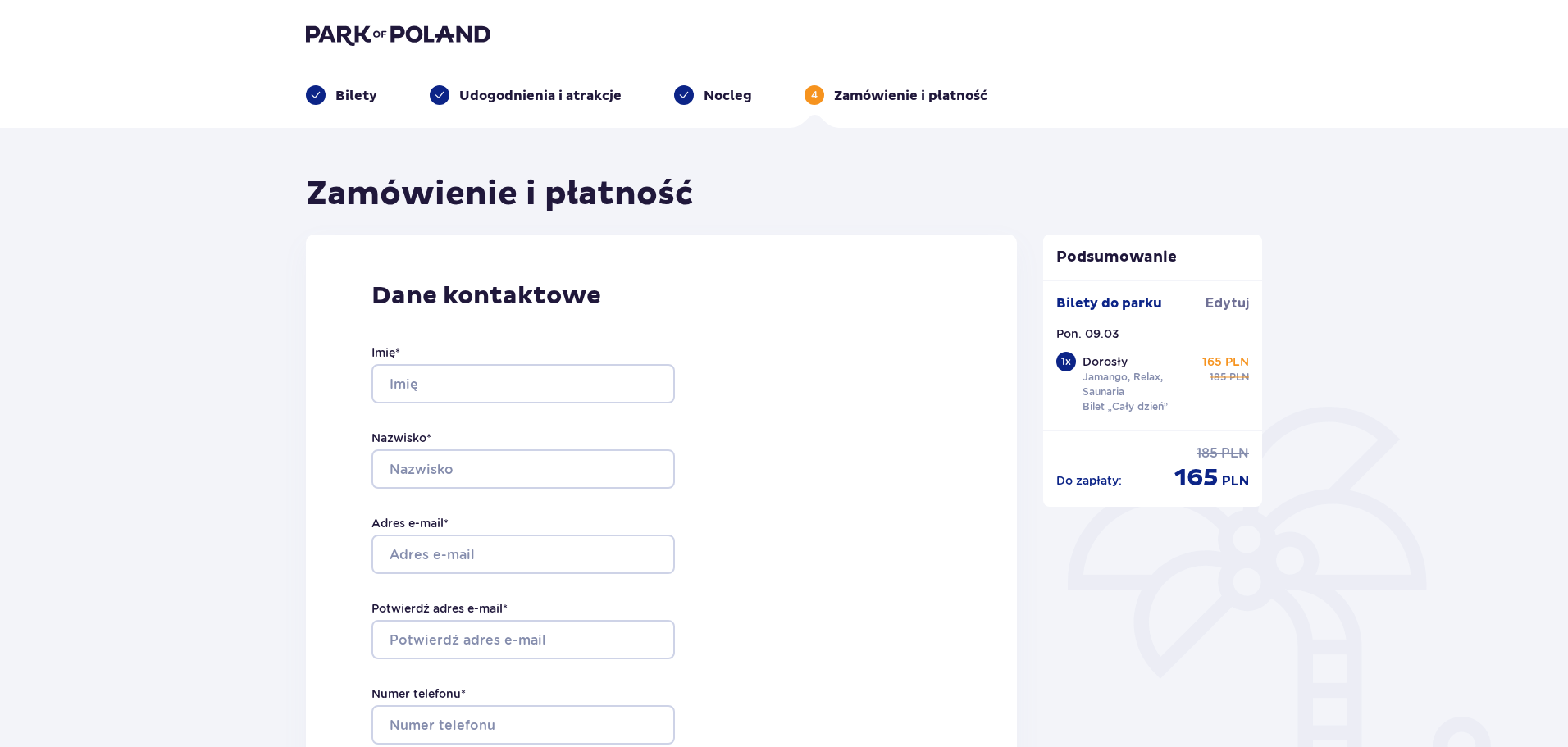
click at [329, 34] on img at bounding box center [398, 33] width 185 height 23
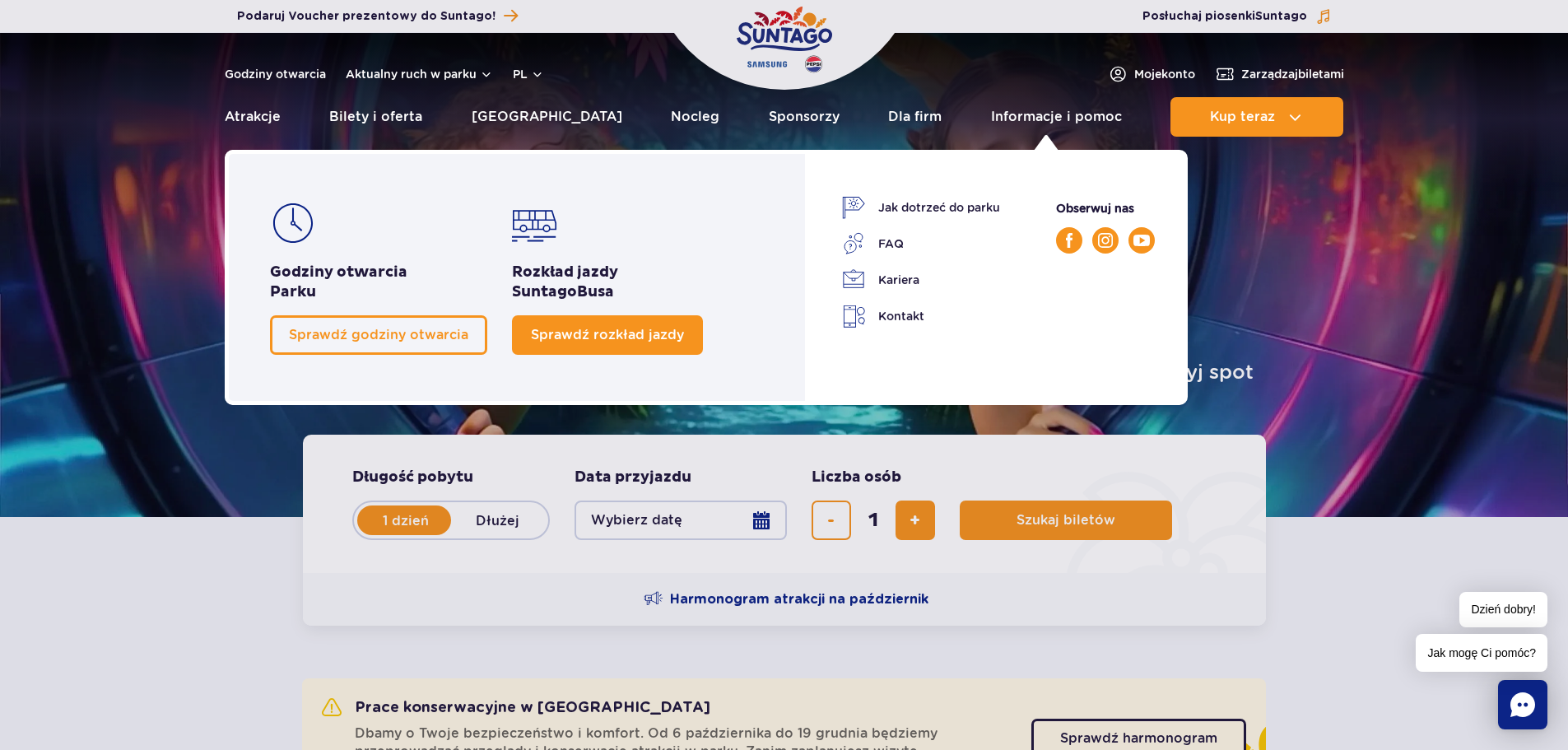
click at [642, 322] on link "Sprawdź rozkład jazdy" at bounding box center [607, 335] width 191 height 40
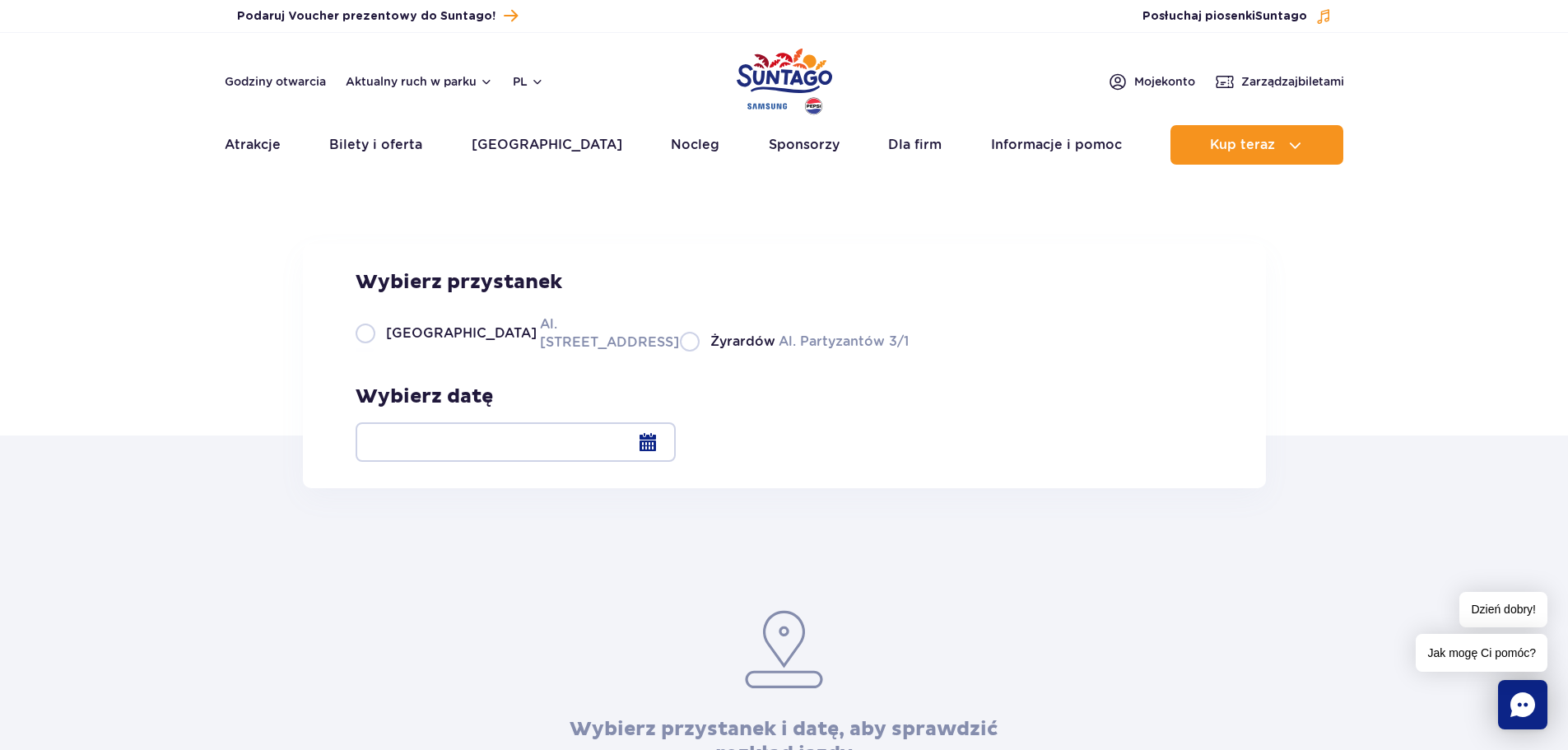
click at [476, 351] on label "Warszawa Al. [STREET_ADDRESS]" at bounding box center [508, 332] width 304 height 37
click at [374, 351] on input "Warszawa Al. [STREET_ADDRESS]" at bounding box center [365, 351] width 18 height 4
radio input "true"
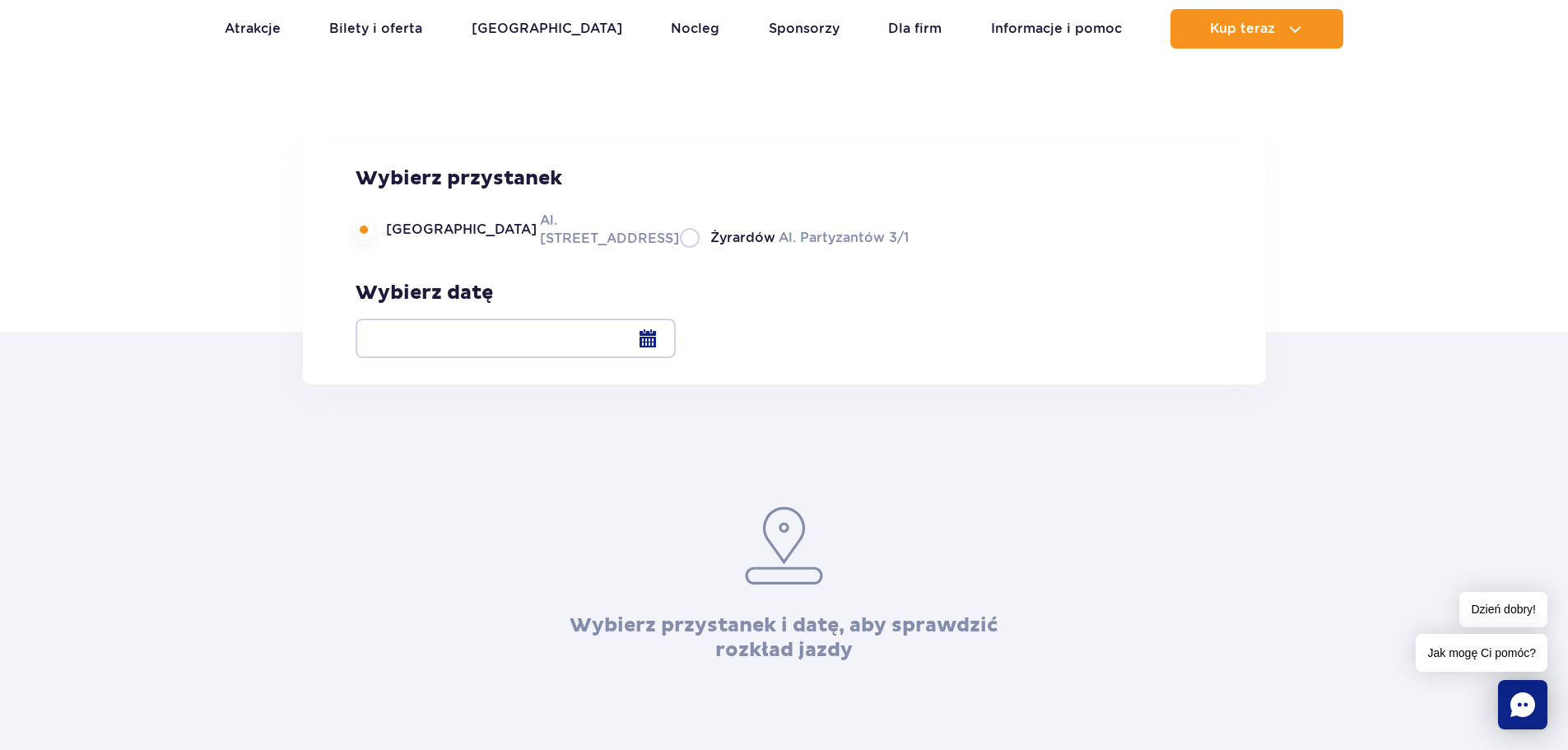
scroll to position [165, 0]
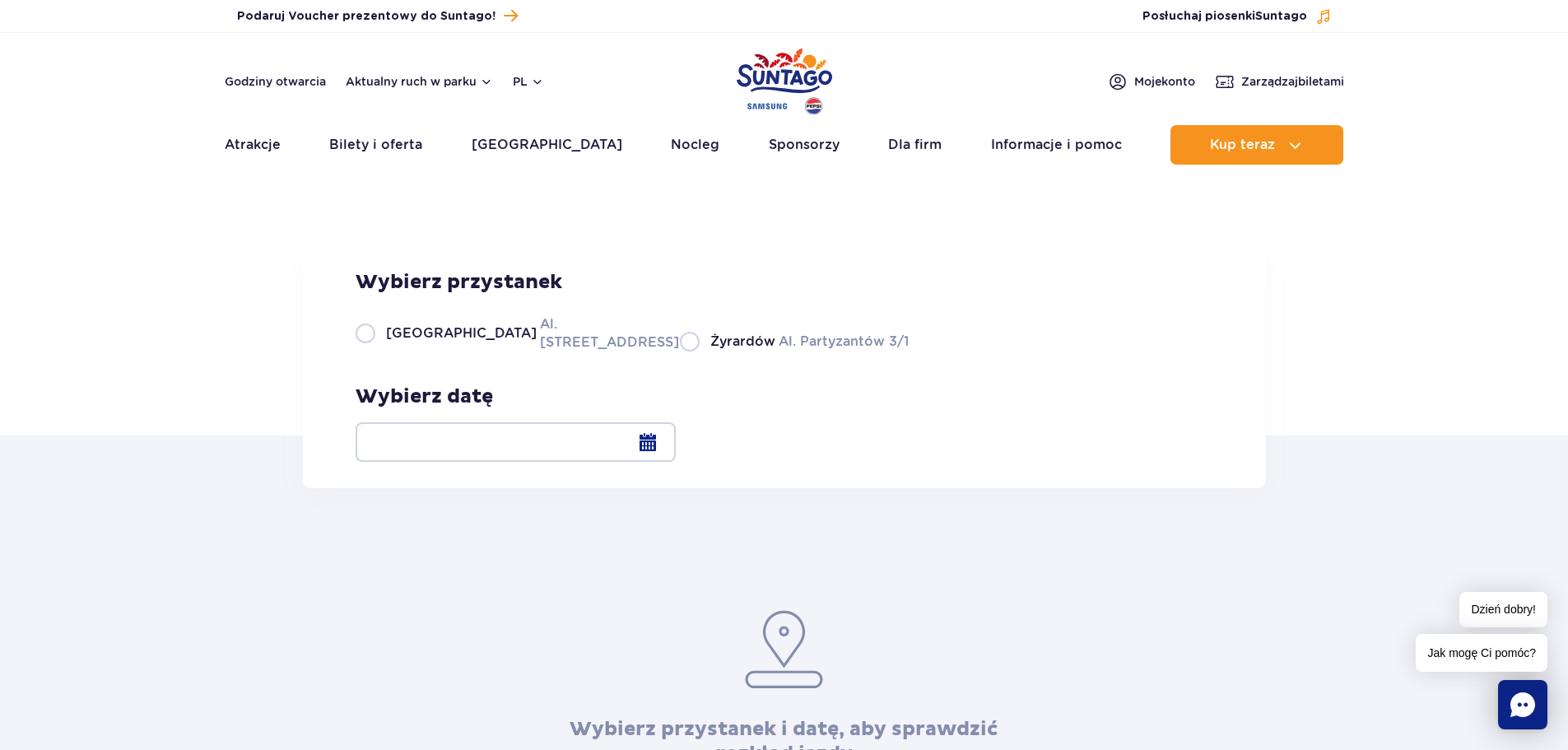
click at [412, 342] on span "[GEOGRAPHIC_DATA]" at bounding box center [461, 333] width 150 height 18
click at [374, 351] on input "Warszawa Al. [STREET_ADDRESS]" at bounding box center [365, 351] width 18 height 4
radio input "true"
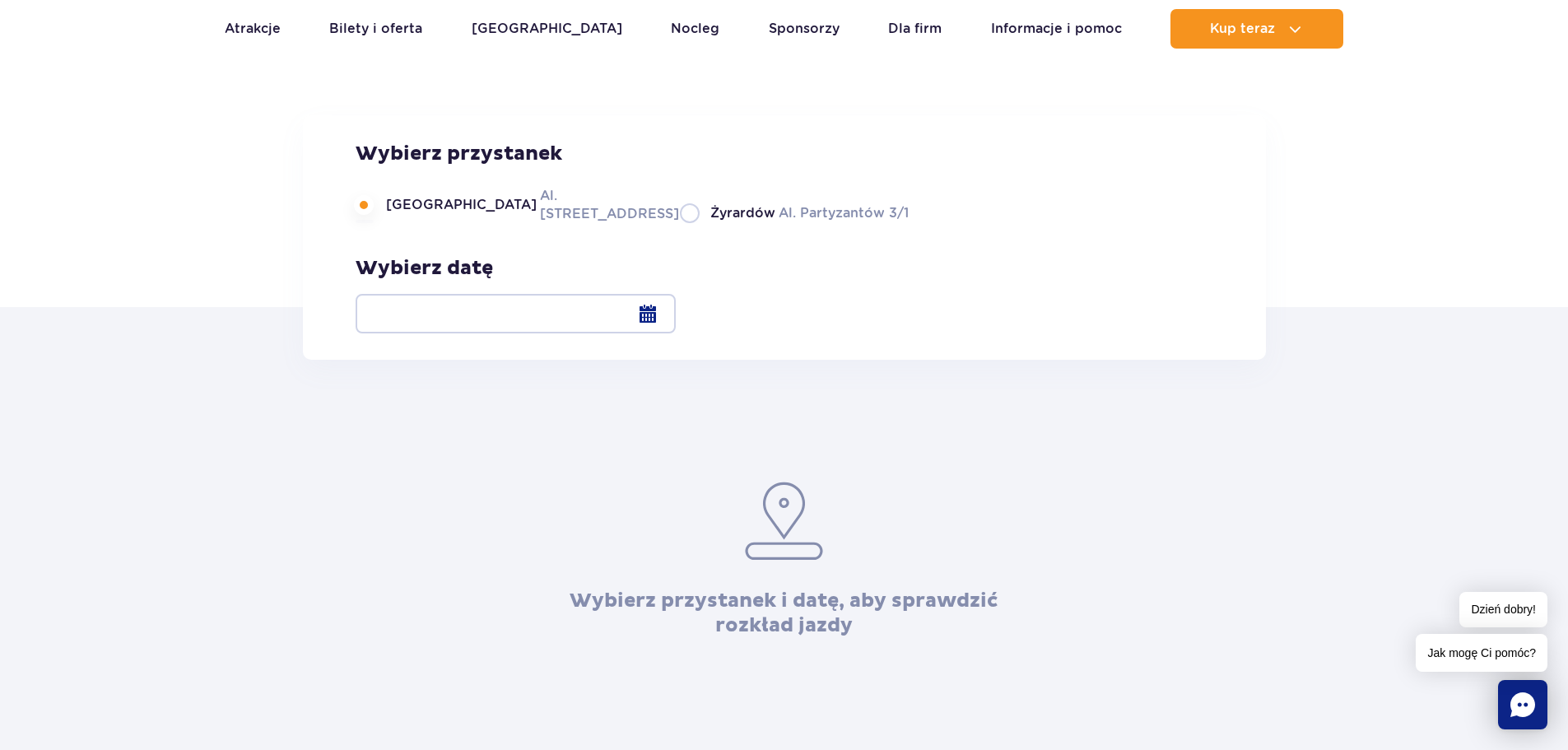
scroll to position [82, 0]
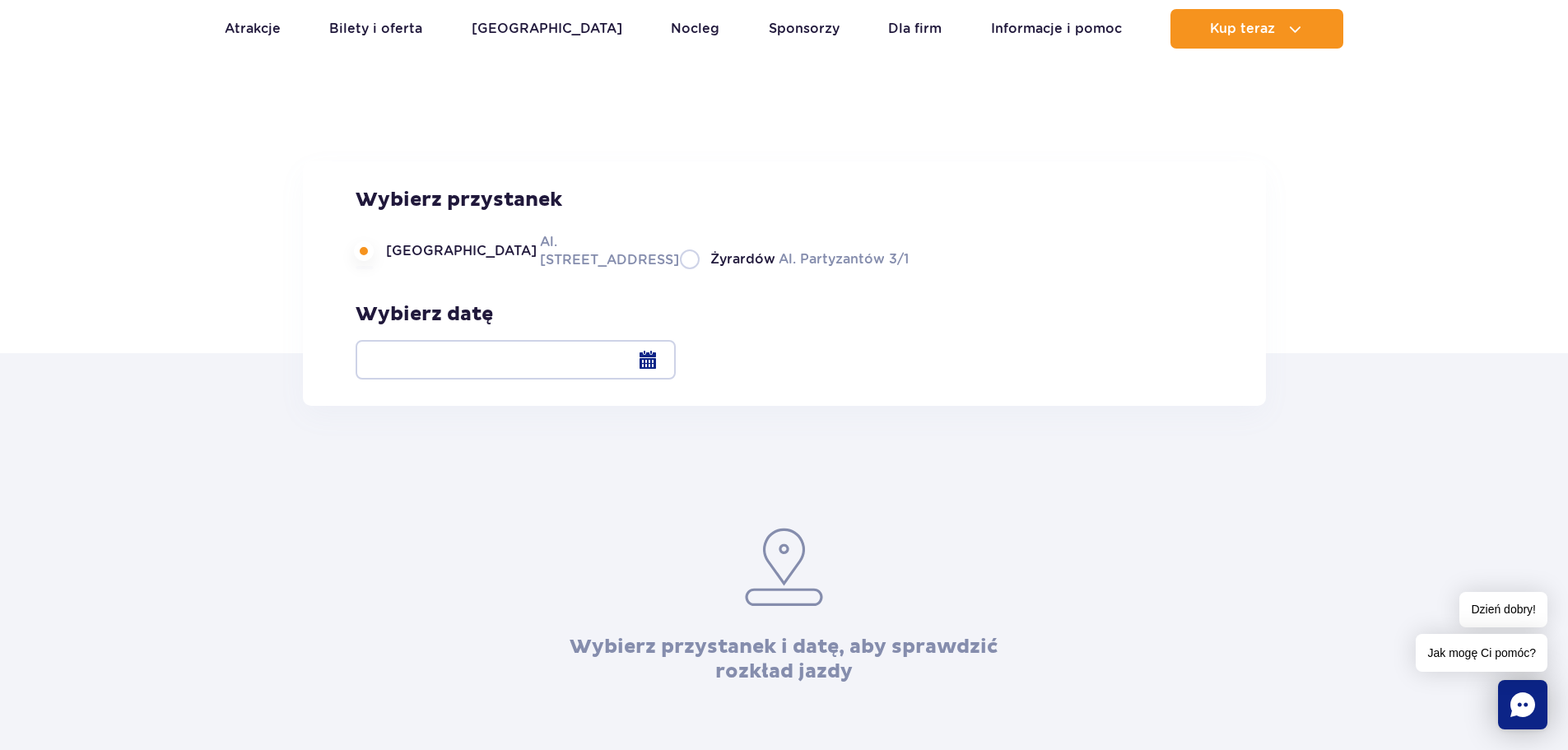
click at [675, 358] on div at bounding box center [516, 360] width 320 height 40
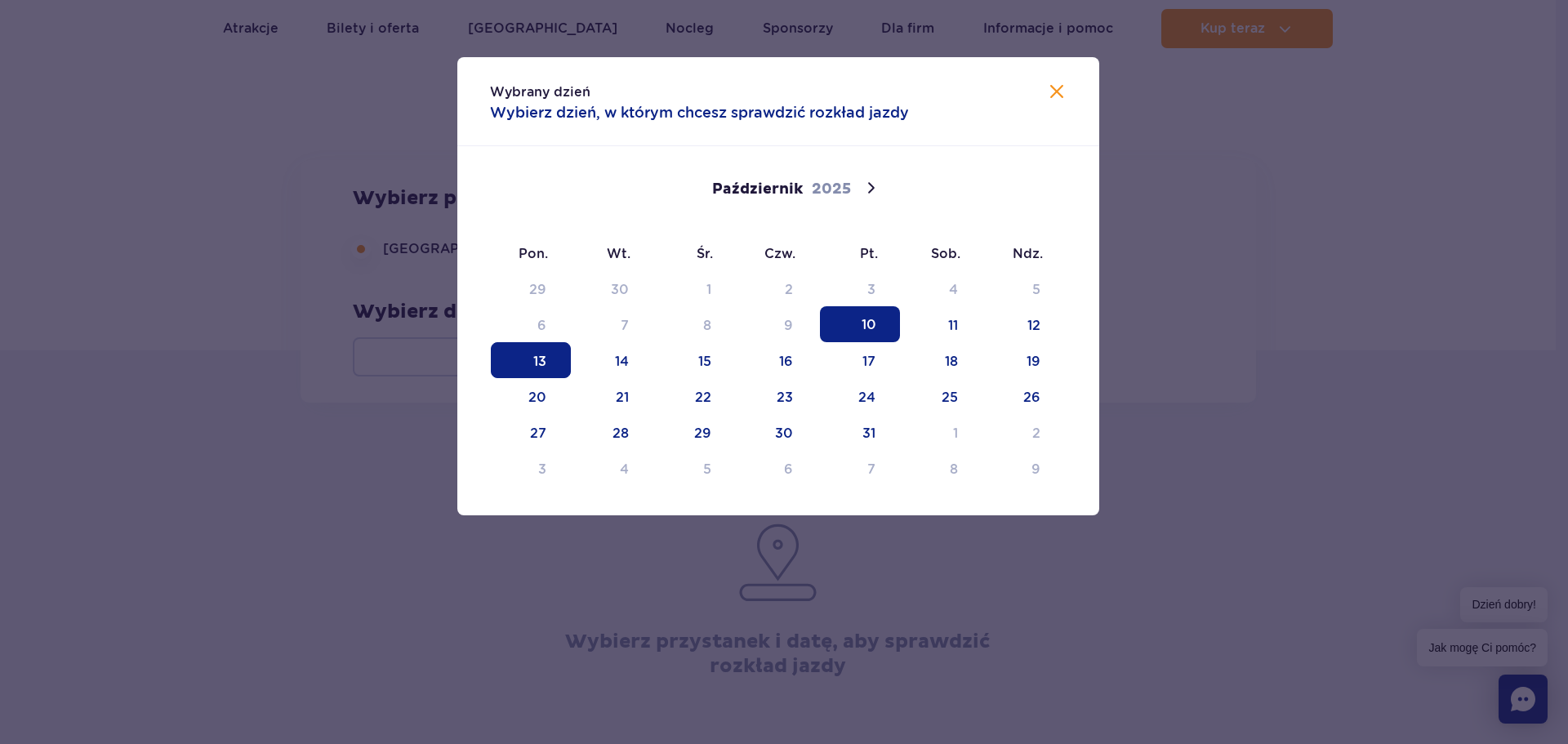
click at [530, 360] on span "13" at bounding box center [530, 360] width 80 height 36
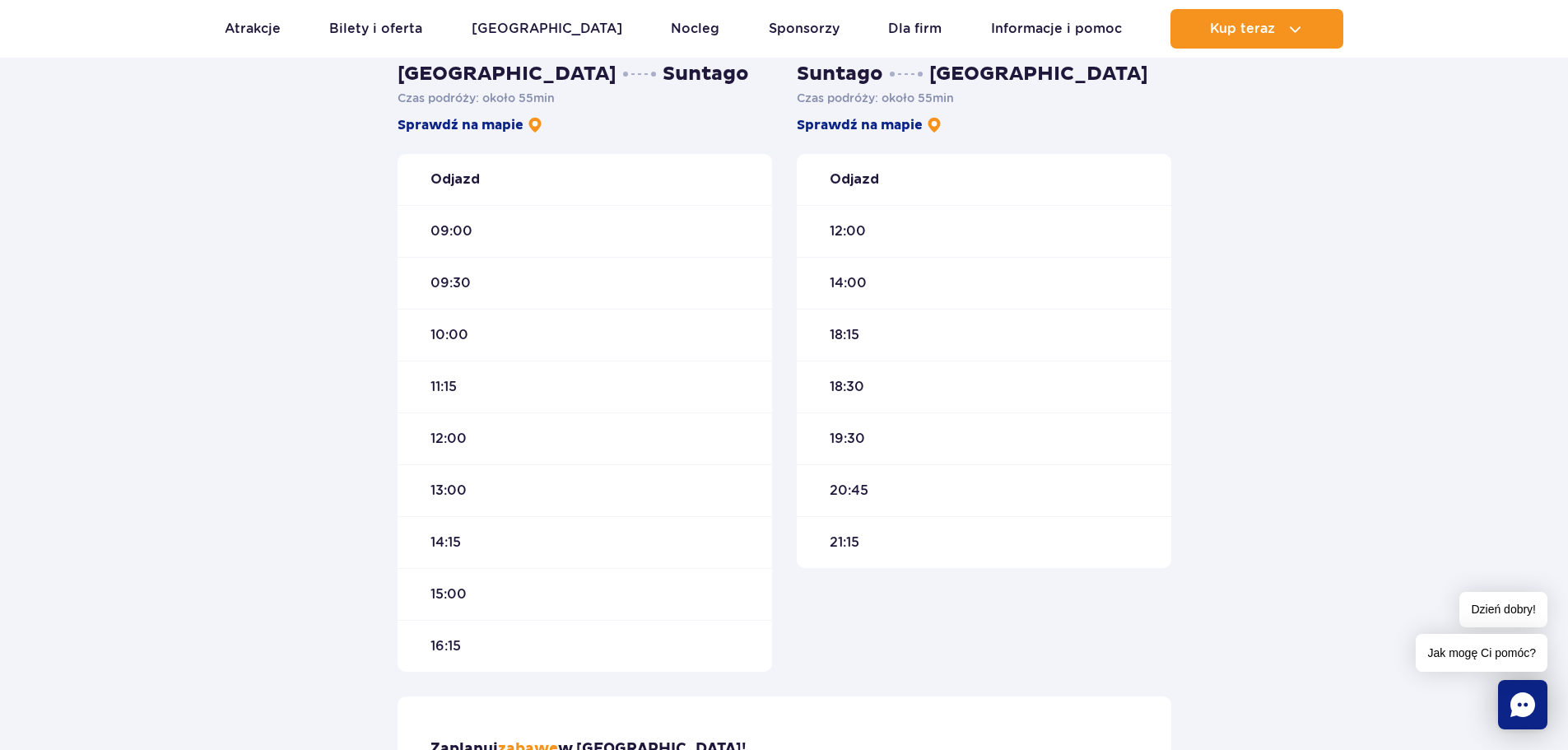
scroll to position [494, 0]
click at [502, 123] on link "Sprawdź na mapie" at bounding box center [470, 126] width 146 height 18
